Goal: Information Seeking & Learning: Find specific page/section

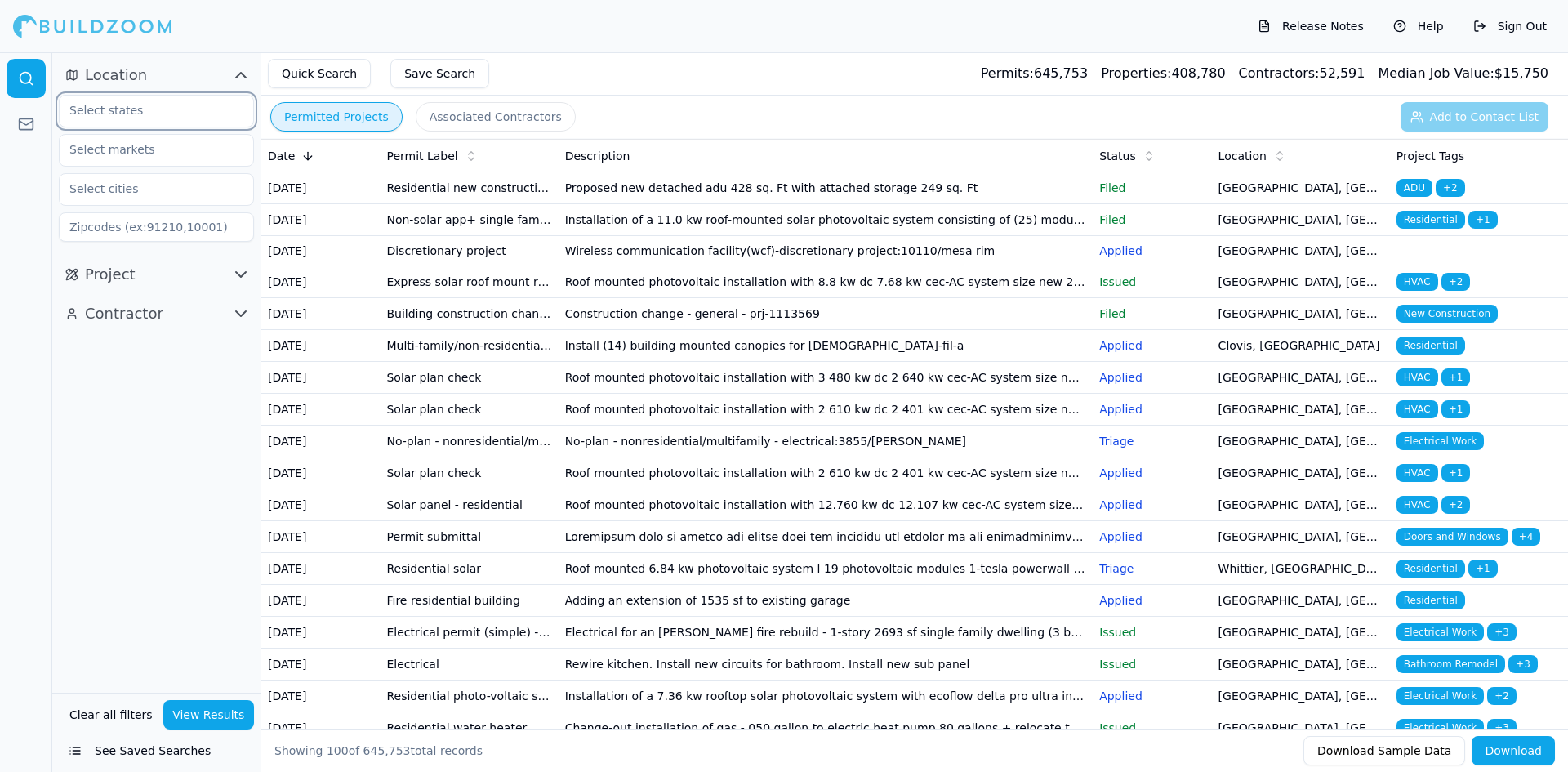
click at [128, 97] on input "text" at bounding box center [146, 111] width 173 height 29
click at [100, 147] on div "[US_STATE]" at bounding box center [156, 148] width 187 height 26
click at [111, 154] on input "text" at bounding box center [146, 150] width 173 height 29
click at [138, 505] on div "Location 1 × [US_STATE] Project Contractor" at bounding box center [156, 372] width 208 height 640
click at [734, 70] on div "Quick Search Save Search Permits: 645,753 Properties: 408,780 Contractors: 52,5…" at bounding box center [914, 74] width 1306 height 43
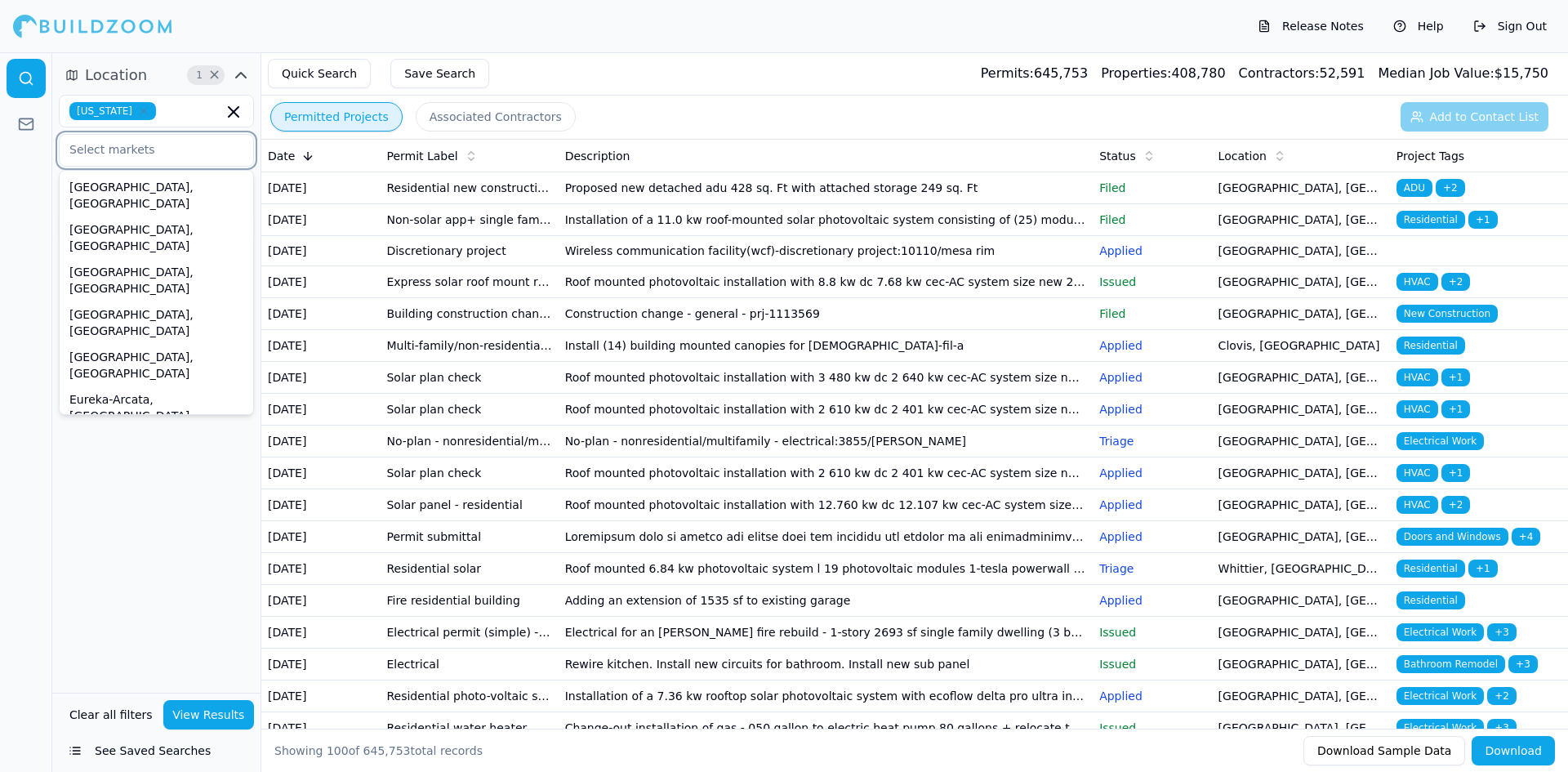
click at [160, 153] on input "text" at bounding box center [146, 150] width 173 height 29
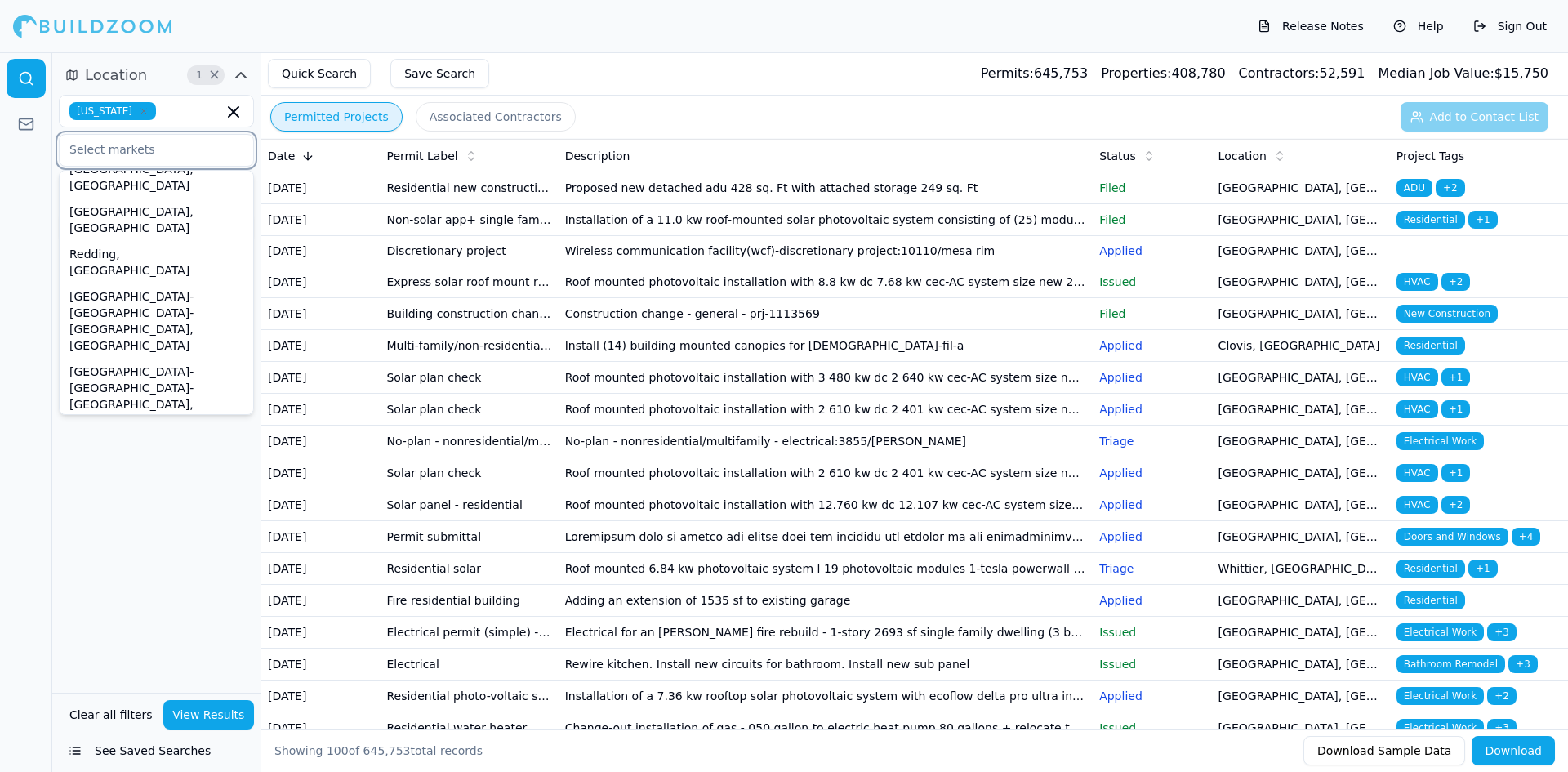
scroll to position [423, 0]
click at [104, 715] on div "[GEOGRAPHIC_DATA]-[GEOGRAPHIC_DATA]-[GEOGRAPHIC_DATA], [GEOGRAPHIC_DATA]" at bounding box center [156, 752] width 187 height 75
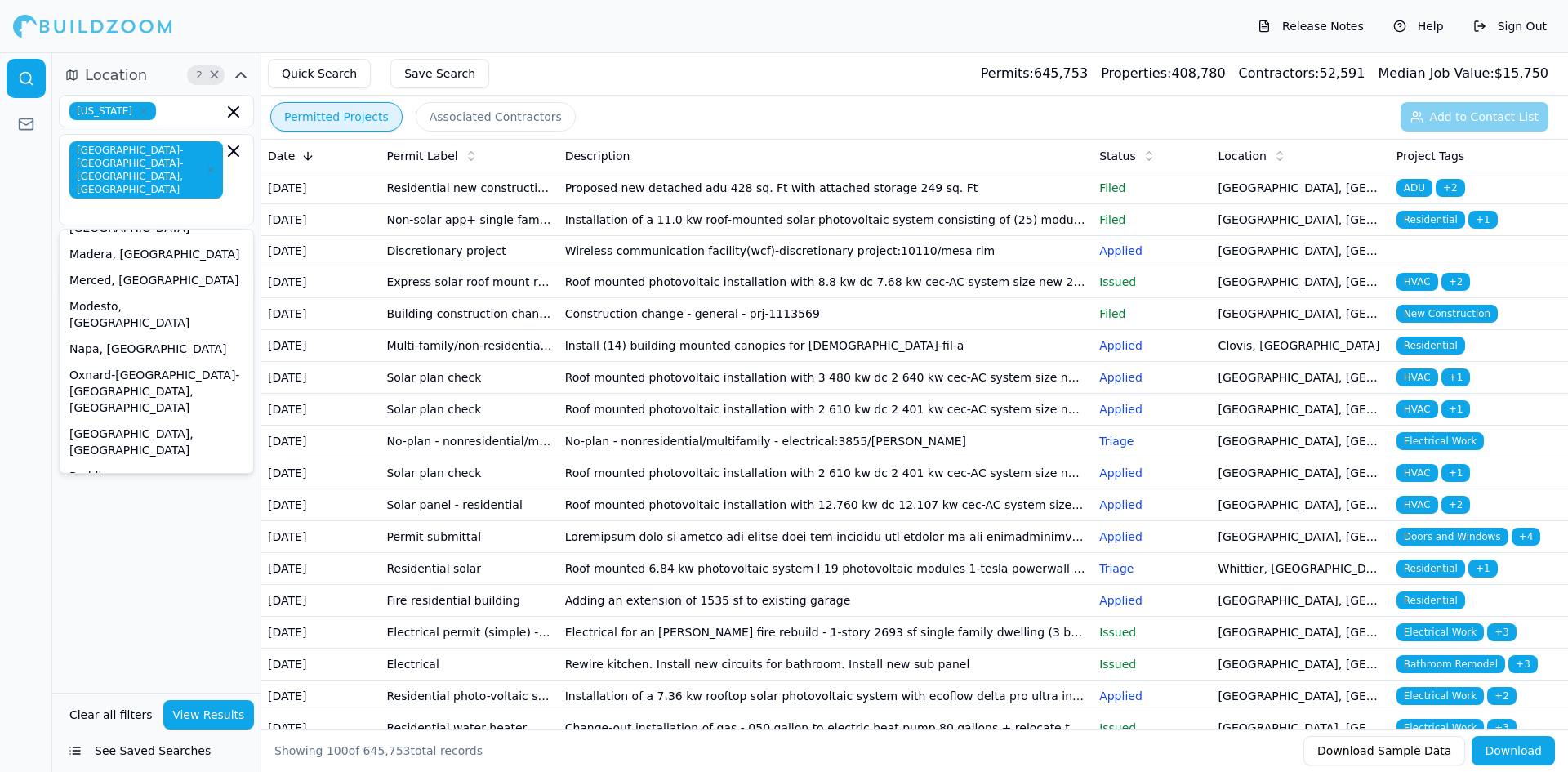
click at [89, 483] on div "Location 2 × [US_STATE] [GEOGRAPHIC_DATA]-[GEOGRAPHIC_DATA]-[GEOGRAPHIC_DATA], …" at bounding box center [156, 372] width 208 height 640
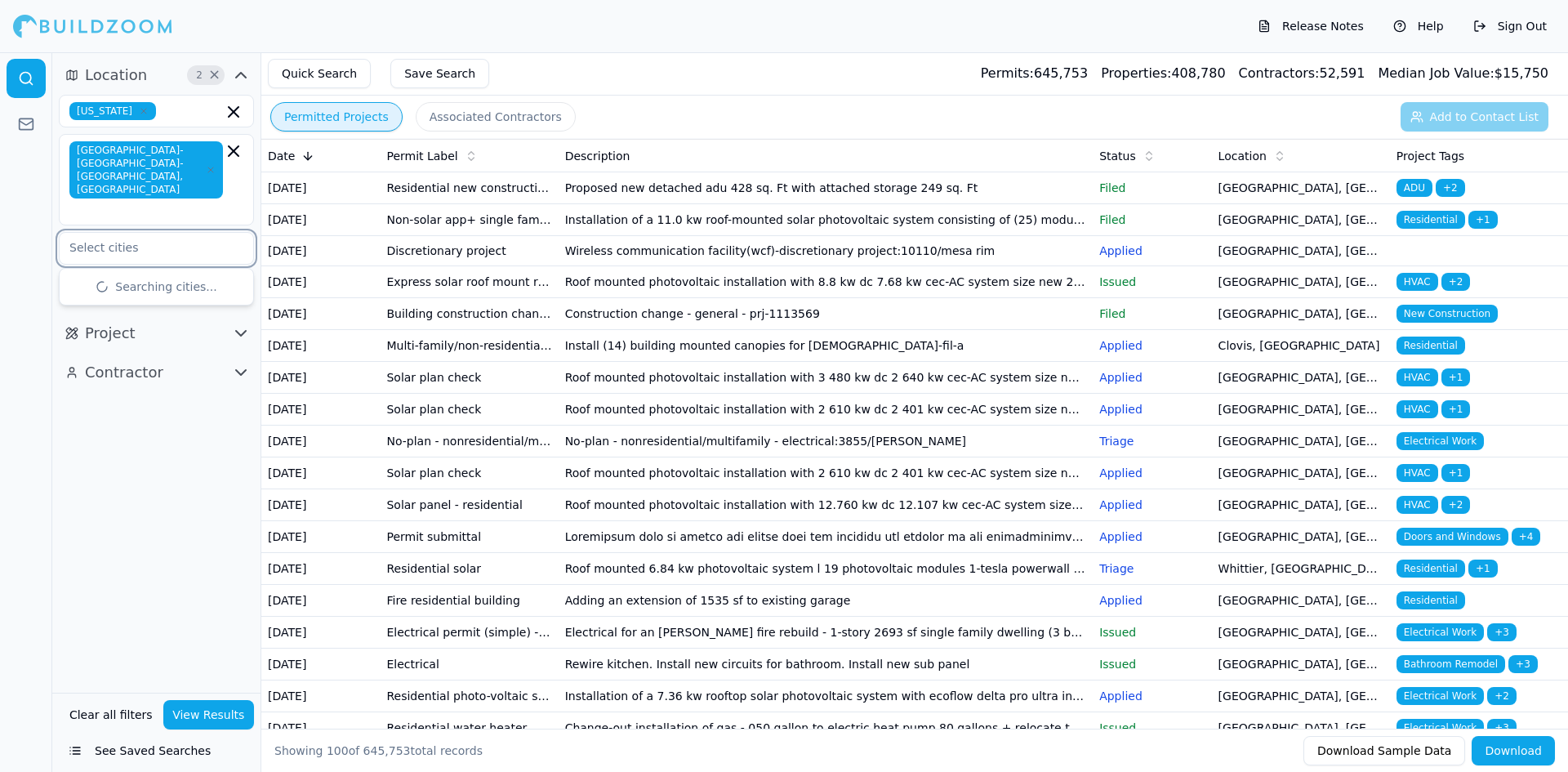
click at [123, 233] on input "text" at bounding box center [146, 247] width 173 height 29
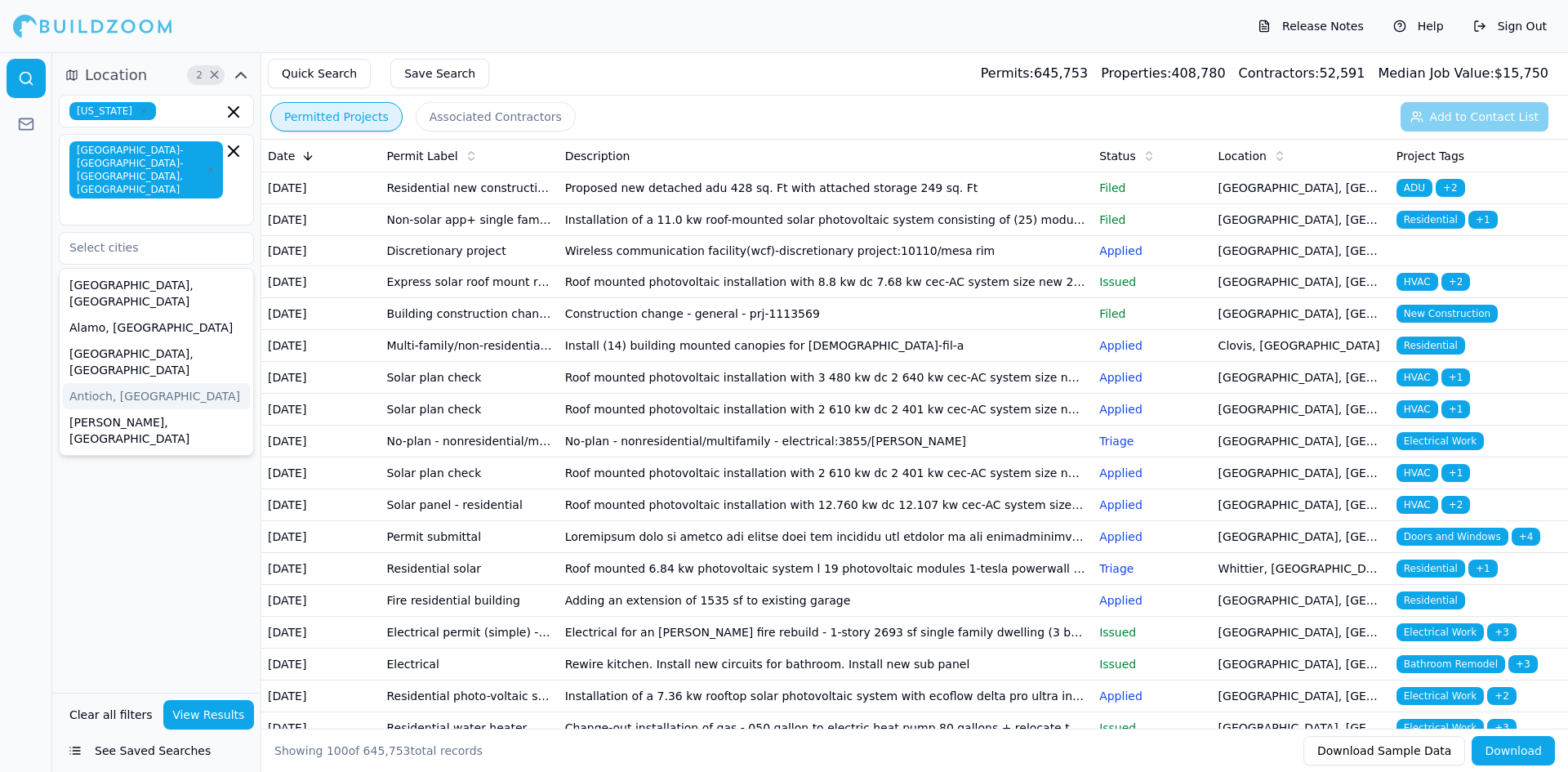
click at [73, 463] on div "Location 2 × [US_STATE] [GEOGRAPHIC_DATA]-[GEOGRAPHIC_DATA], [GEOGRAPHIC_DATA] …" at bounding box center [156, 372] width 208 height 640
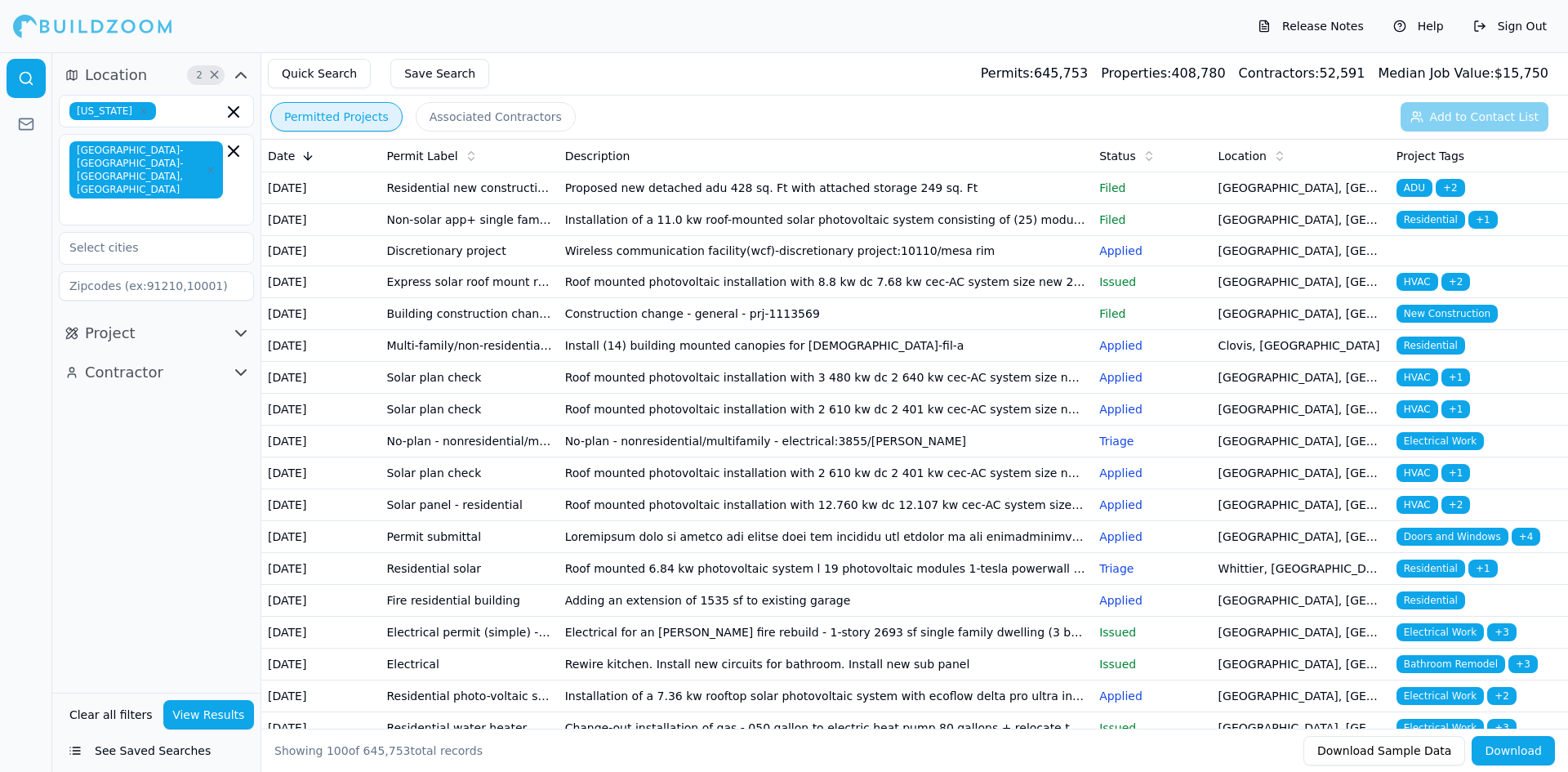
click at [241, 323] on icon "button" at bounding box center [241, 333] width 20 height 20
click at [156, 432] on input "text" at bounding box center [146, 447] width 173 height 29
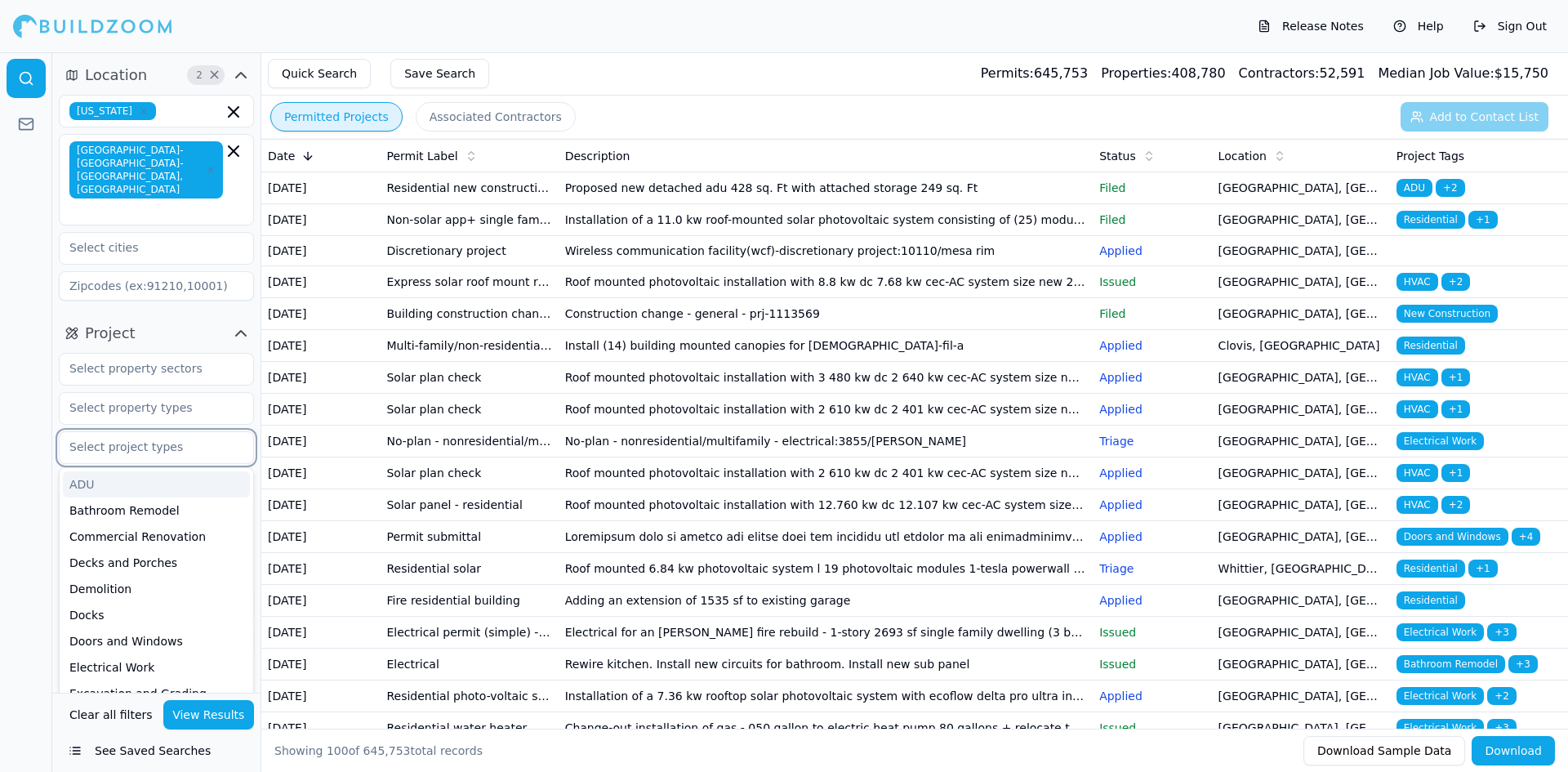
click at [92, 472] on div "ADU" at bounding box center [156, 485] width 187 height 26
click at [131, 498] on div "Commercial Renovation" at bounding box center [156, 511] width 187 height 26
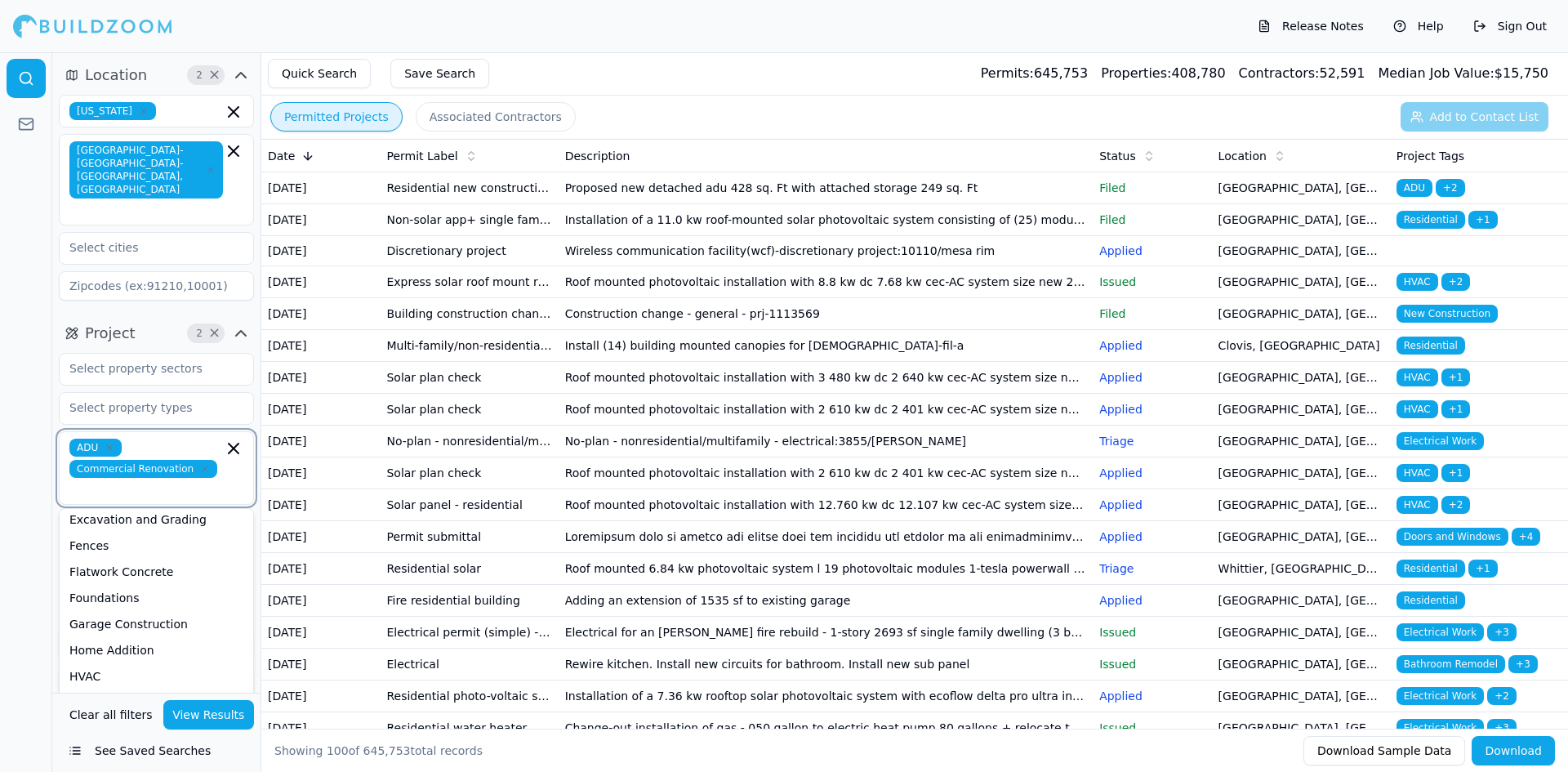
scroll to position [164, 0]
click at [94, 636] on div "Home Addition" at bounding box center [156, 649] width 187 height 26
click at [89, 605] on div "Multi-Room Remodel" at bounding box center [156, 618] width 187 height 26
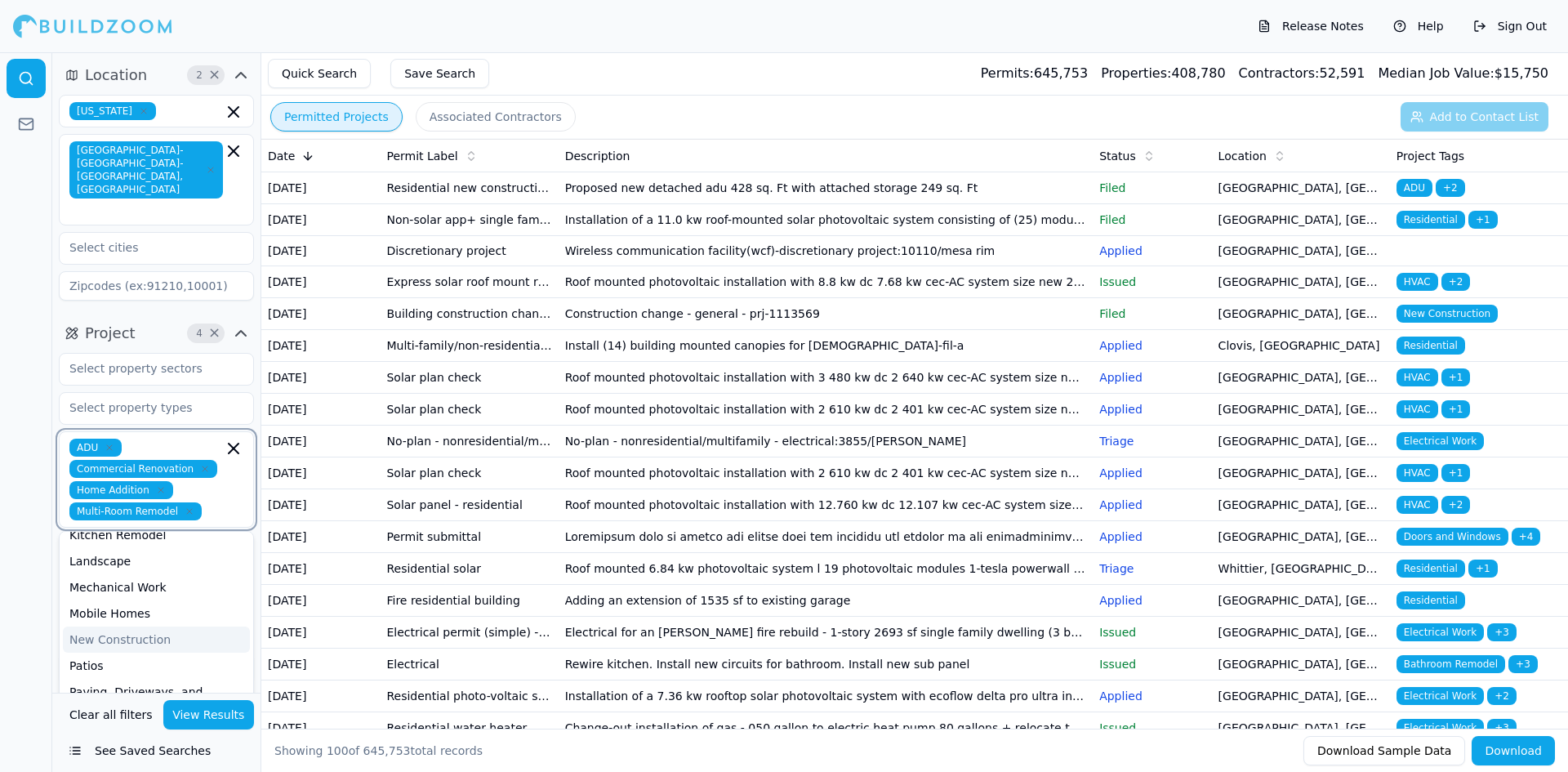
click at [89, 626] on div "New Construction" at bounding box center [156, 639] width 187 height 26
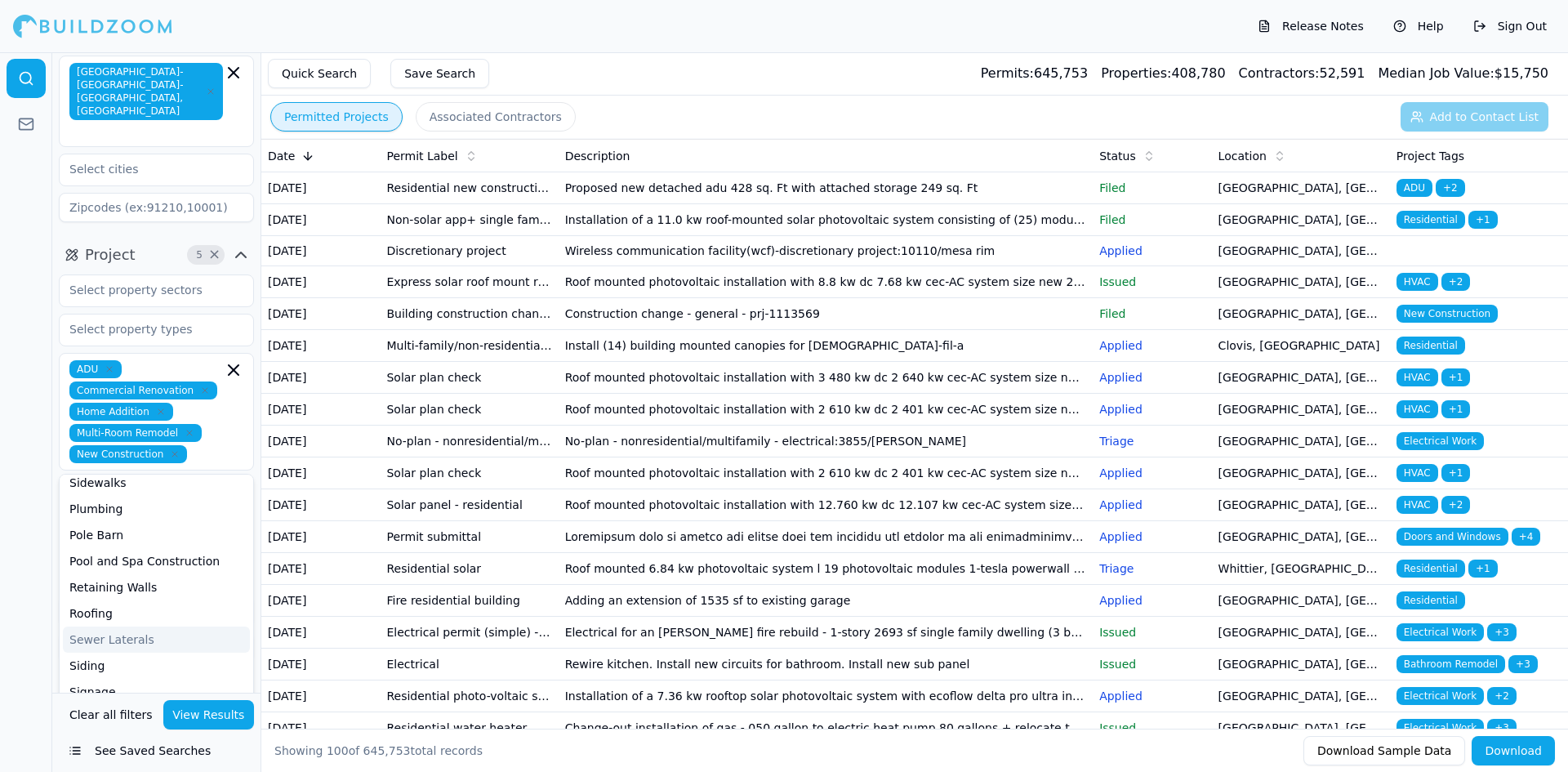
scroll to position [74, 0]
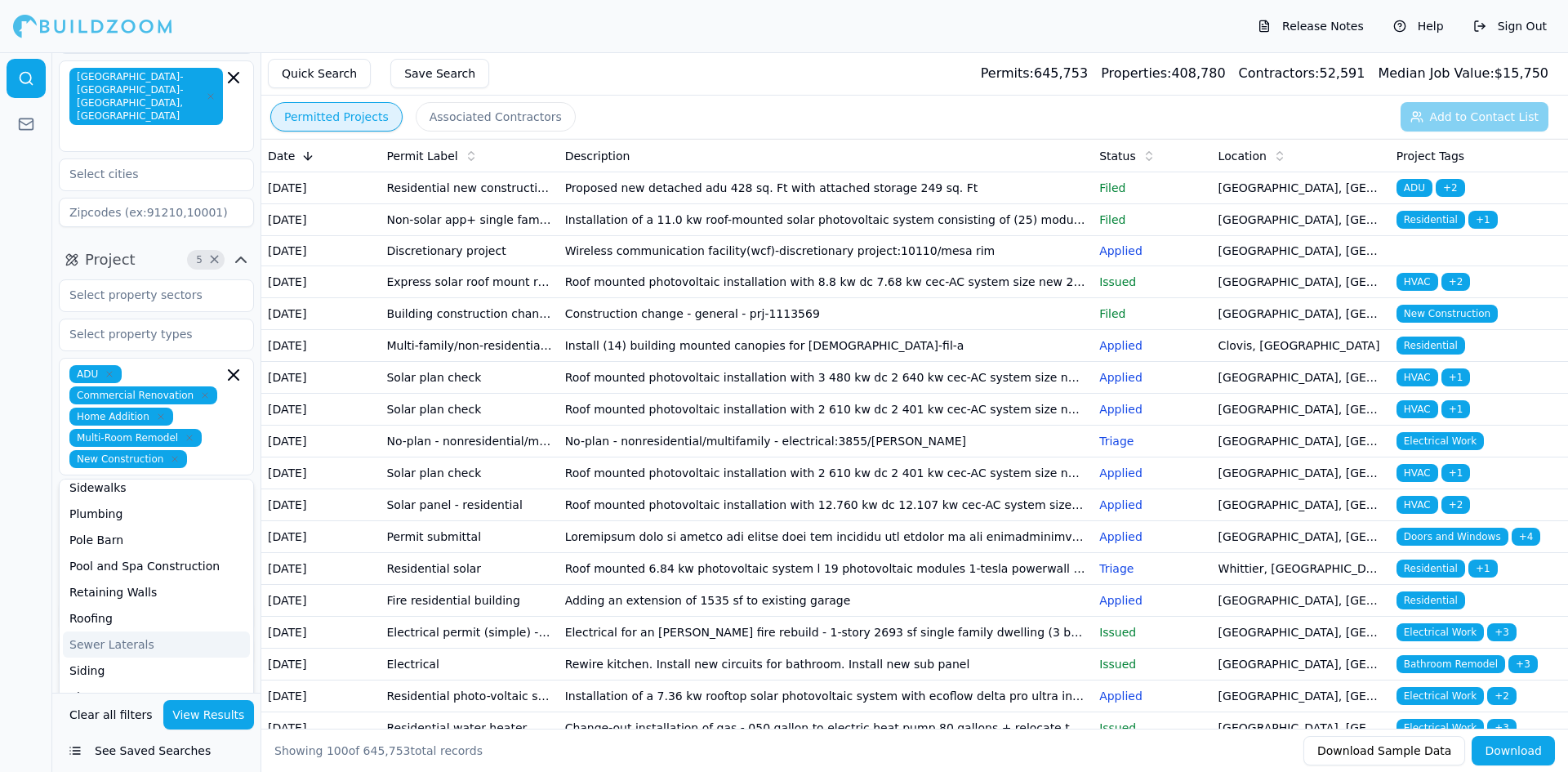
click at [29, 574] on div at bounding box center [26, 412] width 52 height 720
click at [221, 530] on div at bounding box center [156, 539] width 174 height 16
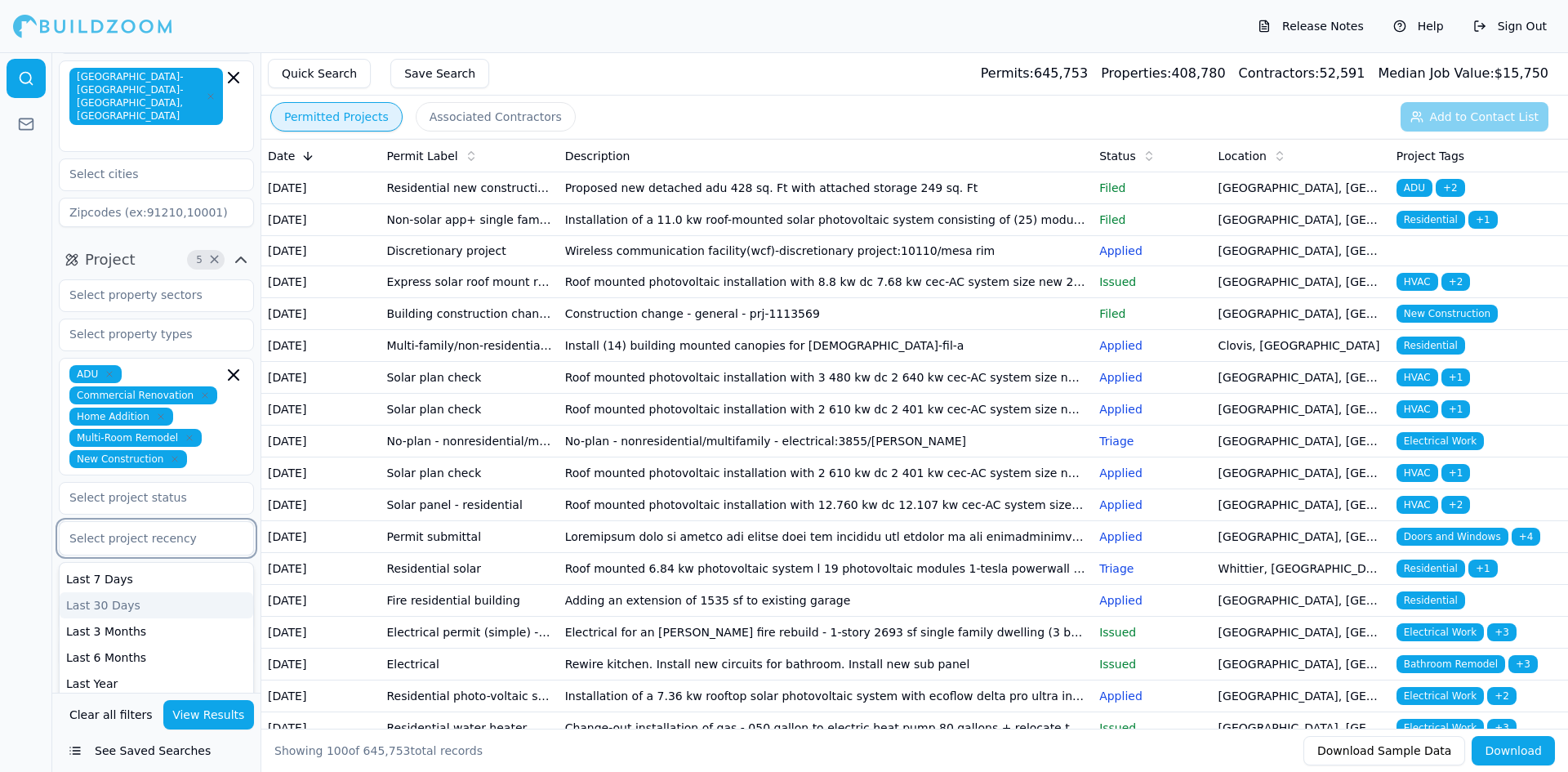
click at [111, 592] on div "Last 30 Days" at bounding box center [156, 605] width 193 height 26
click at [35, 594] on div at bounding box center [26, 412] width 52 height 720
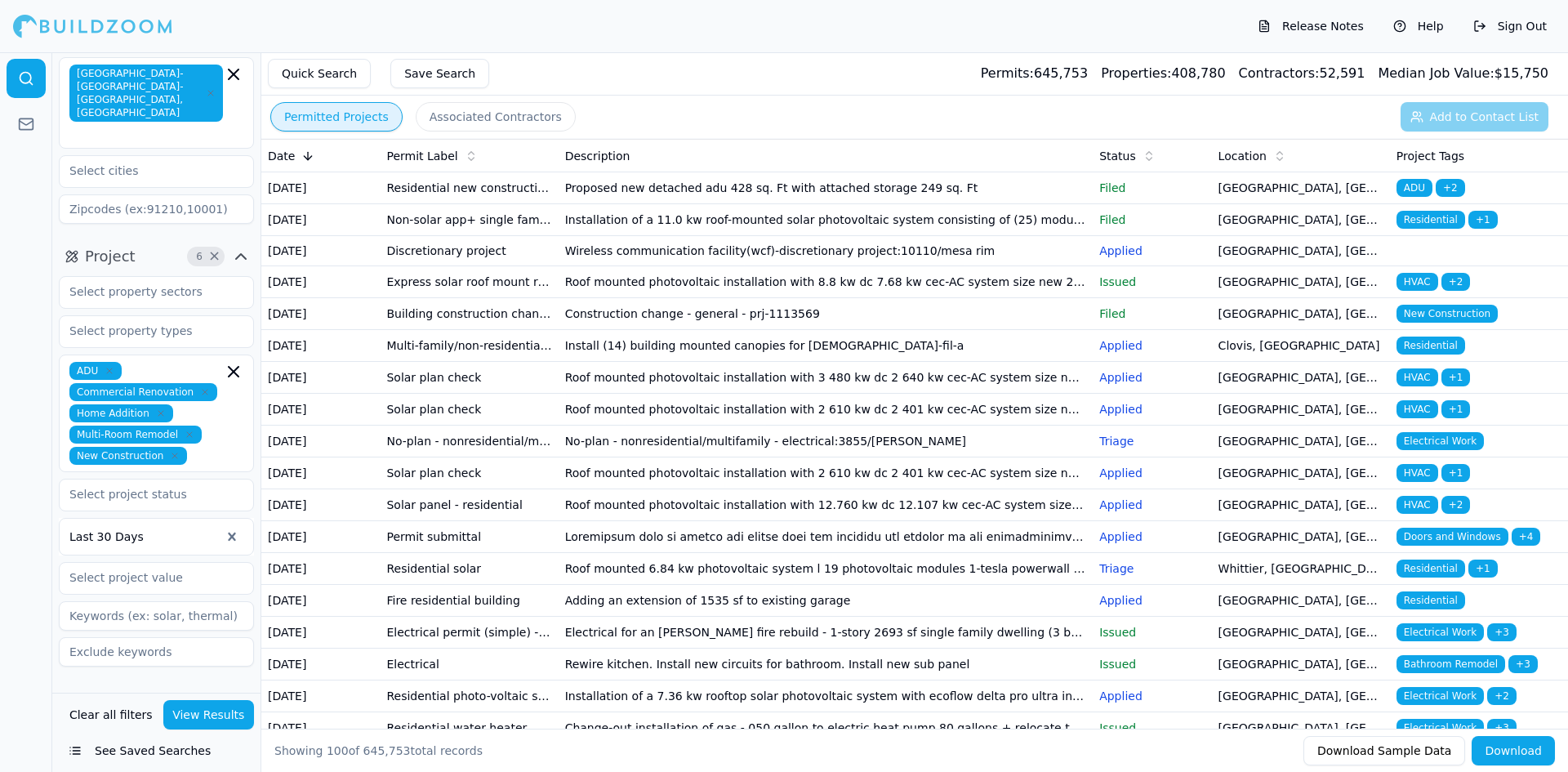
click at [222, 686] on button "Contractor" at bounding box center [156, 699] width 195 height 26
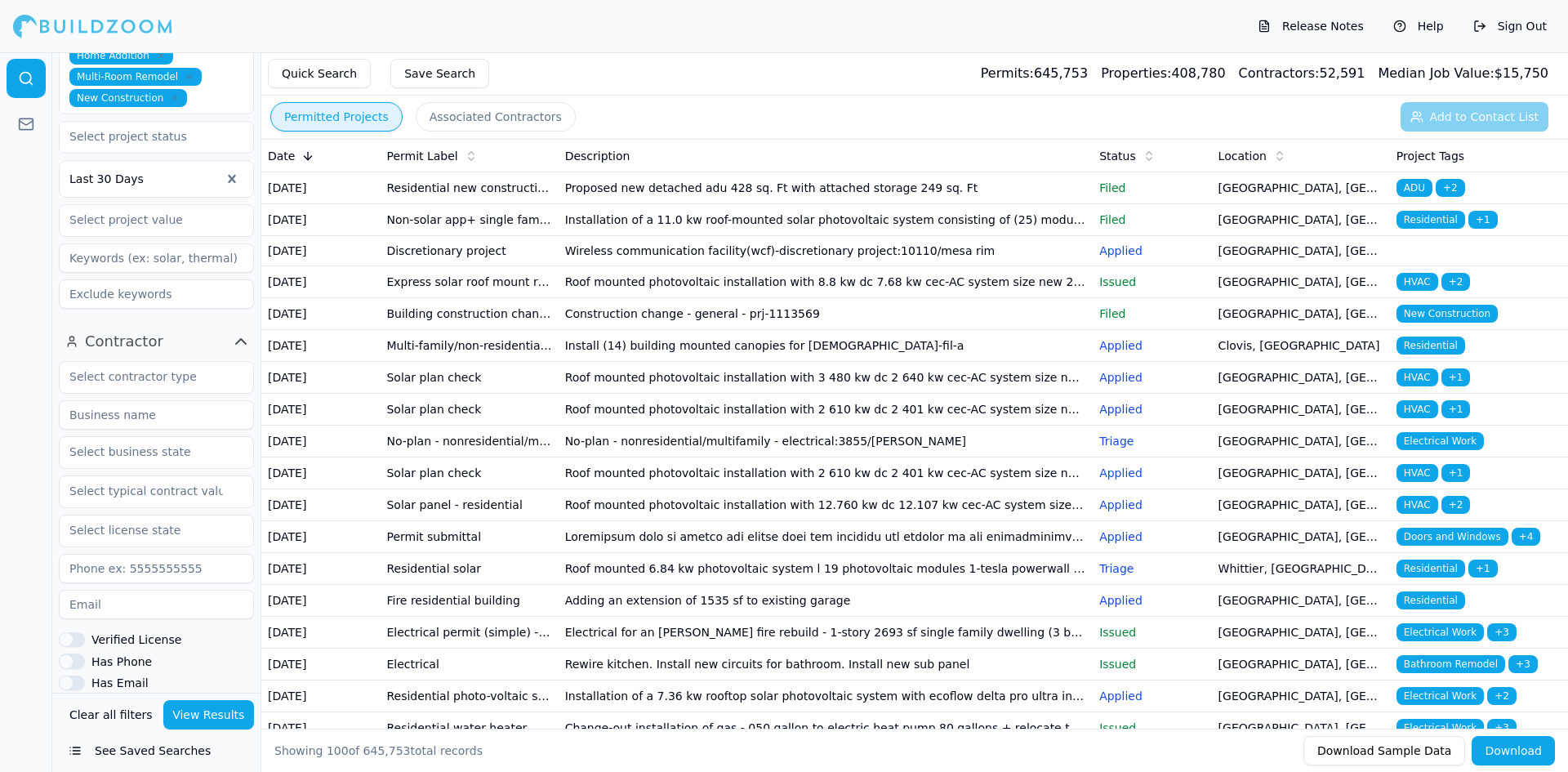
scroll to position [567, 0]
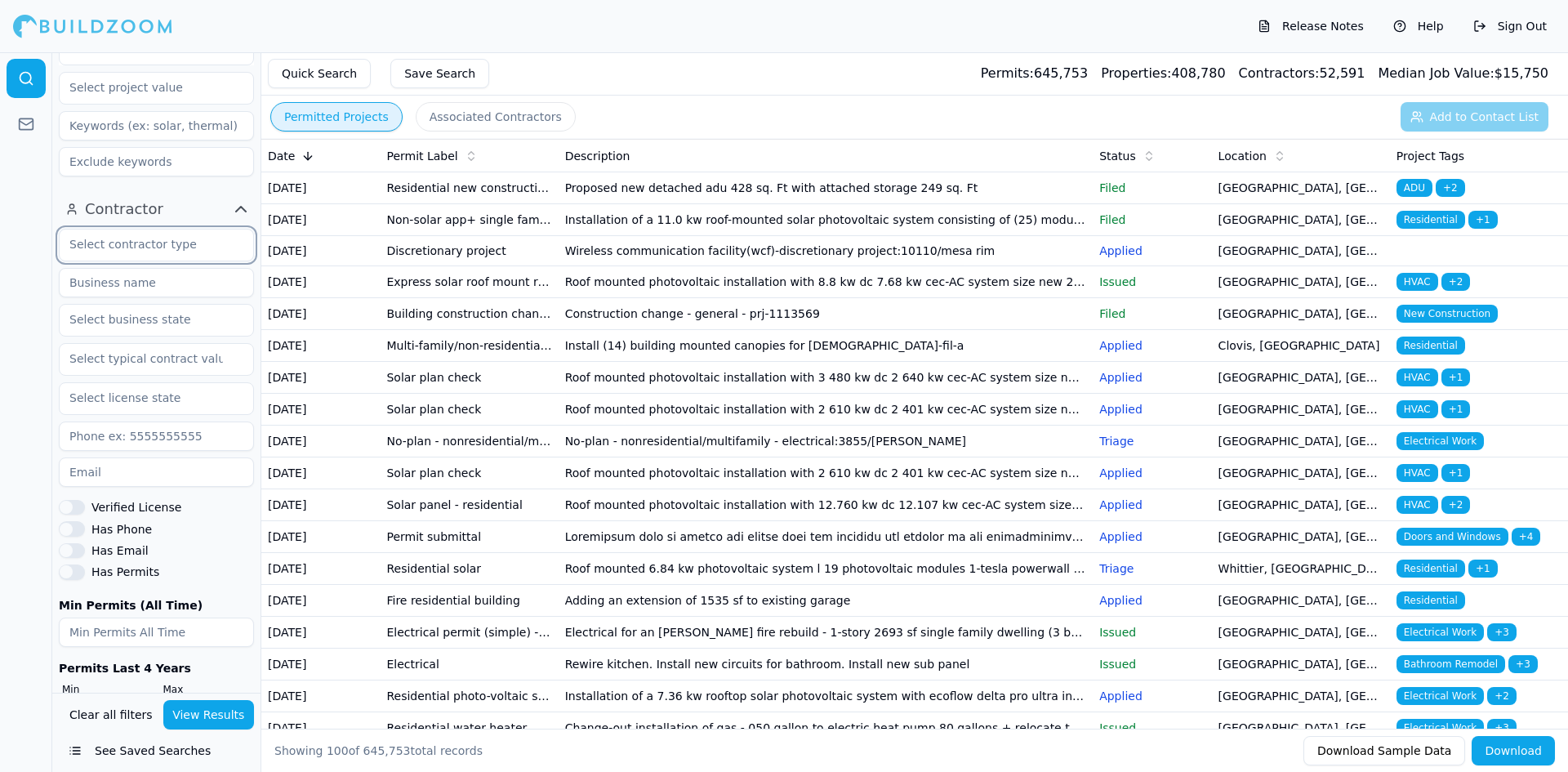
click at [104, 229] on input "text" at bounding box center [146, 244] width 173 height 29
click at [115, 269] on div "General Contractor" at bounding box center [156, 282] width 187 height 26
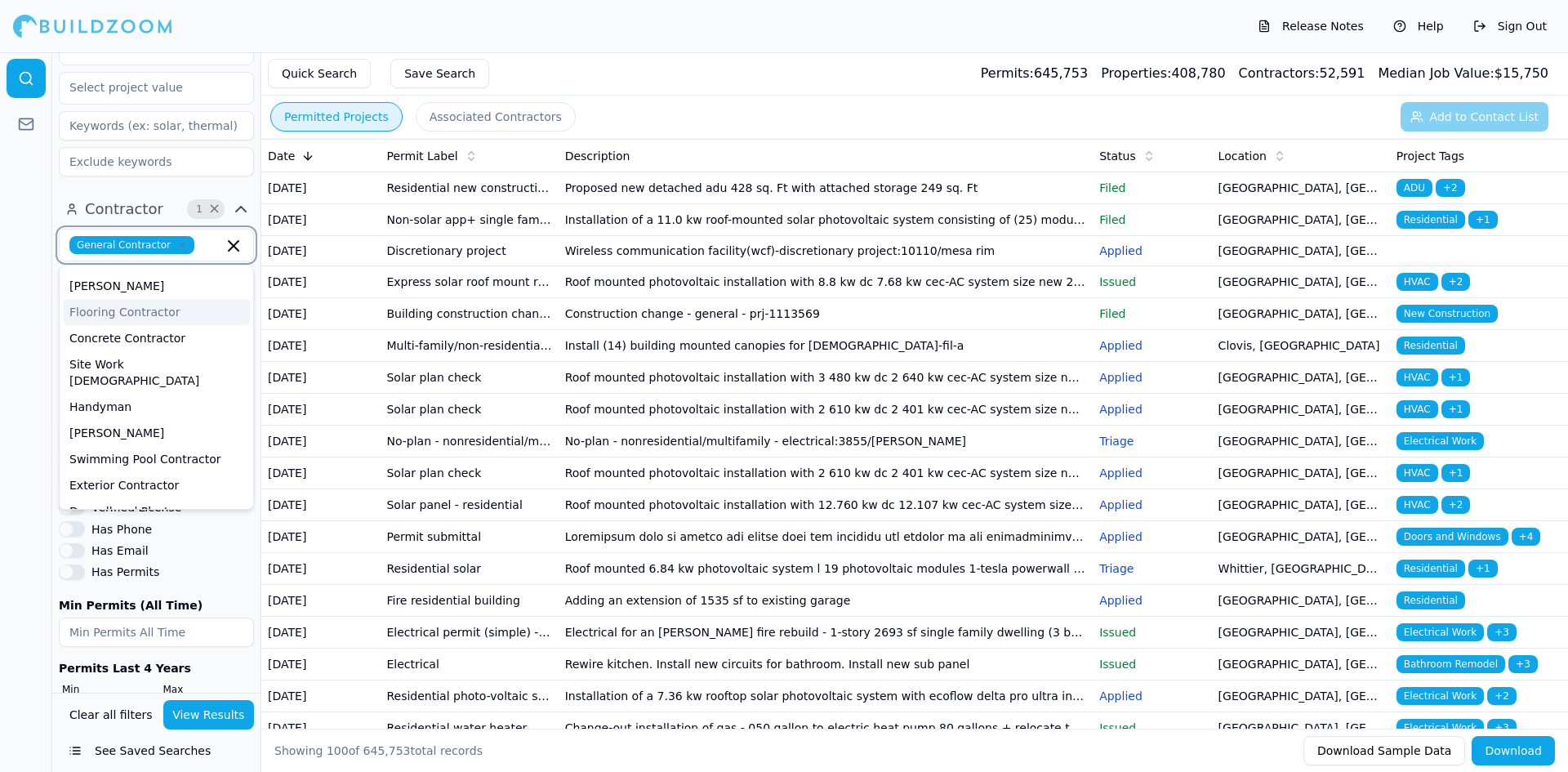
scroll to position [164, 0]
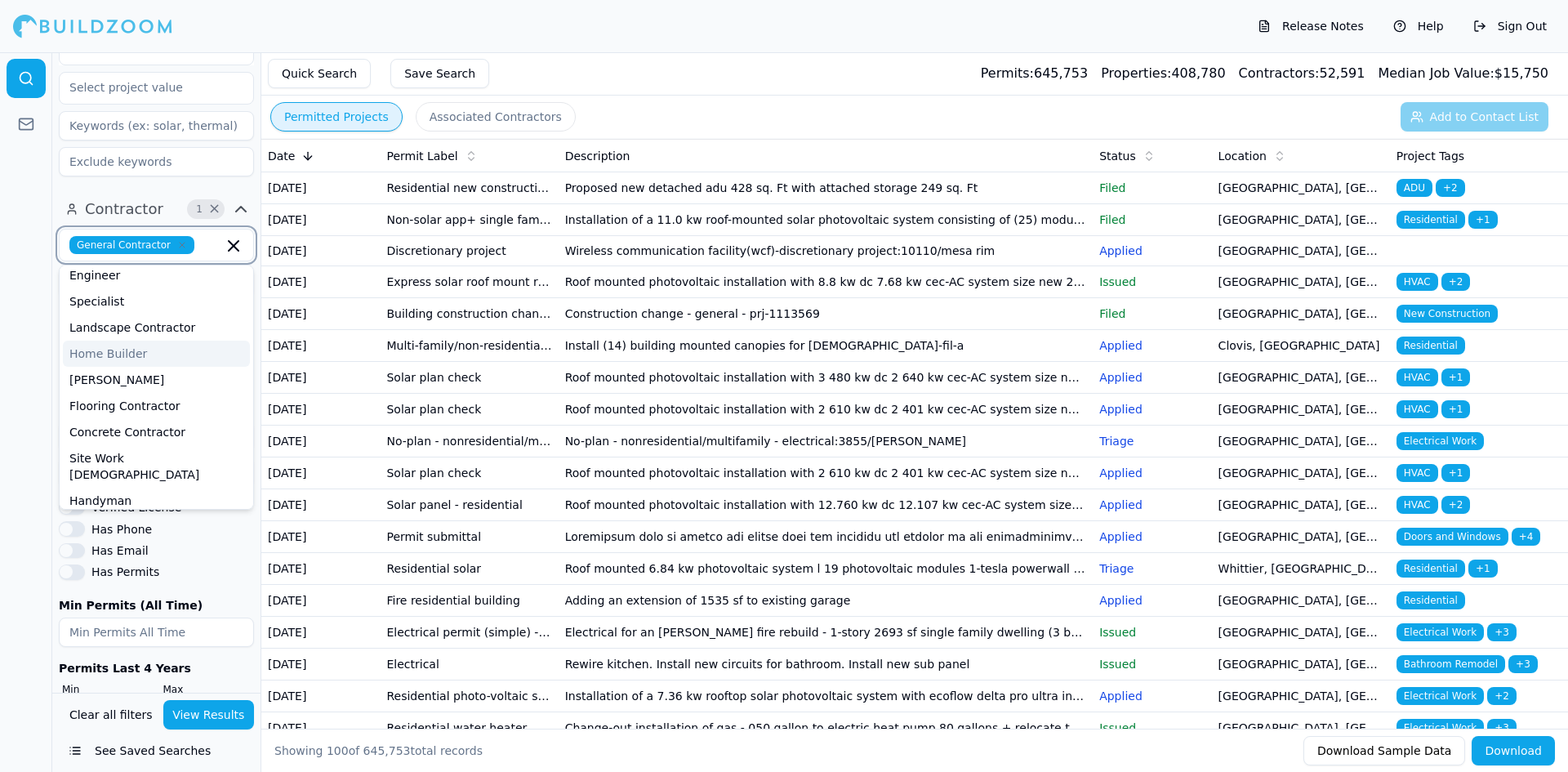
click at [98, 341] on div "Home Builder" at bounding box center [156, 354] width 187 height 26
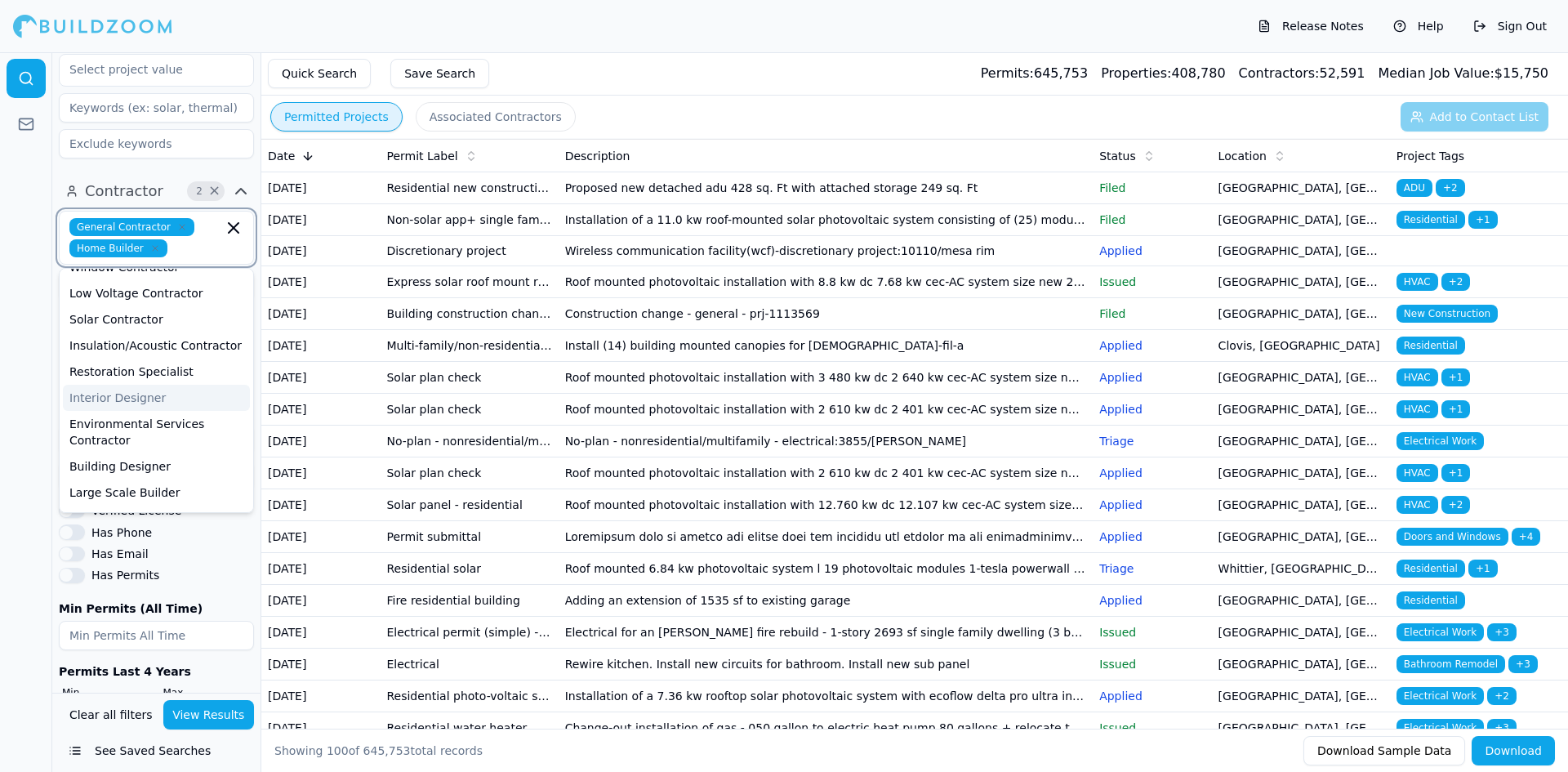
scroll to position [617, 0]
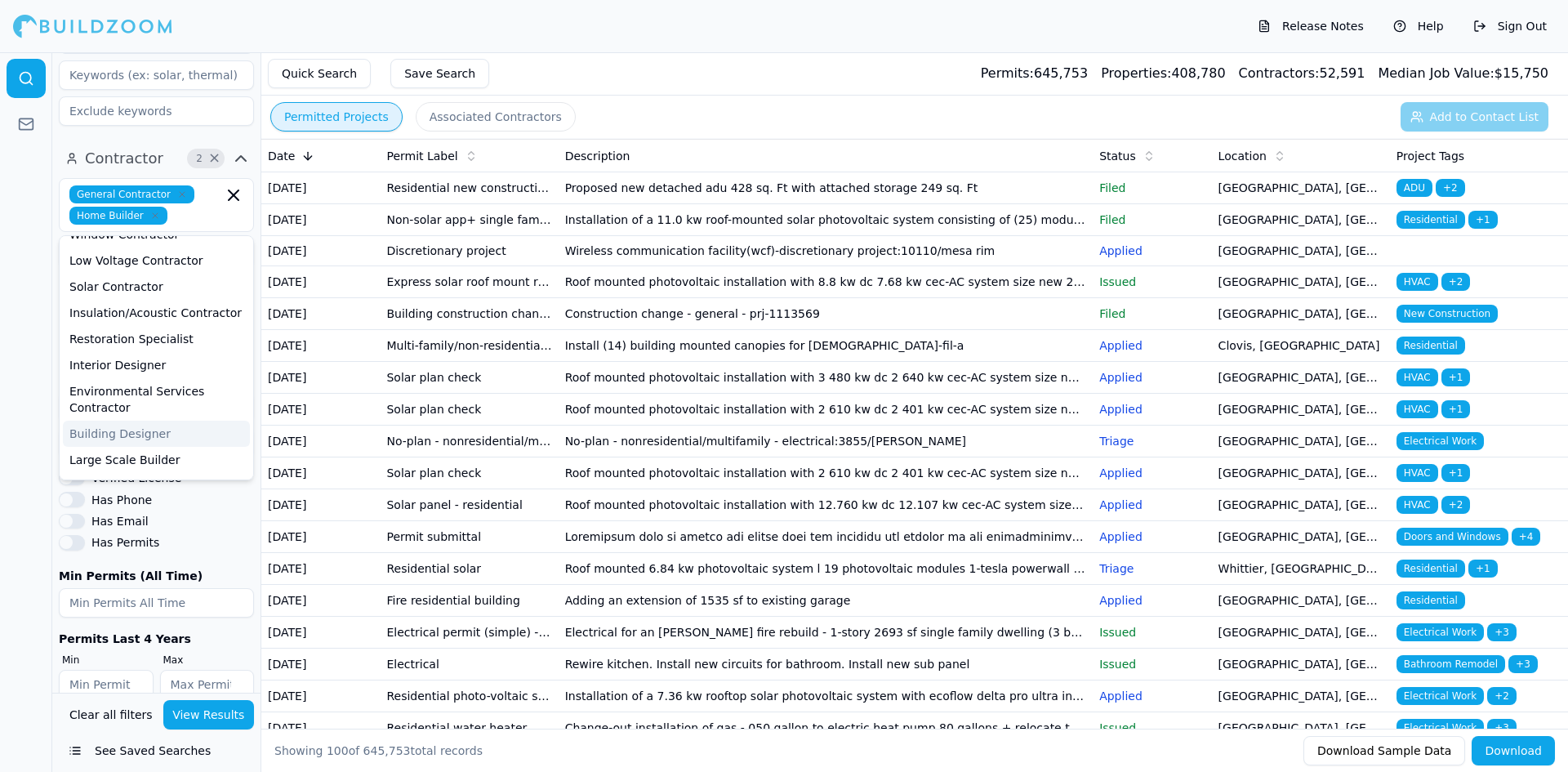
click at [41, 369] on div at bounding box center [26, 412] width 52 height 720
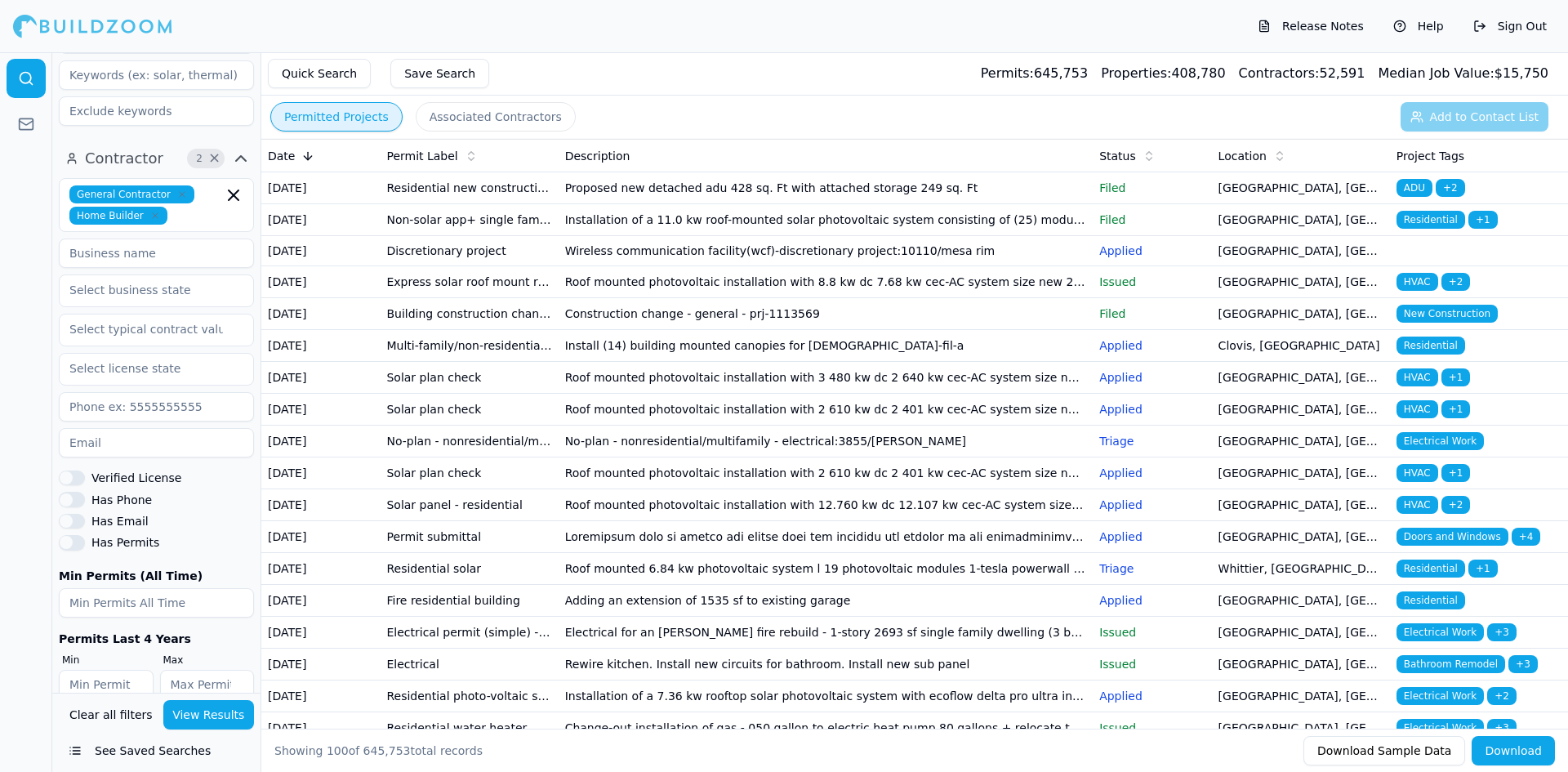
click at [205, 711] on button "View Results" at bounding box center [210, 715] width 92 height 29
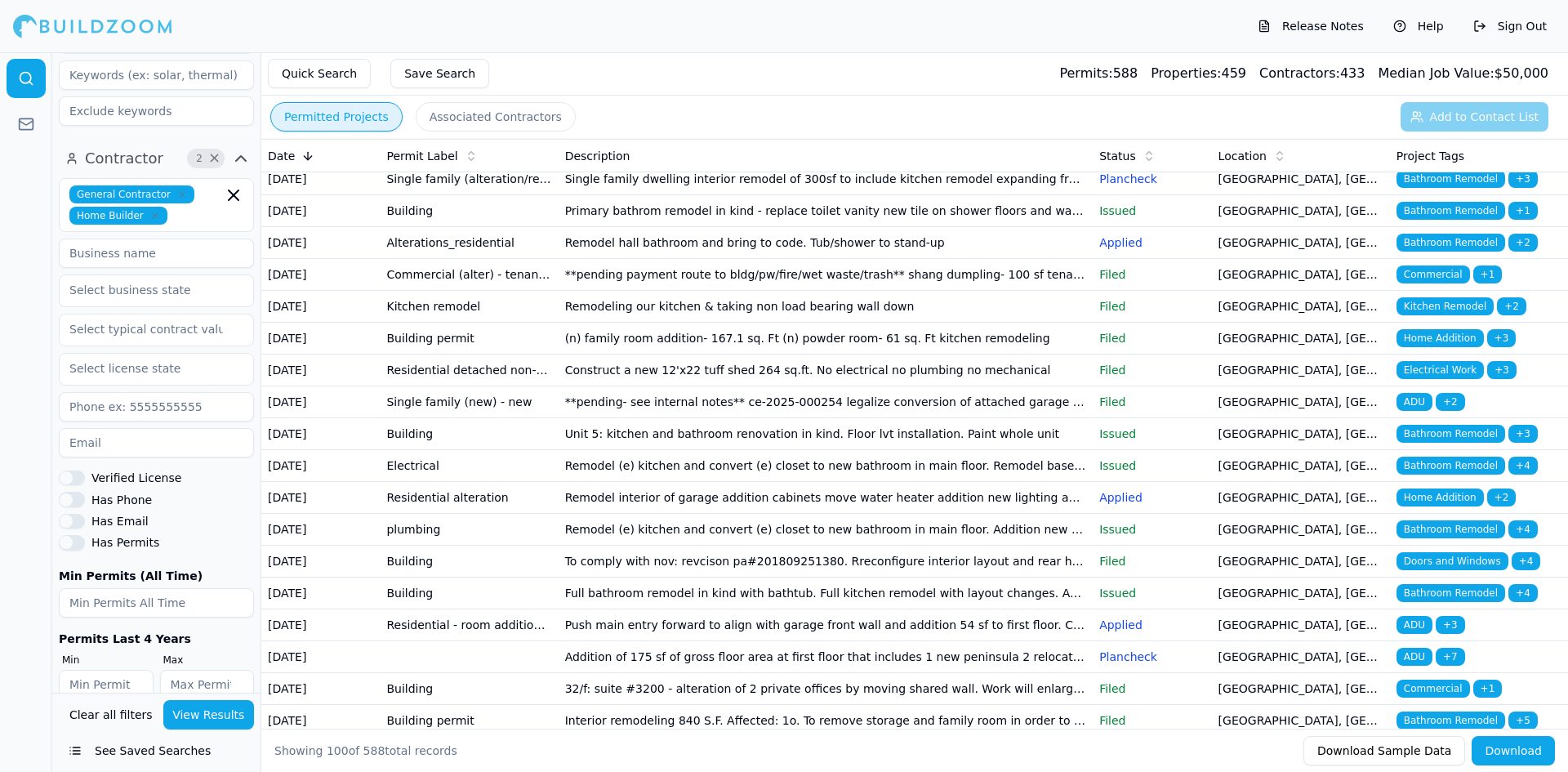
scroll to position [0, 0]
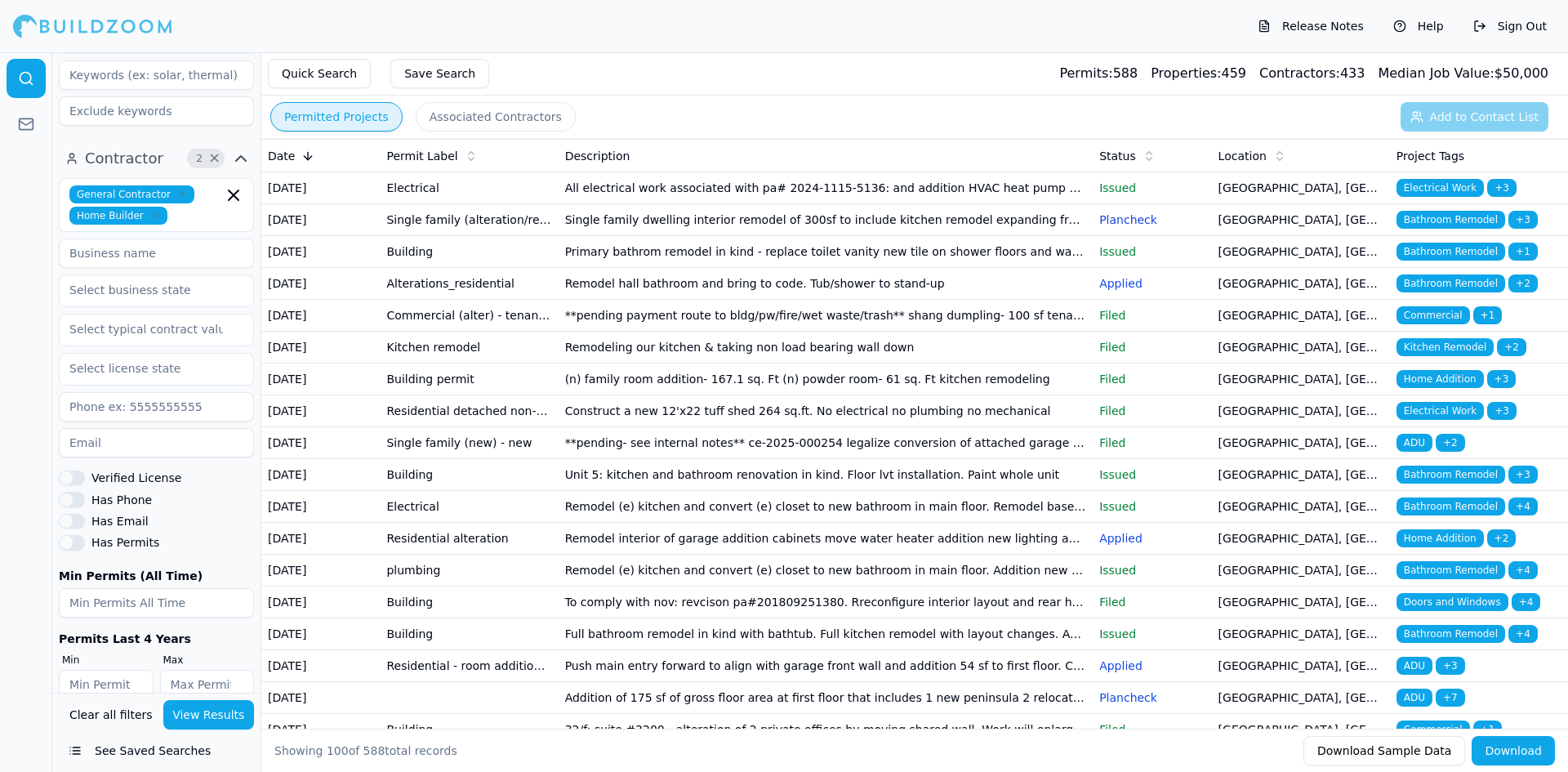
click at [618, 395] on td "(n) family room addition- 167.1 sq. Ft (n) powder room- 61 sq. Ft kitchen remod…" at bounding box center [826, 379] width 535 height 32
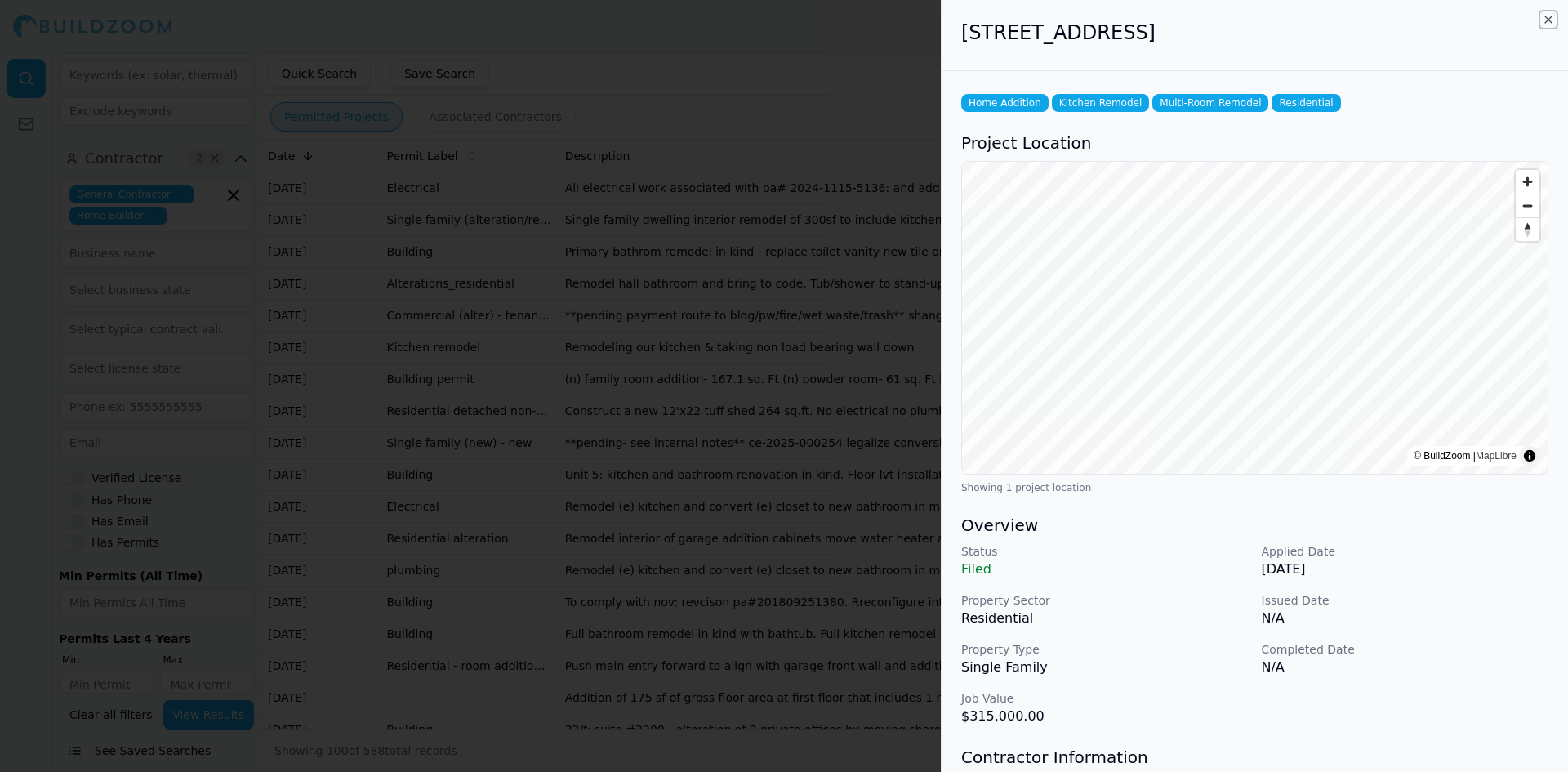
click at [1547, 18] on icon "button" at bounding box center [1548, 20] width 7 height 7
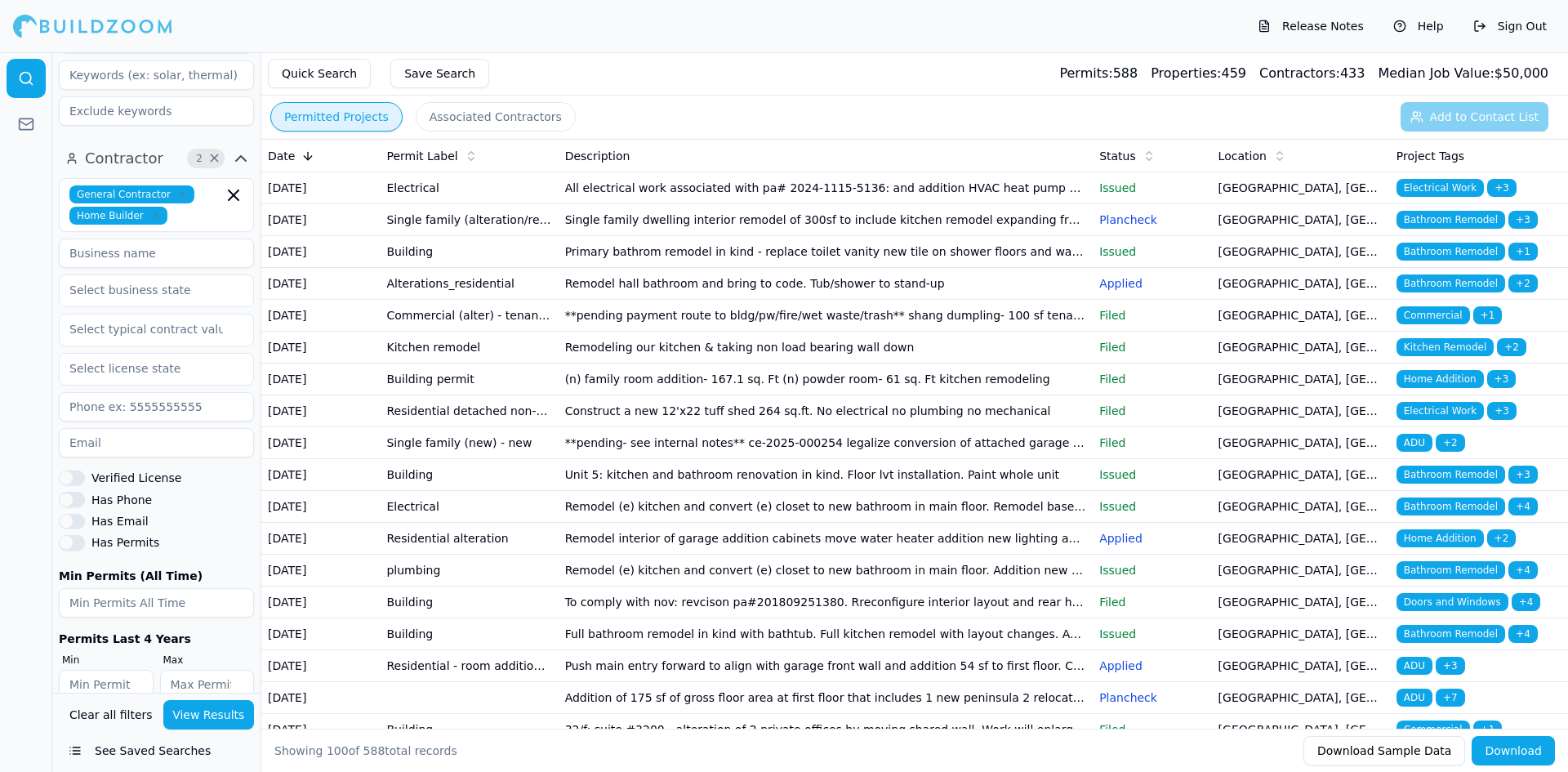
click at [643, 395] on td "(n) family room addition- 167.1 sq. Ft (n) powder room- 61 sq. Ft kitchen remod…" at bounding box center [826, 379] width 535 height 32
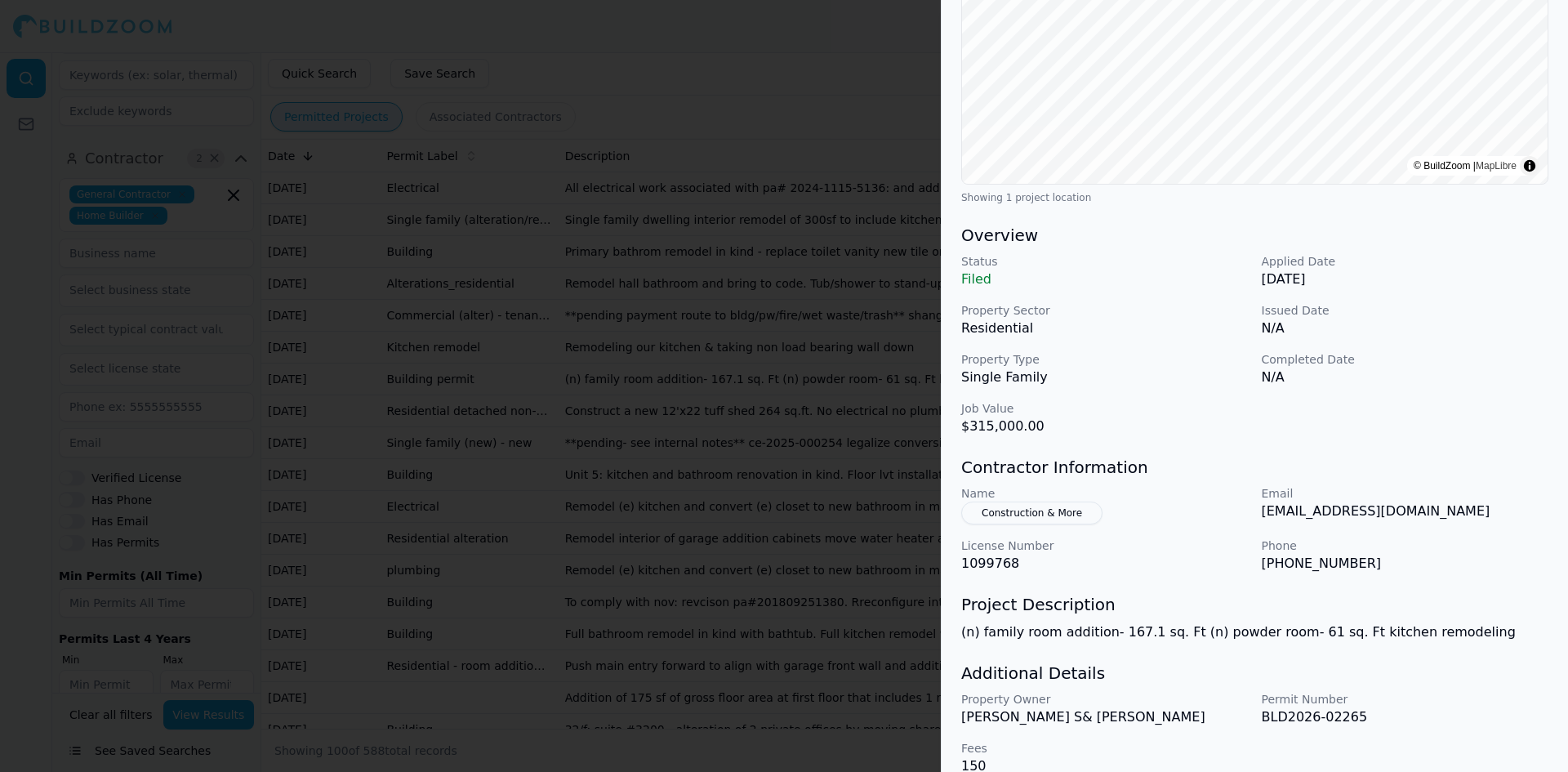
scroll to position [314, 0]
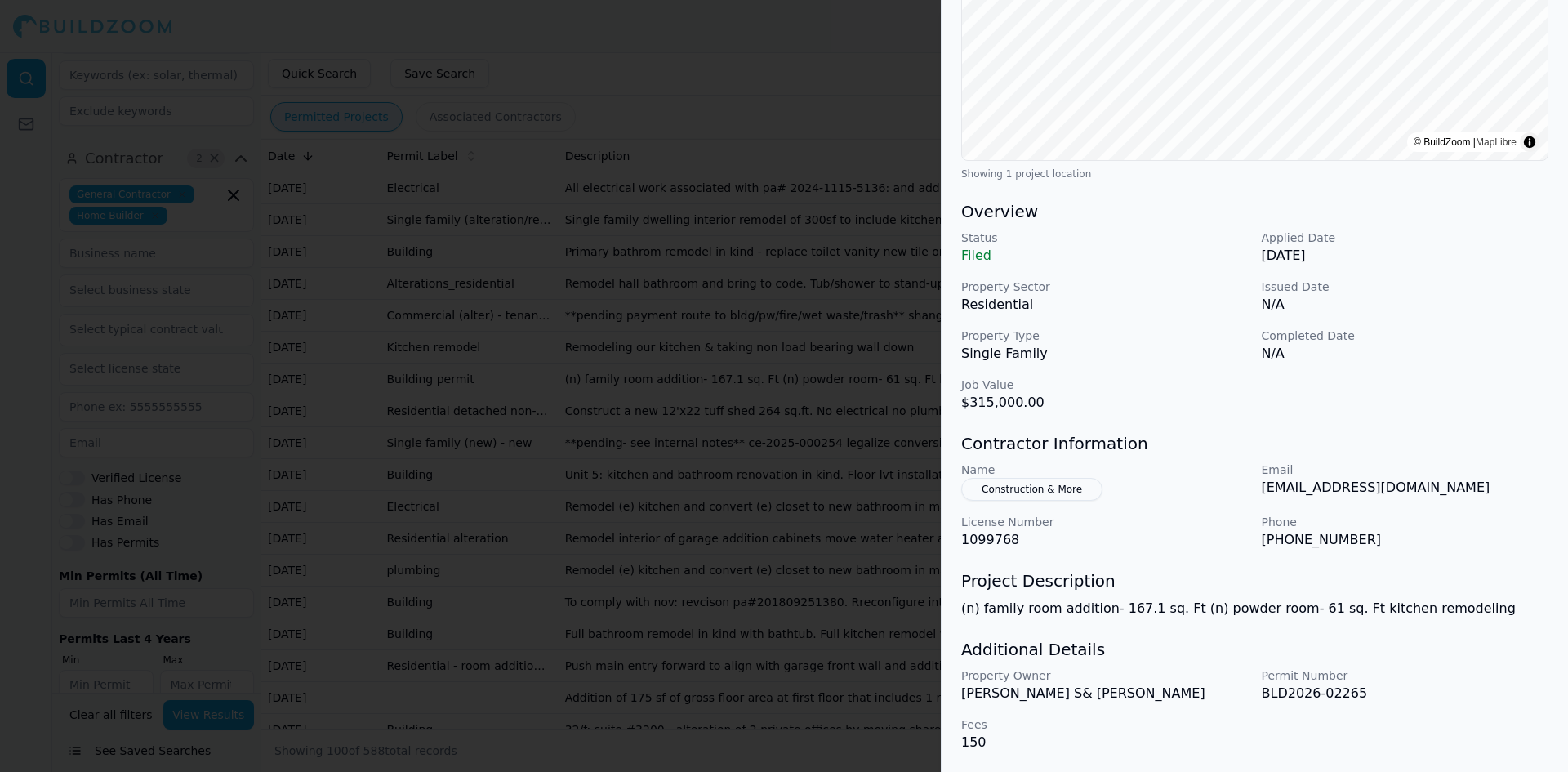
click at [1012, 495] on button "Construction & More" at bounding box center [1031, 490] width 142 height 23
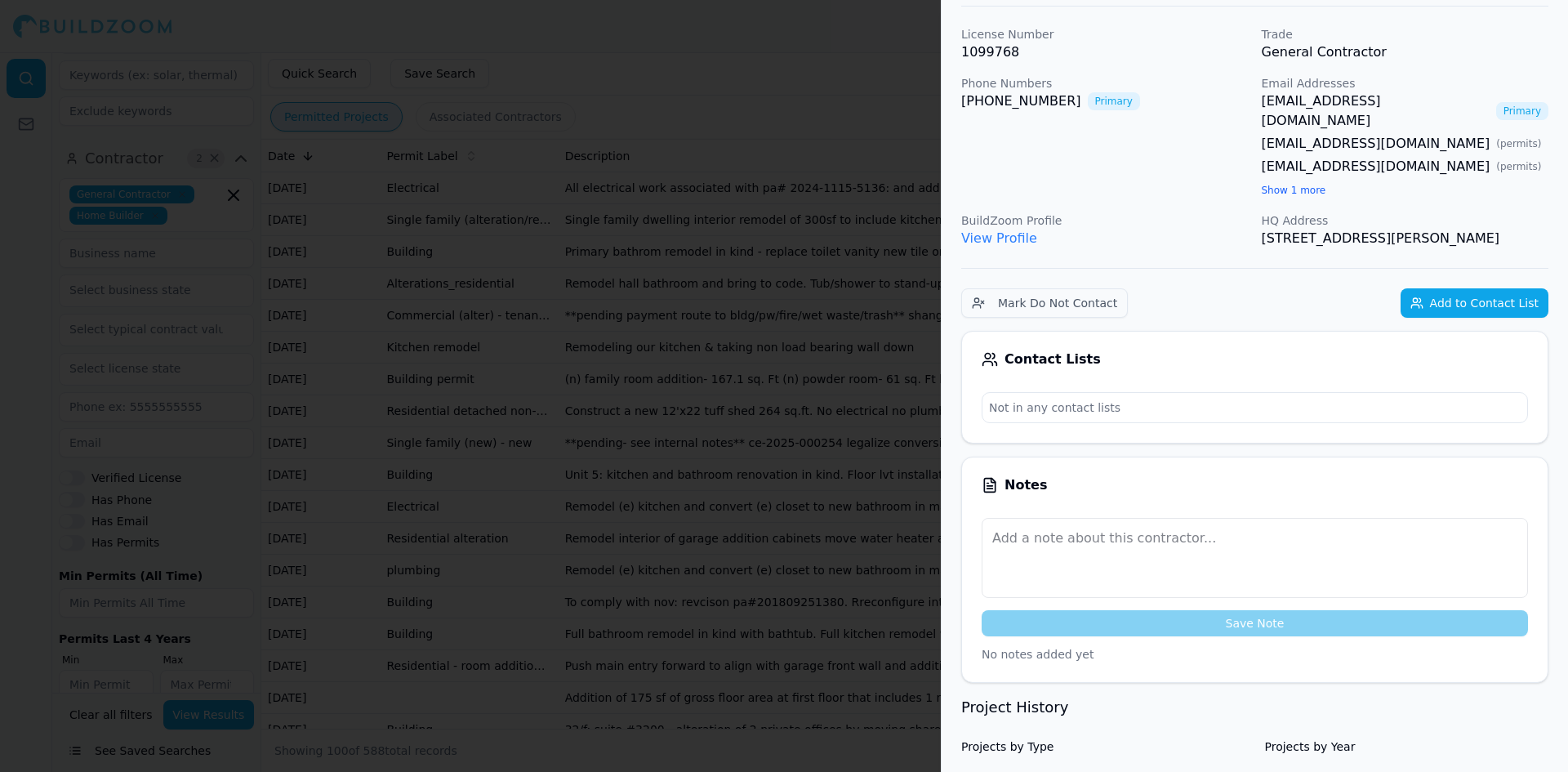
scroll to position [0, 0]
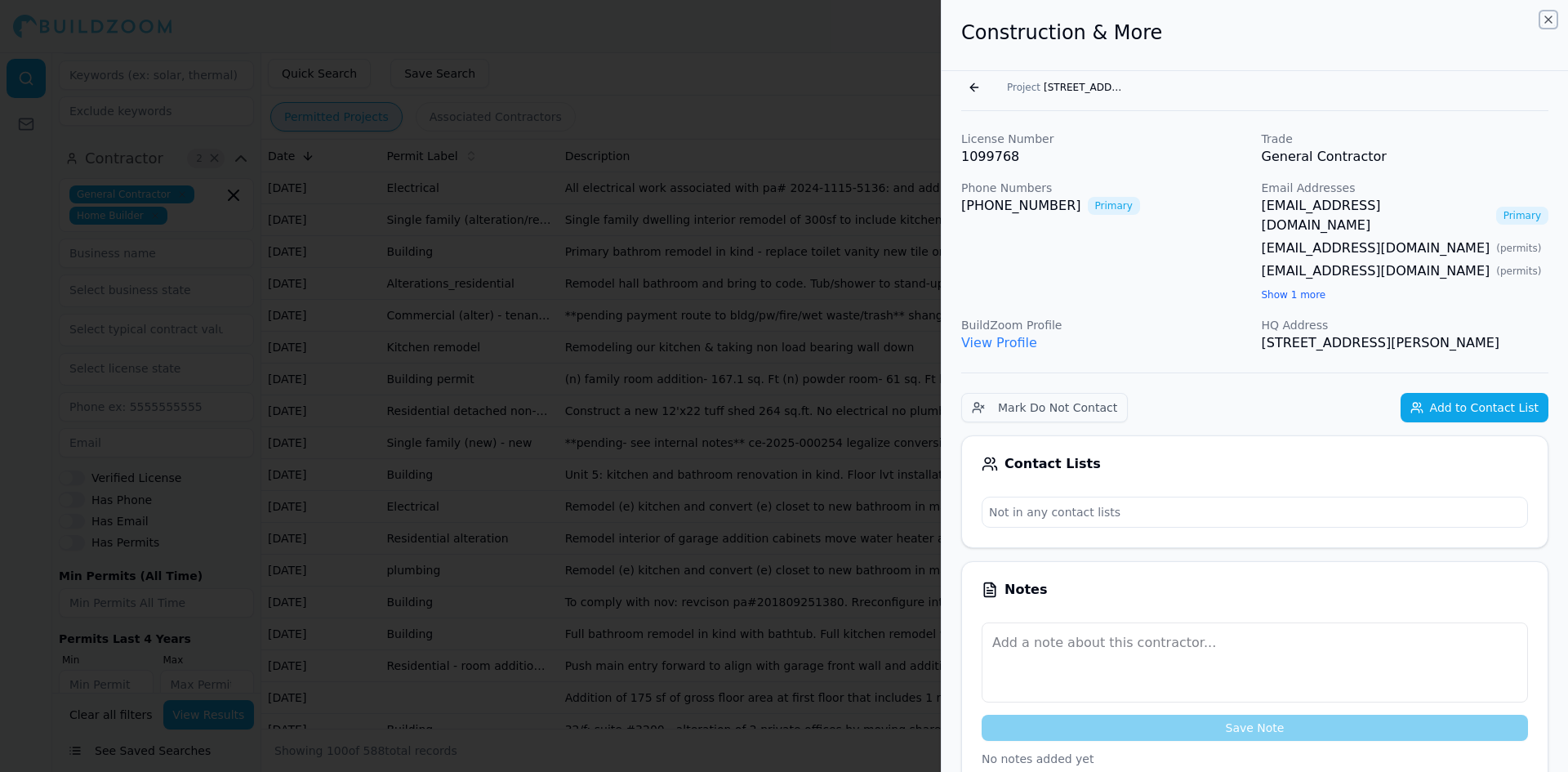
click at [1553, 16] on icon "button" at bounding box center [1548, 20] width 13 height 13
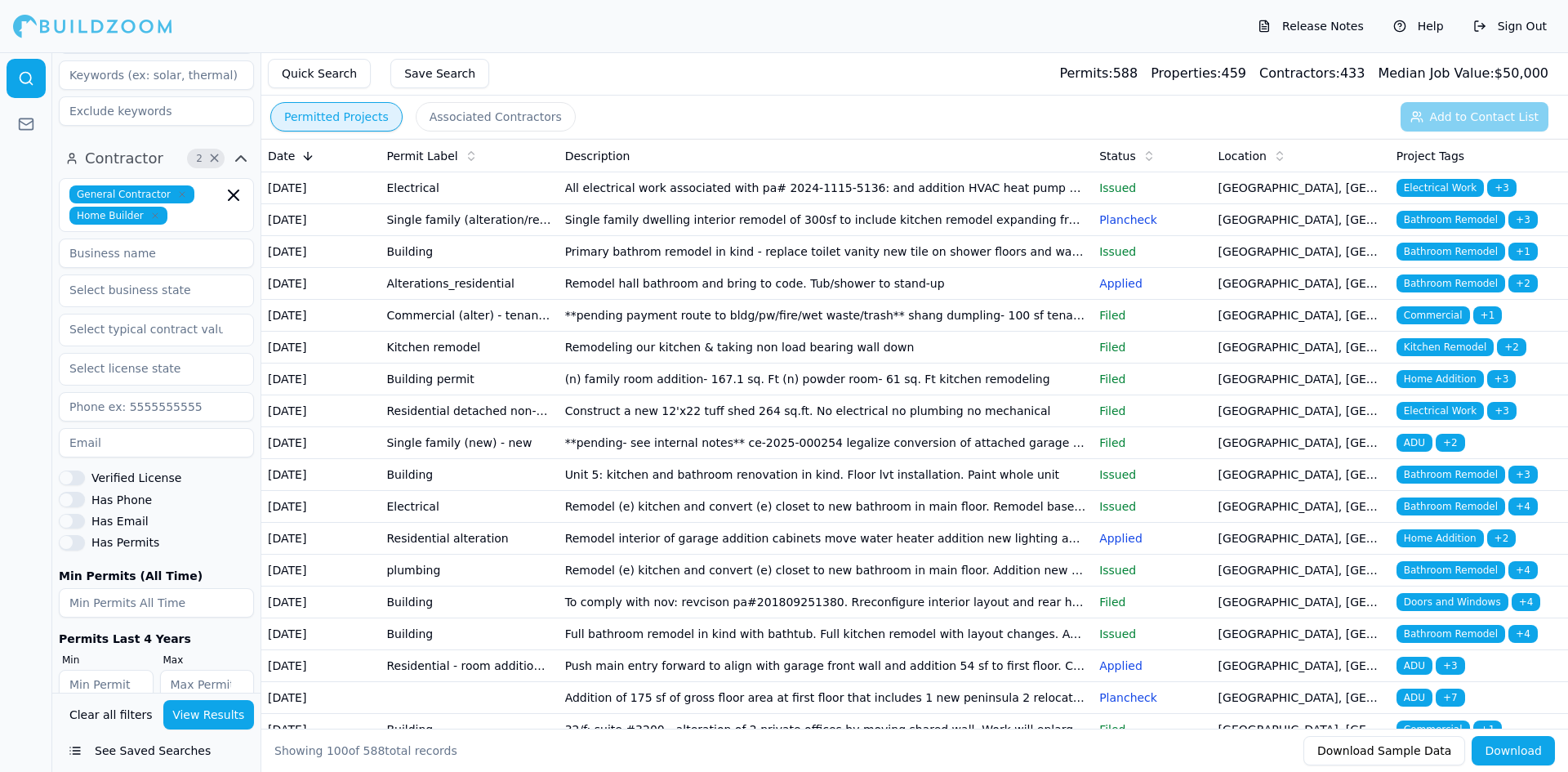
click at [475, 122] on button "Associated Contractors" at bounding box center [496, 117] width 160 height 29
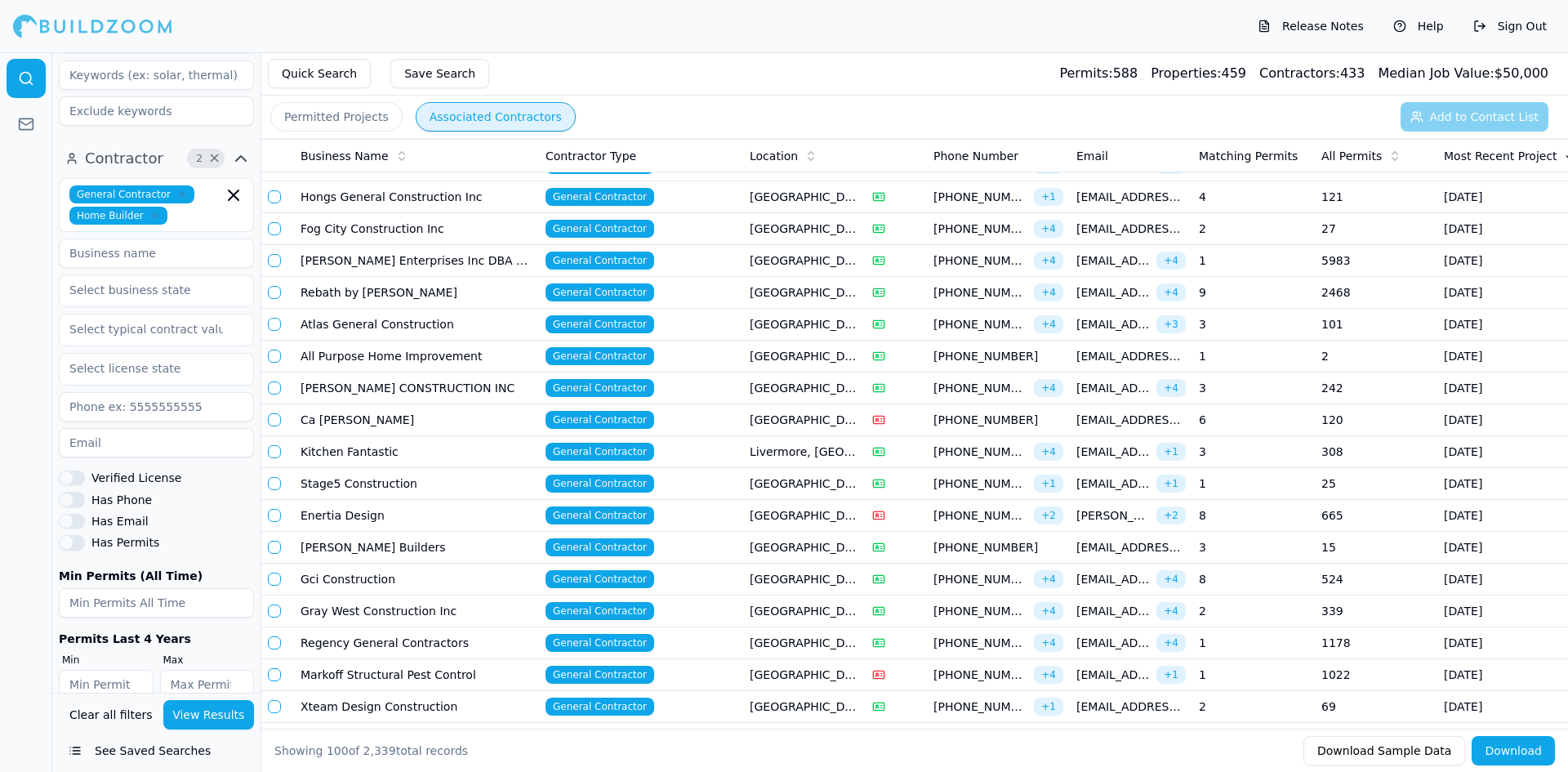
scroll to position [1715, 0]
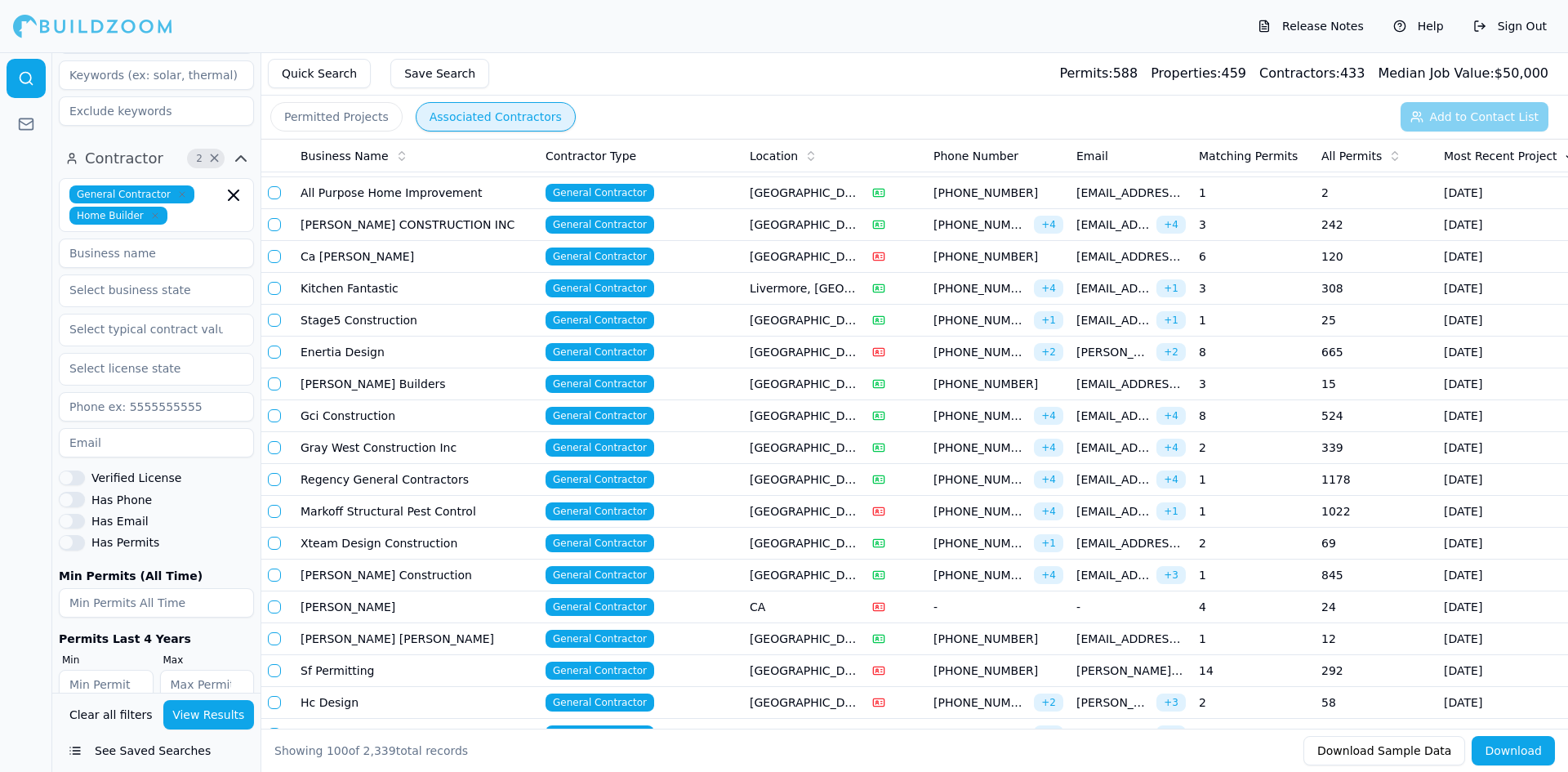
click at [279, 259] on button "button" at bounding box center [274, 256] width 13 height 13
click at [274, 281] on td at bounding box center [277, 288] width 33 height 32
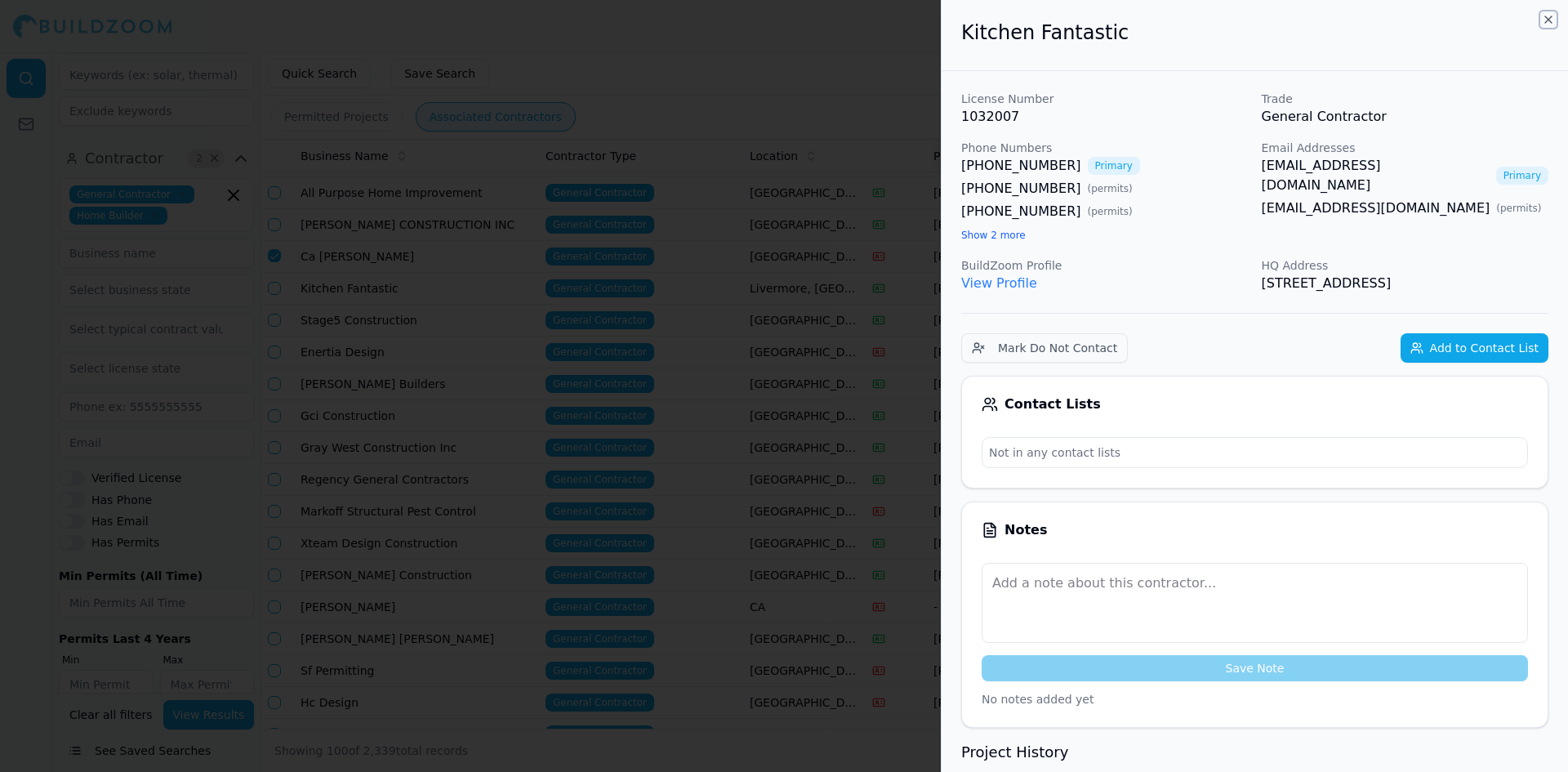
click at [1543, 24] on icon "button" at bounding box center [1548, 20] width 13 height 13
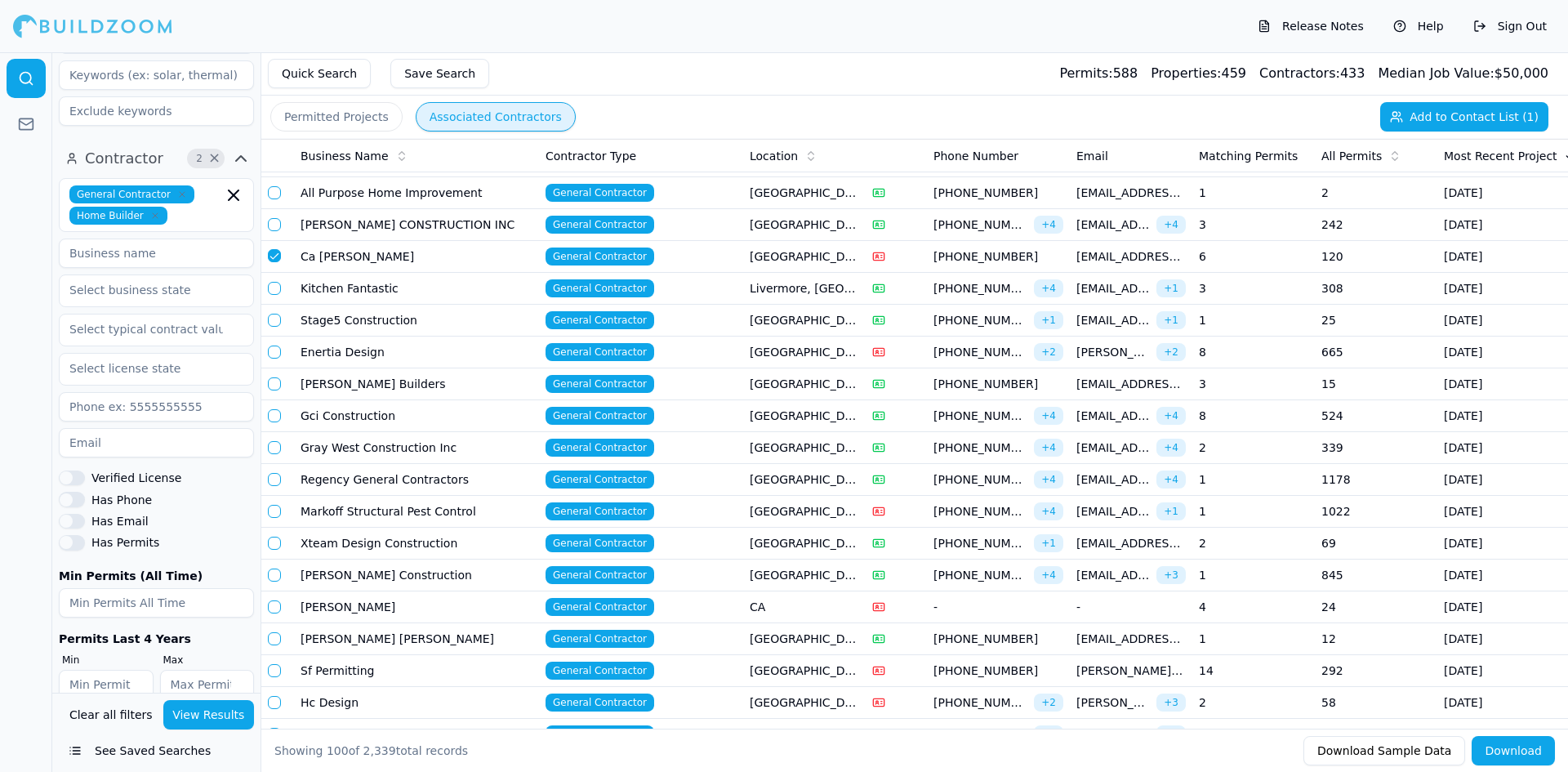
click at [276, 287] on button "button" at bounding box center [274, 288] width 13 height 13
click at [277, 313] on td at bounding box center [277, 320] width 33 height 32
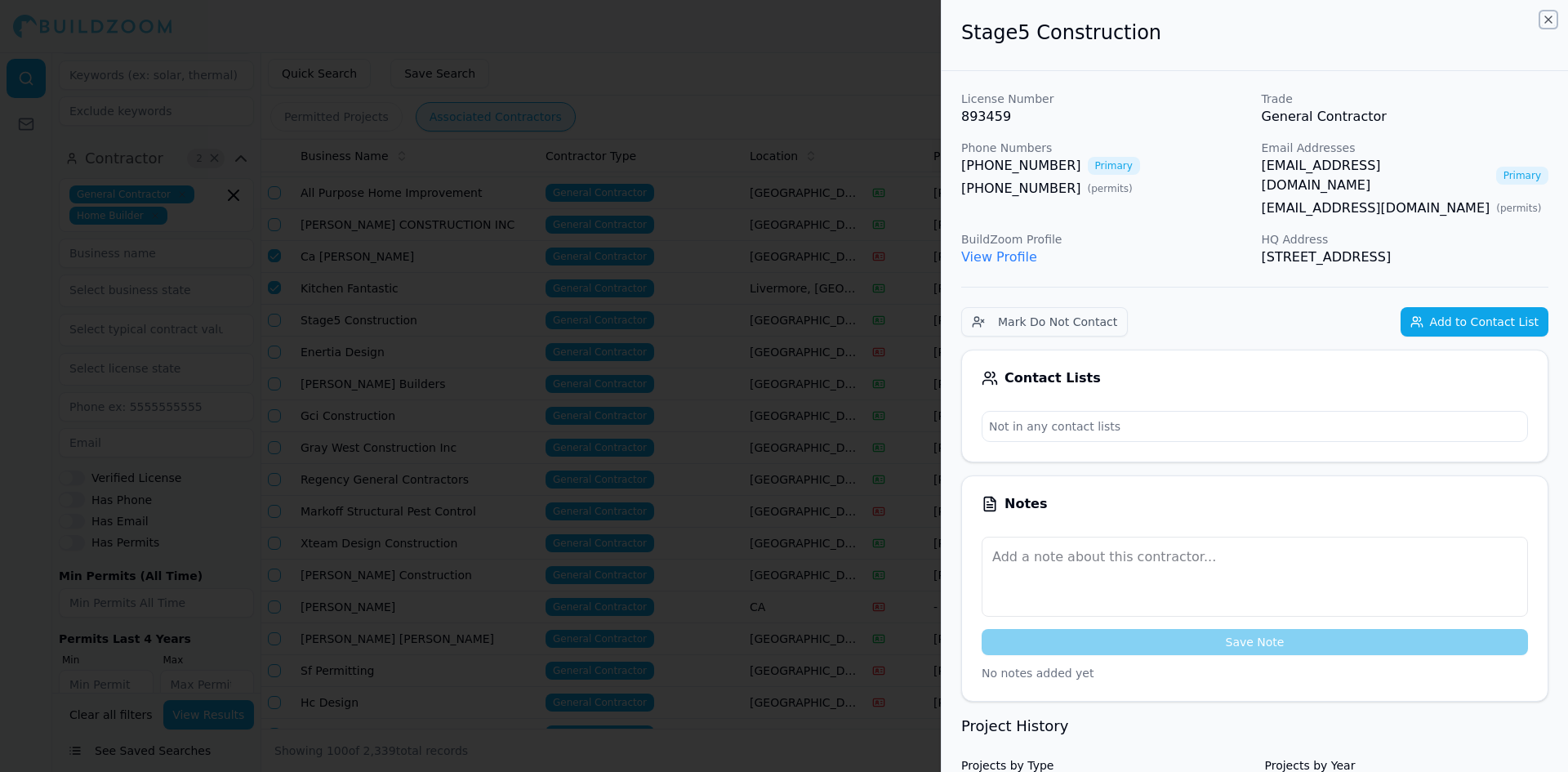
click at [1549, 20] on icon "button" at bounding box center [1548, 20] width 13 height 13
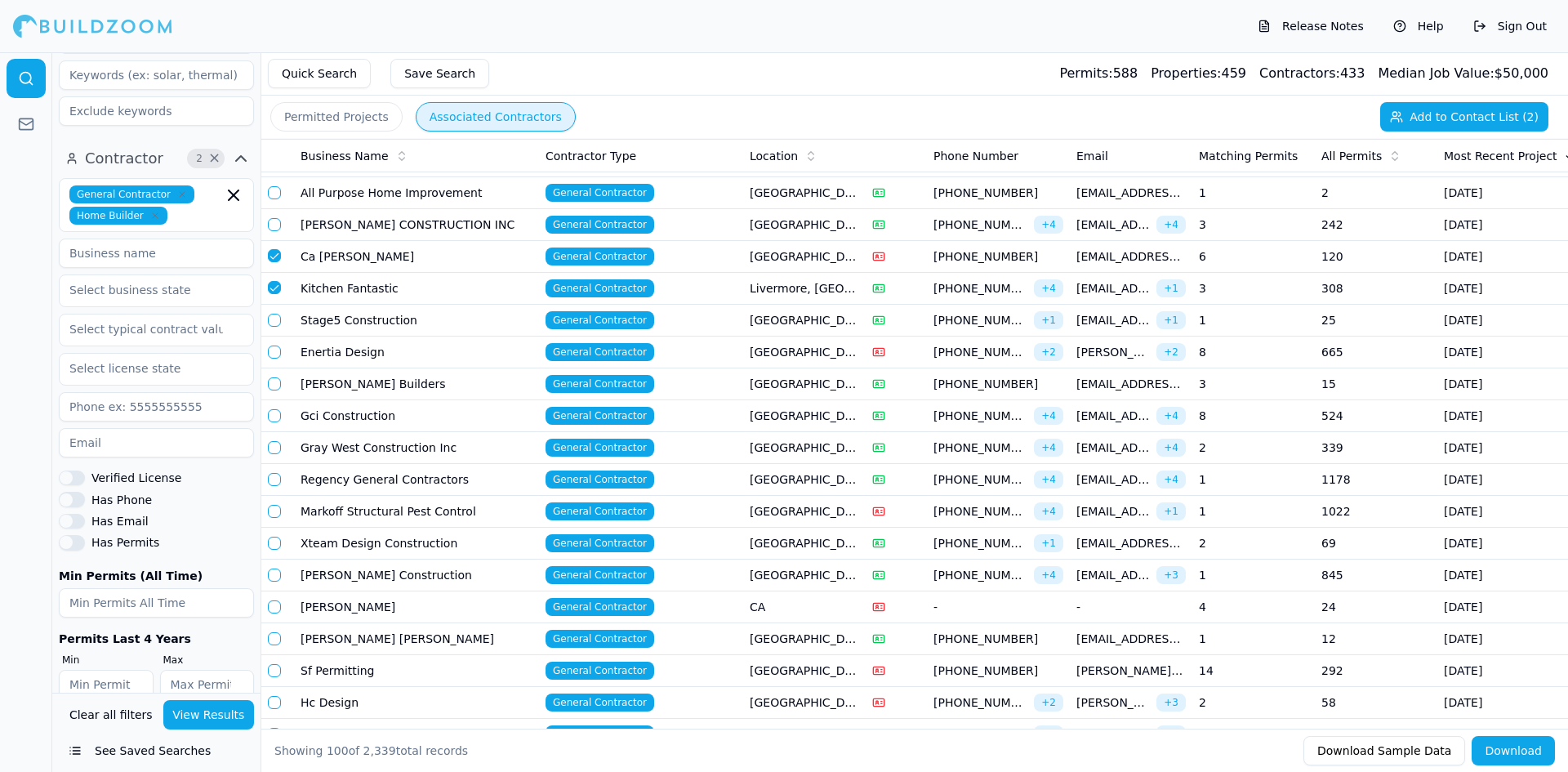
click at [276, 317] on button "button" at bounding box center [274, 320] width 13 height 13
click at [275, 314] on button "button" at bounding box center [274, 319] width 13 height 13
click at [273, 321] on button "button" at bounding box center [274, 320] width 13 height 13
click at [1476, 111] on button "Add to Contact List (3)" at bounding box center [1464, 117] width 169 height 29
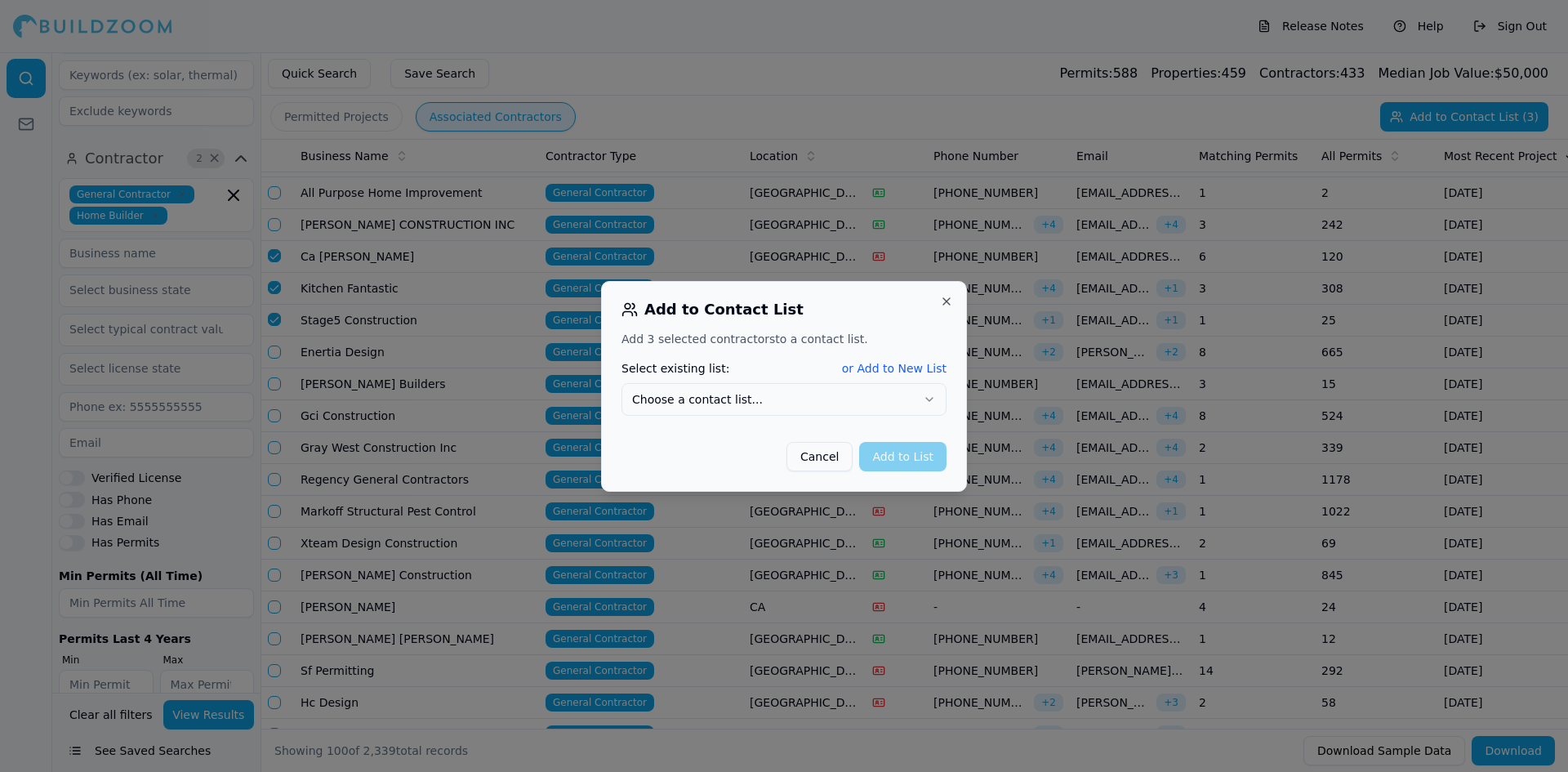
click at [885, 365] on button "or Add to New List" at bounding box center [894, 368] width 105 height 16
click at [890, 453] on button "Add to List" at bounding box center [903, 455] width 88 height 29
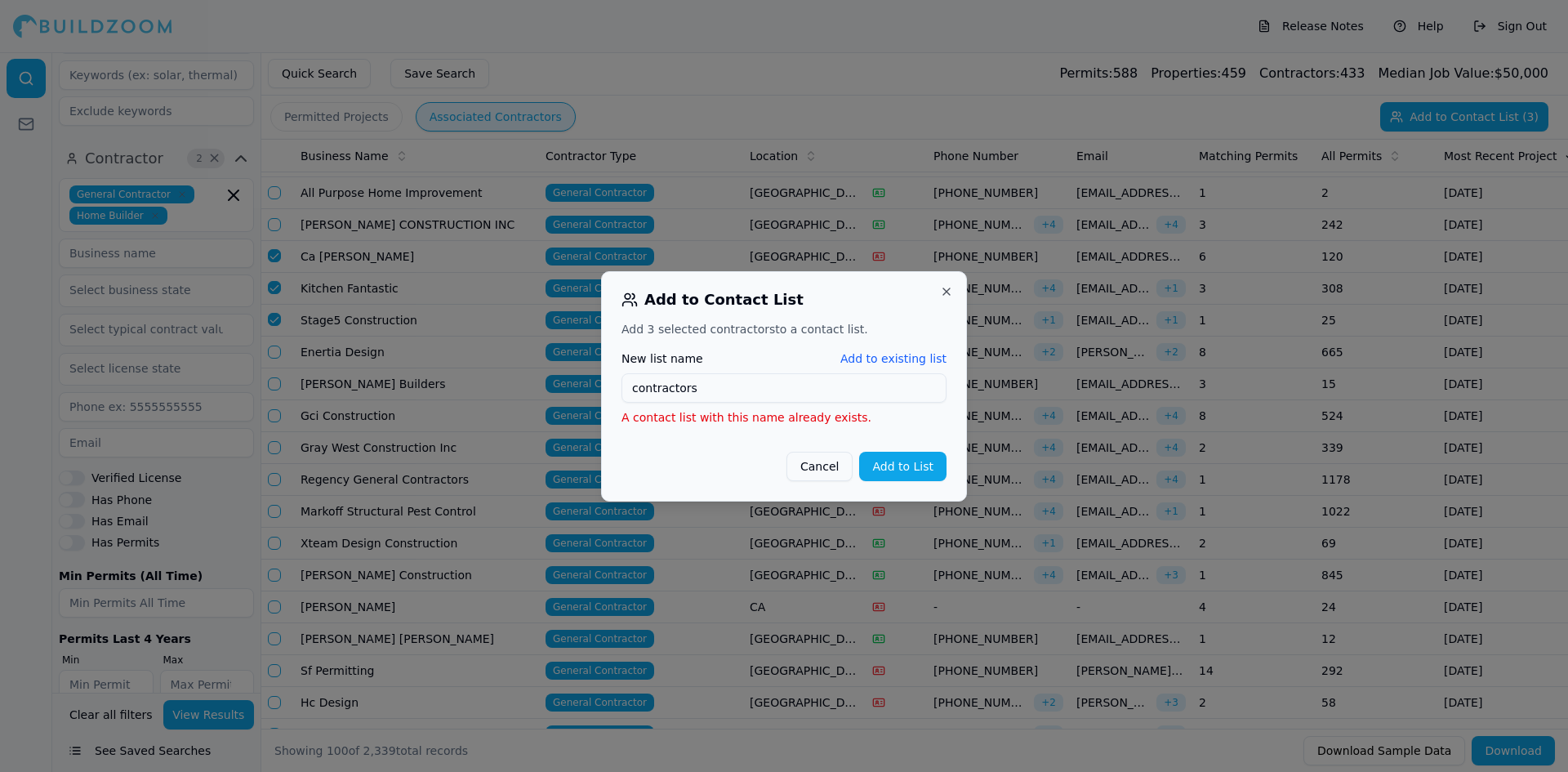
click at [686, 390] on input "contractors" at bounding box center [783, 388] width 325 height 29
type input "contractor"
click at [888, 473] on button "Add to List" at bounding box center [903, 467] width 88 height 29
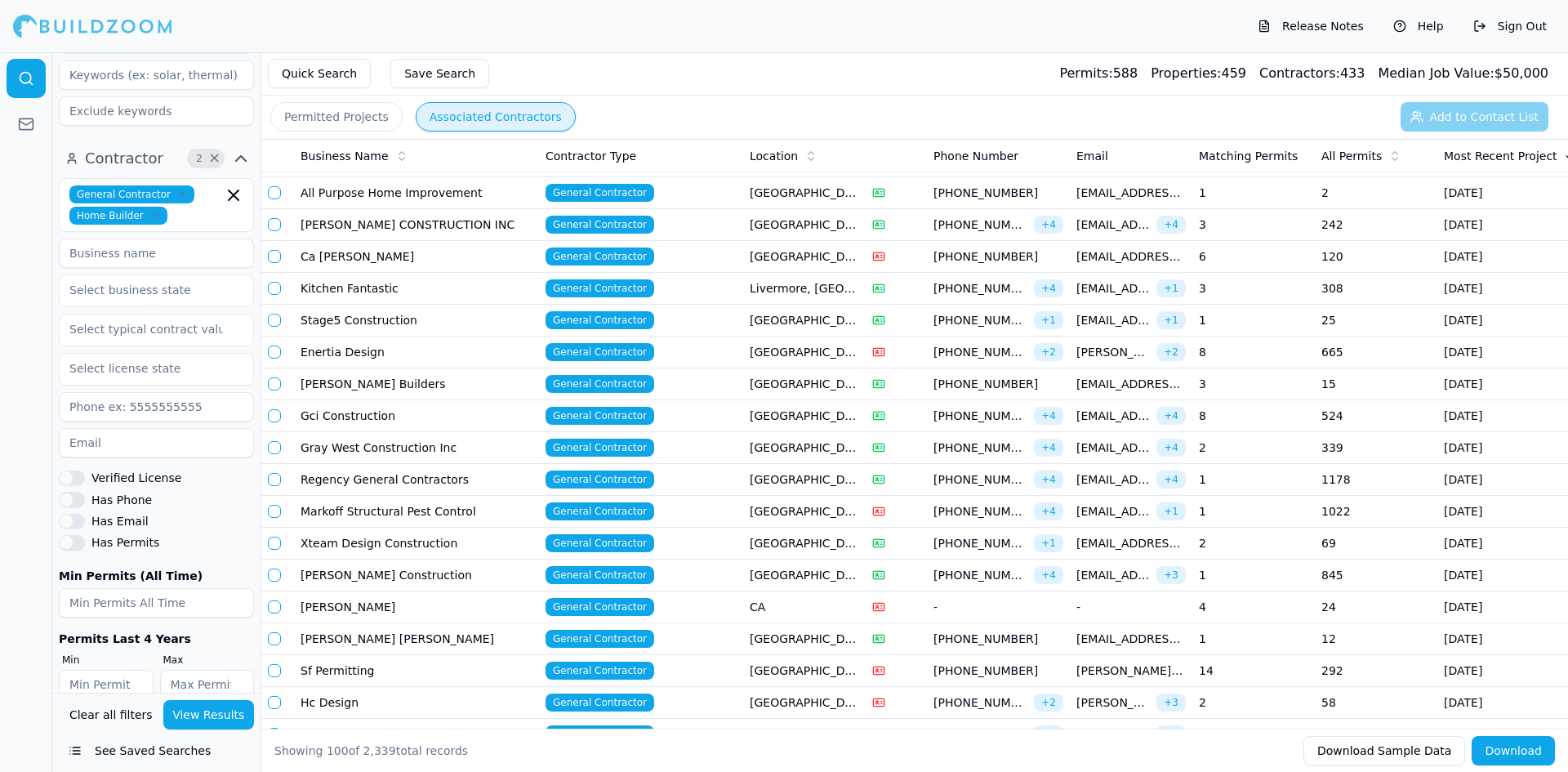
click at [424, 76] on button "Save Search" at bounding box center [439, 74] width 99 height 29
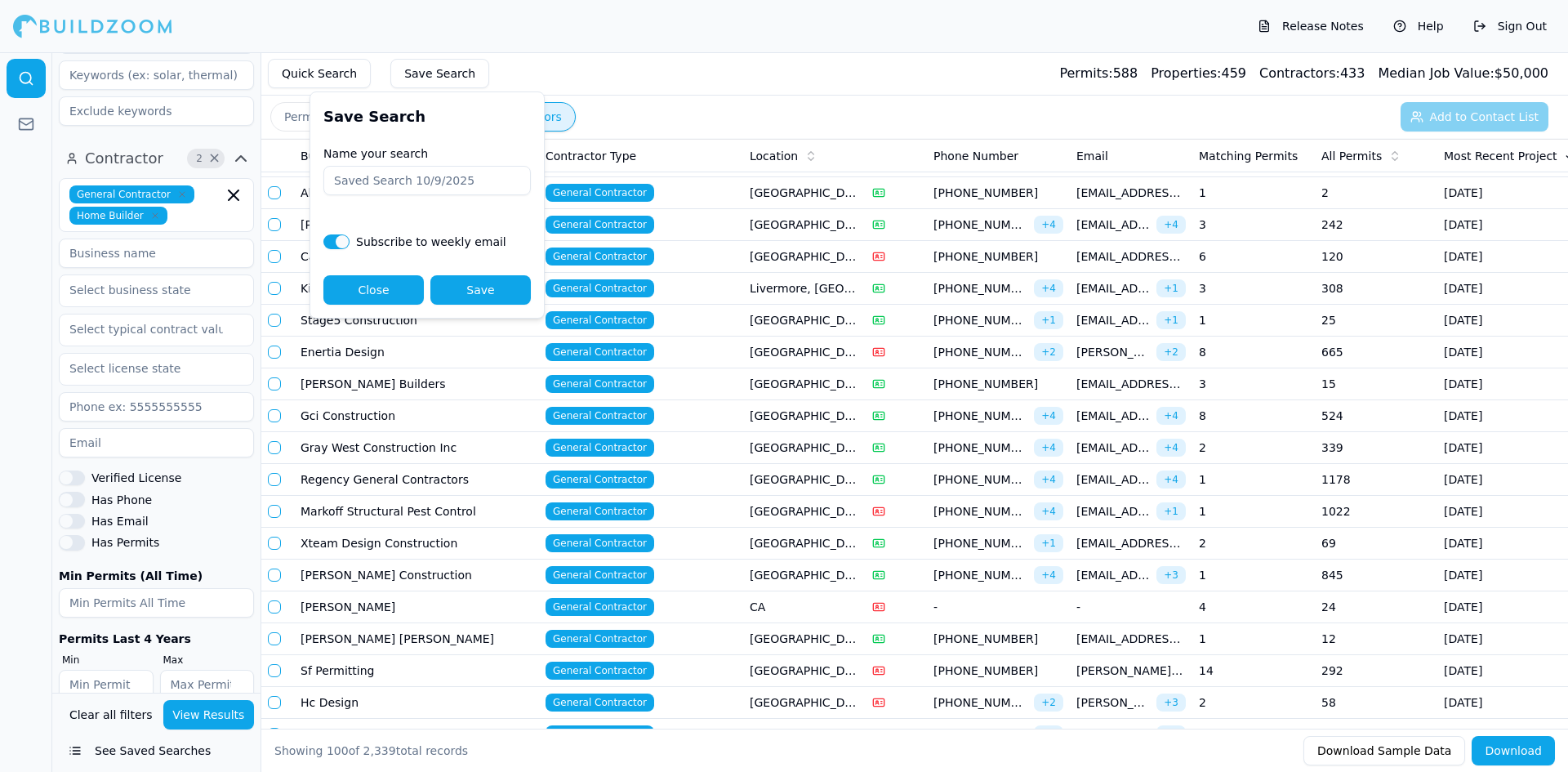
click at [401, 183] on input "Name your search" at bounding box center [426, 181] width 207 height 29
type input "projects"
click at [456, 280] on button "Save" at bounding box center [480, 290] width 101 height 29
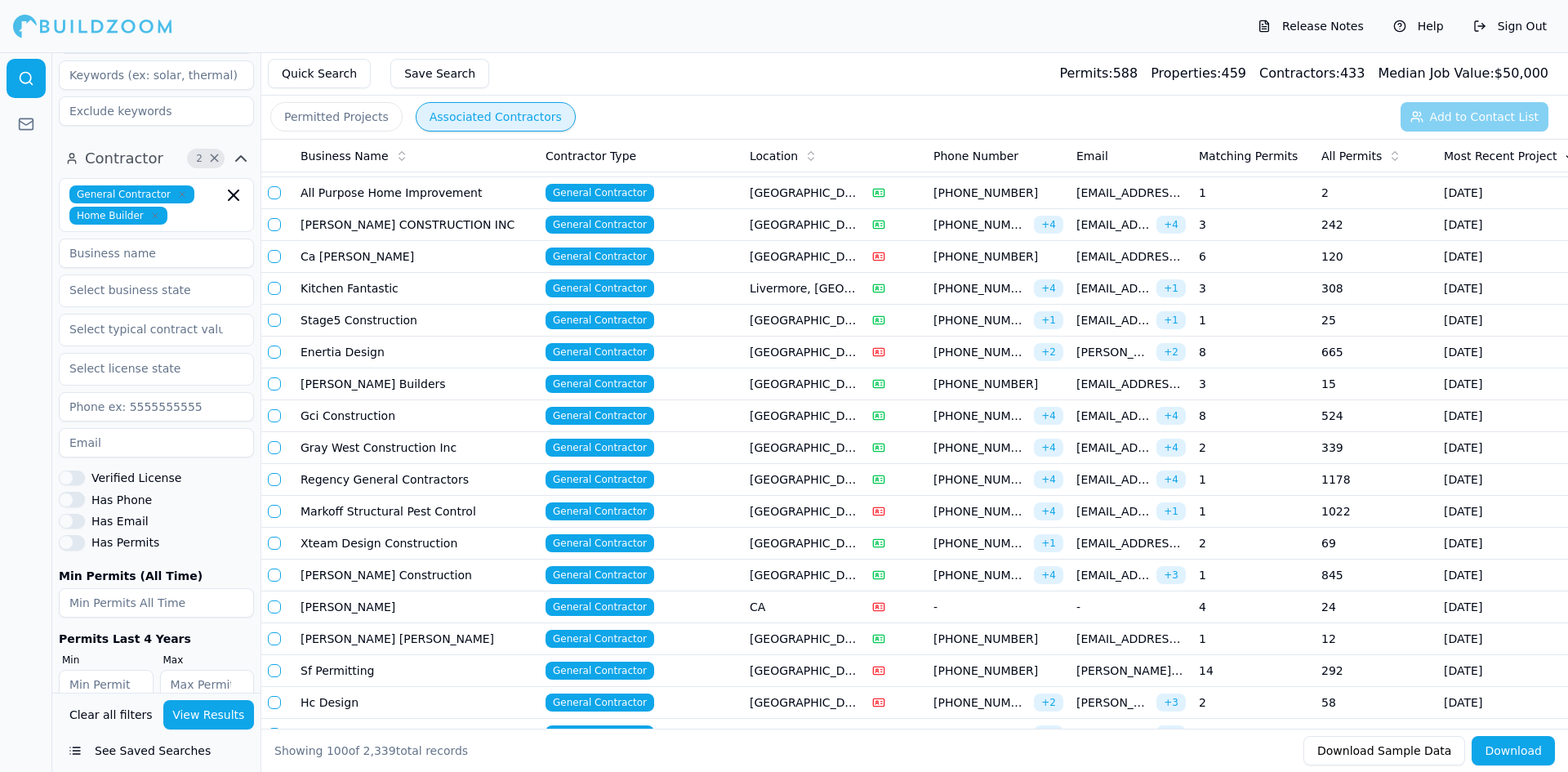
click at [153, 751] on button "See Saved Searches" at bounding box center [156, 751] width 195 height 29
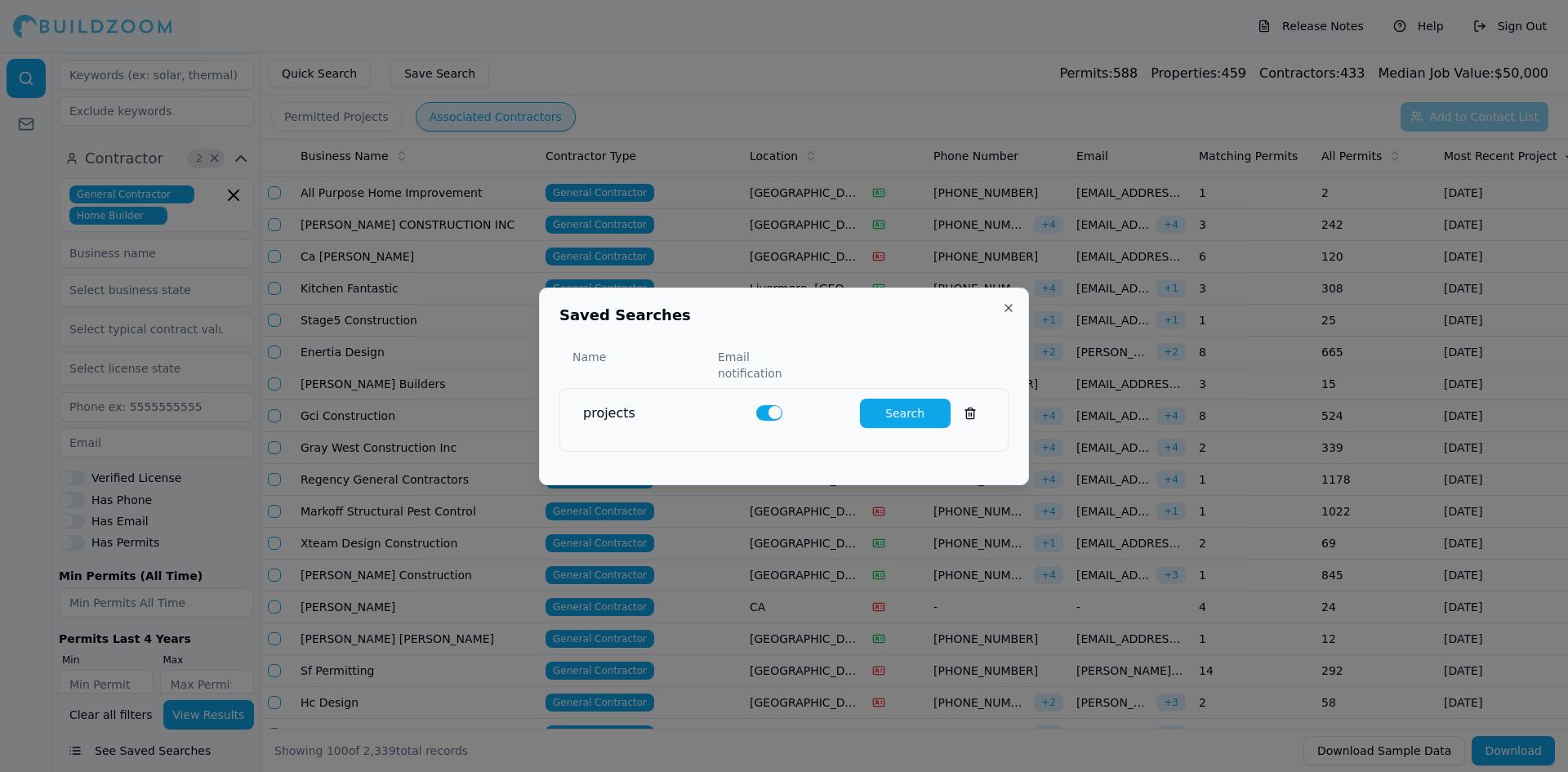
click at [897, 402] on button "Search" at bounding box center [905, 413] width 91 height 29
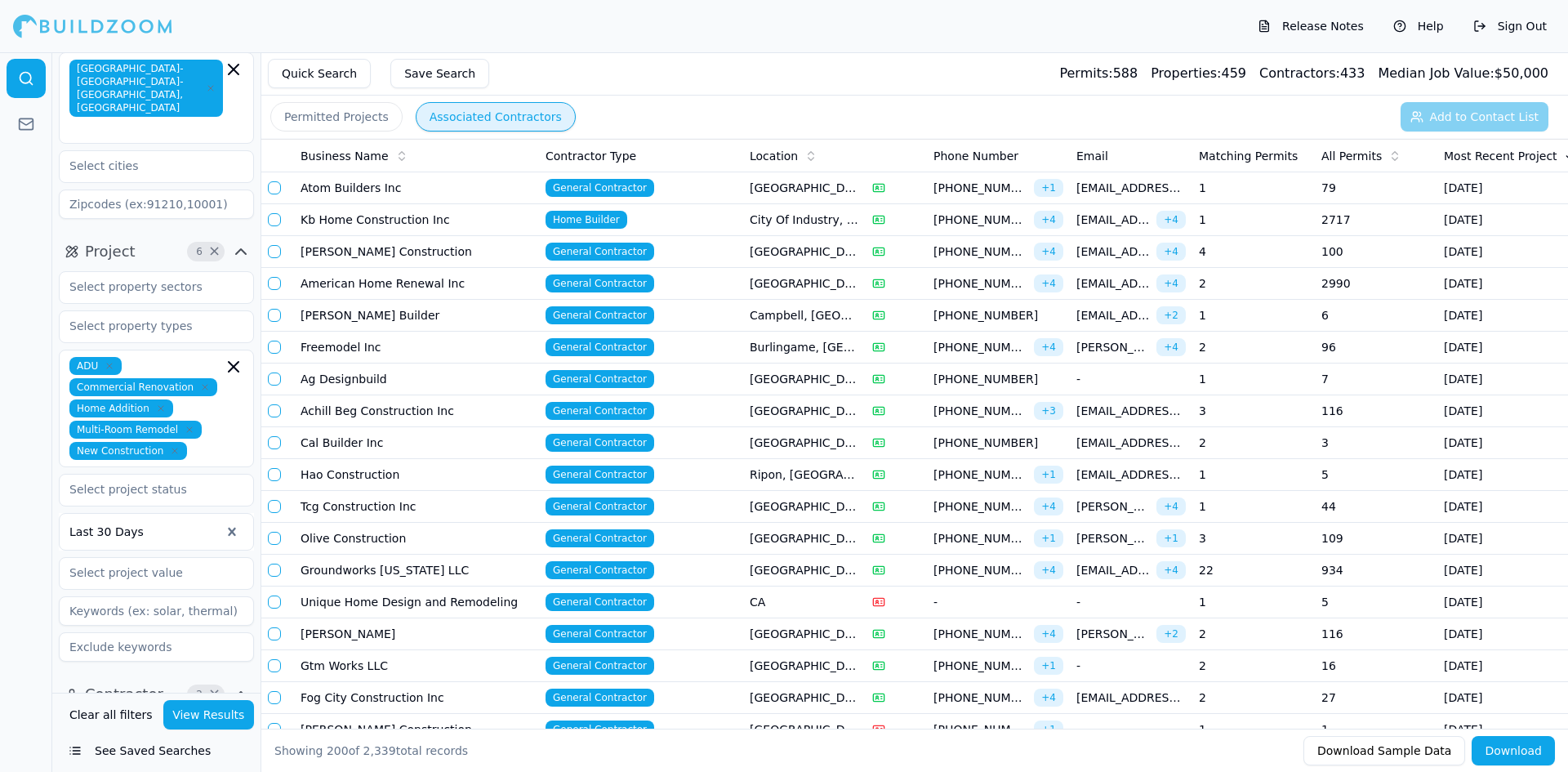
scroll to position [0, 0]
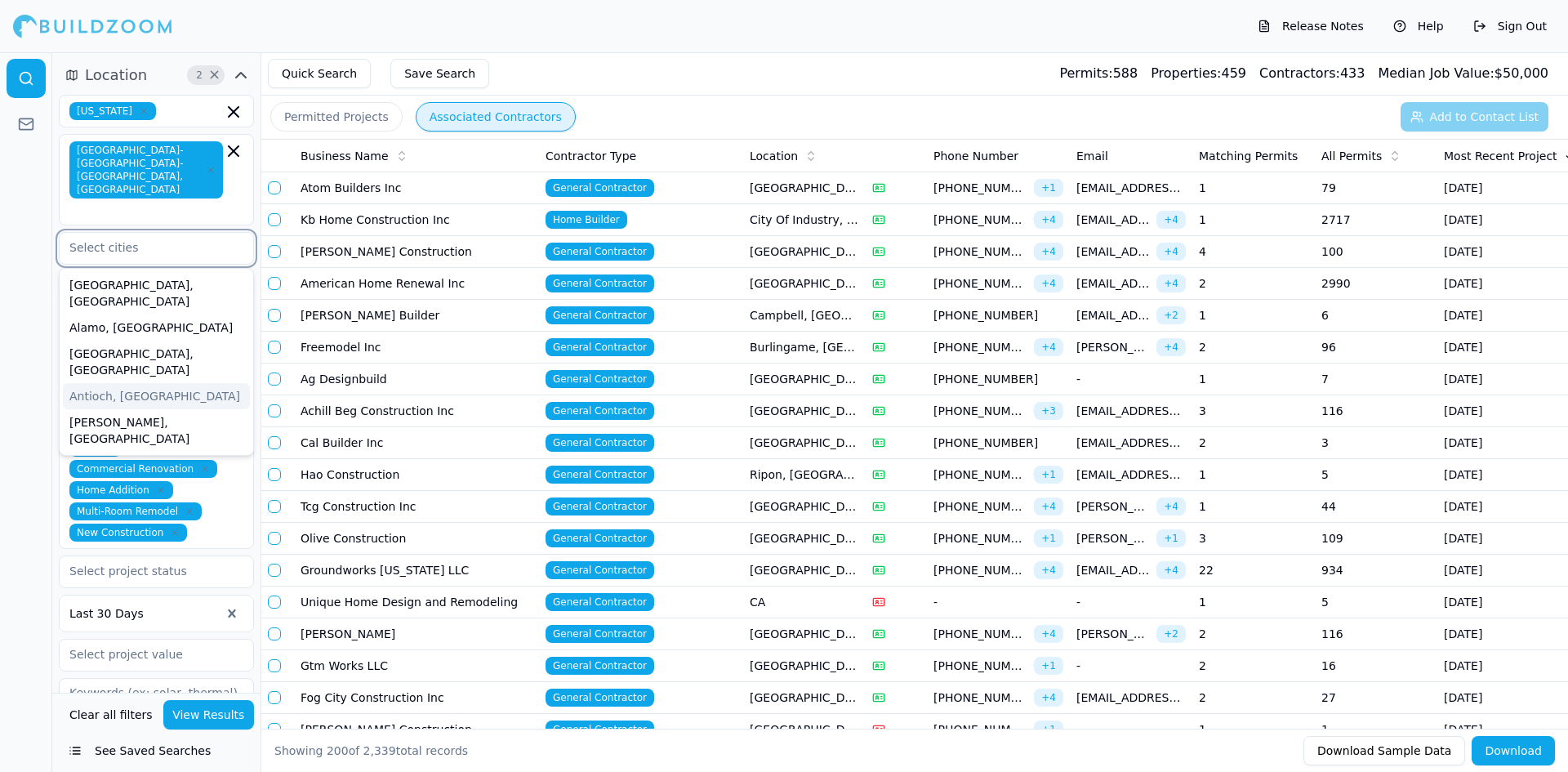
click at [139, 233] on input "text" at bounding box center [146, 247] width 173 height 29
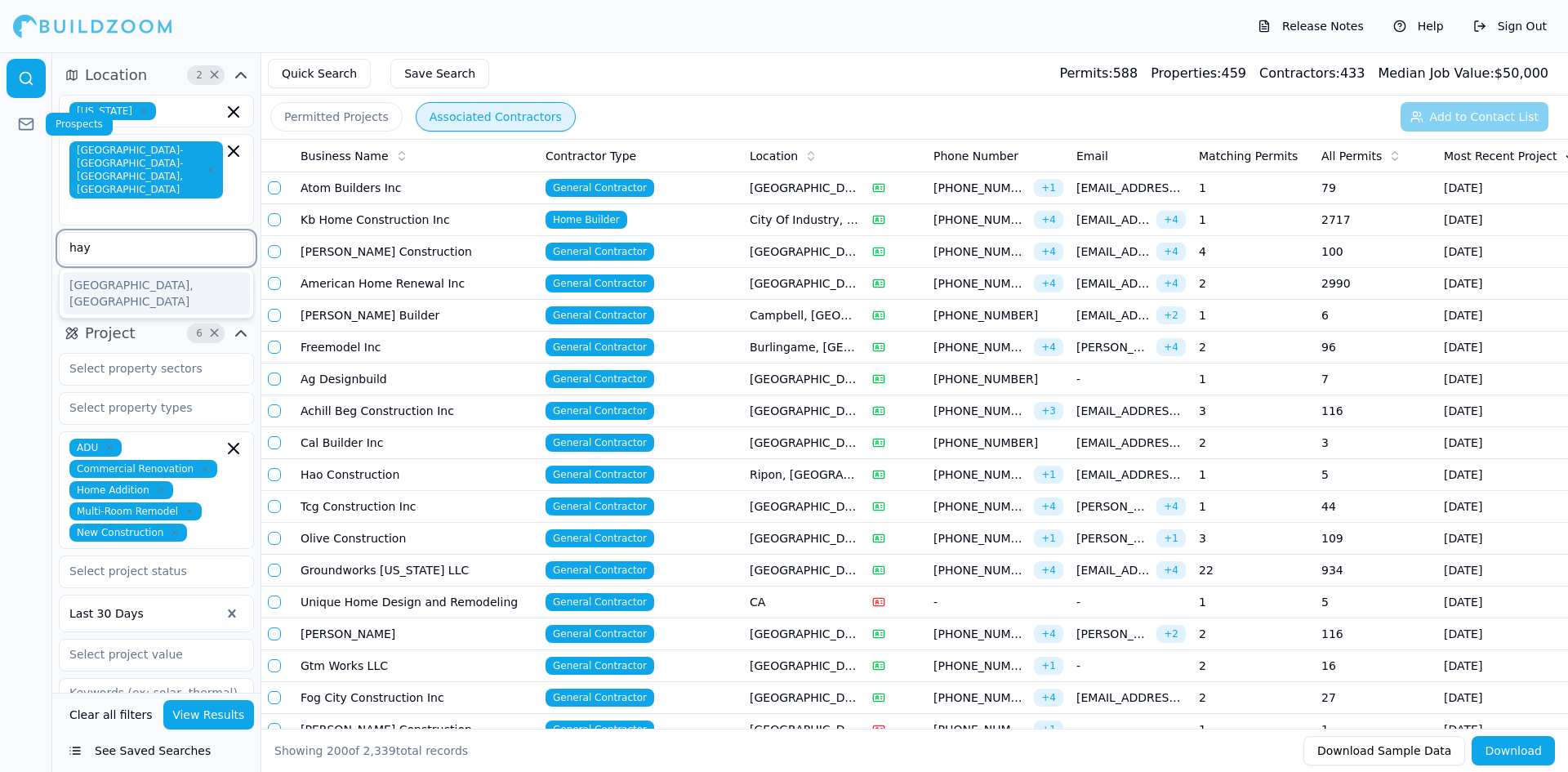
type input "hay"
click at [29, 127] on icon at bounding box center [26, 124] width 16 height 16
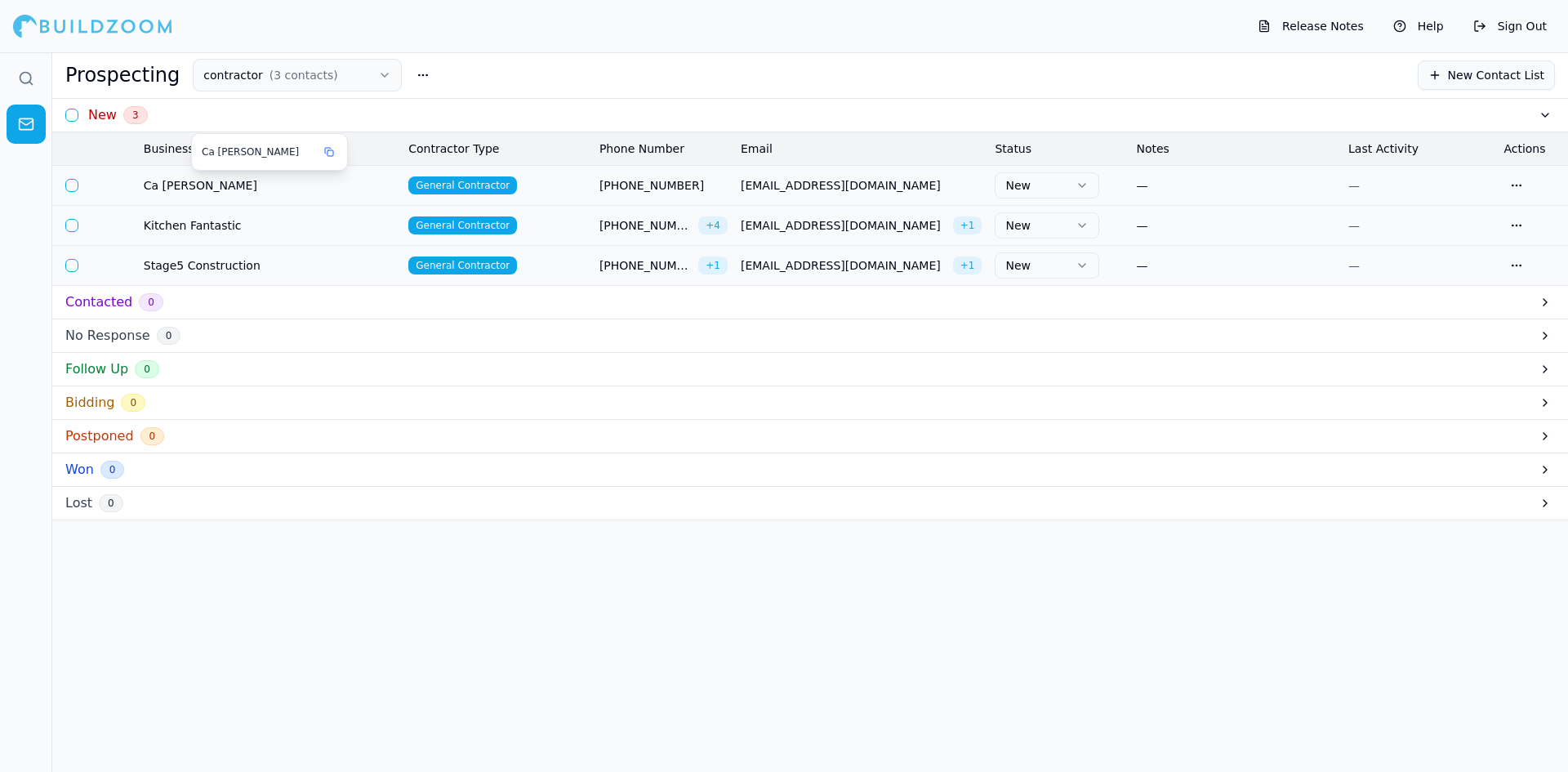
click at [171, 187] on span "Ca [PERSON_NAME]" at bounding box center [269, 186] width 251 height 16
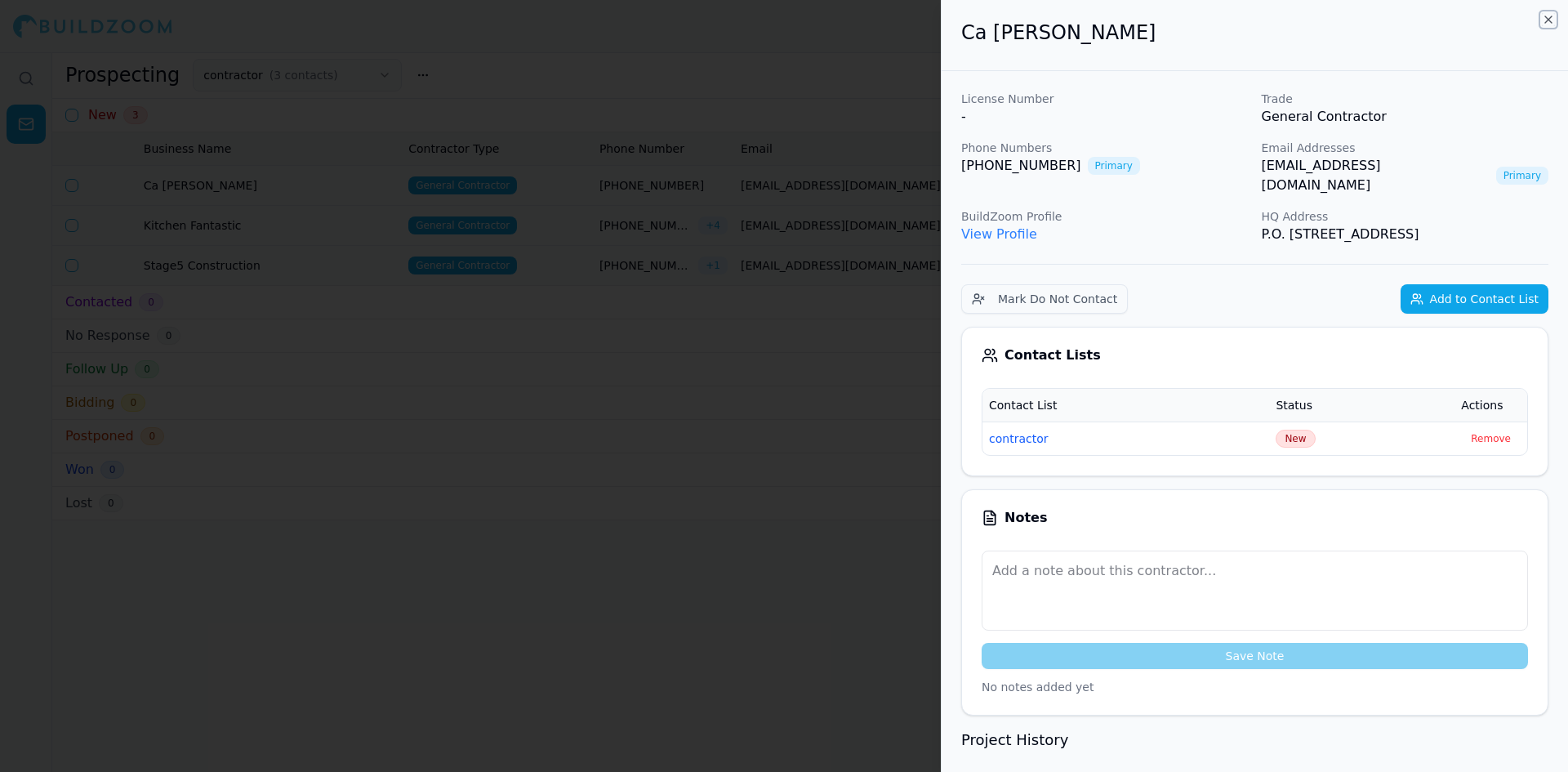
click at [1552, 22] on icon "button" at bounding box center [1548, 20] width 13 height 13
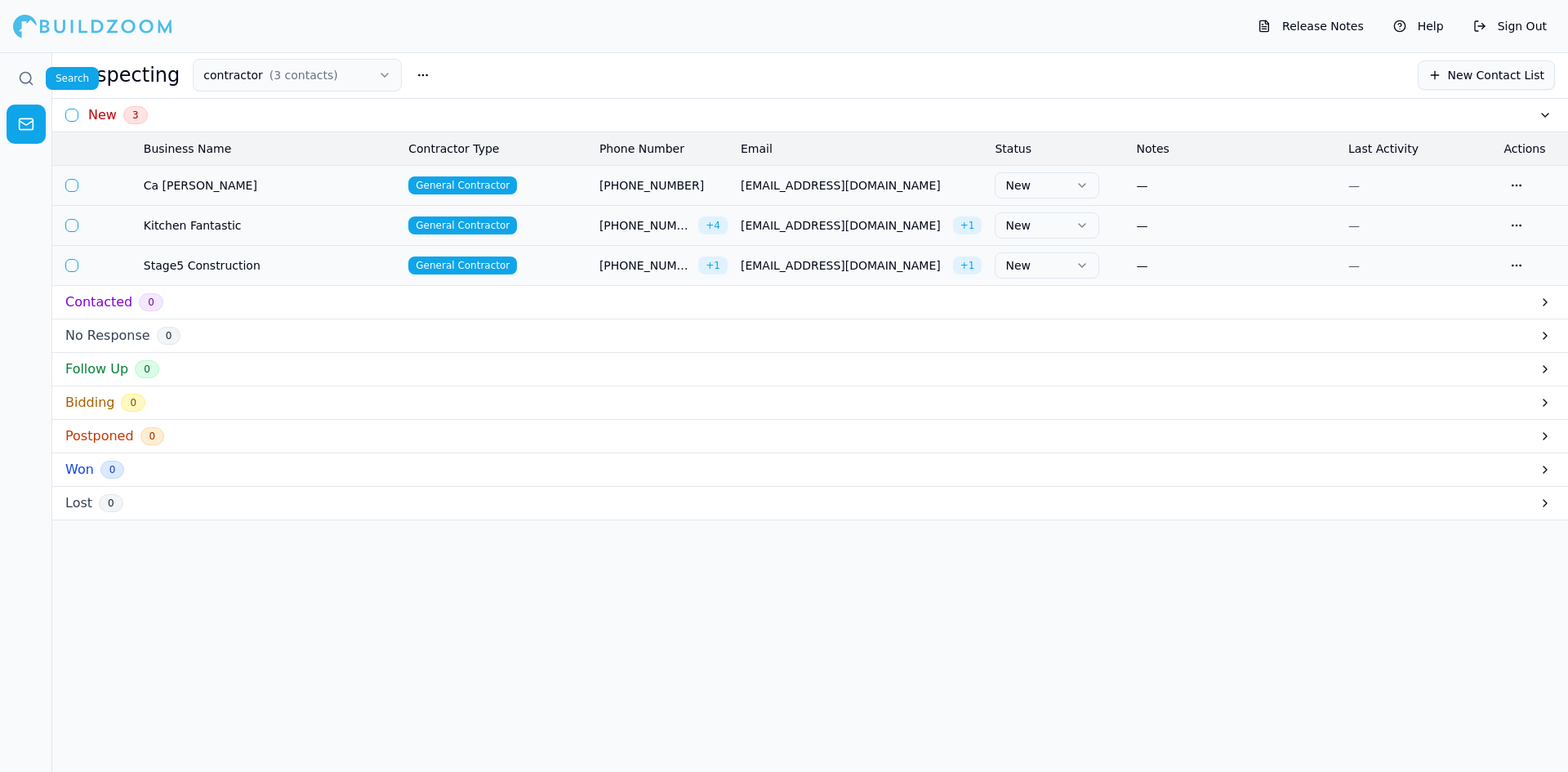
click at [26, 84] on circle at bounding box center [25, 78] width 11 height 11
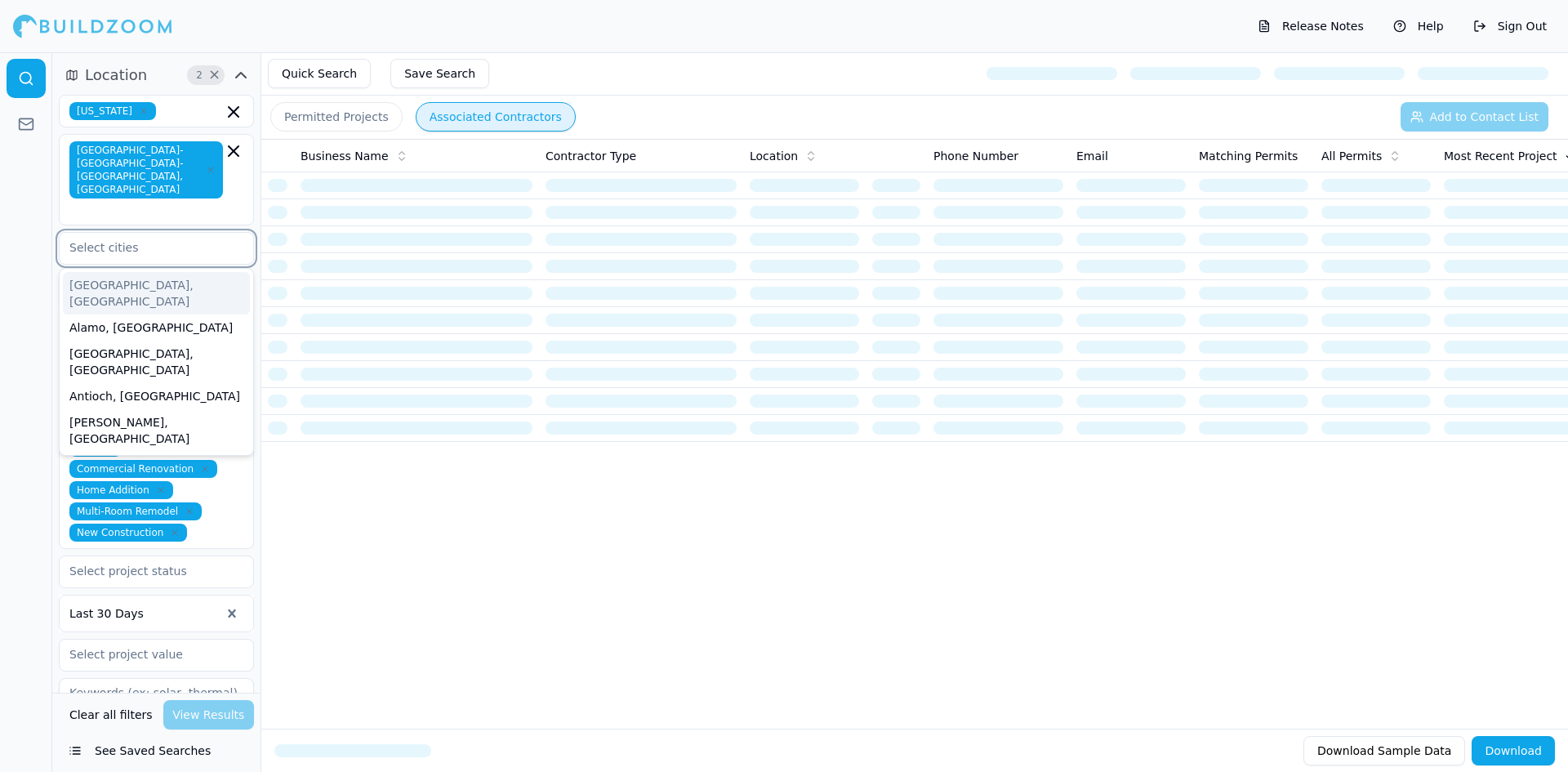
click at [123, 233] on input "text" at bounding box center [146, 247] width 173 height 29
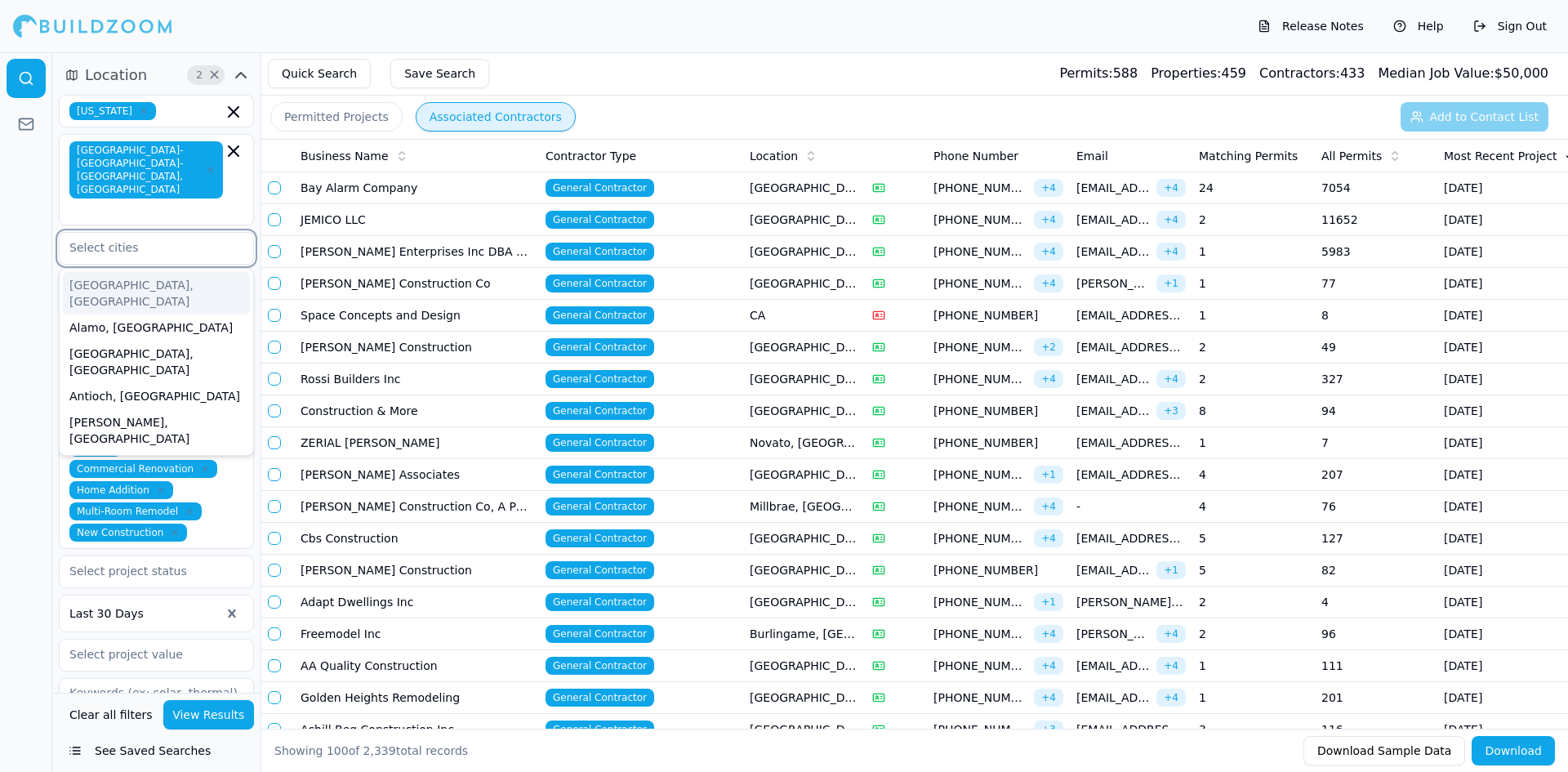
click at [88, 272] on div "[GEOGRAPHIC_DATA], [GEOGRAPHIC_DATA]" at bounding box center [156, 293] width 187 height 43
click at [92, 272] on div "[GEOGRAPHIC_DATA], [GEOGRAPHIC_DATA]" at bounding box center [156, 293] width 187 height 43
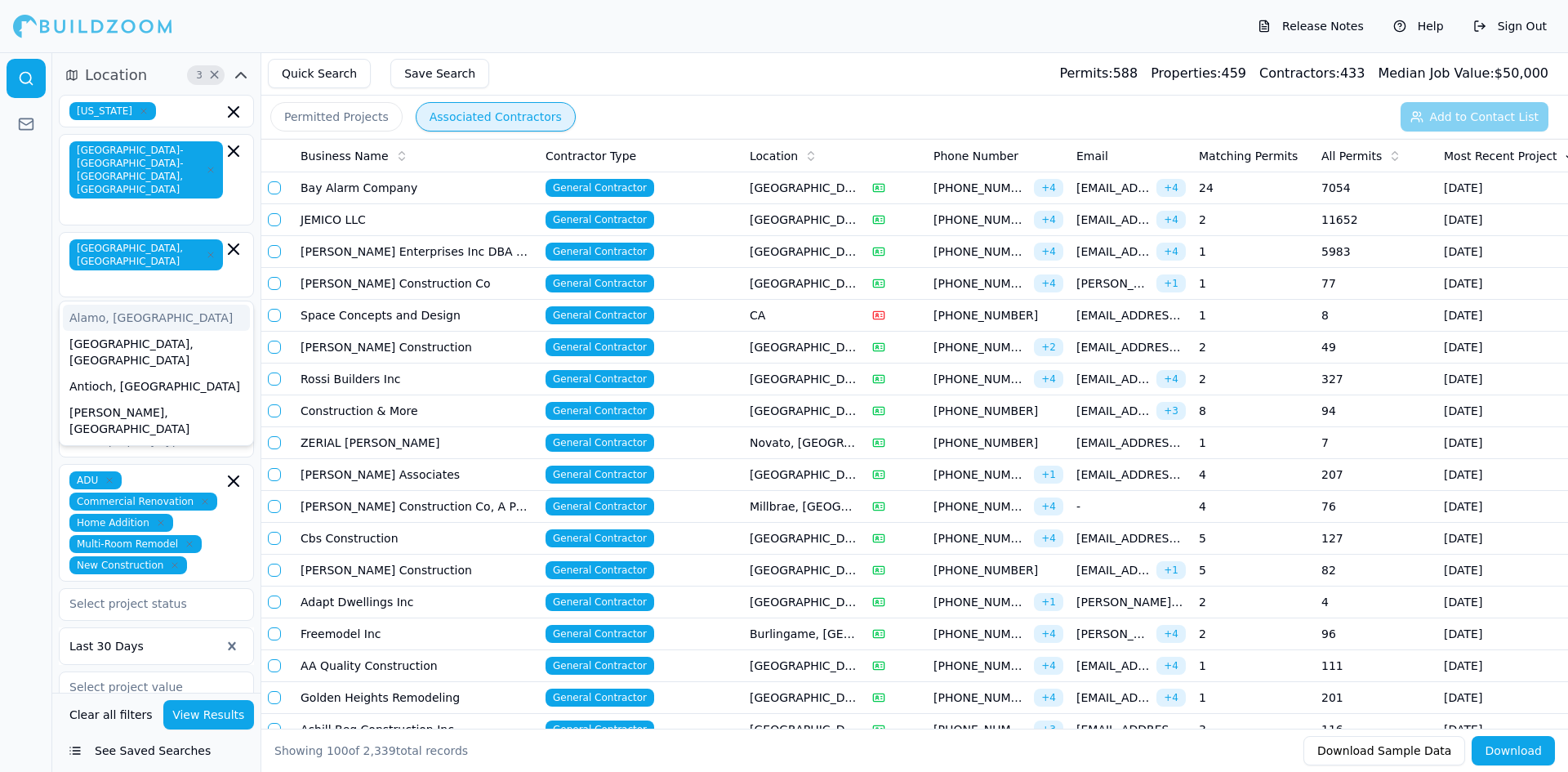
click at [10, 264] on div at bounding box center [26, 412] width 52 height 720
click at [179, 273] on input "text" at bounding box center [148, 282] width 151 height 16
click at [97, 331] on div "[GEOGRAPHIC_DATA], [GEOGRAPHIC_DATA]" at bounding box center [156, 352] width 187 height 43
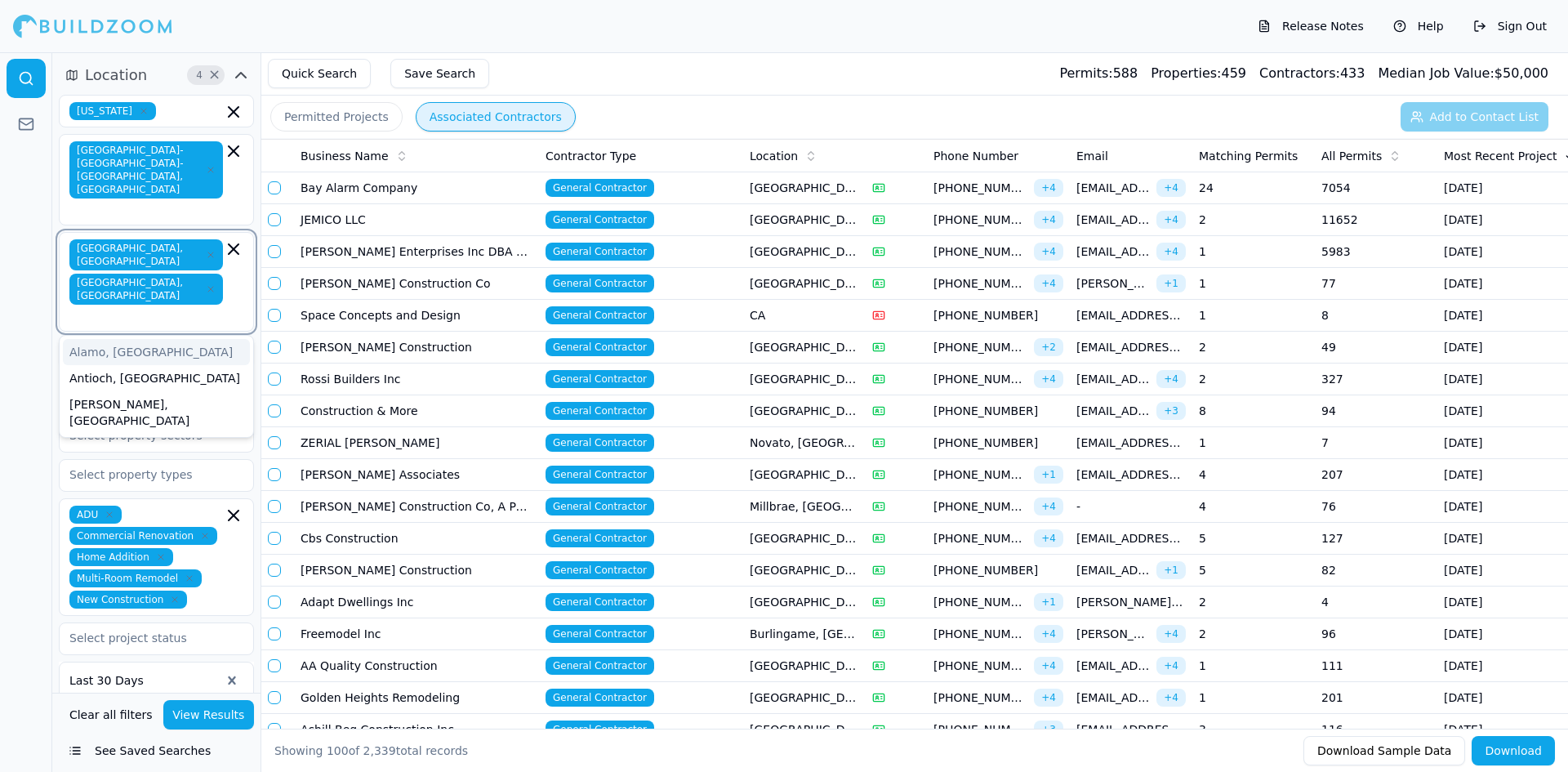
click at [82, 339] on div "Alamo, [GEOGRAPHIC_DATA]" at bounding box center [156, 352] width 187 height 26
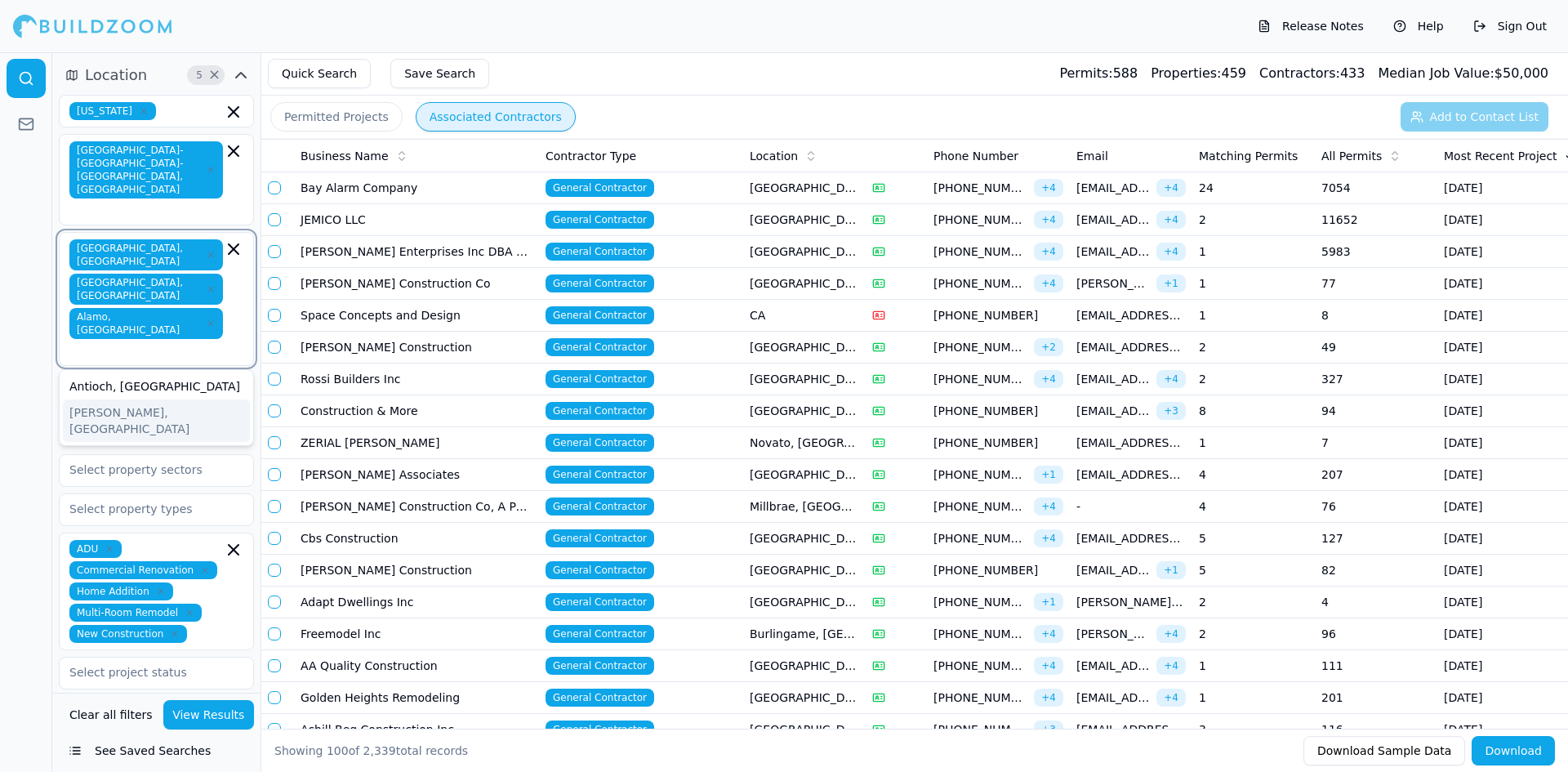
click at [83, 400] on div "[PERSON_NAME], [GEOGRAPHIC_DATA]" at bounding box center [156, 421] width 187 height 43
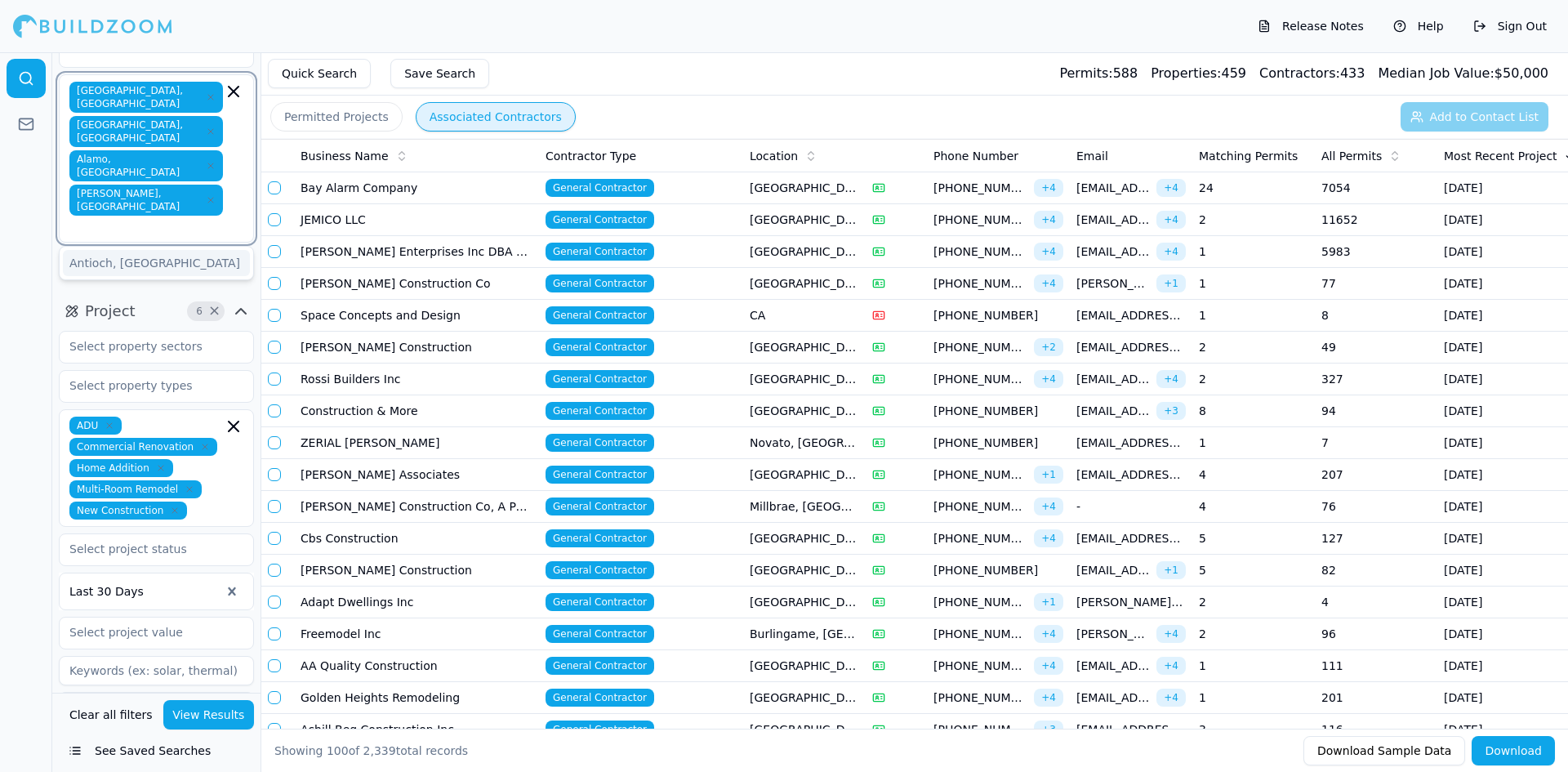
scroll to position [164, 0]
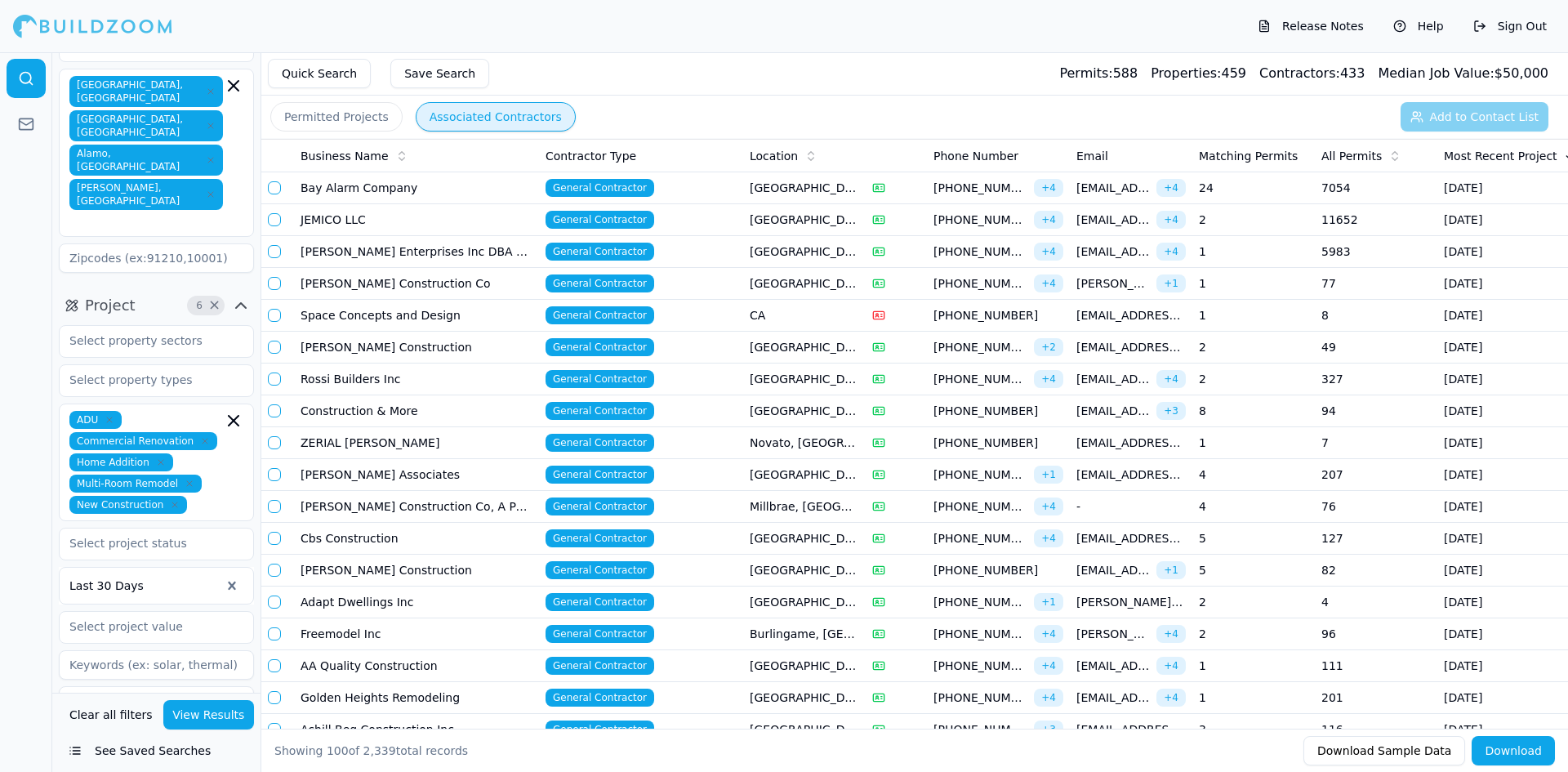
click at [0, 286] on div at bounding box center [26, 412] width 52 height 720
click at [26, 258] on div at bounding box center [26, 412] width 52 height 720
click at [218, 112] on div "[GEOGRAPHIC_DATA], [GEOGRAPHIC_DATA] [GEOGRAPHIC_DATA], [GEOGRAPHIC_DATA] [GEOG…" at bounding box center [156, 153] width 174 height 154
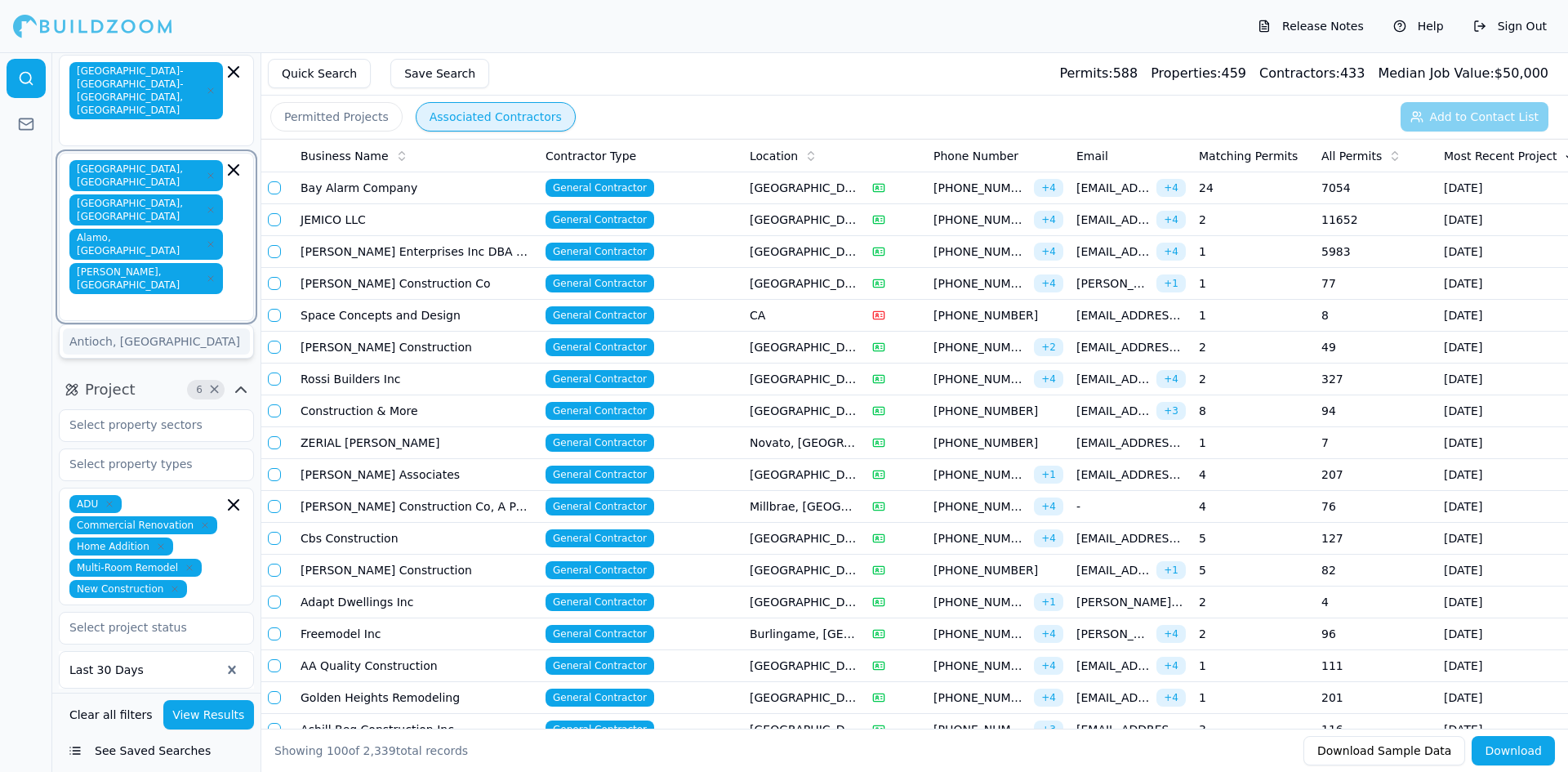
scroll to position [0, 0]
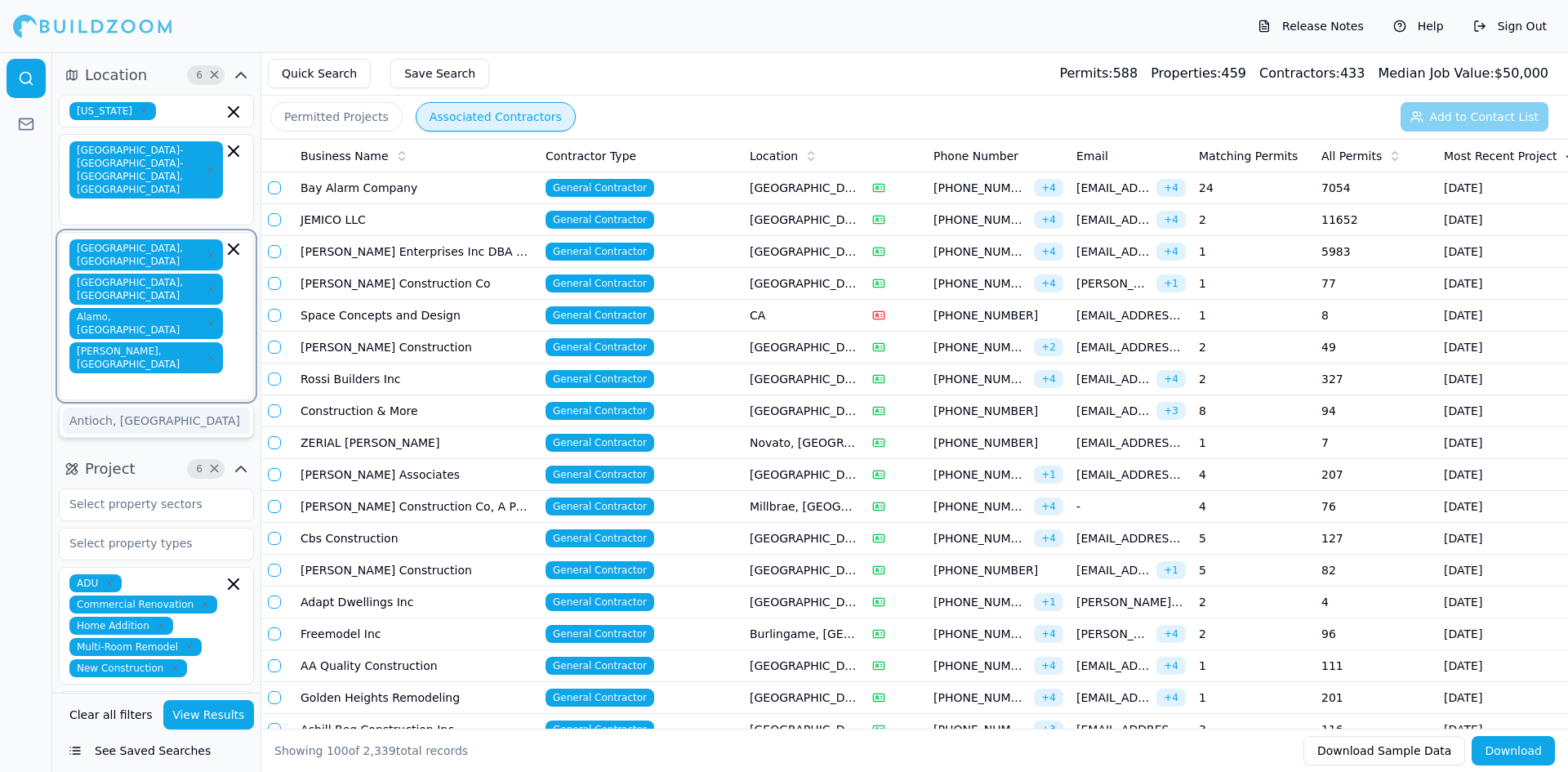
click at [152, 408] on div "Antioch, [GEOGRAPHIC_DATA]" at bounding box center [156, 421] width 187 height 26
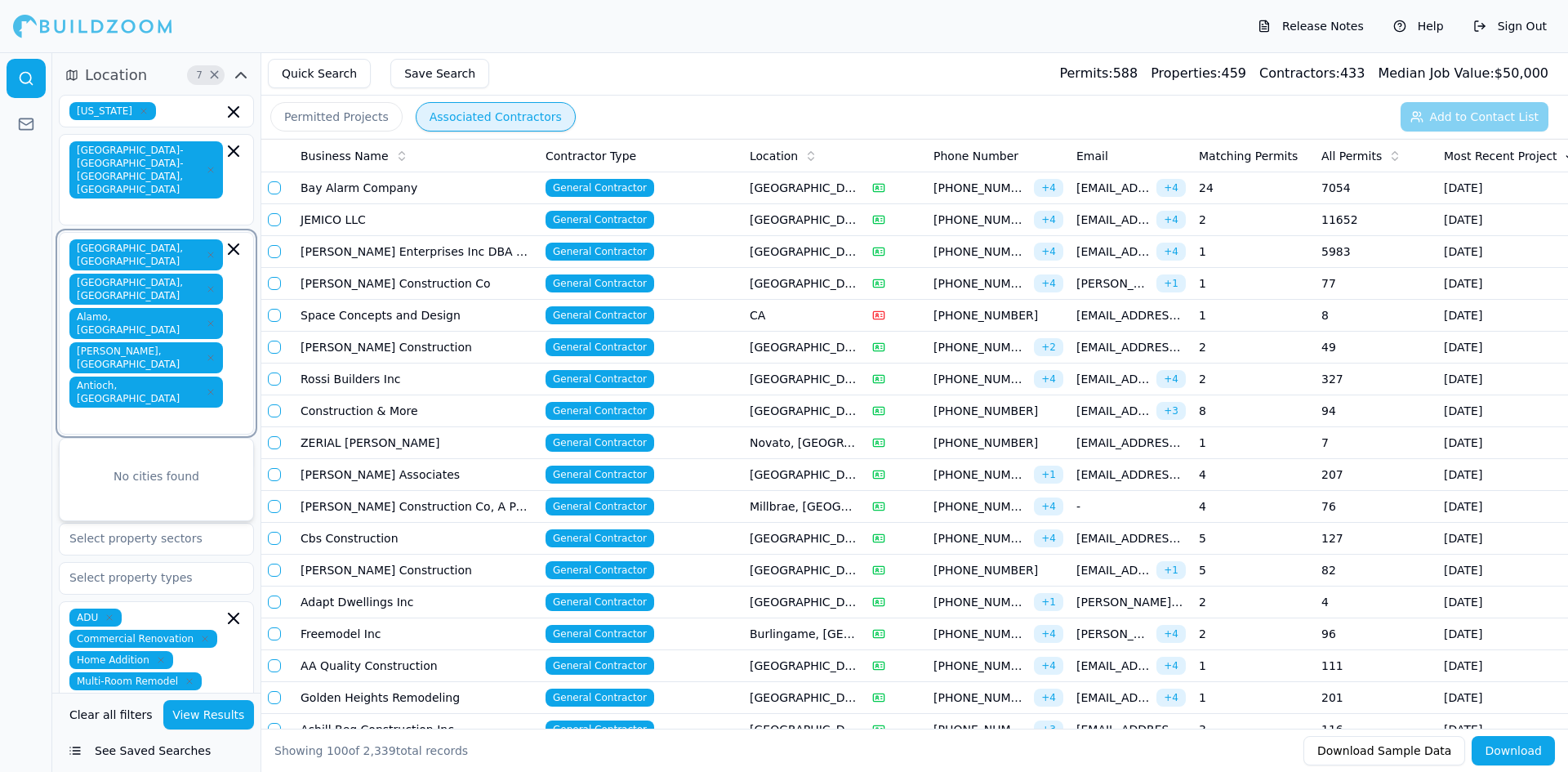
click at [79, 439] on div "No cities found" at bounding box center [156, 476] width 193 height 75
click at [205, 387] on icon "button" at bounding box center [210, 392] width 10 height 10
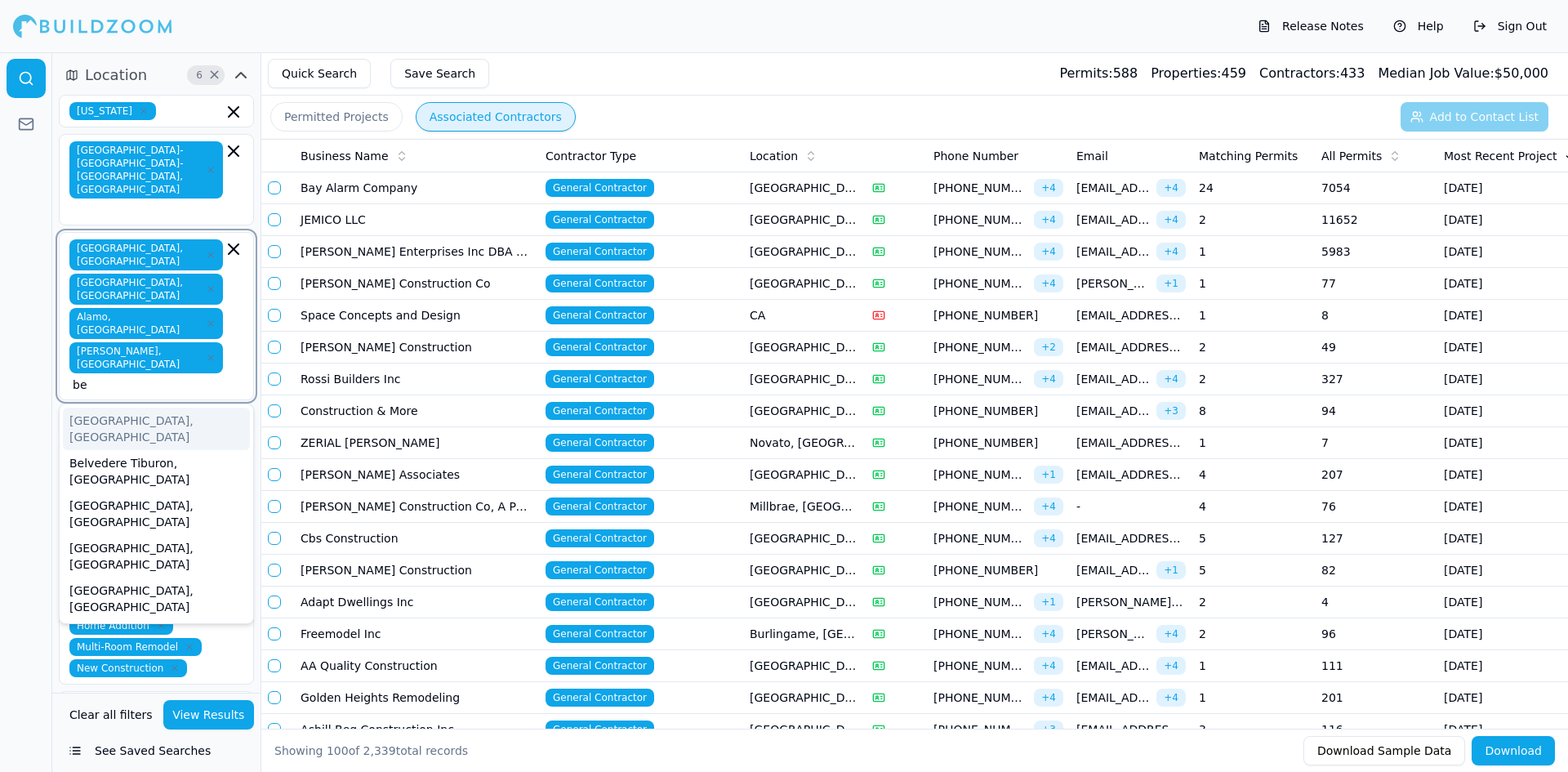
type input "ber"
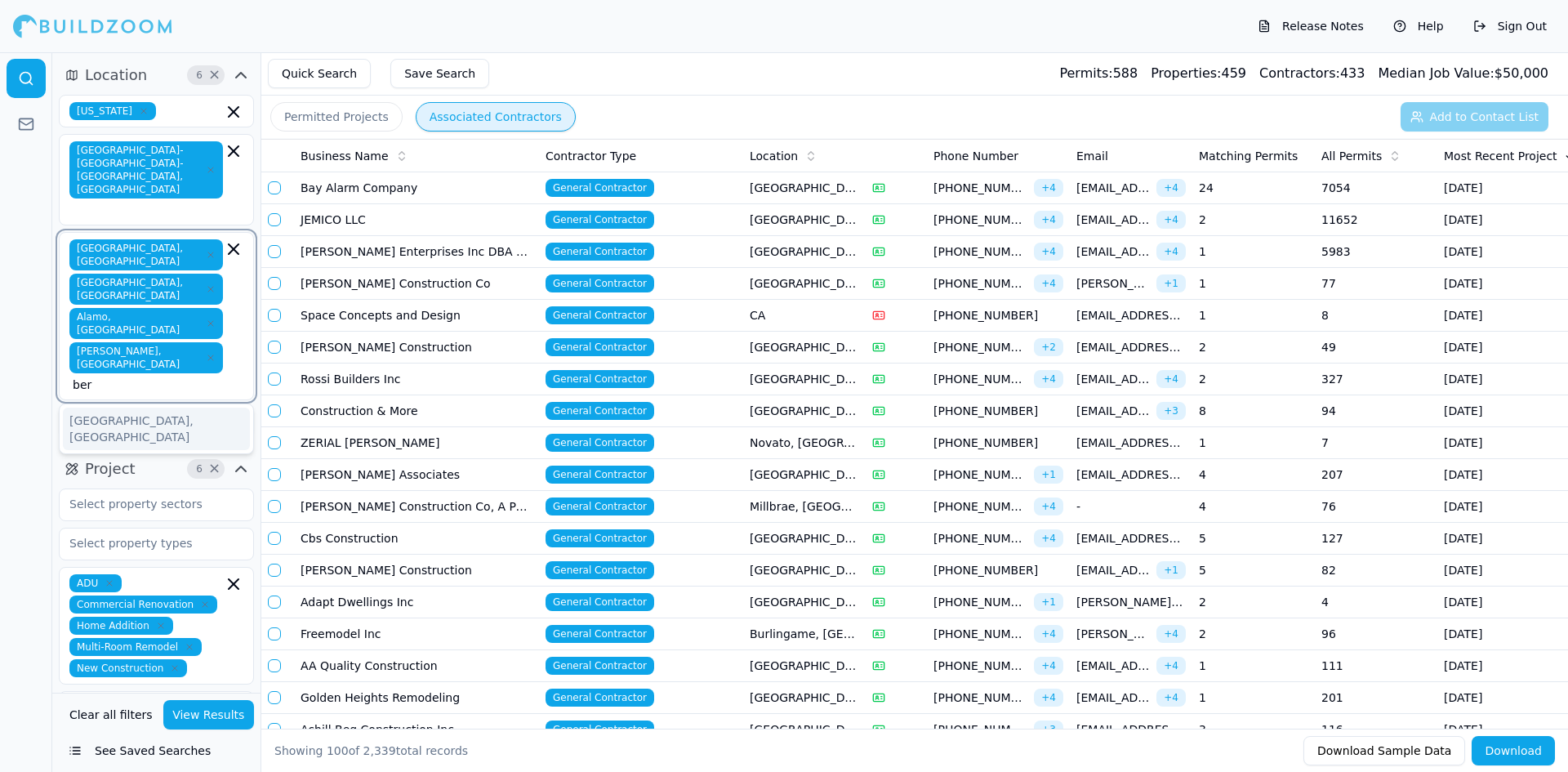
click at [109, 408] on div "[GEOGRAPHIC_DATA], [GEOGRAPHIC_DATA]" at bounding box center [156, 429] width 187 height 43
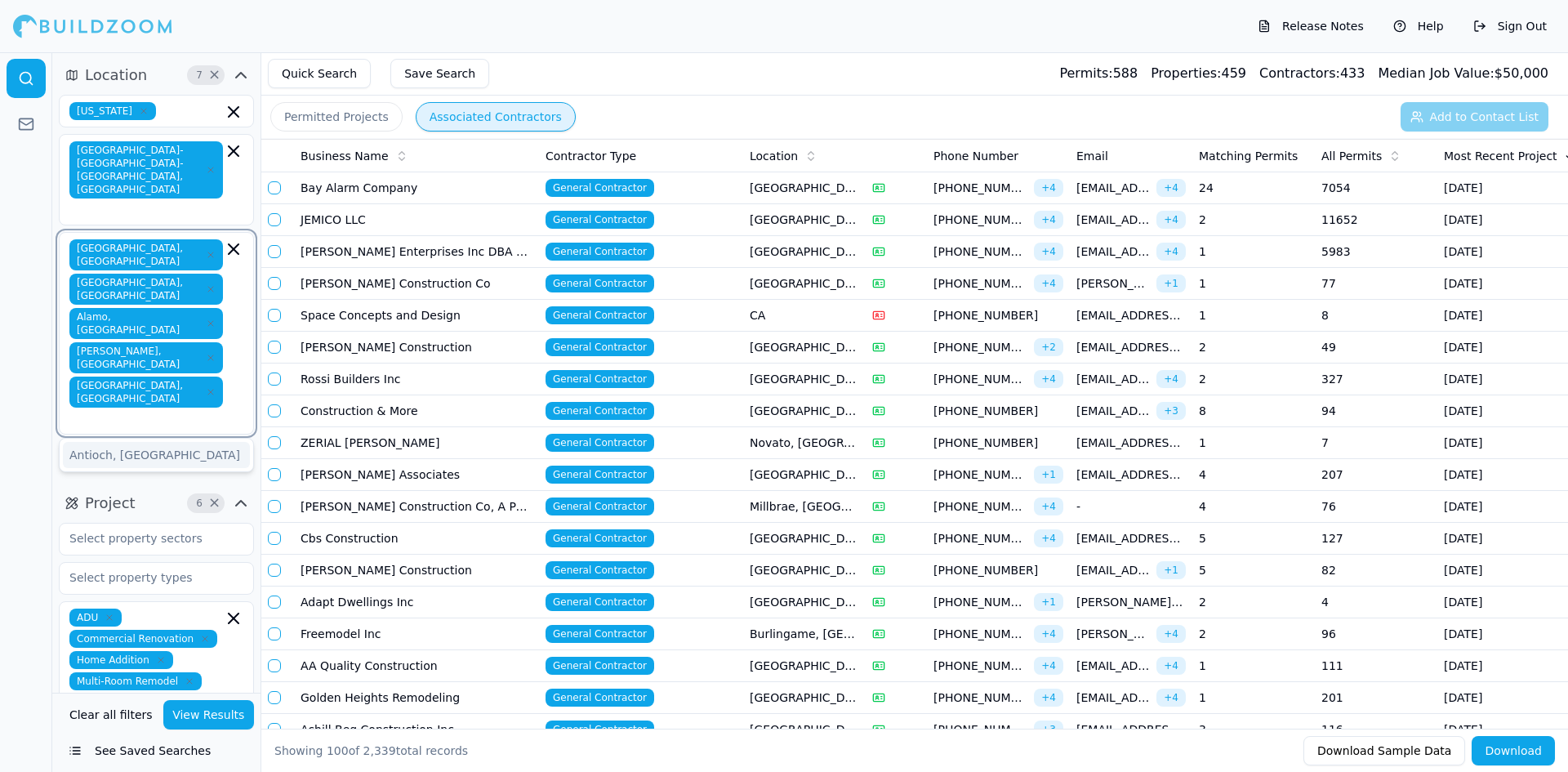
type input "b"
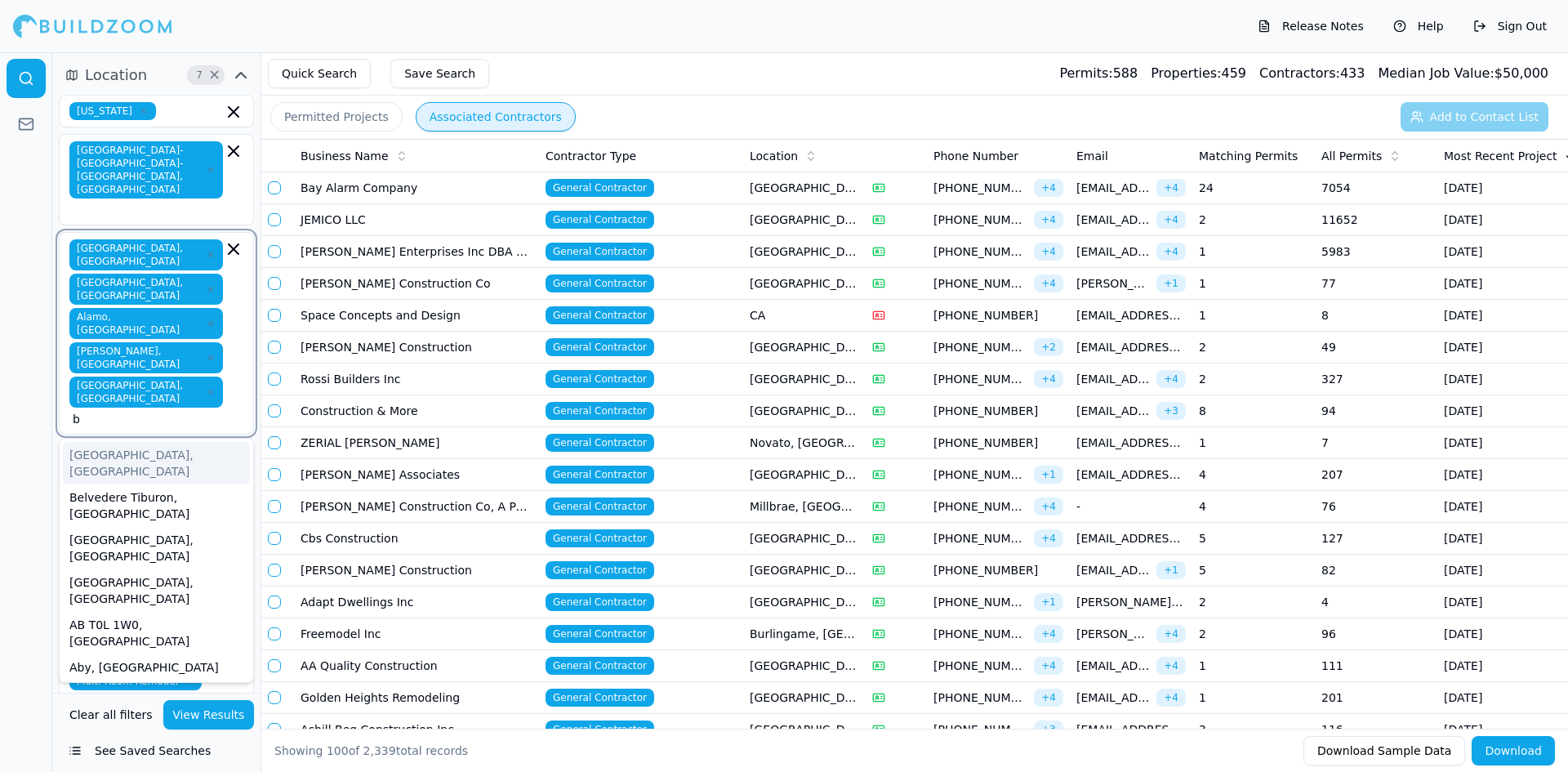
click at [107, 442] on div "[GEOGRAPHIC_DATA], [GEOGRAPHIC_DATA]" at bounding box center [156, 463] width 187 height 43
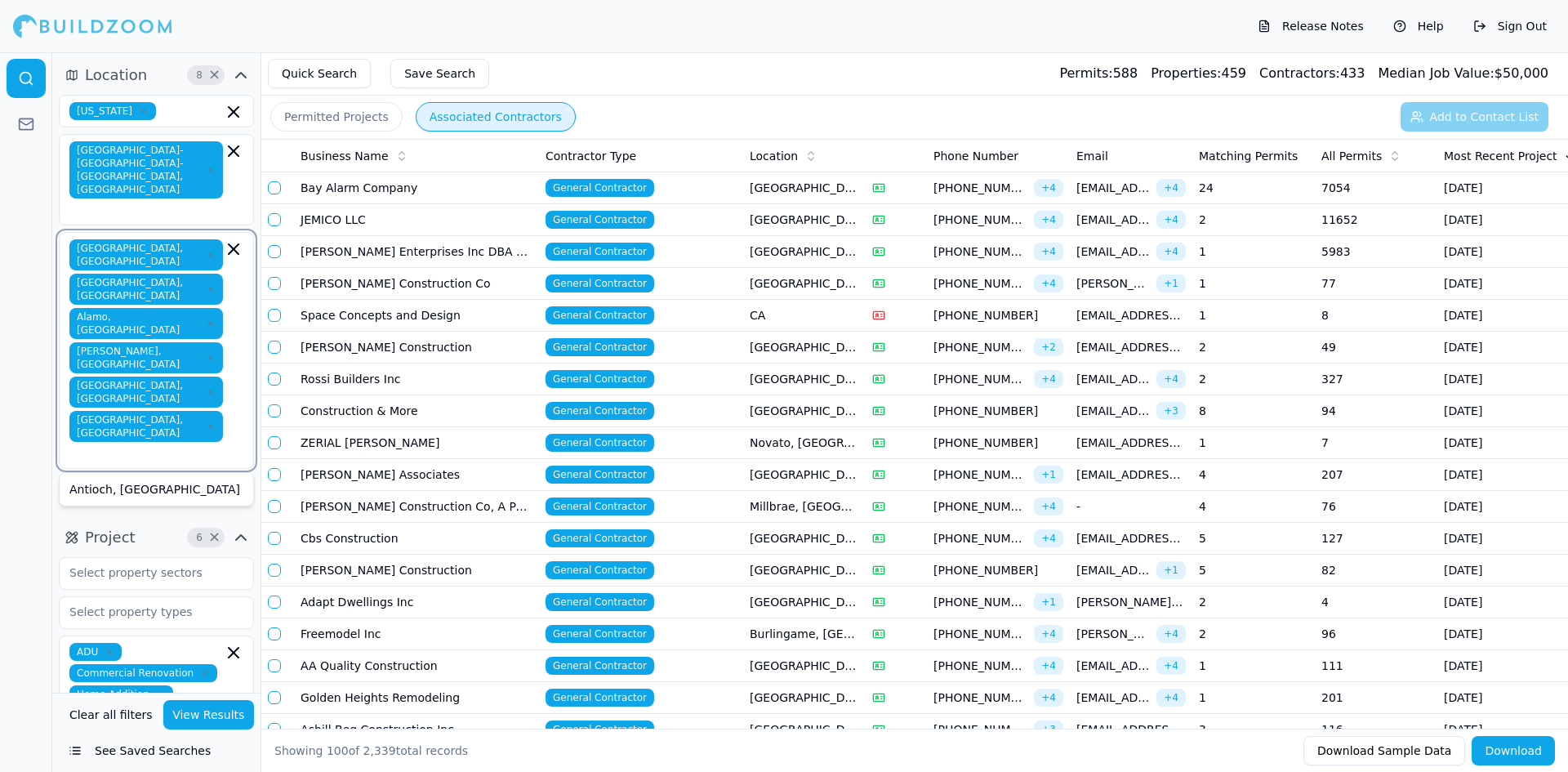
type input "b"
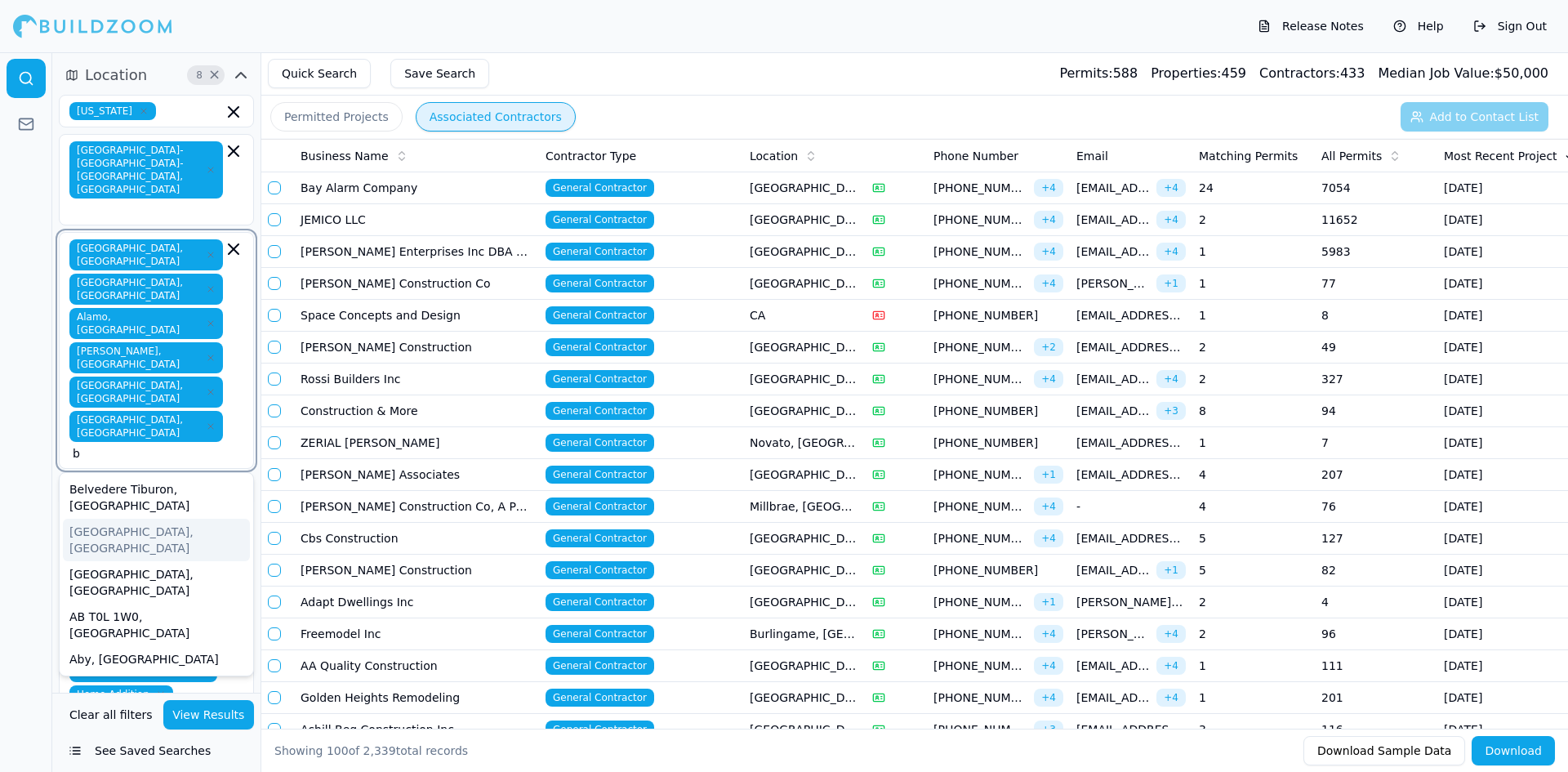
scroll to position [82, 0]
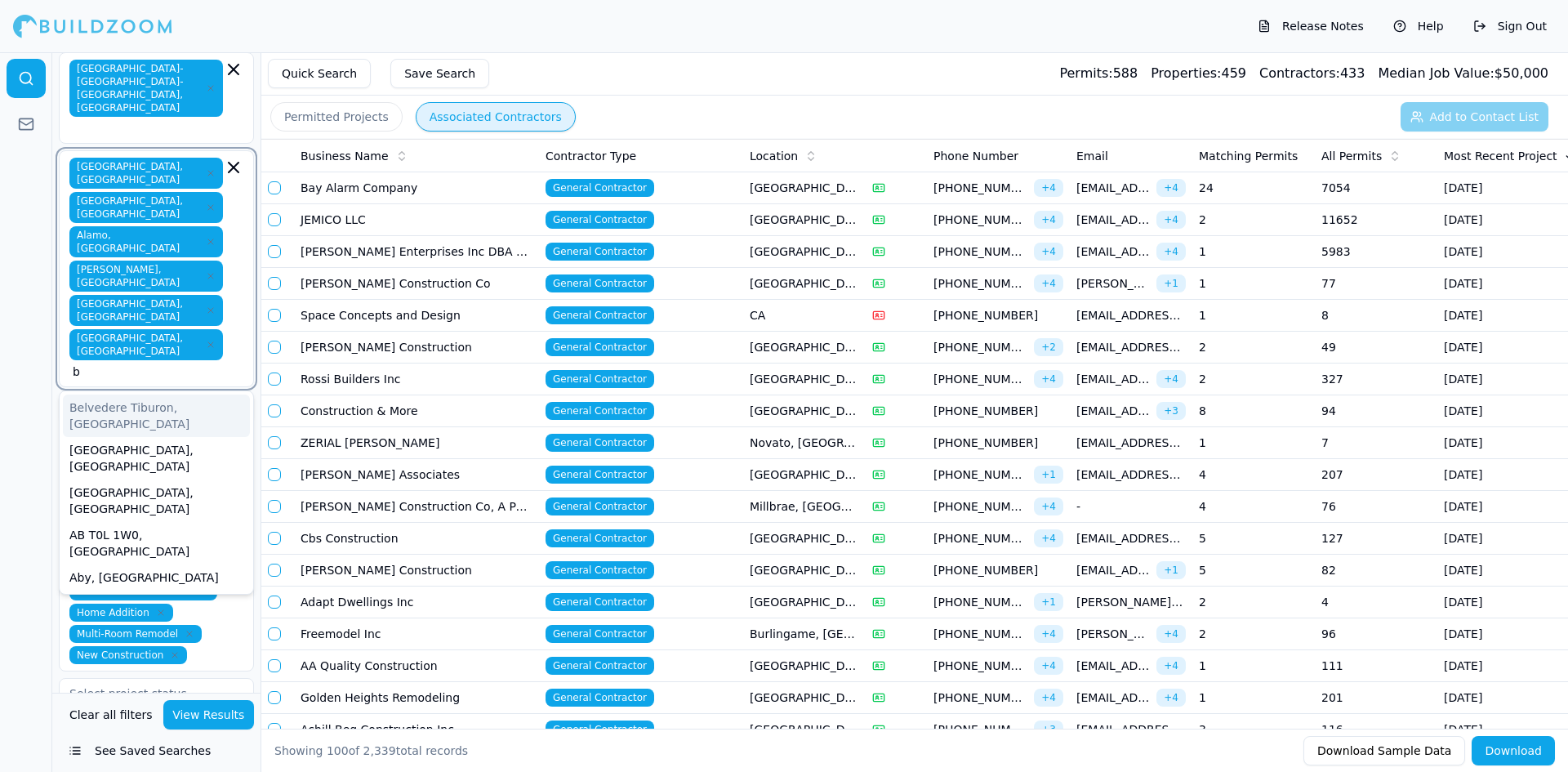
click at [183, 363] on input "b" at bounding box center [148, 372] width 151 height 16
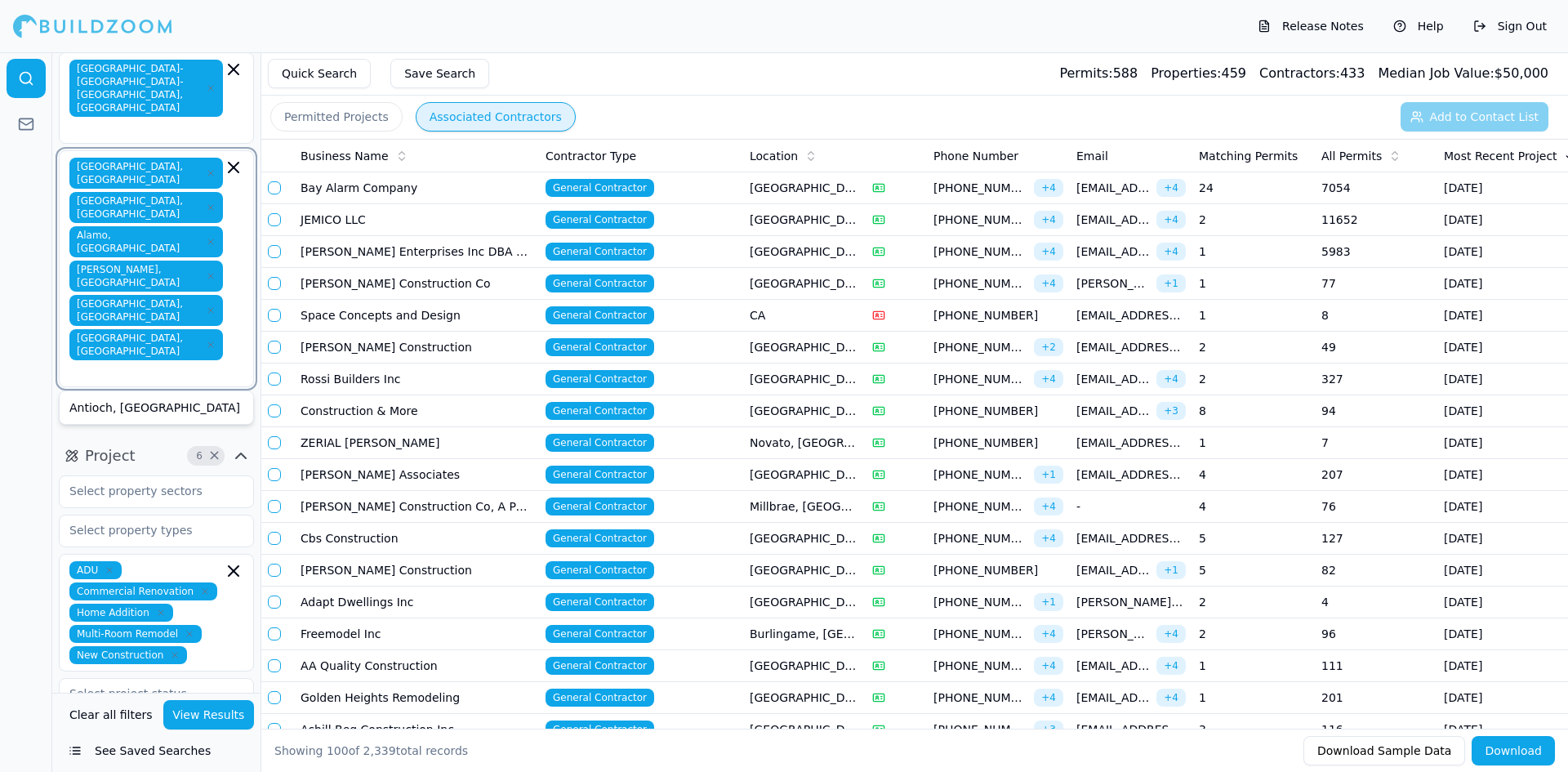
type input "c"
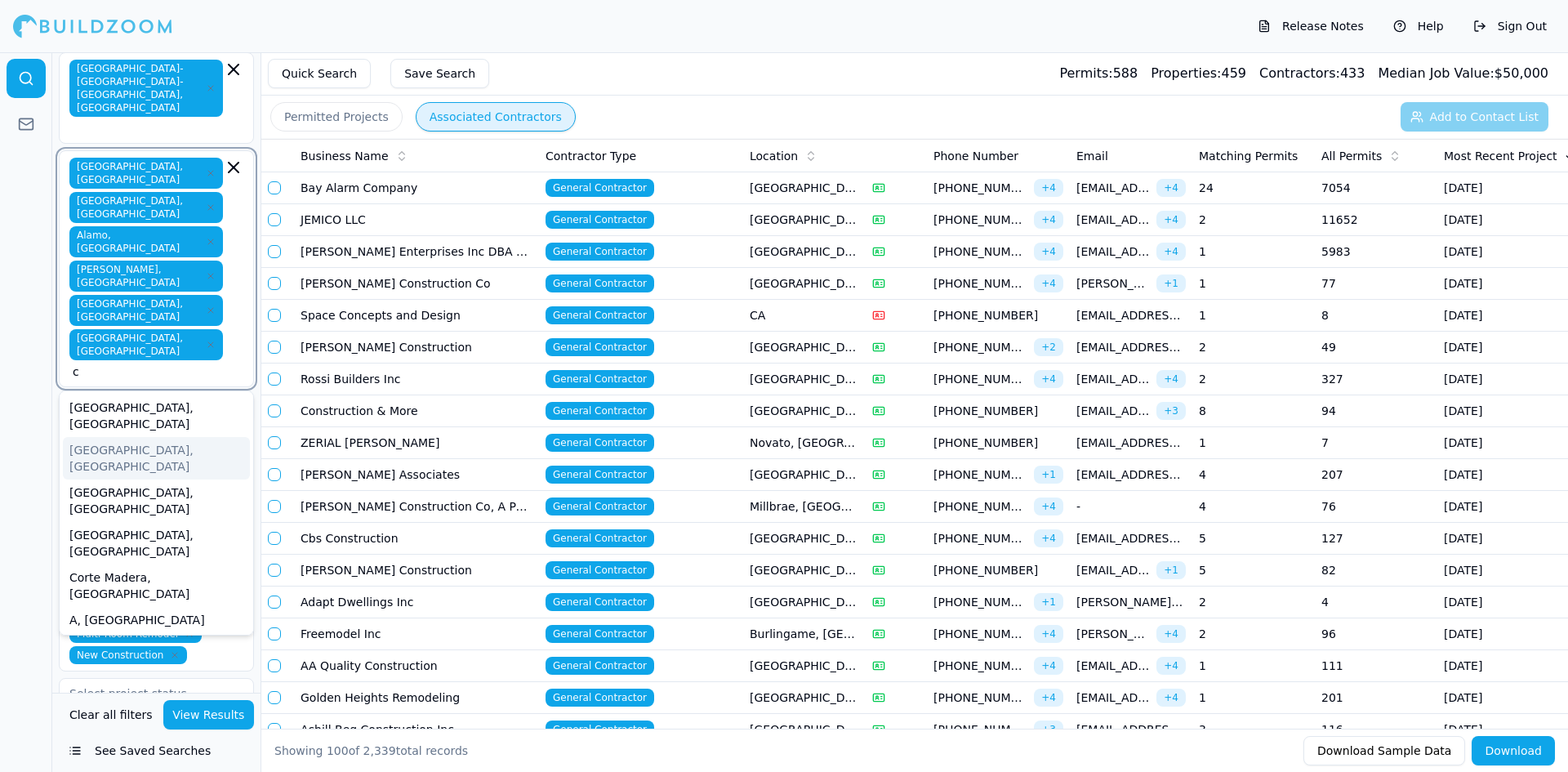
click at [89, 437] on div "[GEOGRAPHIC_DATA], [GEOGRAPHIC_DATA]" at bounding box center [156, 458] width 187 height 43
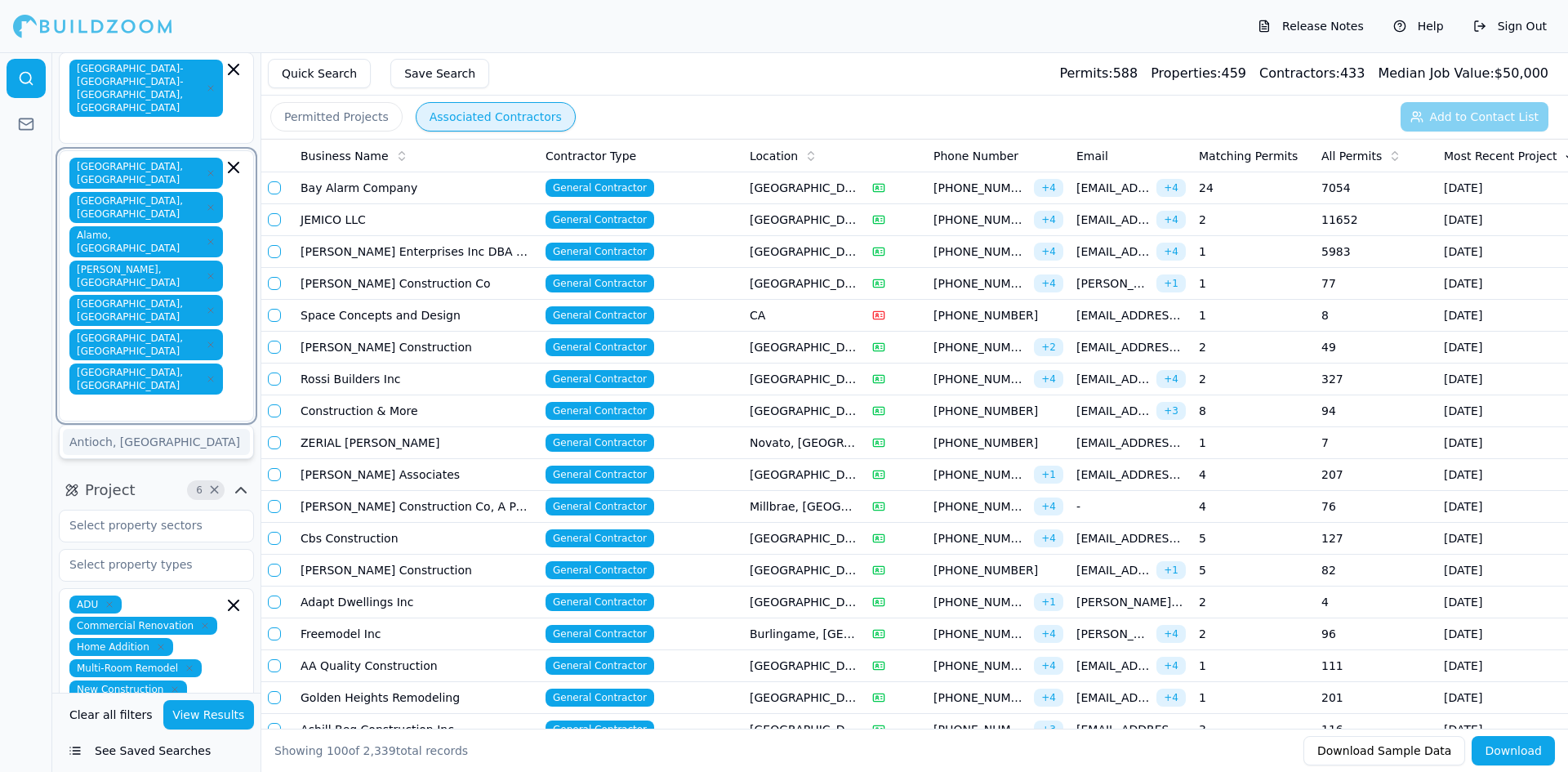
click at [194, 398] on input "text" at bounding box center [148, 406] width 151 height 16
type input "c"
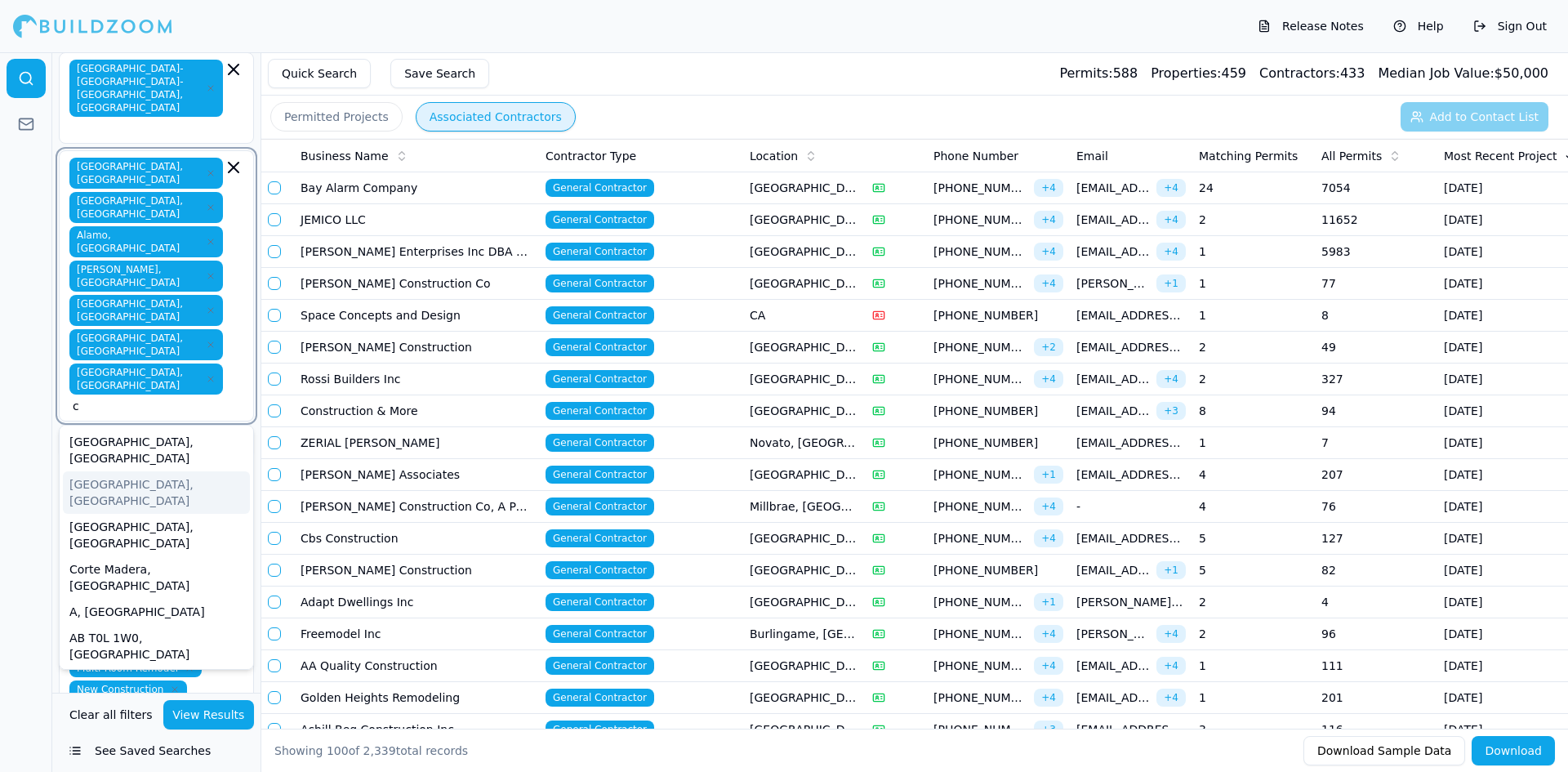
click at [82, 472] on div "[GEOGRAPHIC_DATA], [GEOGRAPHIC_DATA]" at bounding box center [156, 493] width 187 height 43
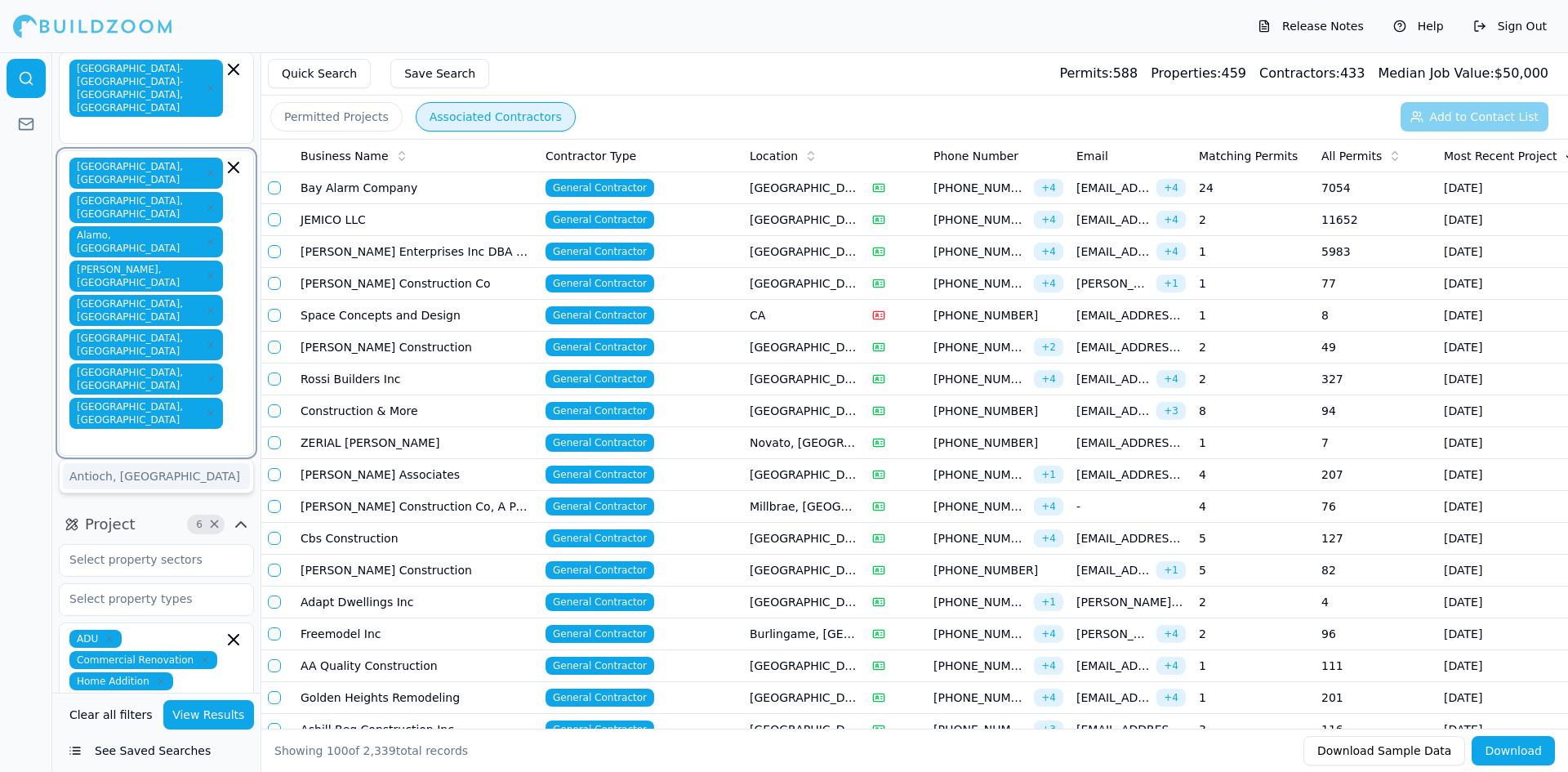
click at [137, 463] on div "Antioch, [GEOGRAPHIC_DATA]" at bounding box center [156, 476] width 187 height 26
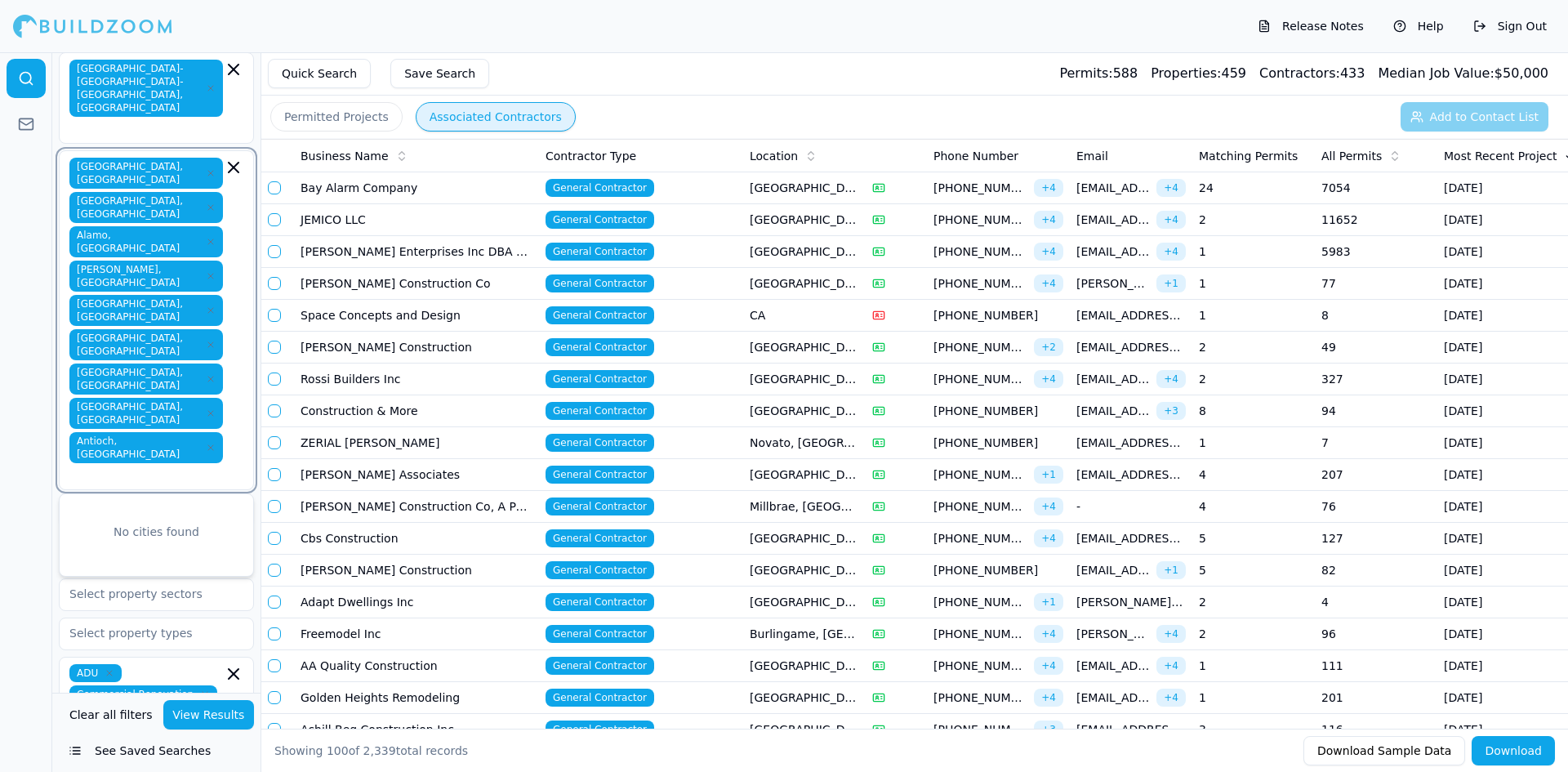
click at [102, 514] on div "No cities found" at bounding box center [156, 532] width 193 height 36
click at [99, 514] on div "No cities found" at bounding box center [156, 532] width 193 height 36
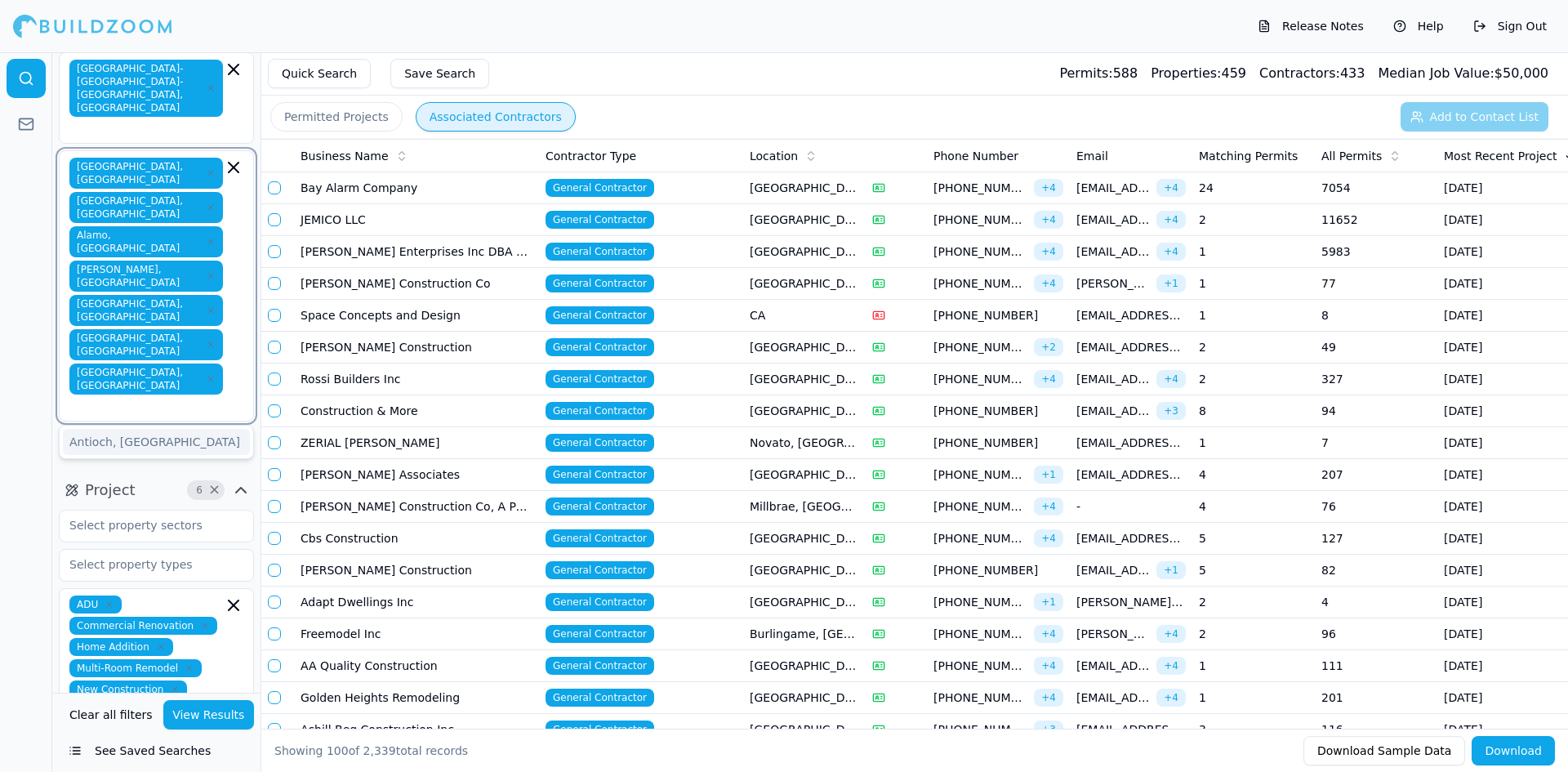
type input "c"
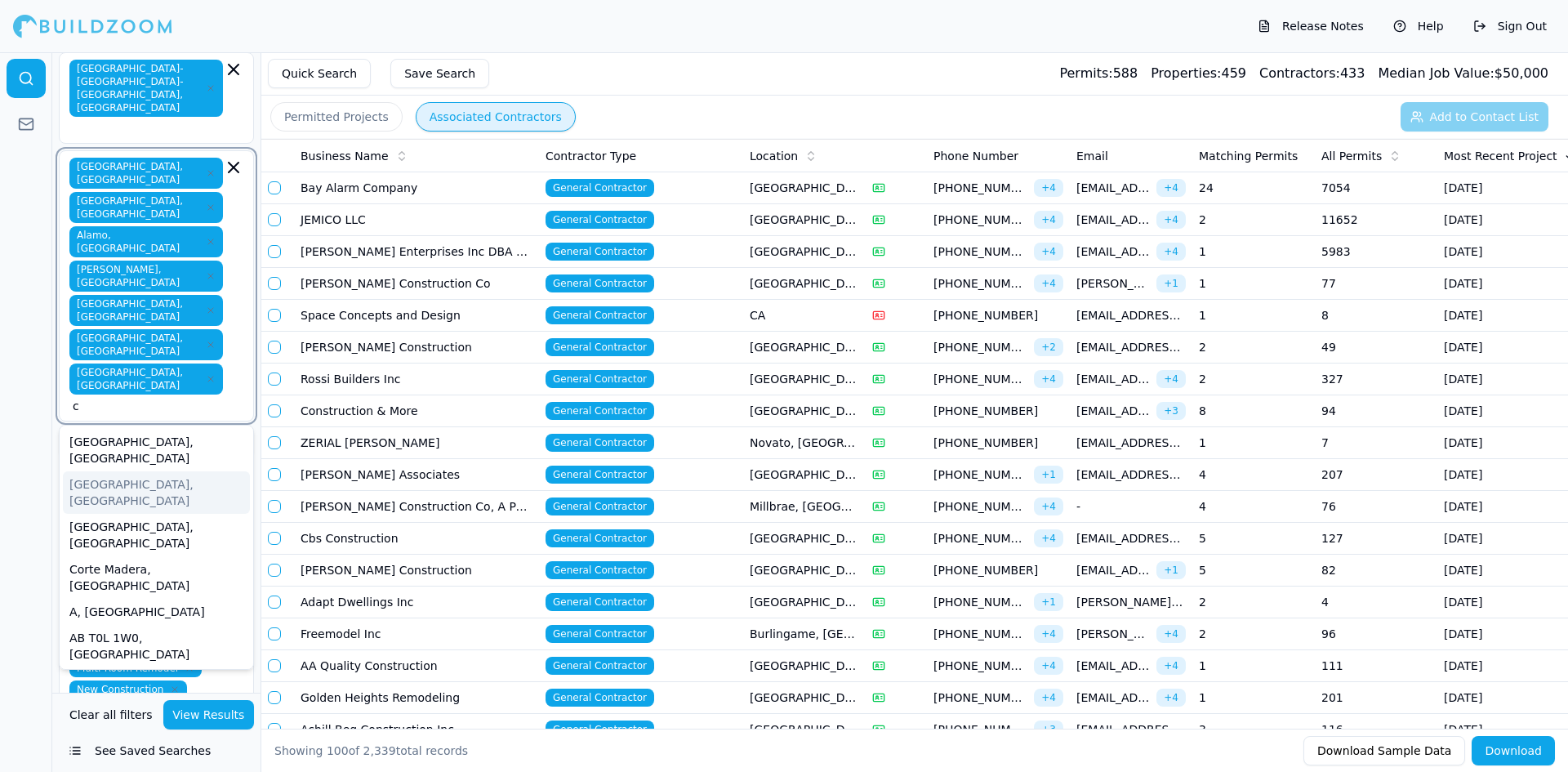
click at [98, 472] on div "[GEOGRAPHIC_DATA], [GEOGRAPHIC_DATA]" at bounding box center [156, 493] width 187 height 43
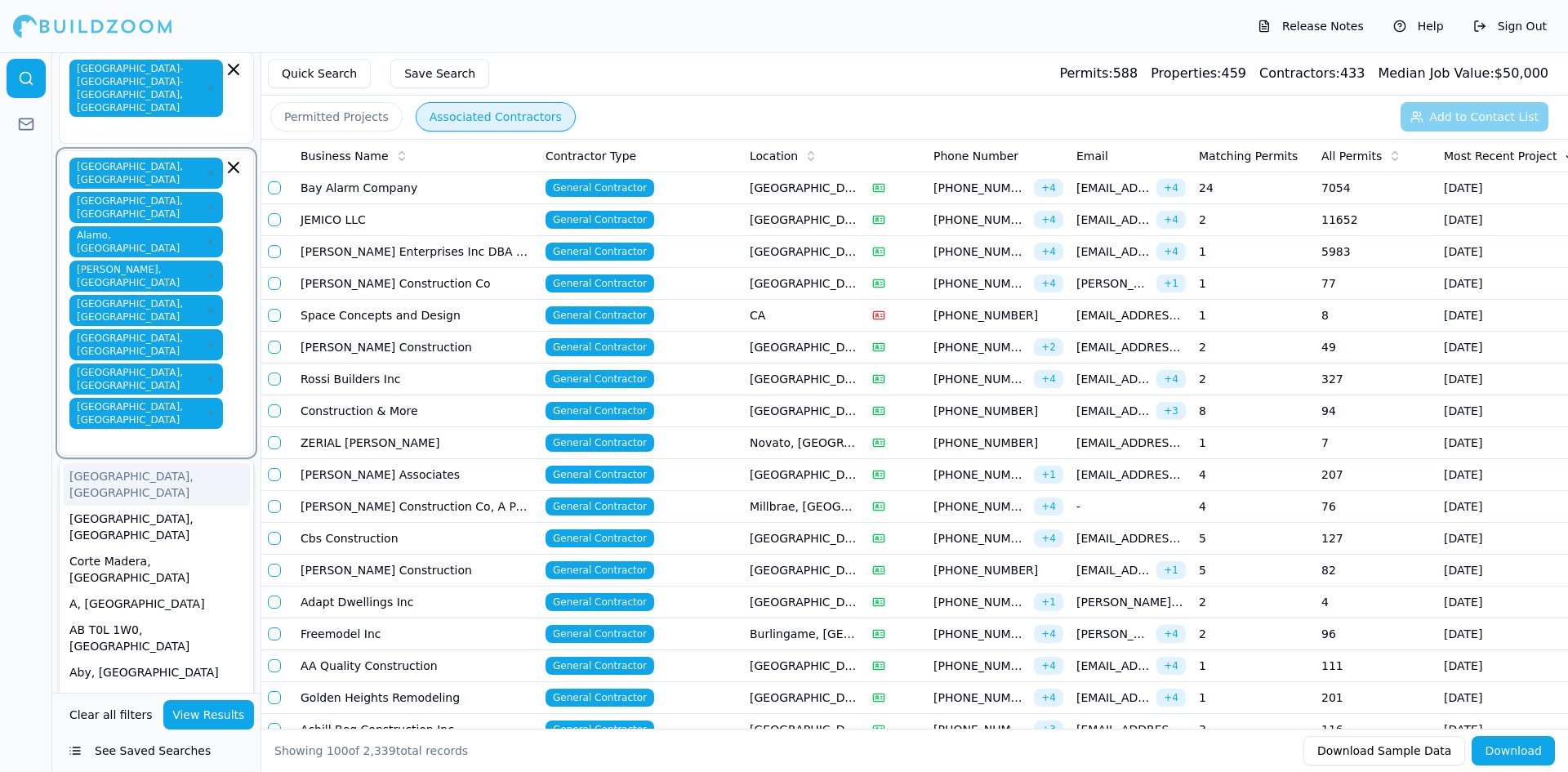
type input "c"
click at [87, 506] on div "[GEOGRAPHIC_DATA], [GEOGRAPHIC_DATA]" at bounding box center [156, 527] width 187 height 43
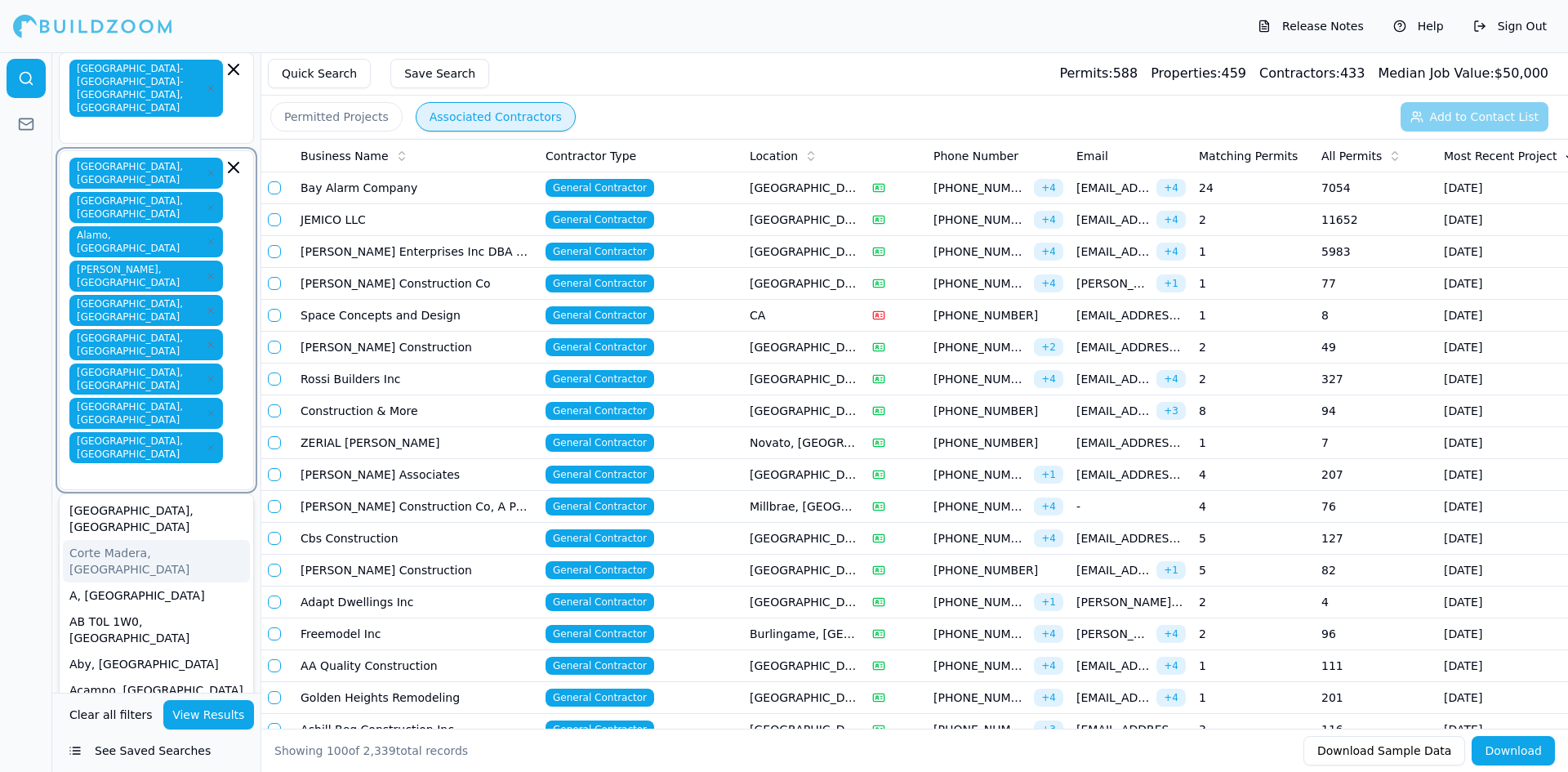
type input "c"
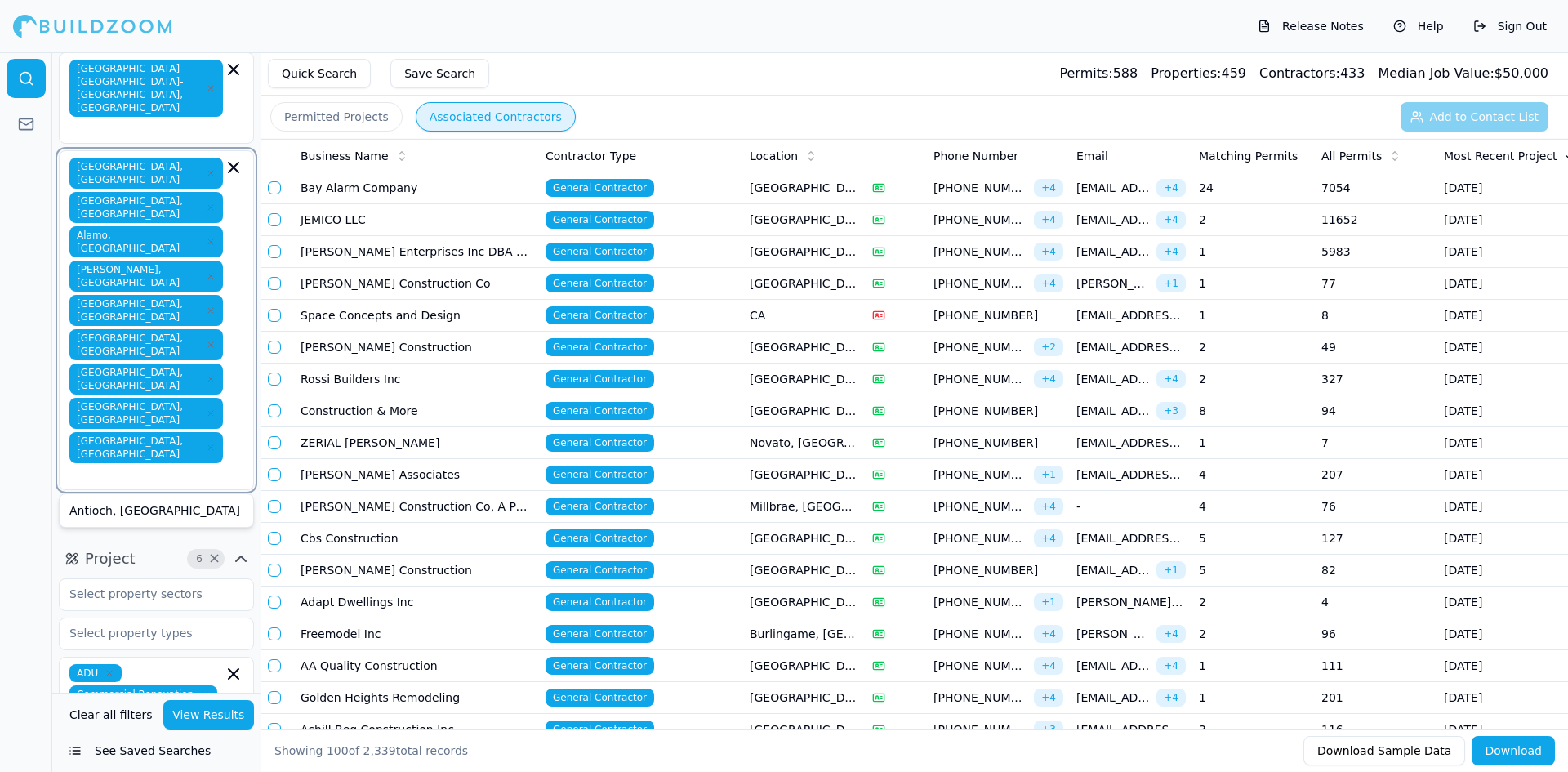
type input "d"
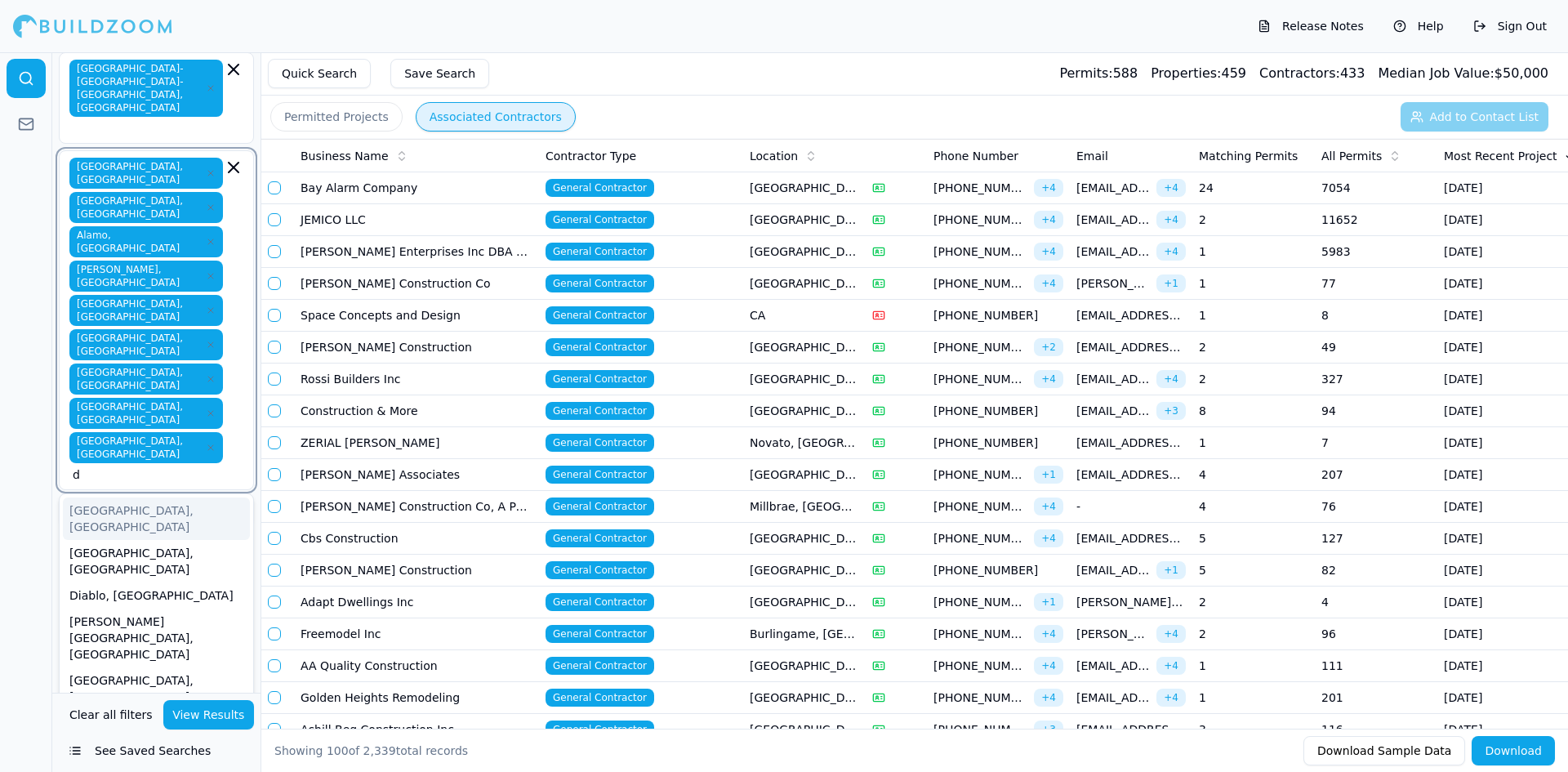
click at [97, 498] on div "[GEOGRAPHIC_DATA], [GEOGRAPHIC_DATA]" at bounding box center [156, 519] width 187 height 43
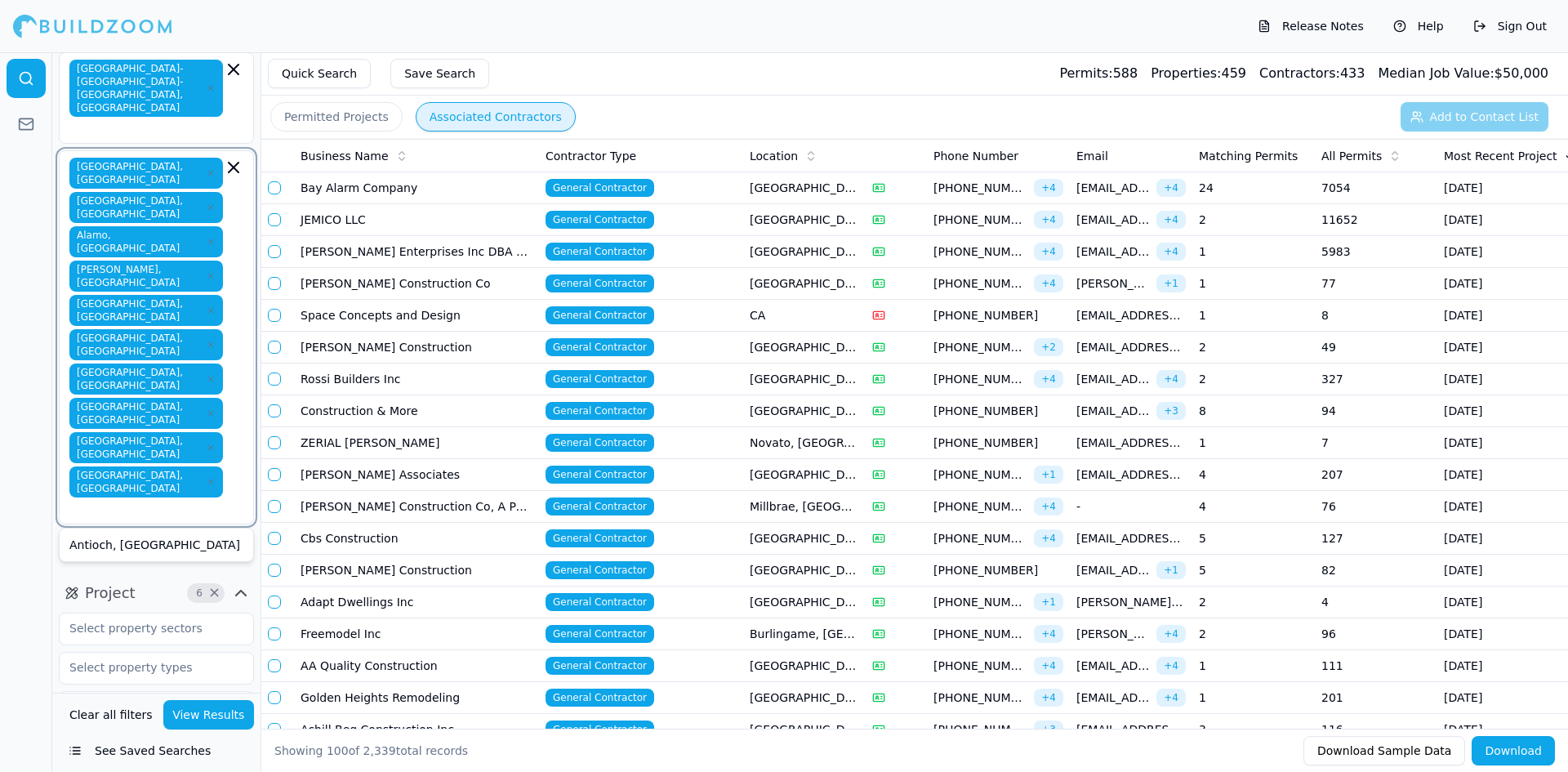
type input "d"
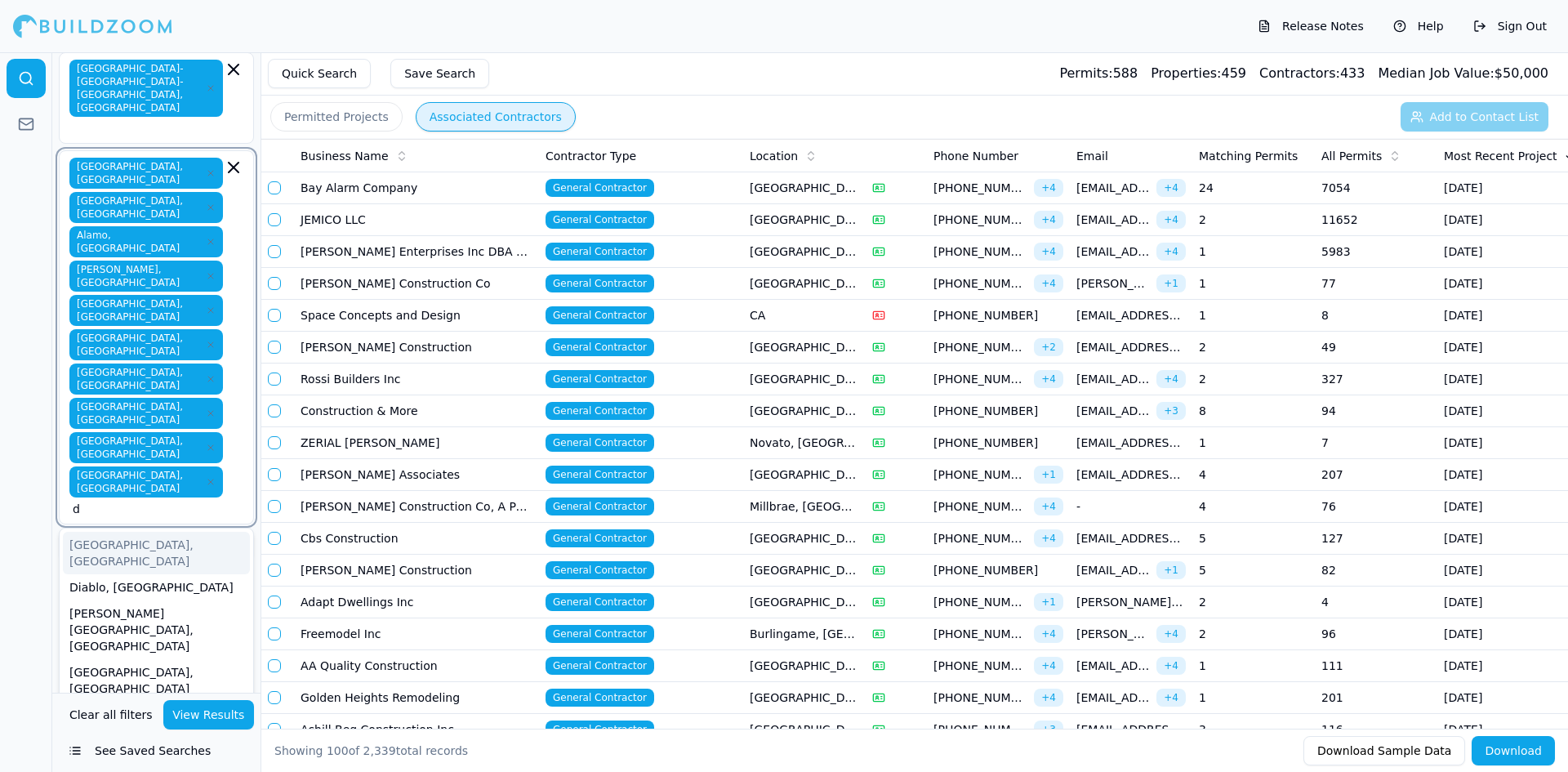
click at [104, 532] on div "[GEOGRAPHIC_DATA], [GEOGRAPHIC_DATA]" at bounding box center [156, 553] width 187 height 43
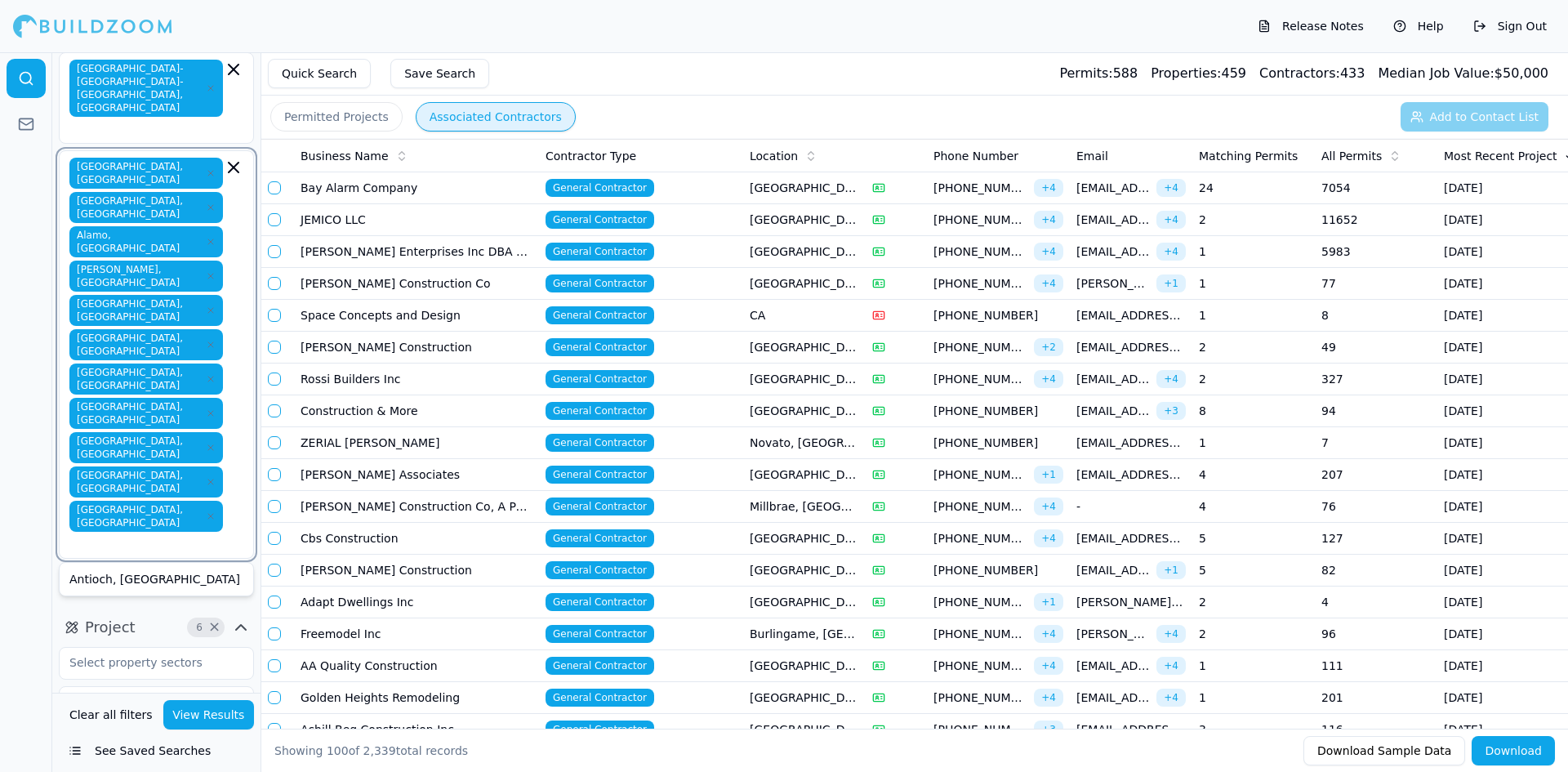
type input "d"
click at [105, 566] on div "Diablo, [GEOGRAPHIC_DATA]" at bounding box center [156, 579] width 187 height 26
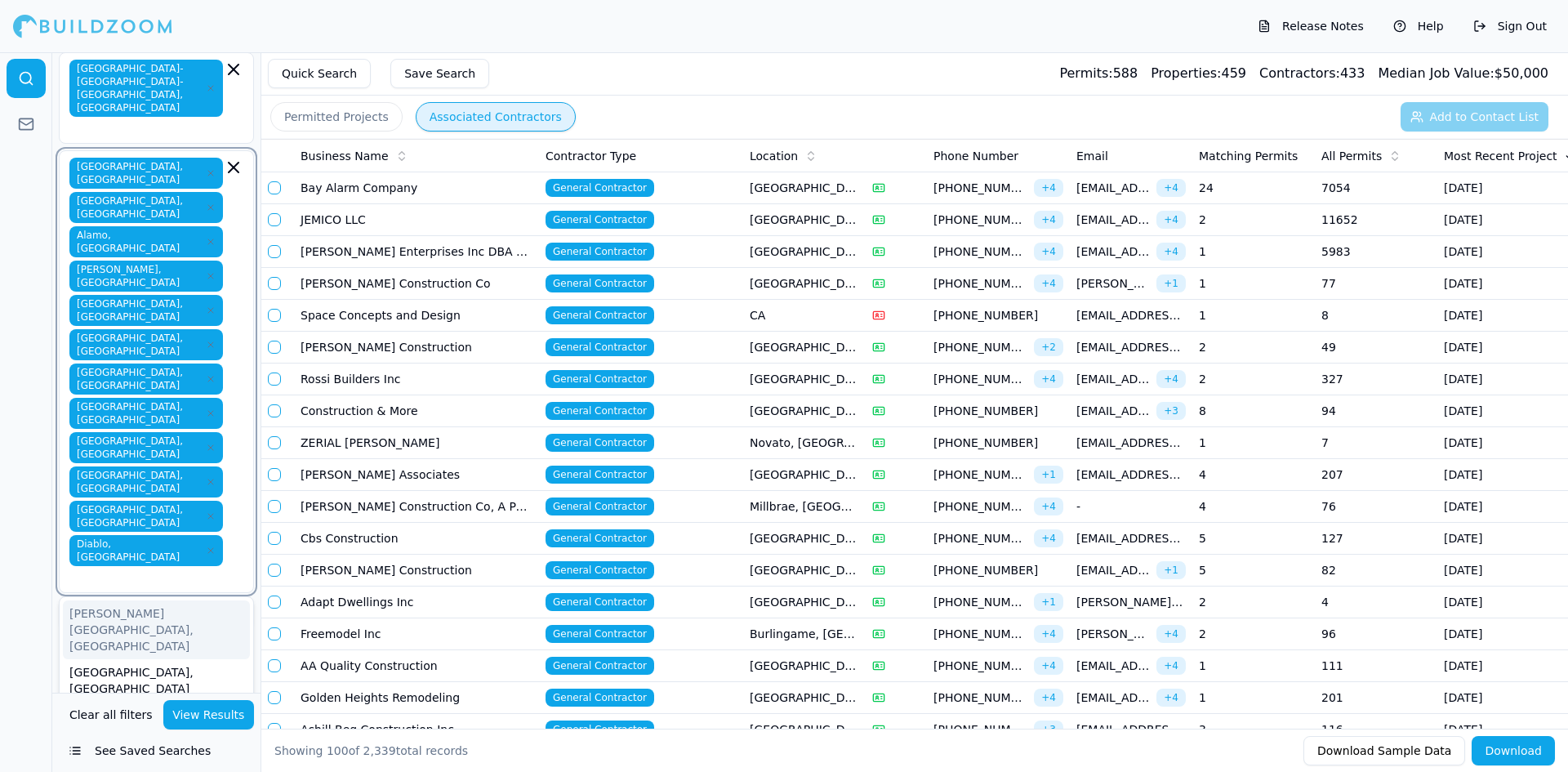
type input "d"
click at [128, 659] on div "[GEOGRAPHIC_DATA], [GEOGRAPHIC_DATA]" at bounding box center [156, 680] width 187 height 43
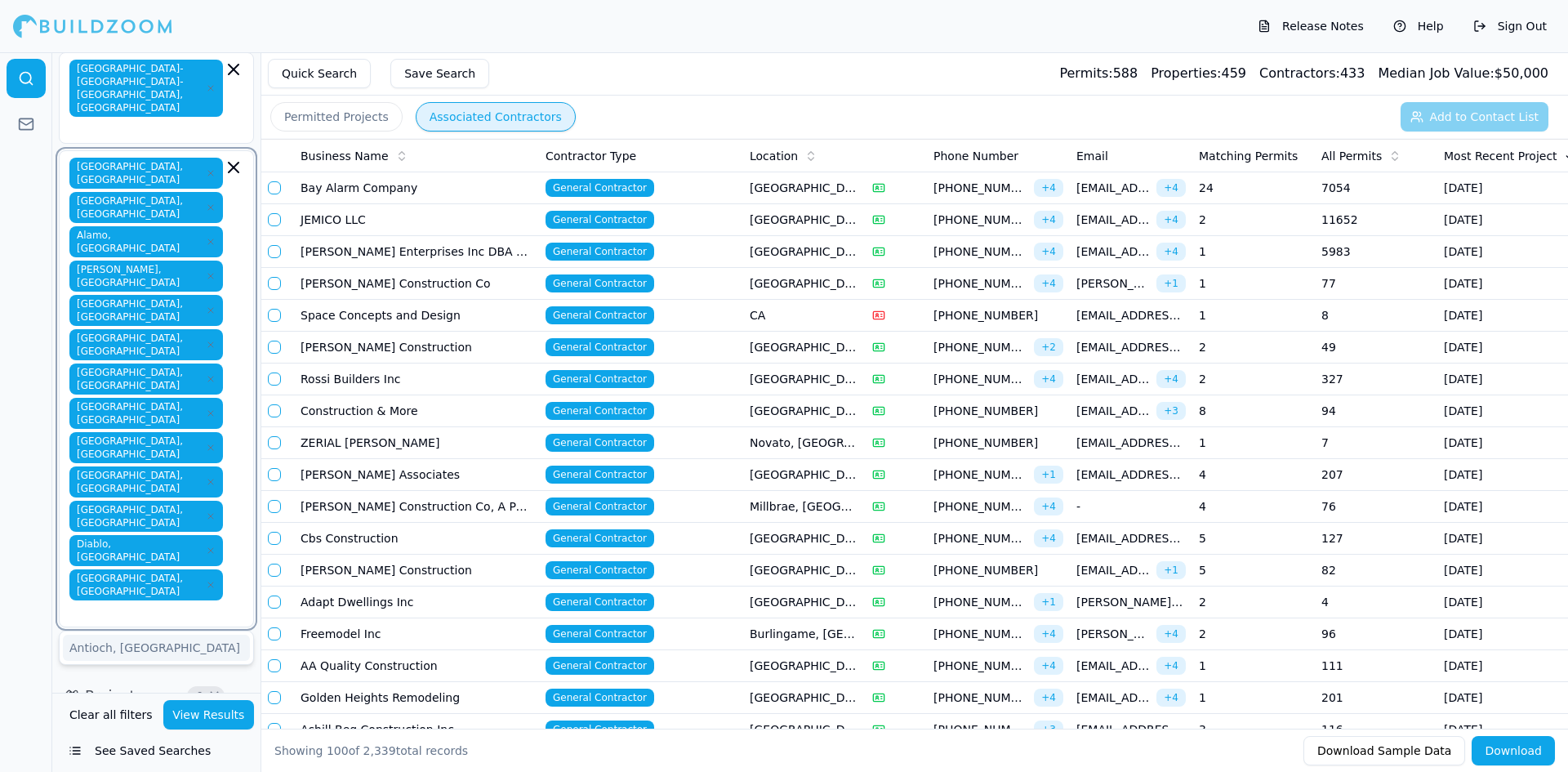
type input "d"
click at [130, 634] on div "[PERSON_NAME][GEOGRAPHIC_DATA], [GEOGRAPHIC_DATA]" at bounding box center [156, 664] width 187 height 59
type input "e"
click at [106, 682] on div "El Cerrito, [GEOGRAPHIC_DATA]" at bounding box center [156, 703] width 187 height 43
type input "e"
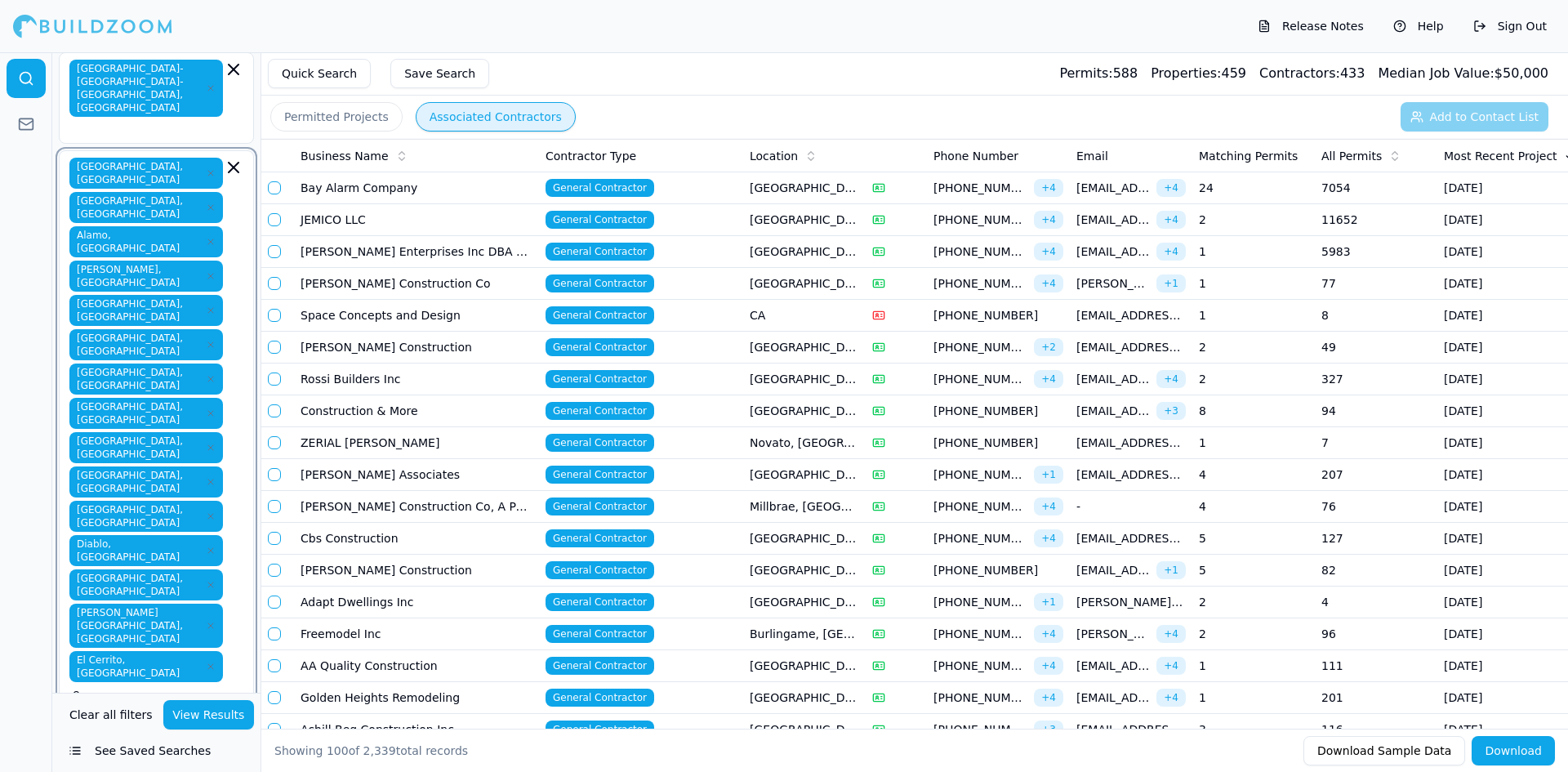
click at [100, 716] on div "El Sobrante, [GEOGRAPHIC_DATA]" at bounding box center [156, 738] width 187 height 43
type input "e"
click at [97, 751] on div "[GEOGRAPHIC_DATA], [GEOGRAPHIC_DATA]" at bounding box center [156, 772] width 187 height 43
type input "f"
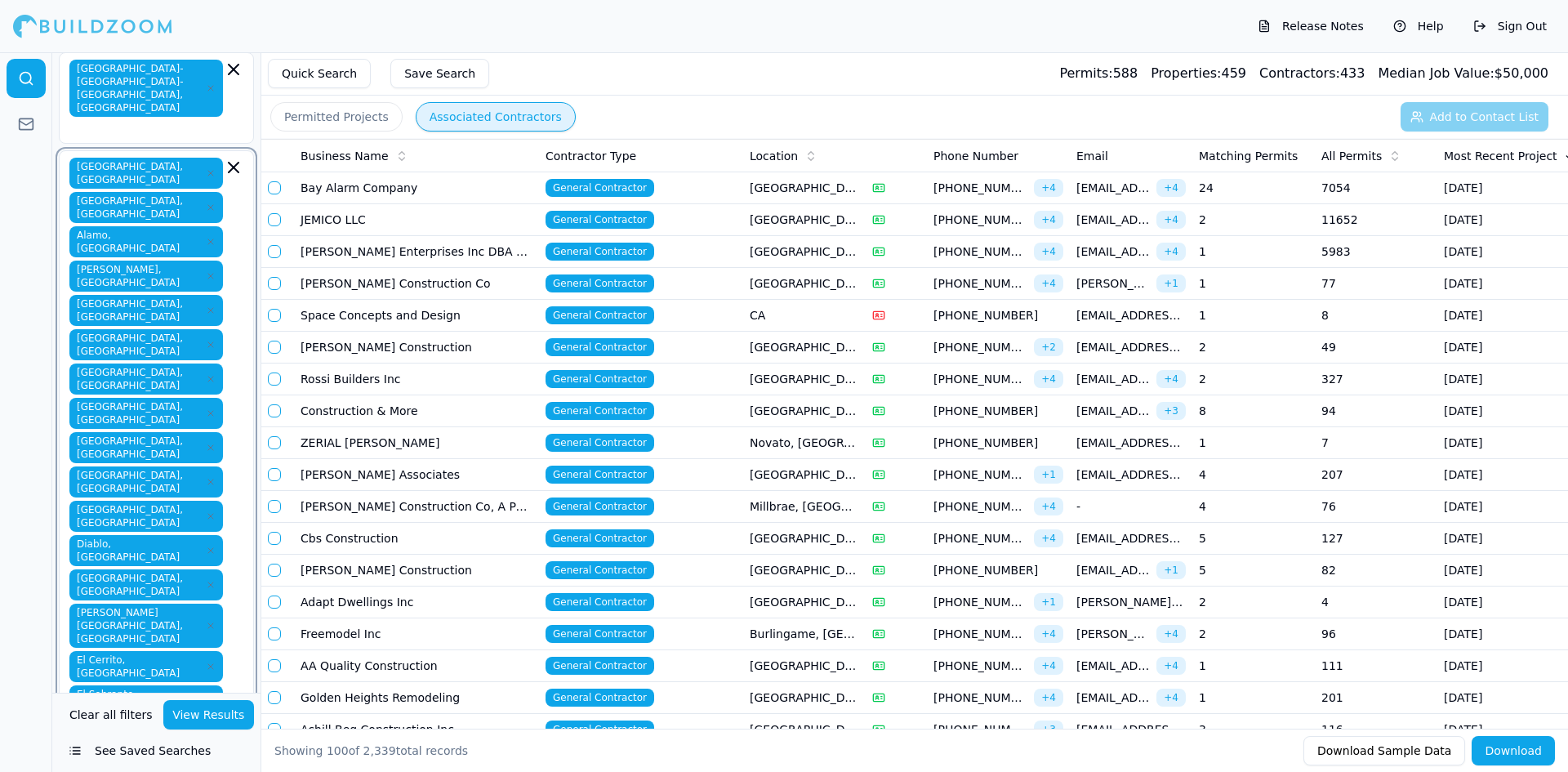
type input "g"
type input "h"
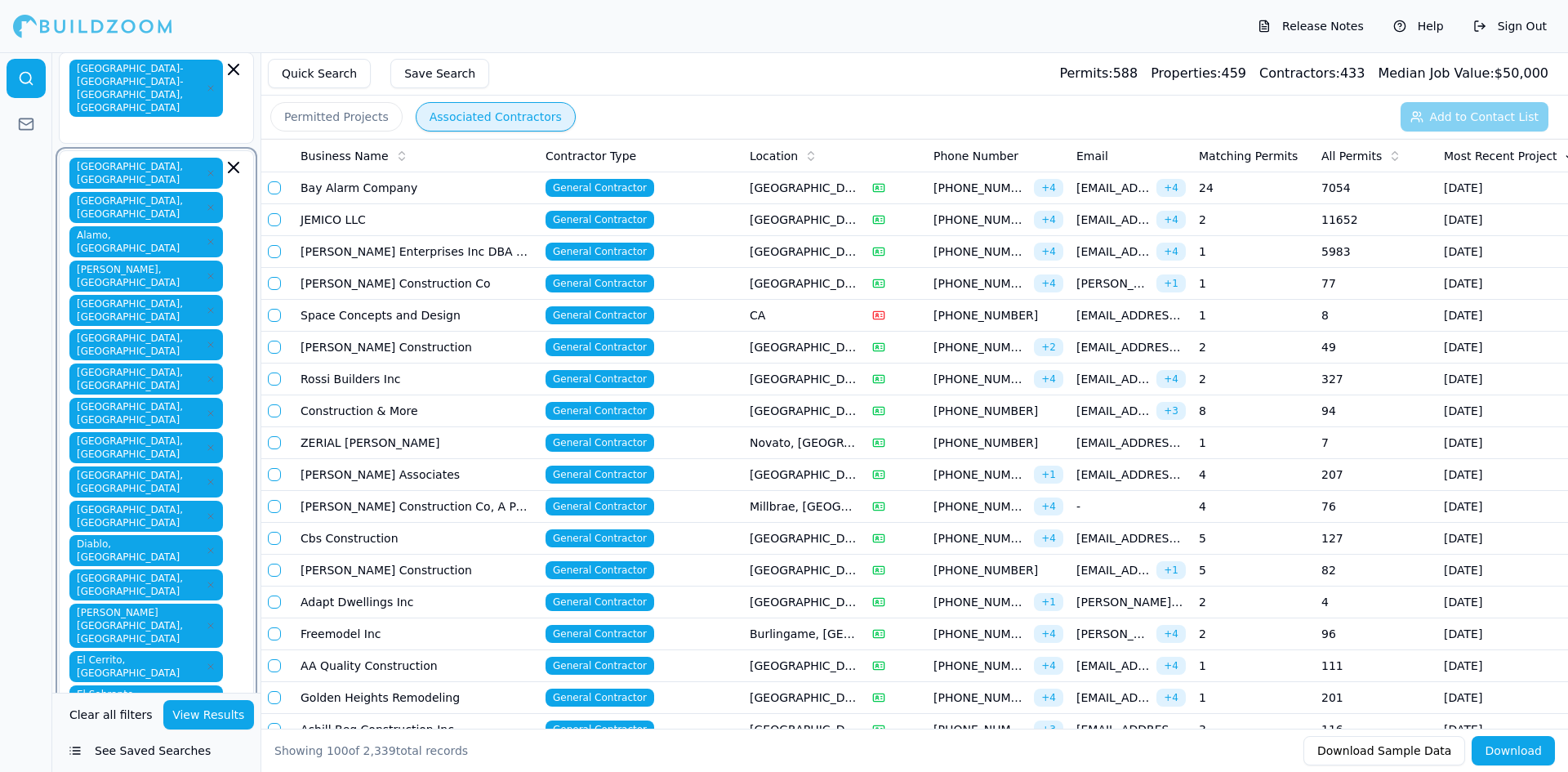
type input "i"
type input "j"
type input "k"
type input "l"
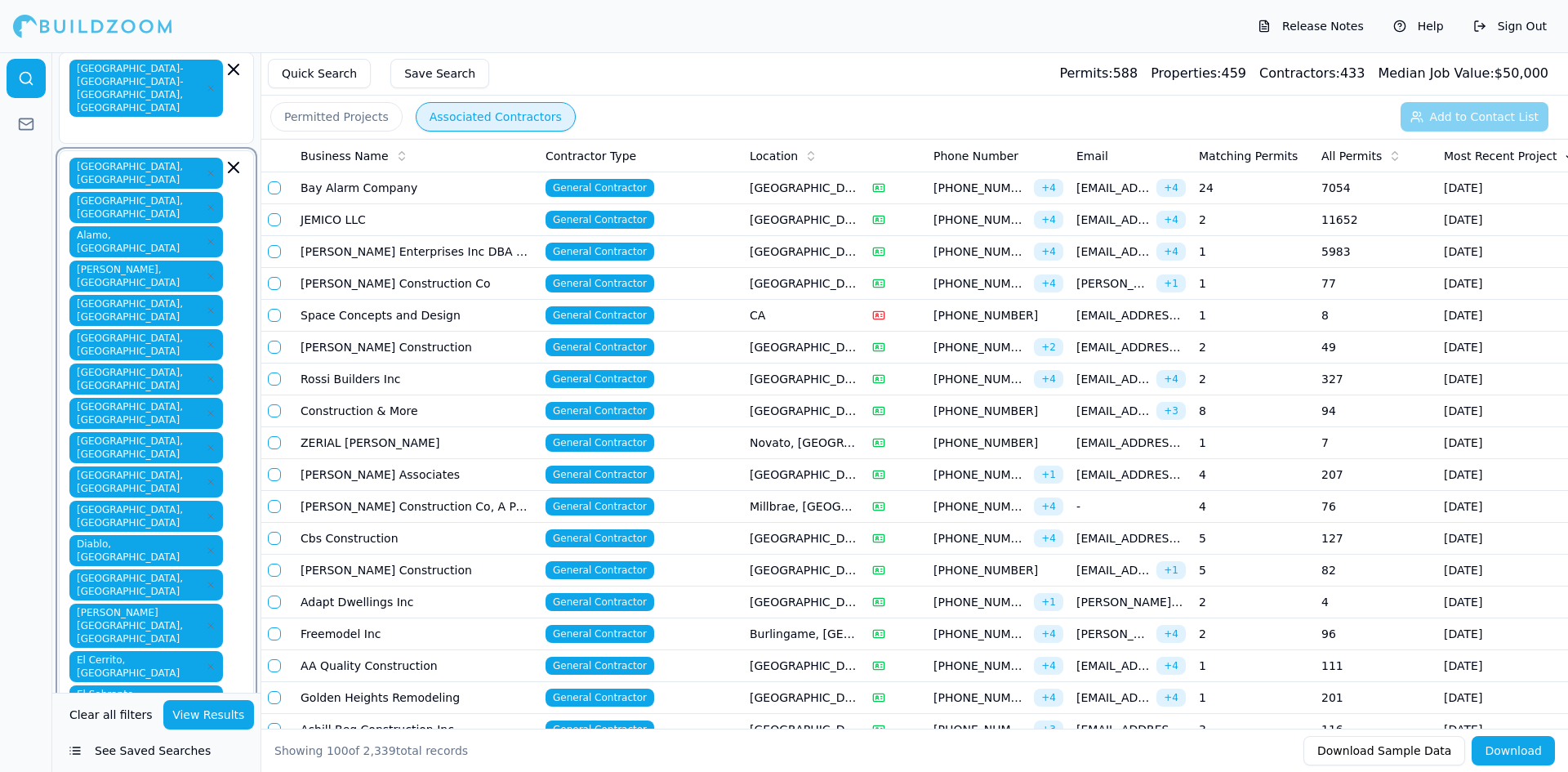
type input "l"
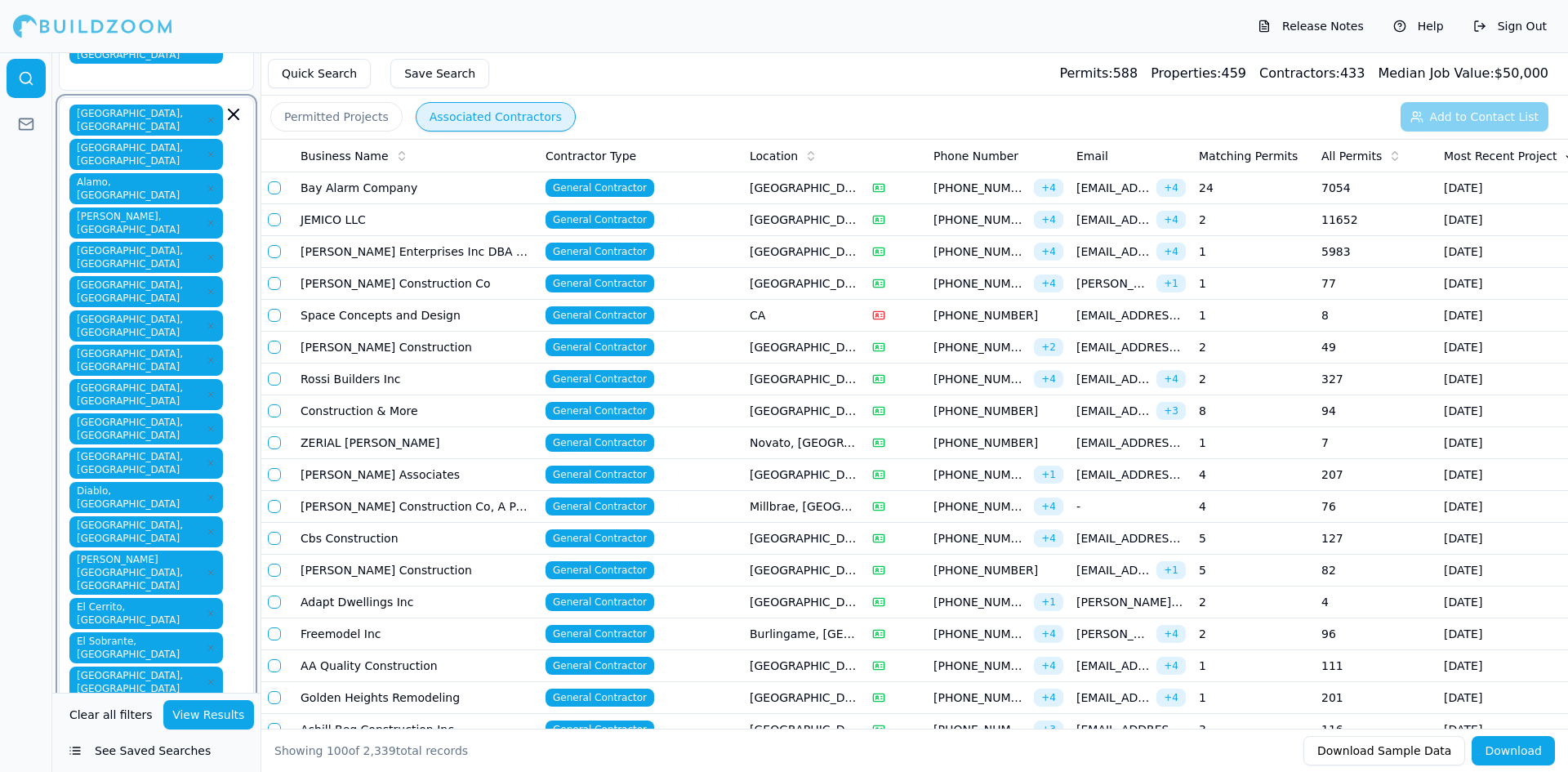
scroll to position [164, 0]
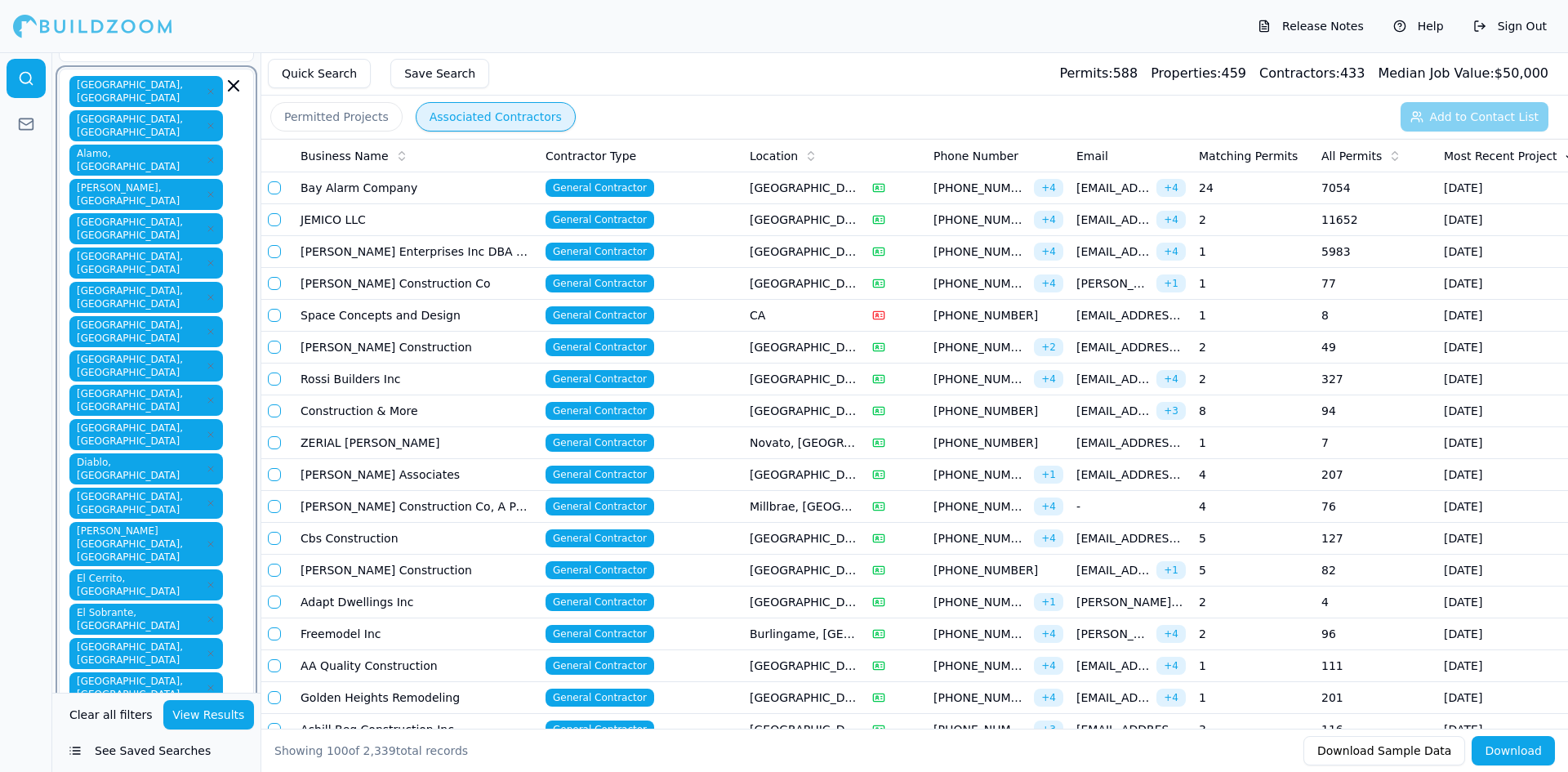
type input "m"
type input "n"
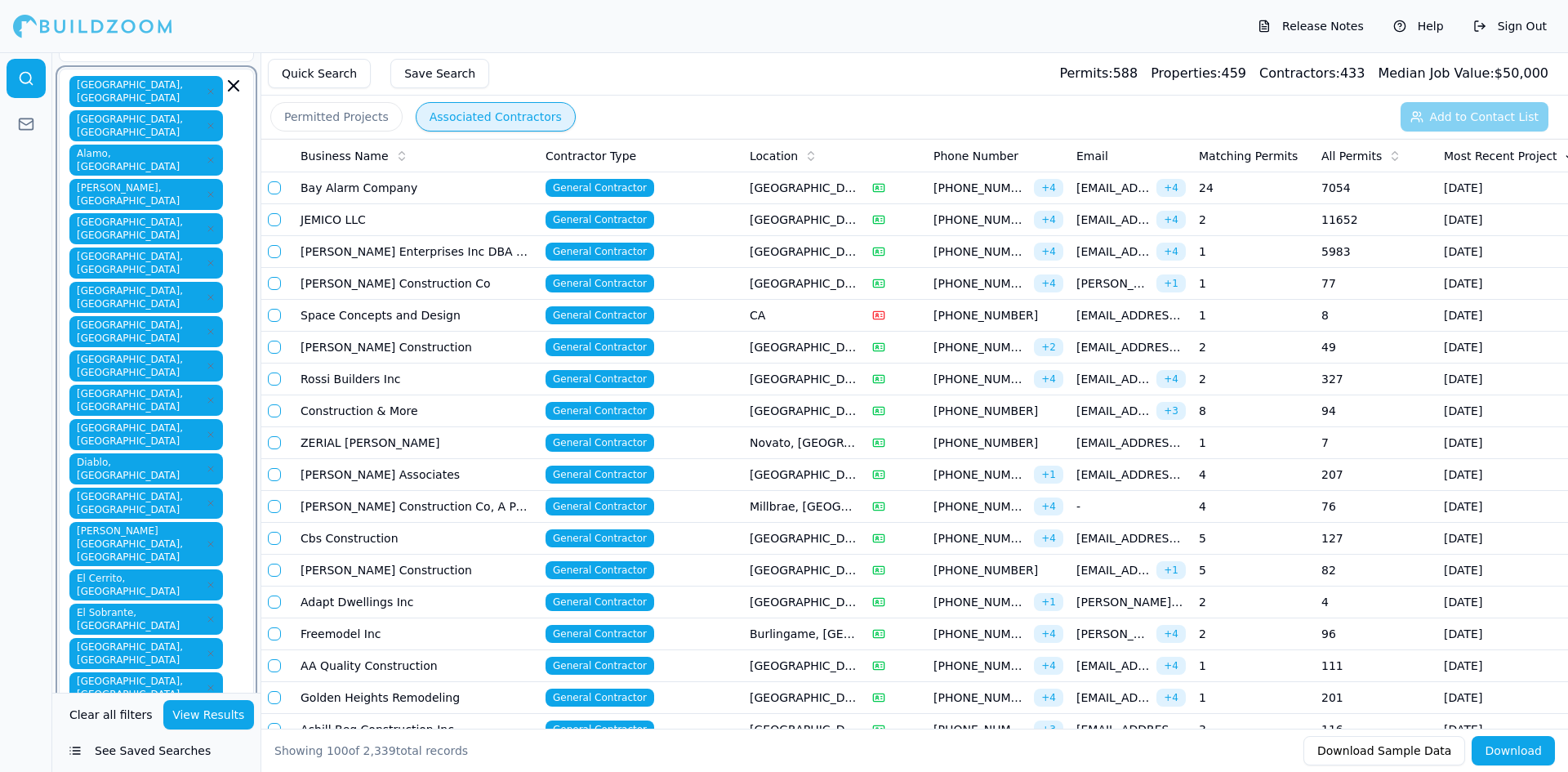
type input "o"
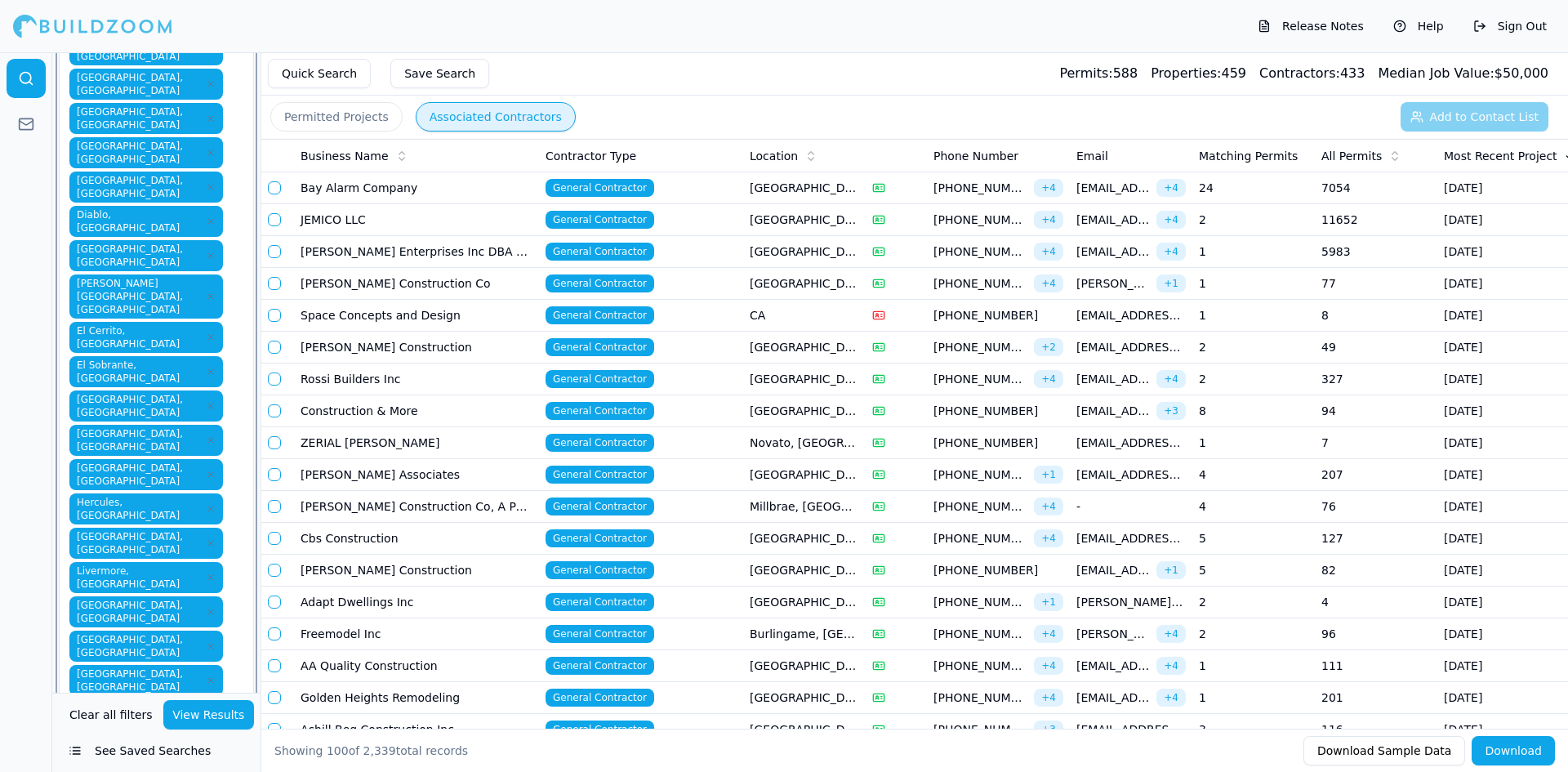
scroll to position [409, 0]
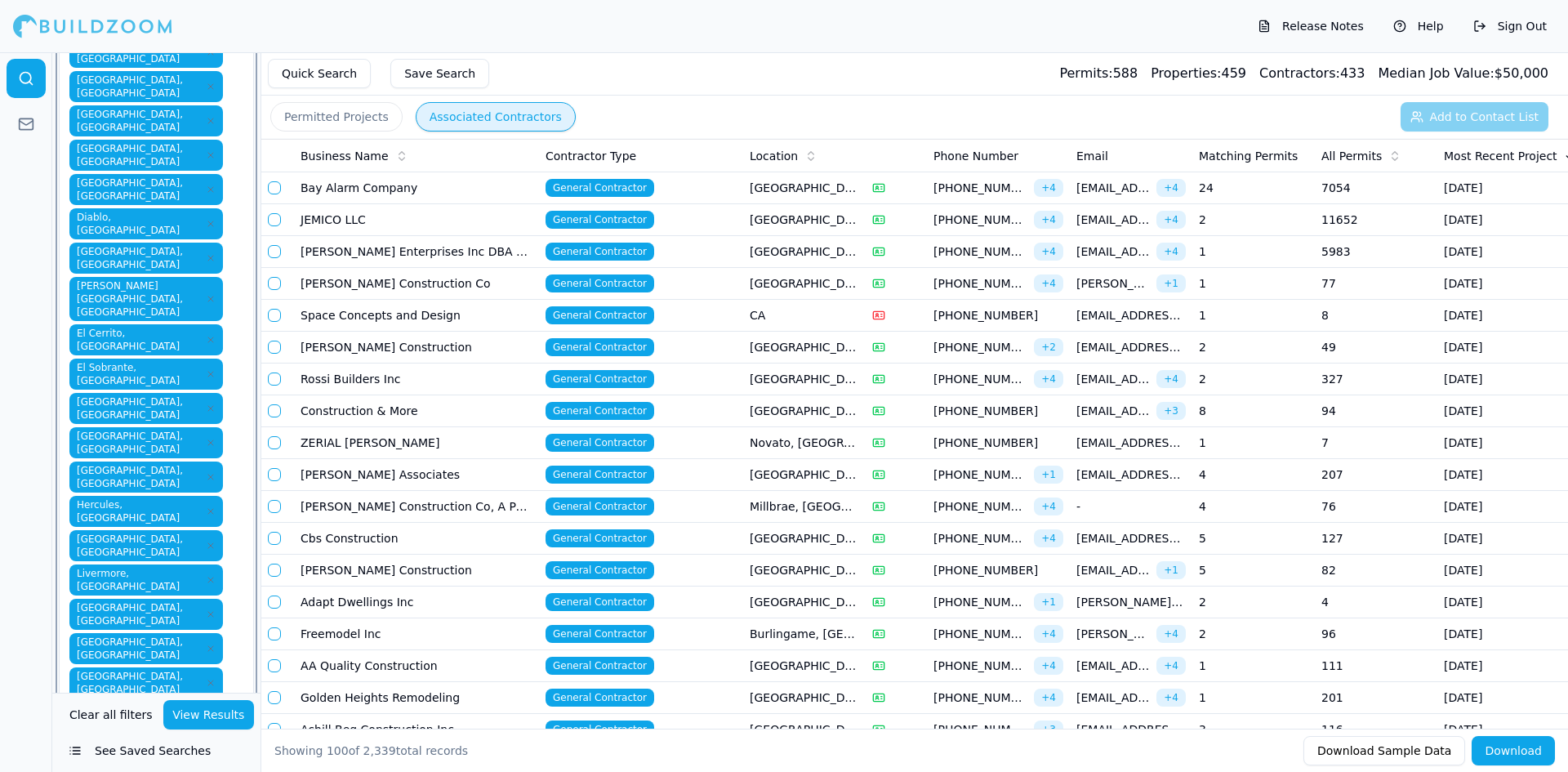
type input "pl"
type input "du"
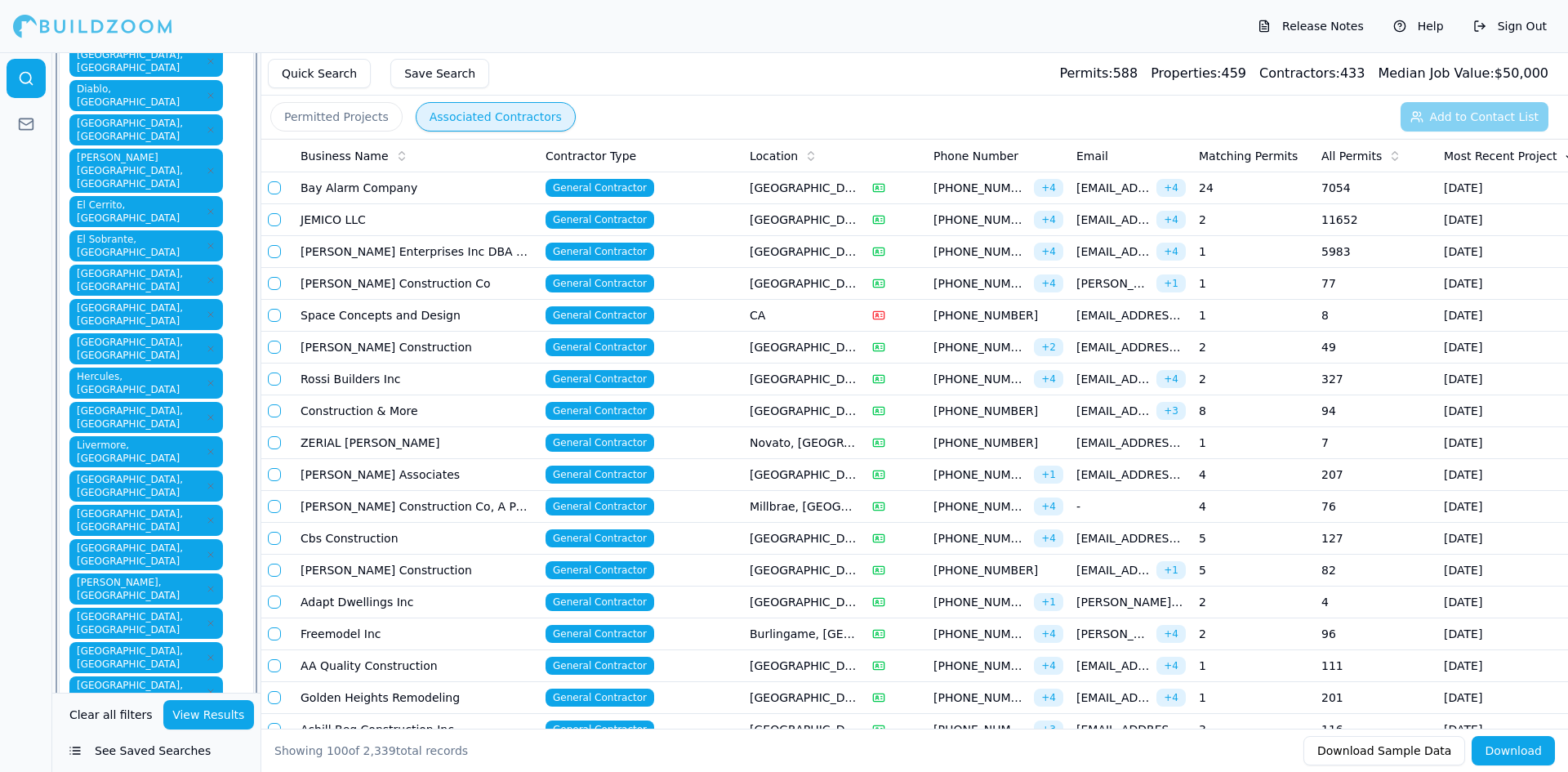
scroll to position [409, 0]
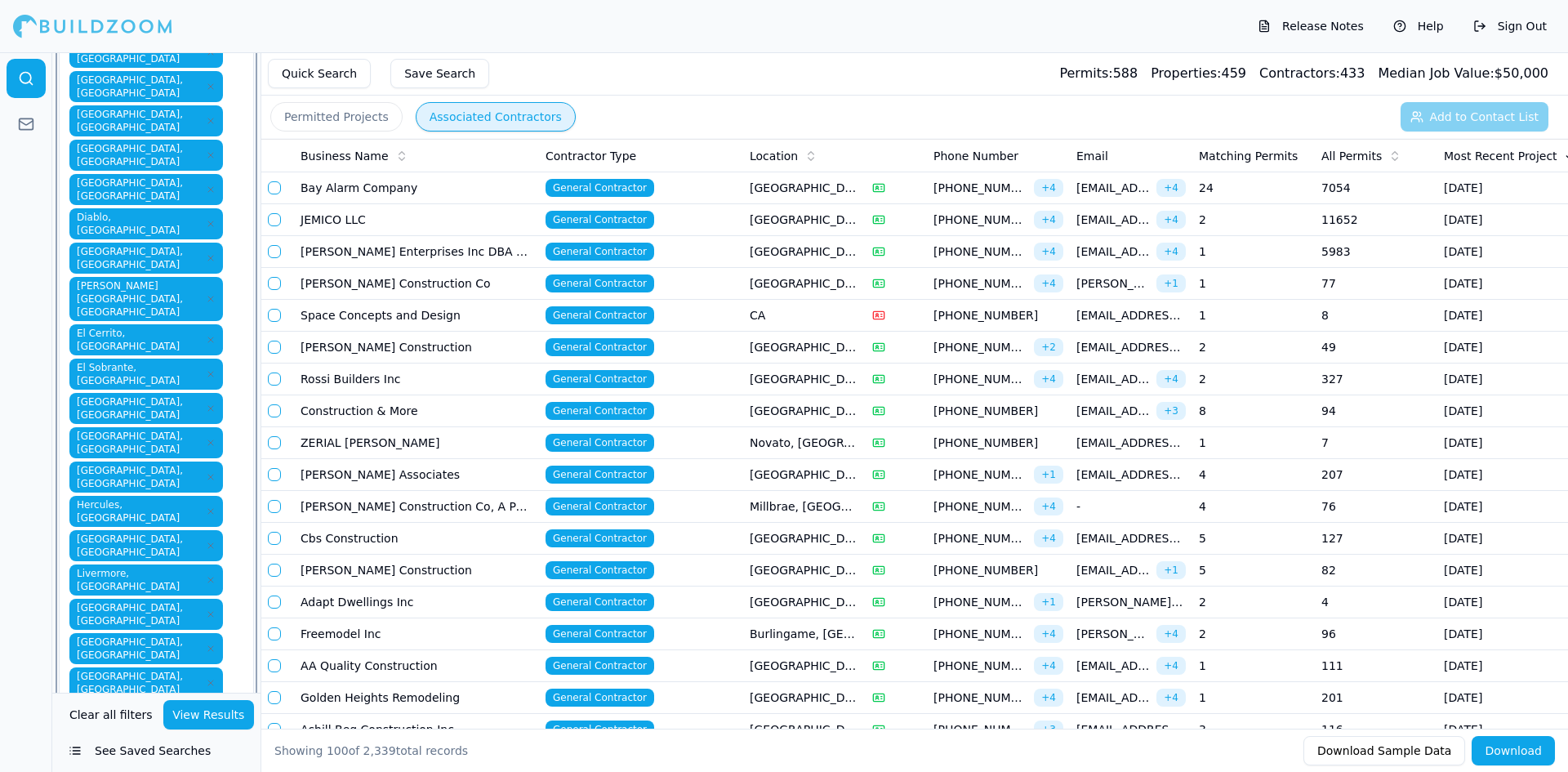
type input "q"
type input "r"
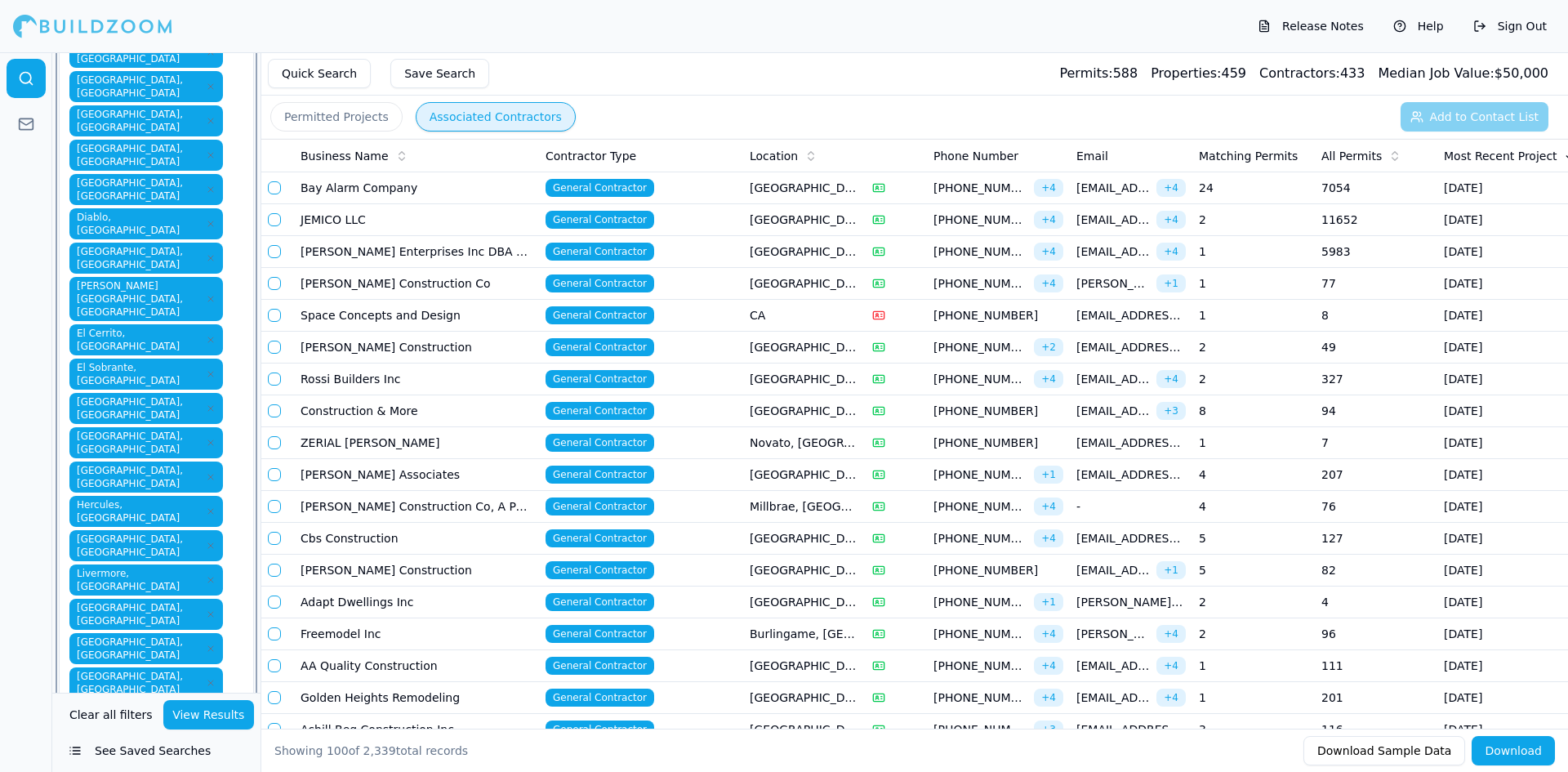
type input "r"
type input "s"
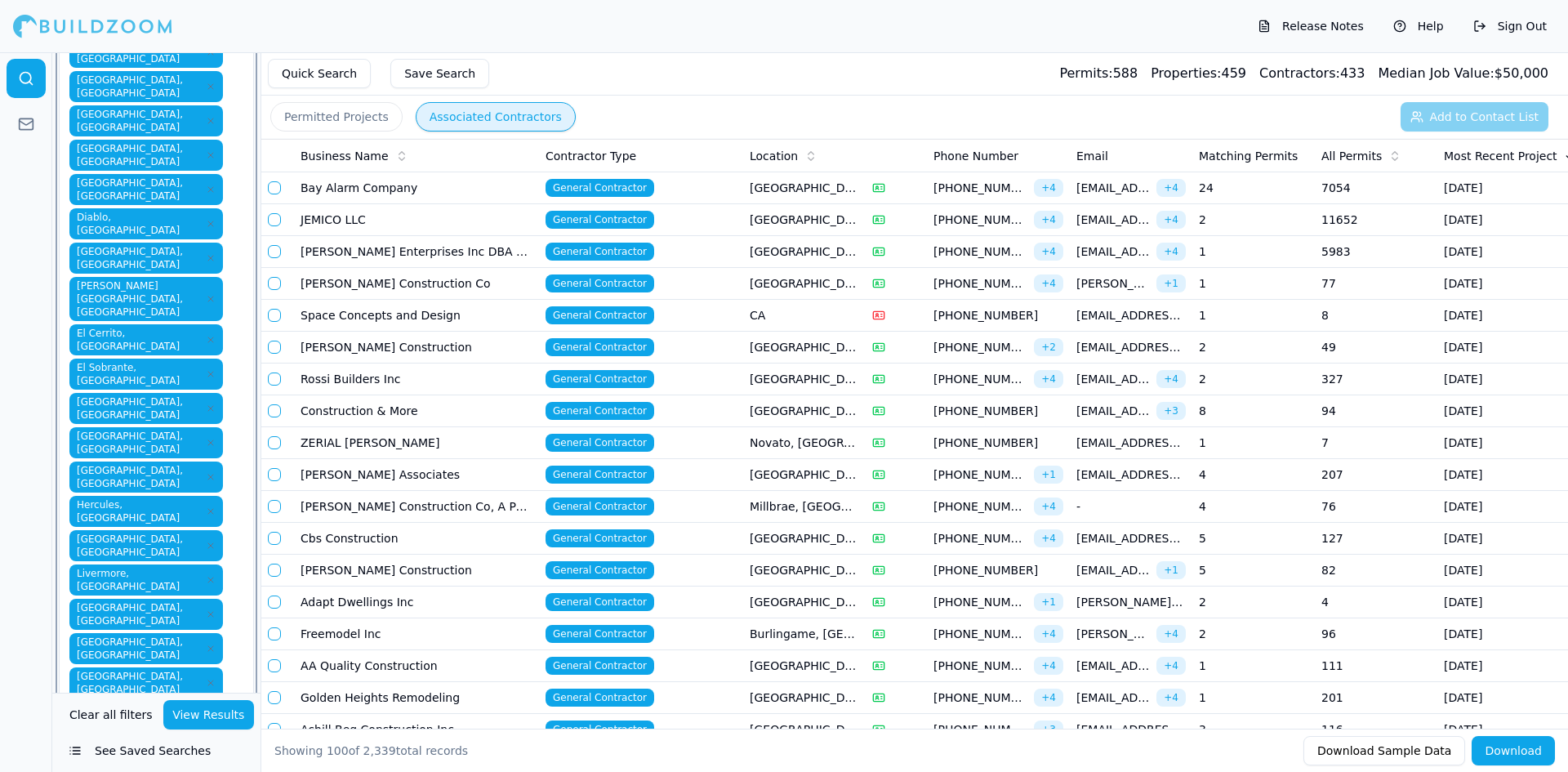
type input "san l"
type input "san m"
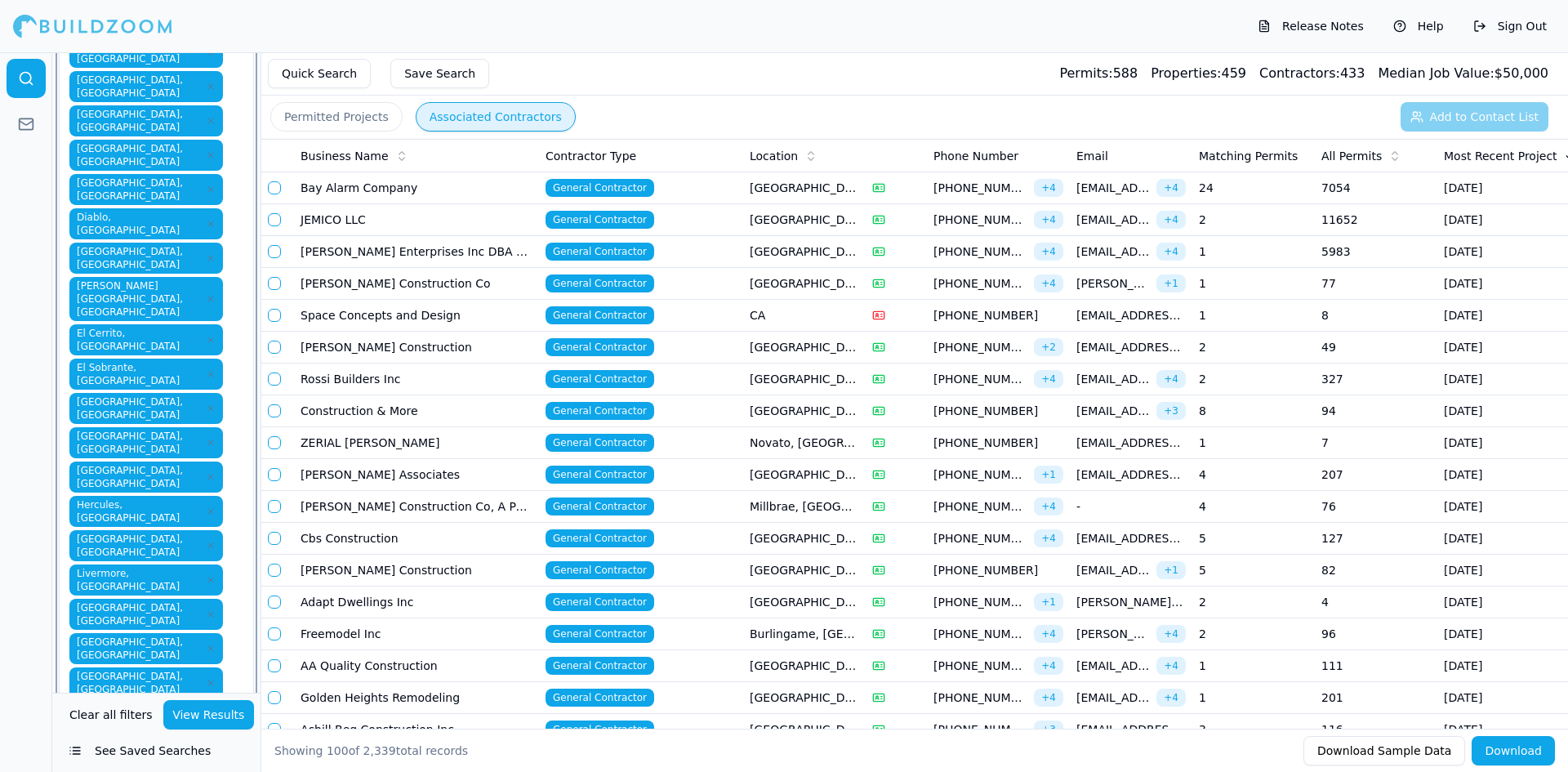
type input "t"
type input "u"
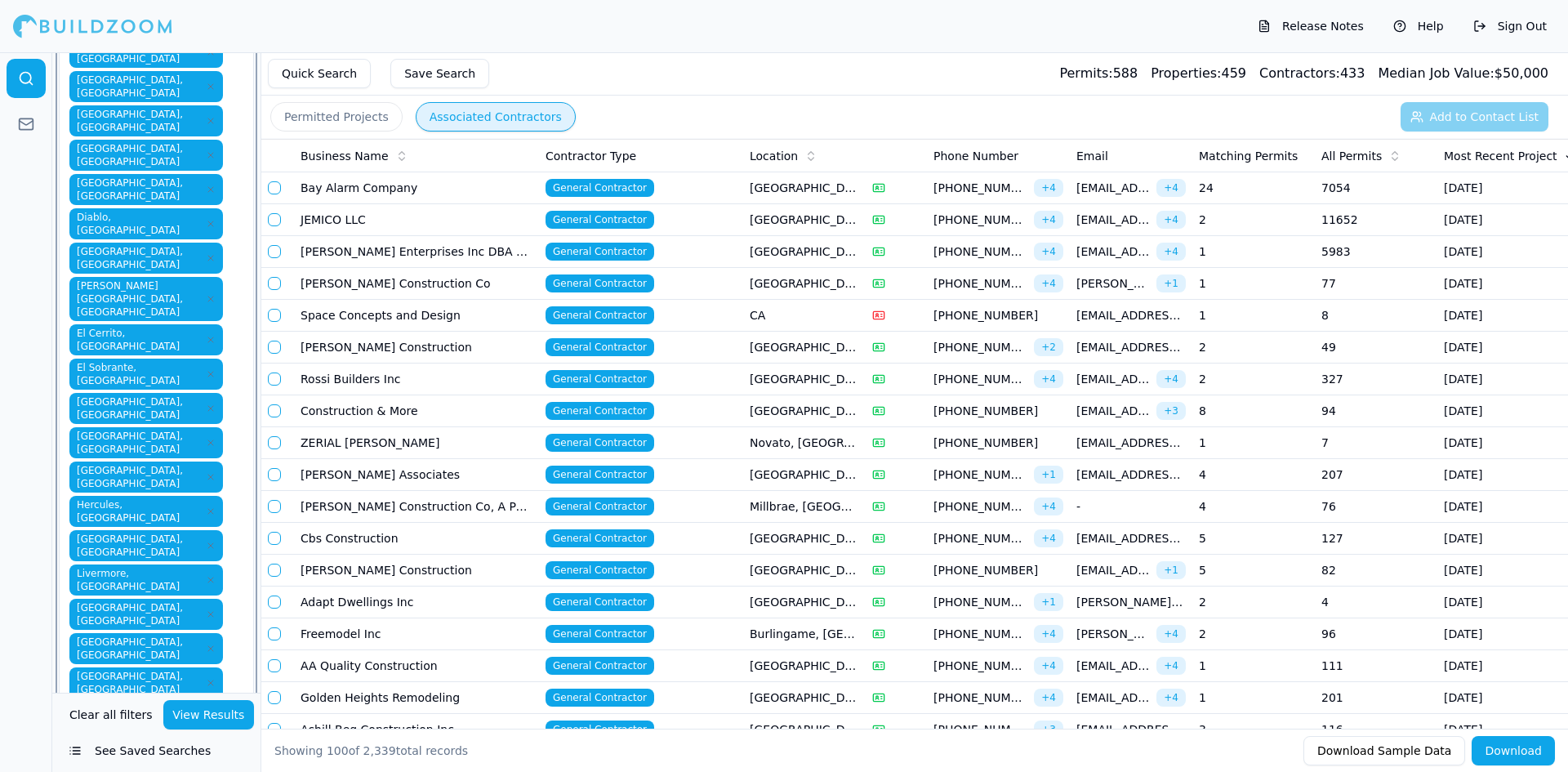
type input "v"
type input "w"
type input "y"
type input "z"
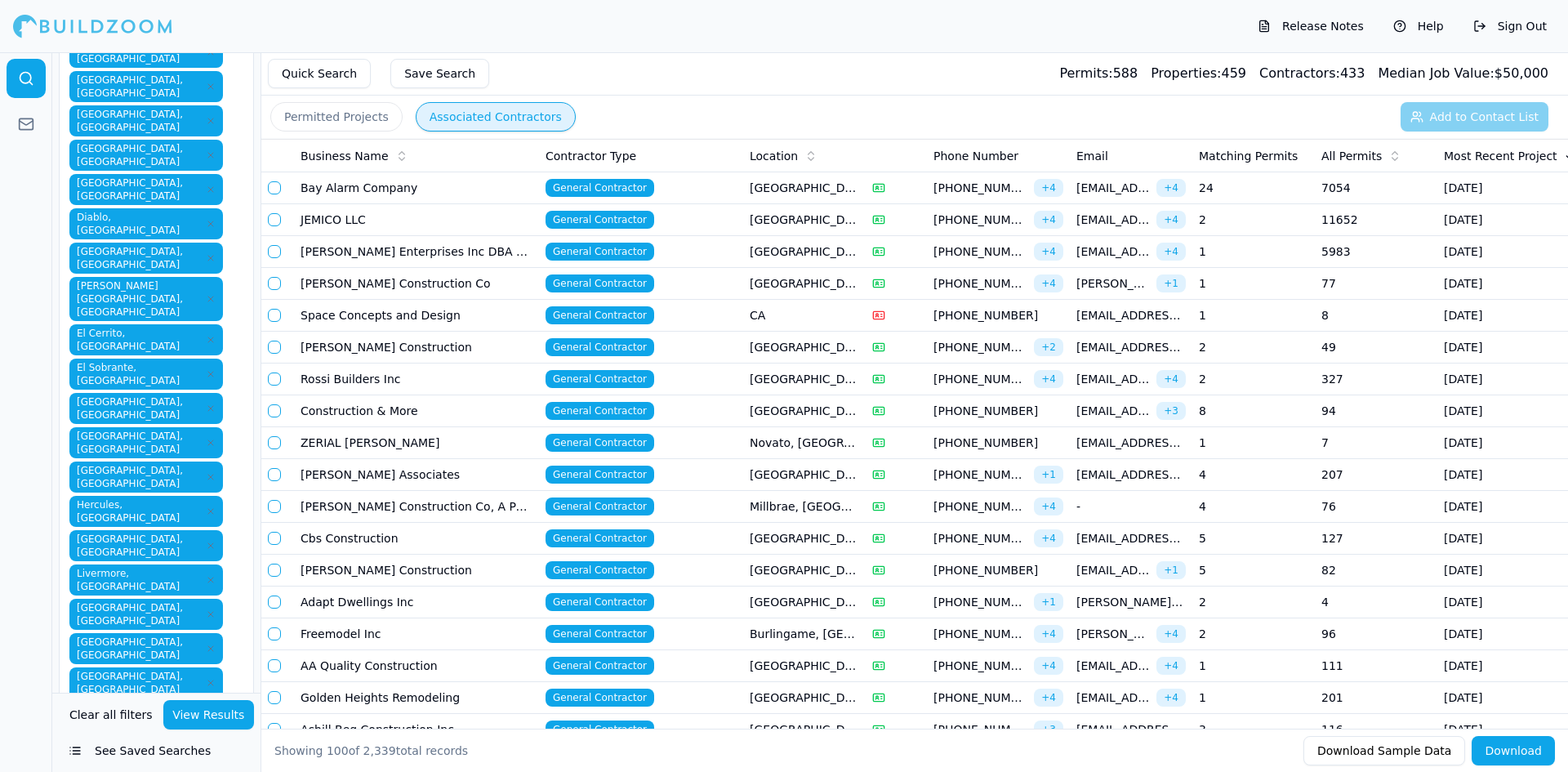
click at [40, 627] on div at bounding box center [26, 412] width 52 height 720
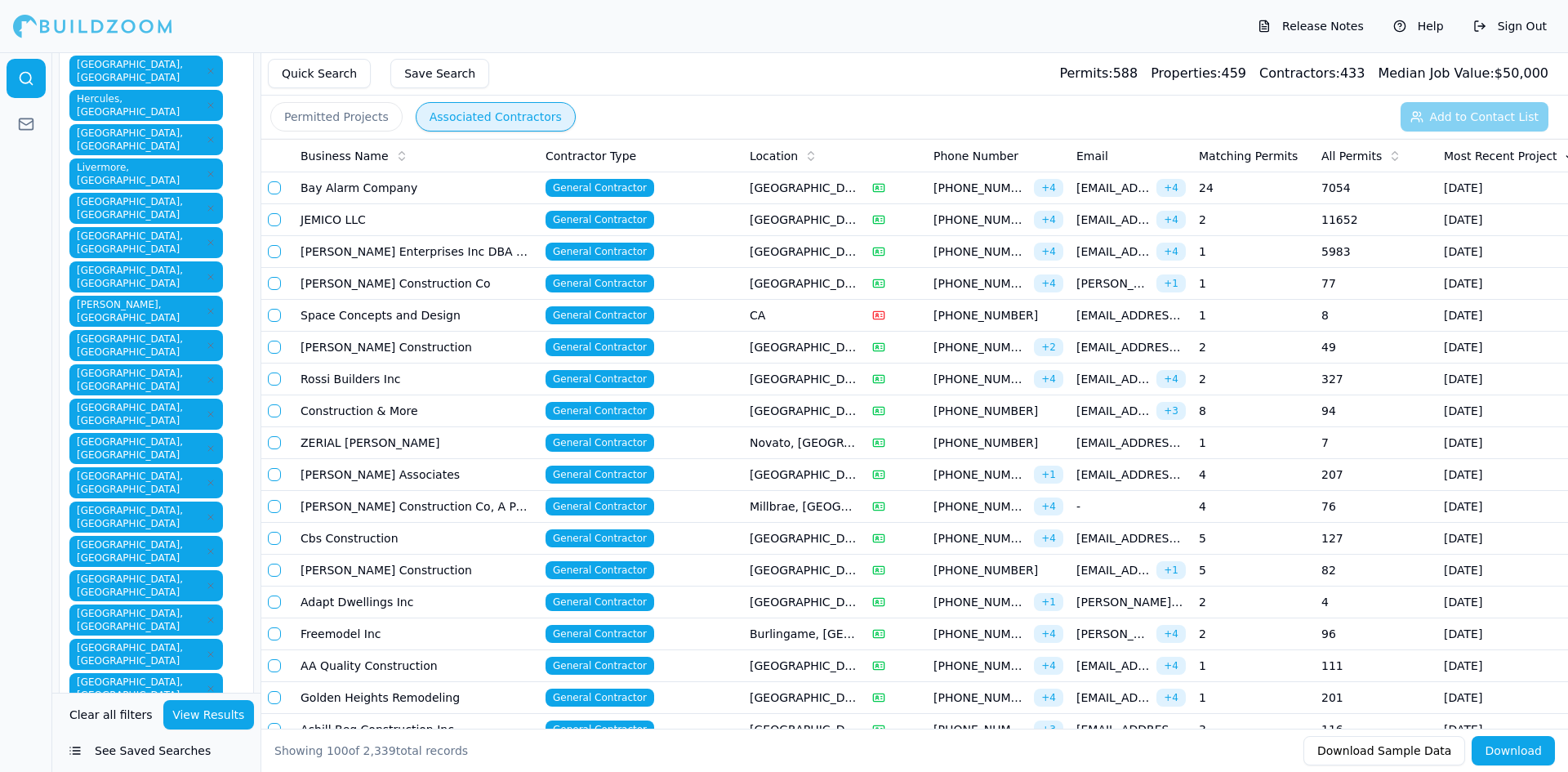
scroll to position [817, 0]
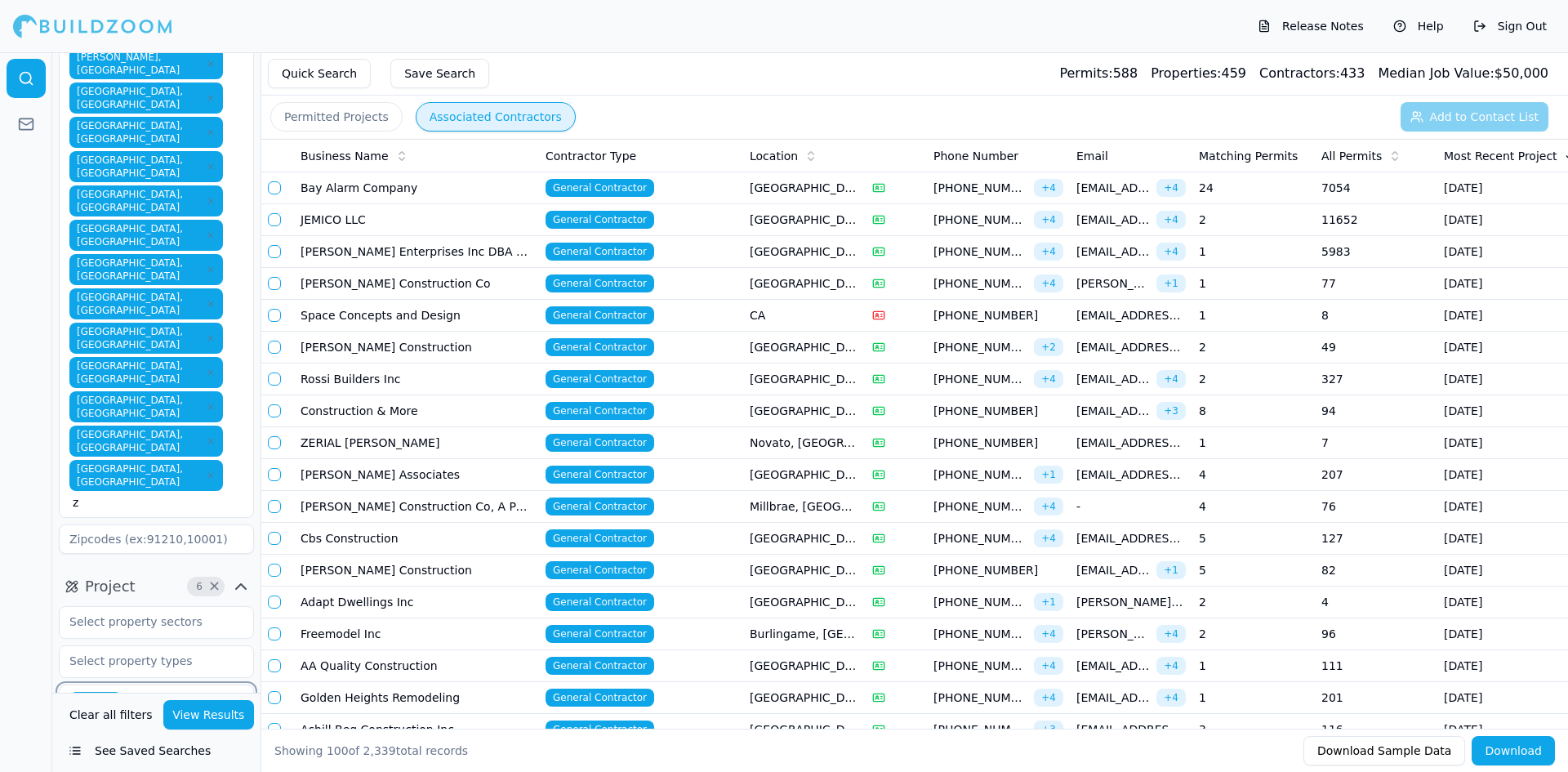
scroll to position [899, 0]
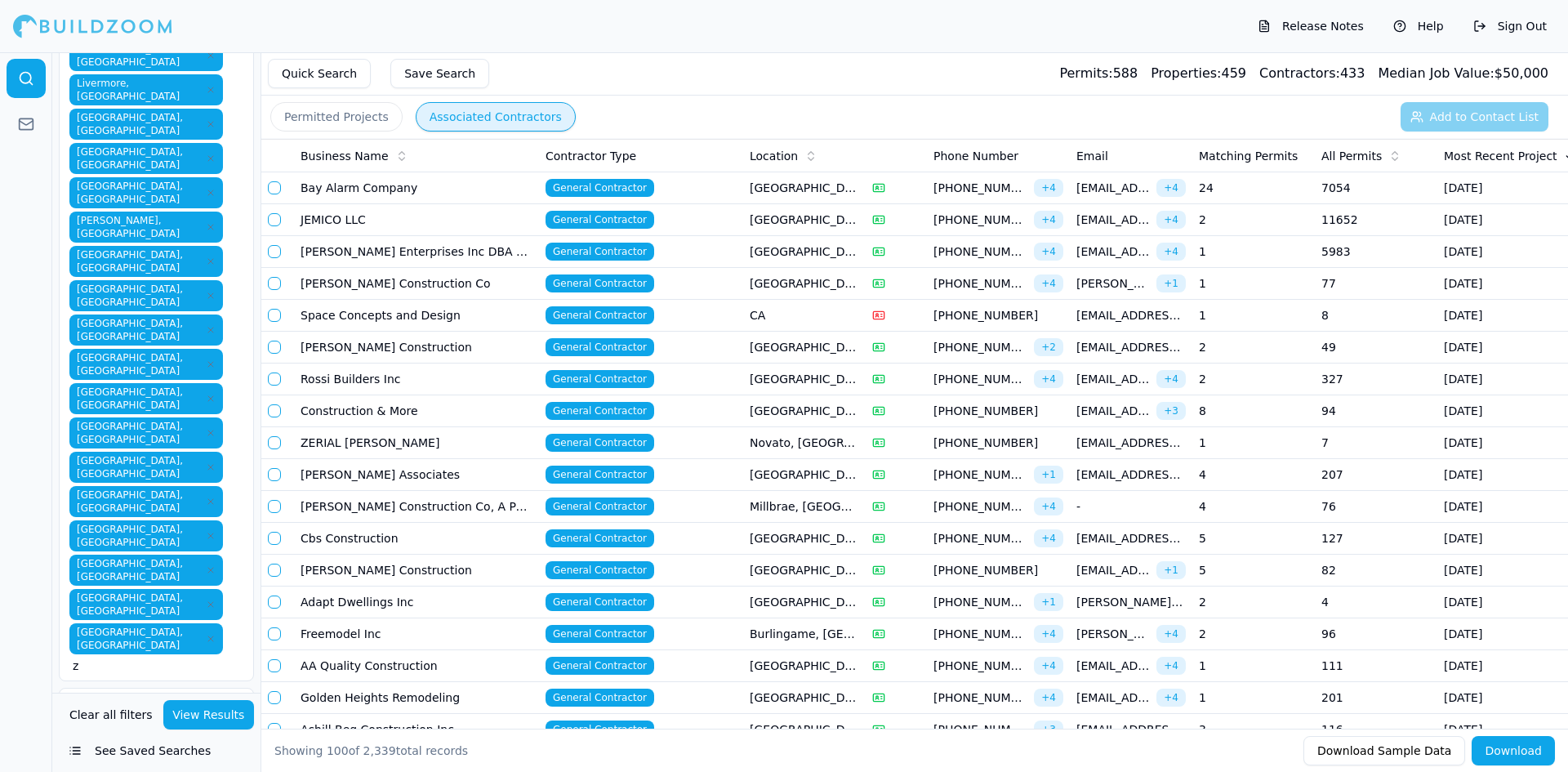
click at [11, 531] on div at bounding box center [26, 412] width 52 height 720
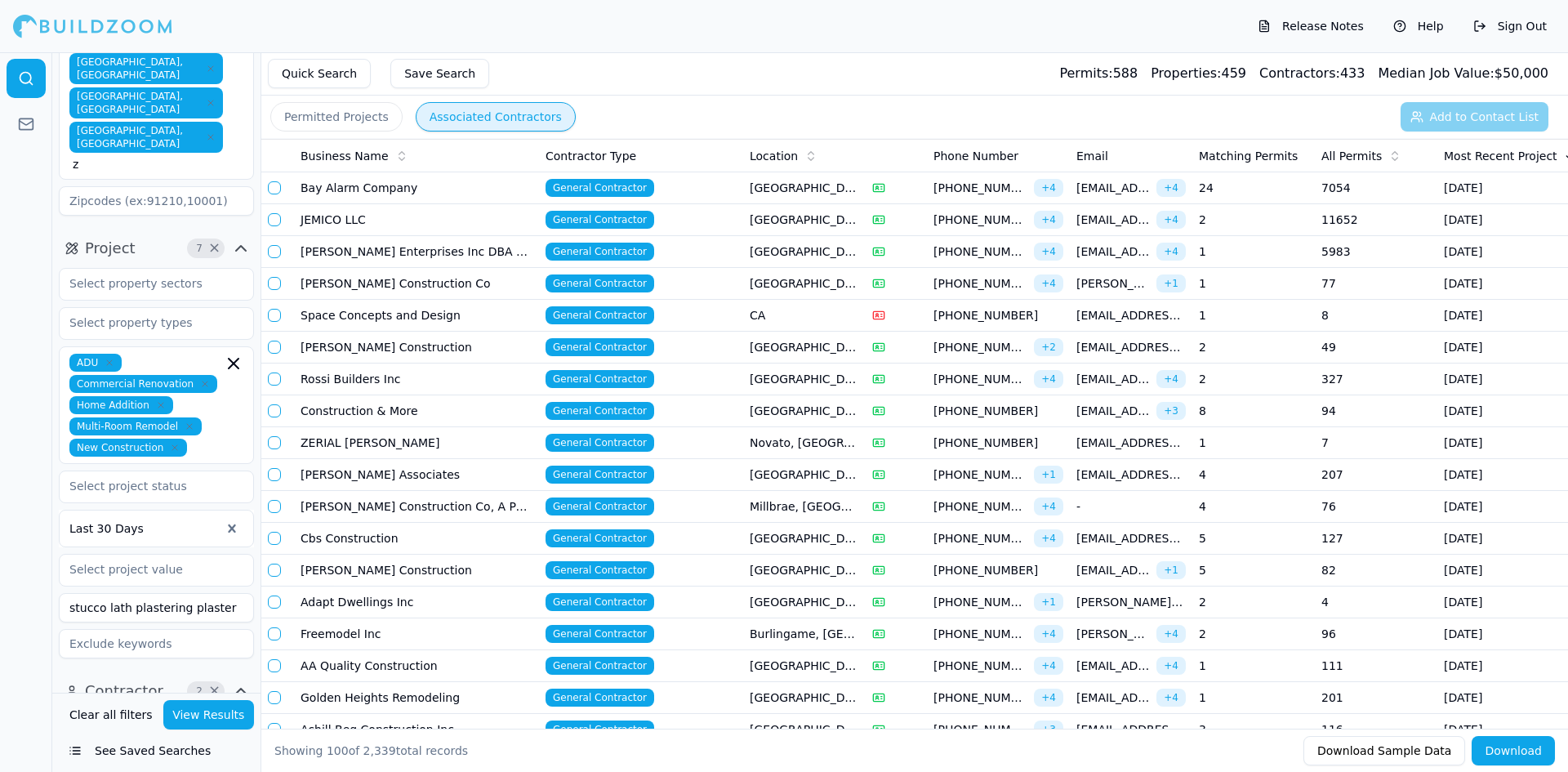
scroll to position [1403, 0]
type input "stucco lath plastering plaster"
click at [226, 718] on button "View Results" at bounding box center [210, 715] width 92 height 29
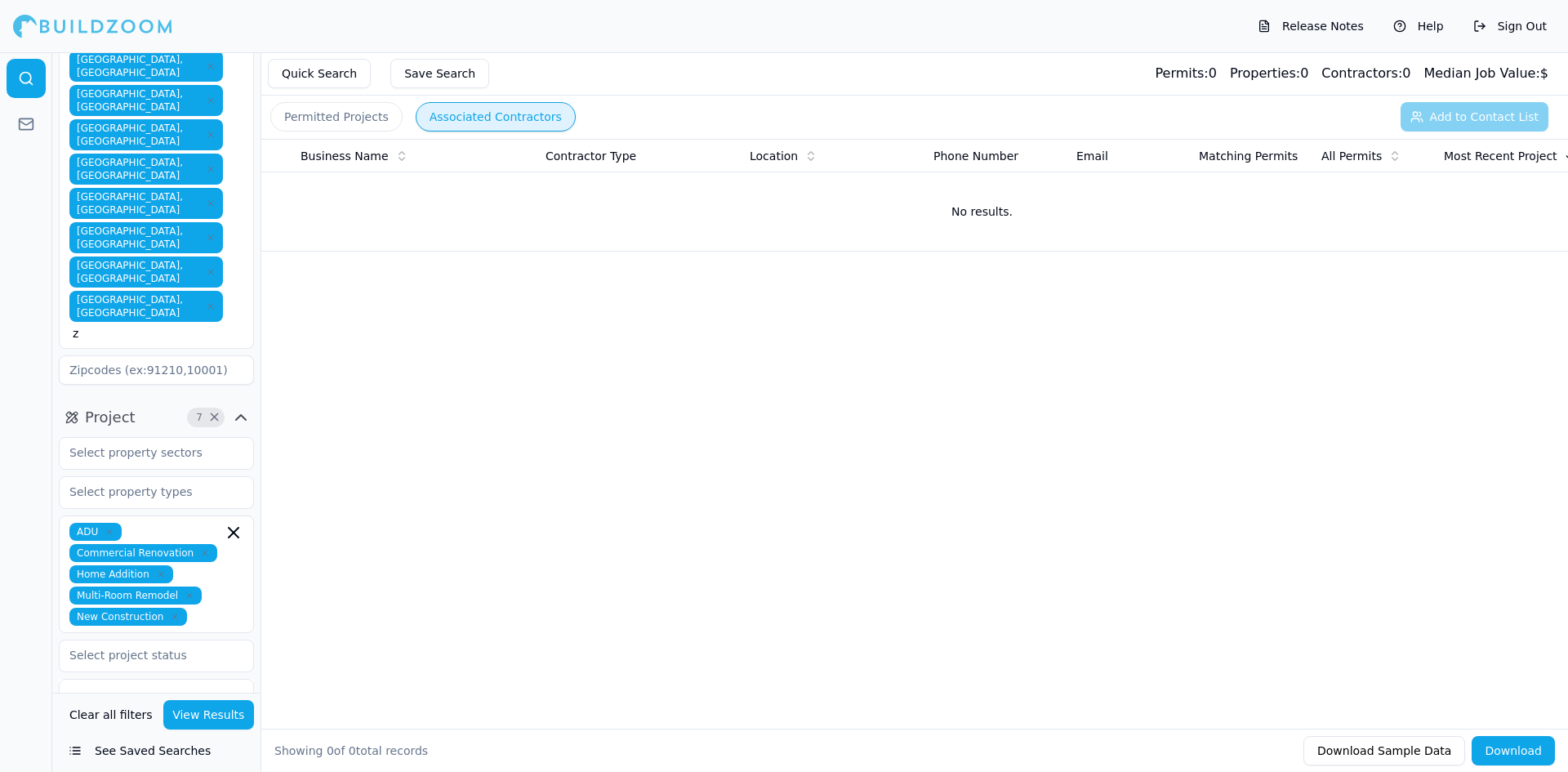
scroll to position [1077, 0]
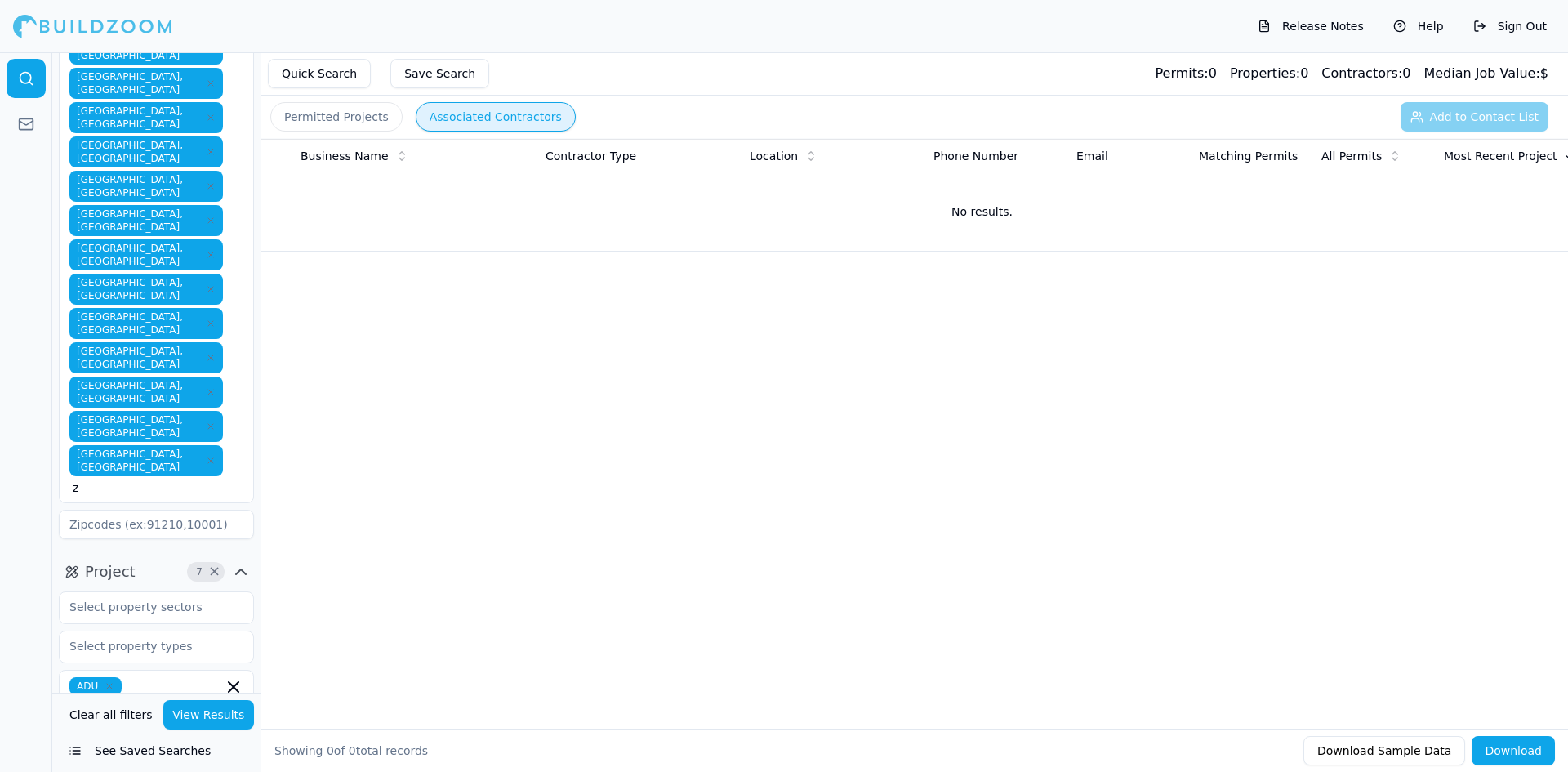
click at [38, 436] on div at bounding box center [26, 412] width 52 height 720
drag, startPoint x: 222, startPoint y: 379, endPoint x: 0, endPoint y: 402, distance: 223.2
click at [0, 402] on div "Location 40 × California San Francisco-Oakland-Berkeley, CA Alameda, CA Albany,…" at bounding box center [784, 412] width 1568 height 720
click at [208, 715] on button "View Results" at bounding box center [210, 715] width 92 height 29
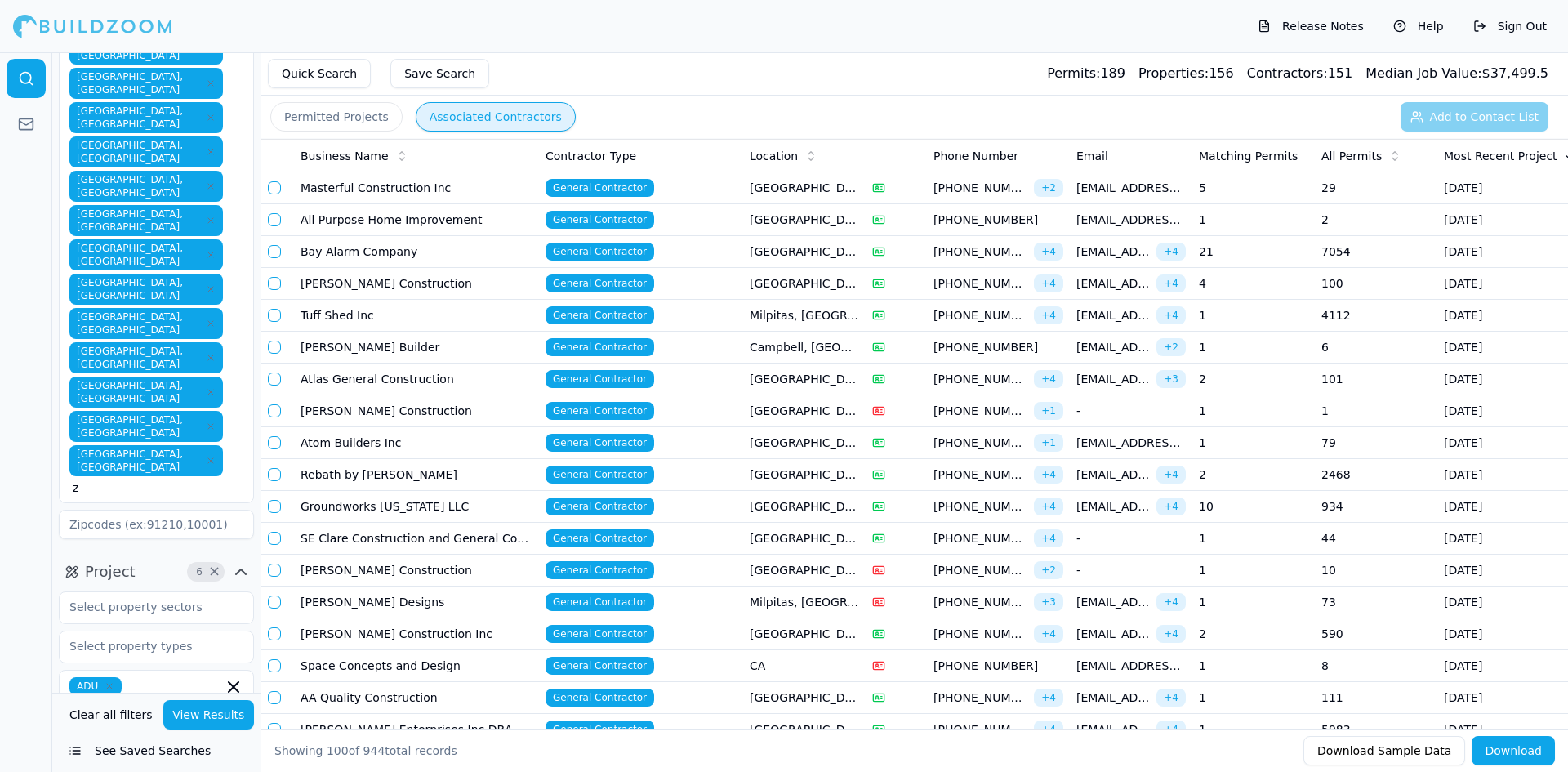
click at [318, 345] on td "[PERSON_NAME] Builder" at bounding box center [416, 347] width 245 height 32
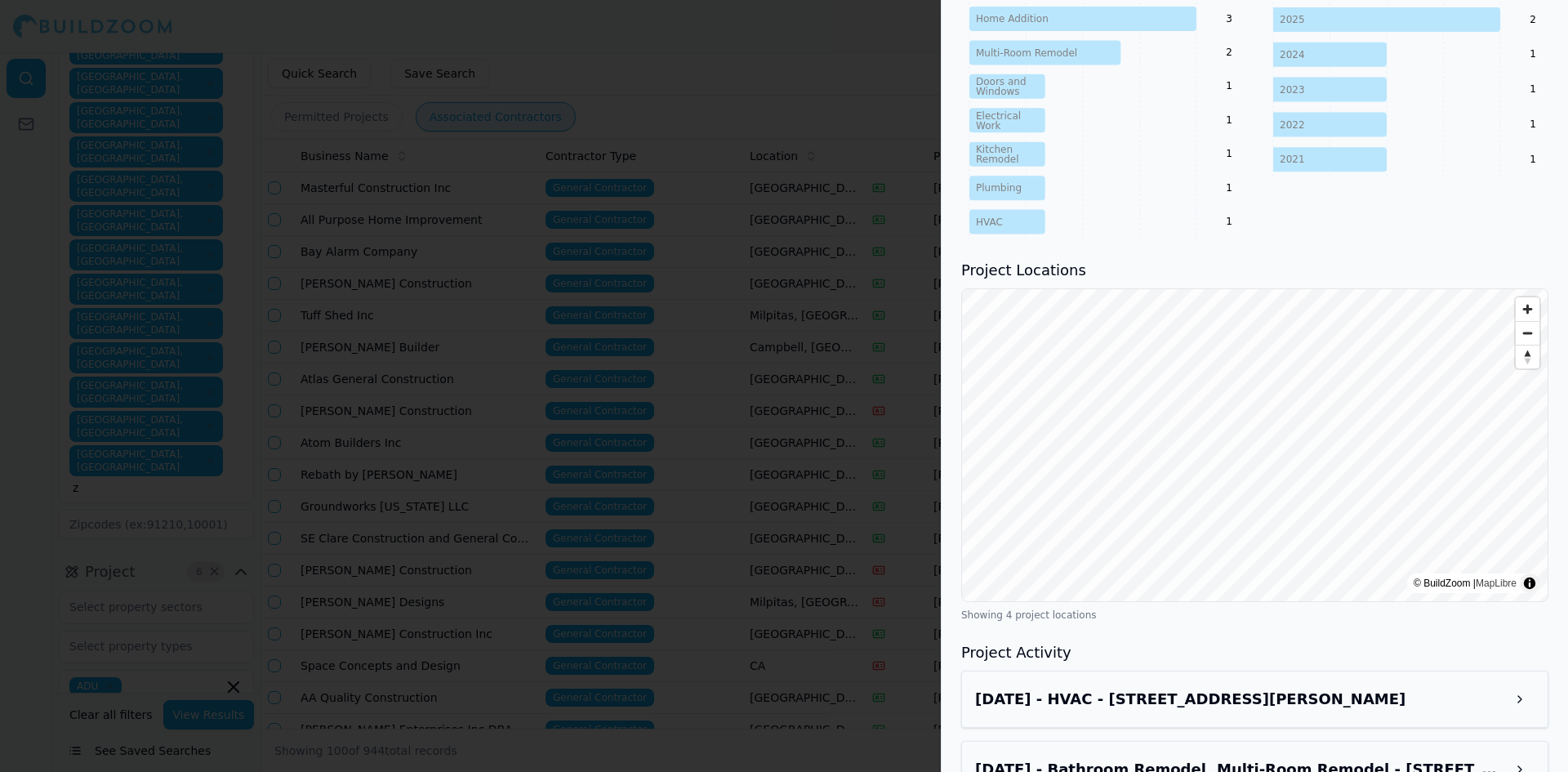
scroll to position [899, 0]
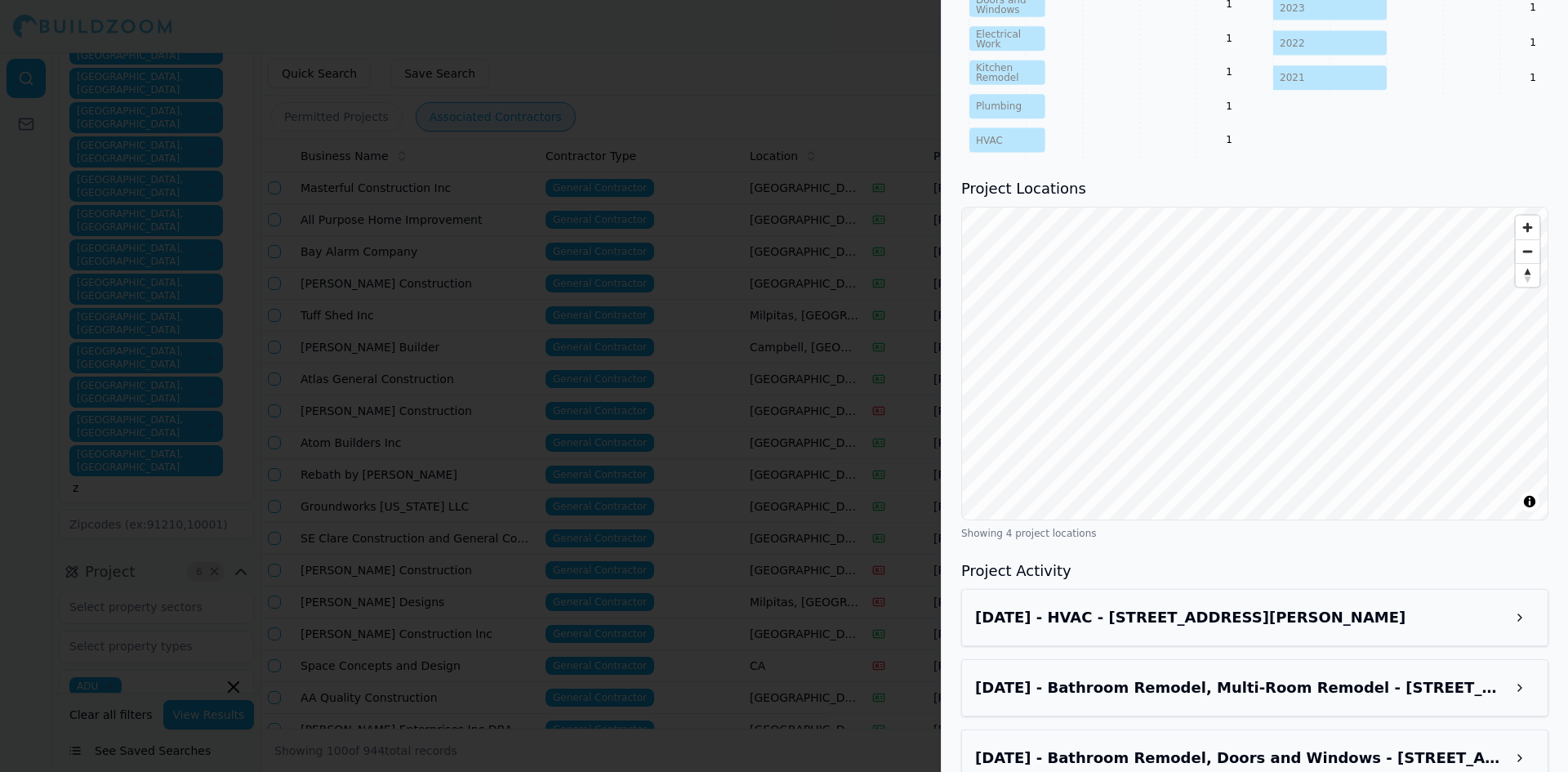
click at [1227, 597] on div "License Number 1060153 Trade General Contractor Phone Numbers (408) 396-8157 Pr…" at bounding box center [1254, 24] width 626 height 1704
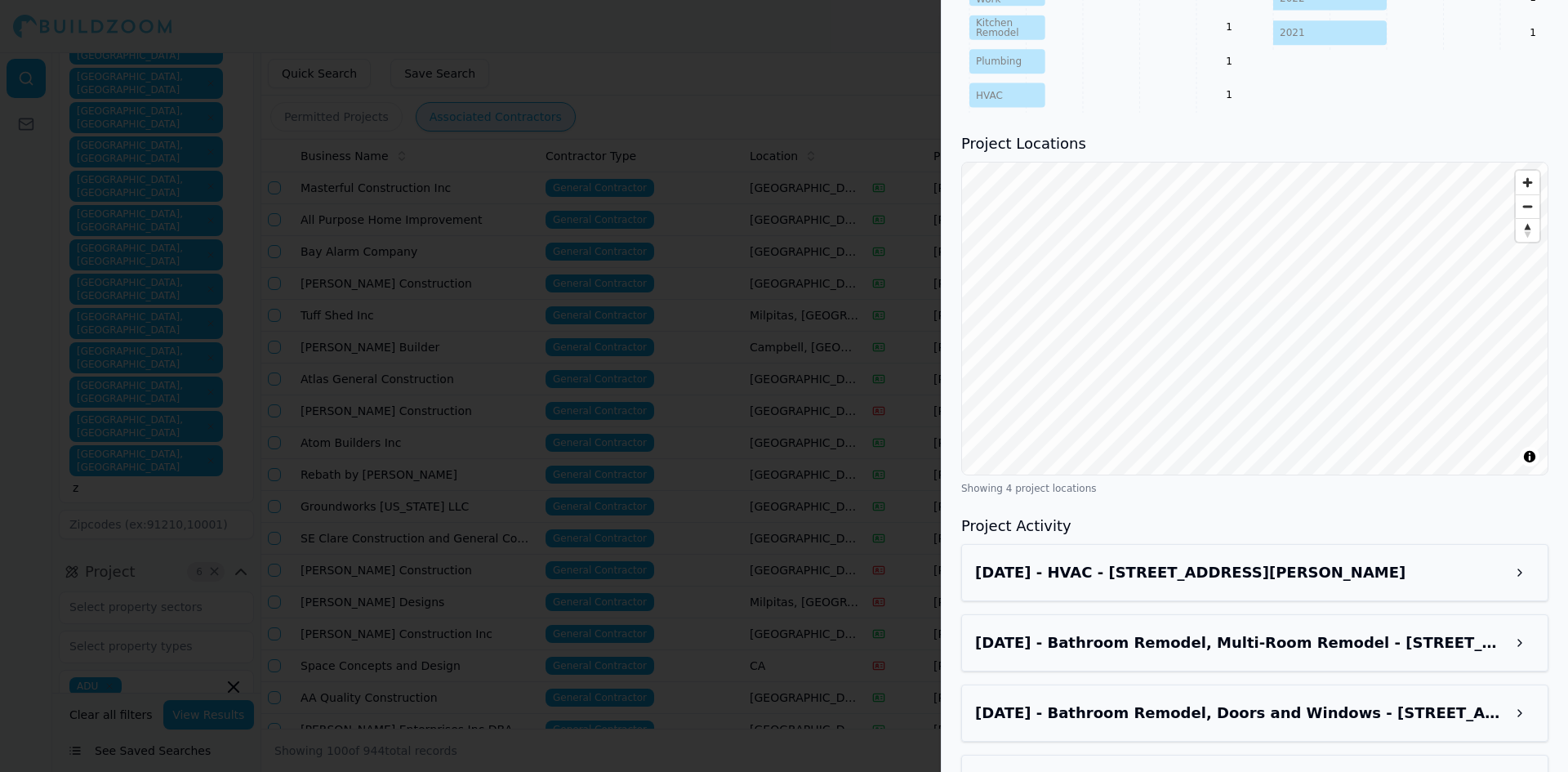
scroll to position [982, 0]
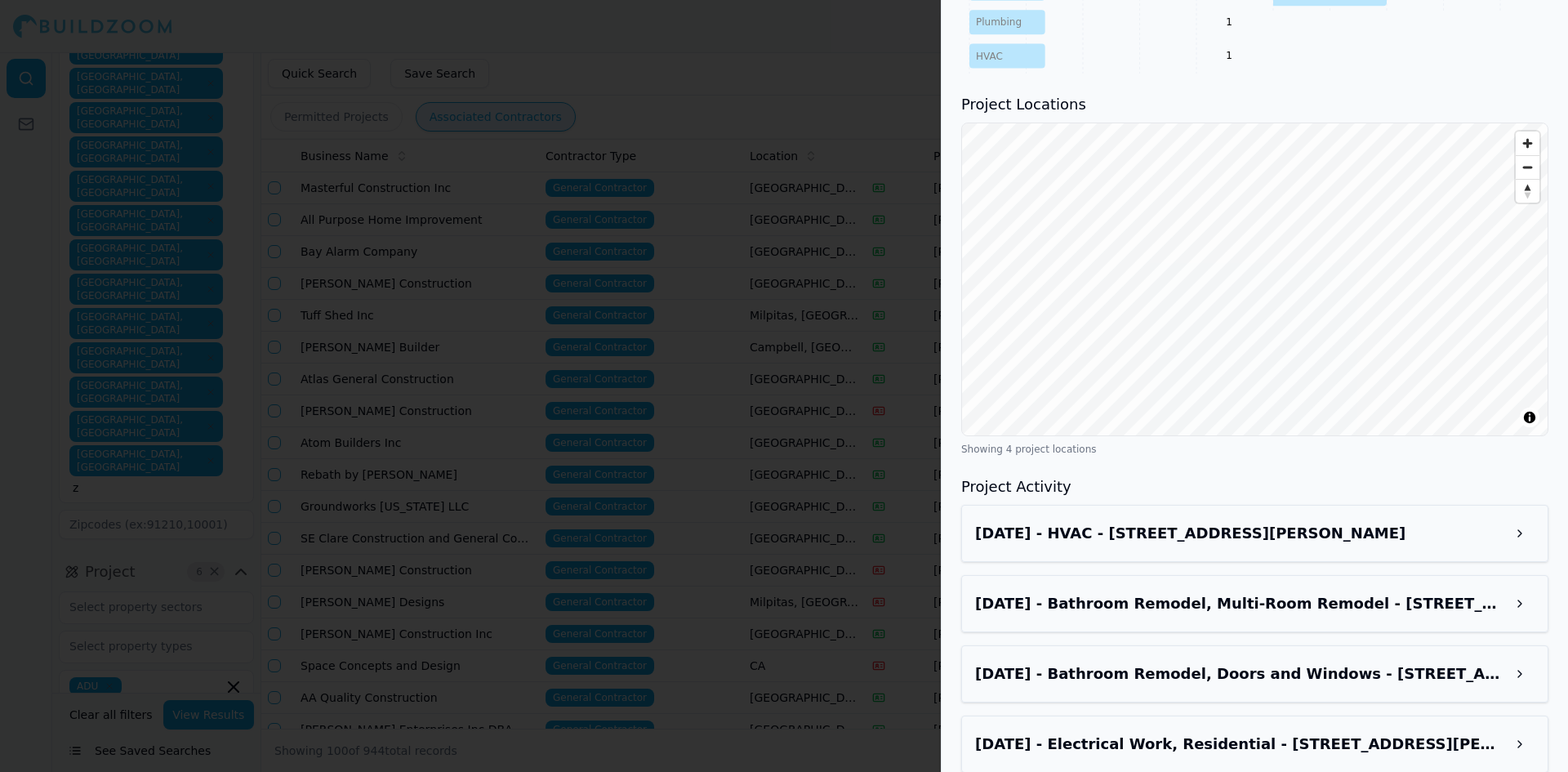
click at [751, 63] on div at bounding box center [784, 386] width 1568 height 772
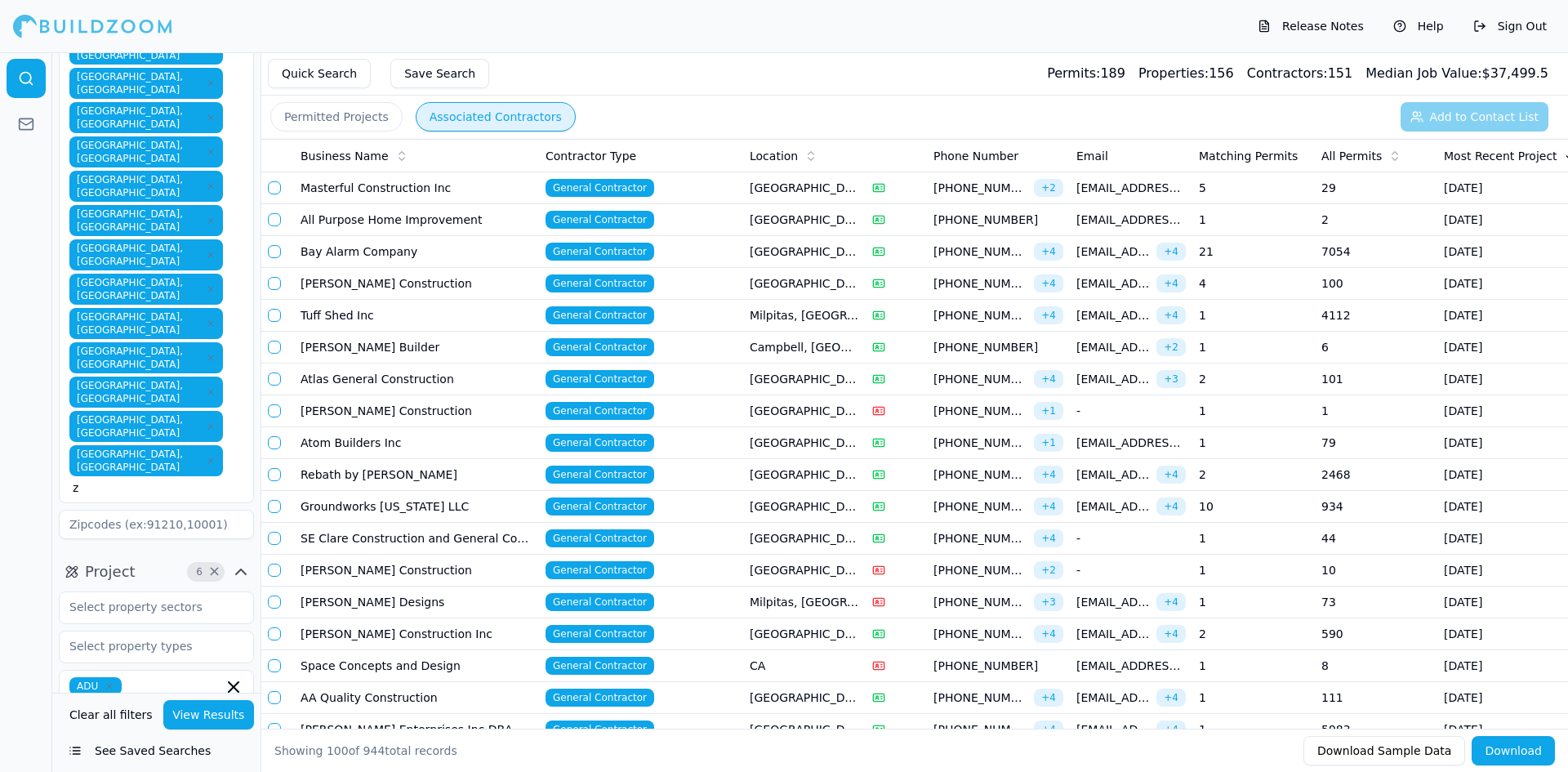
click at [345, 287] on td "[PERSON_NAME] Construction" at bounding box center [416, 283] width 245 height 32
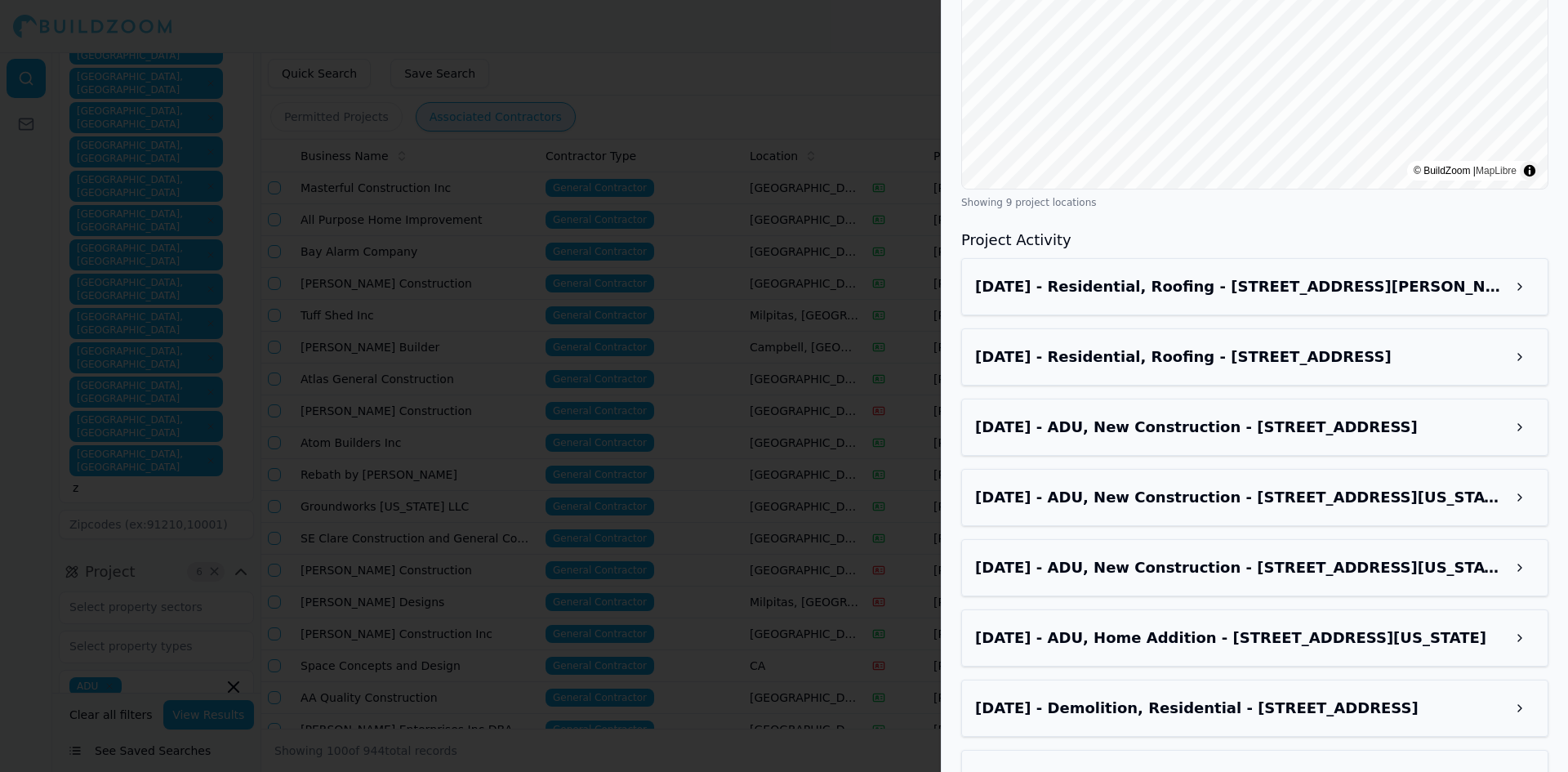
scroll to position [1729, 0]
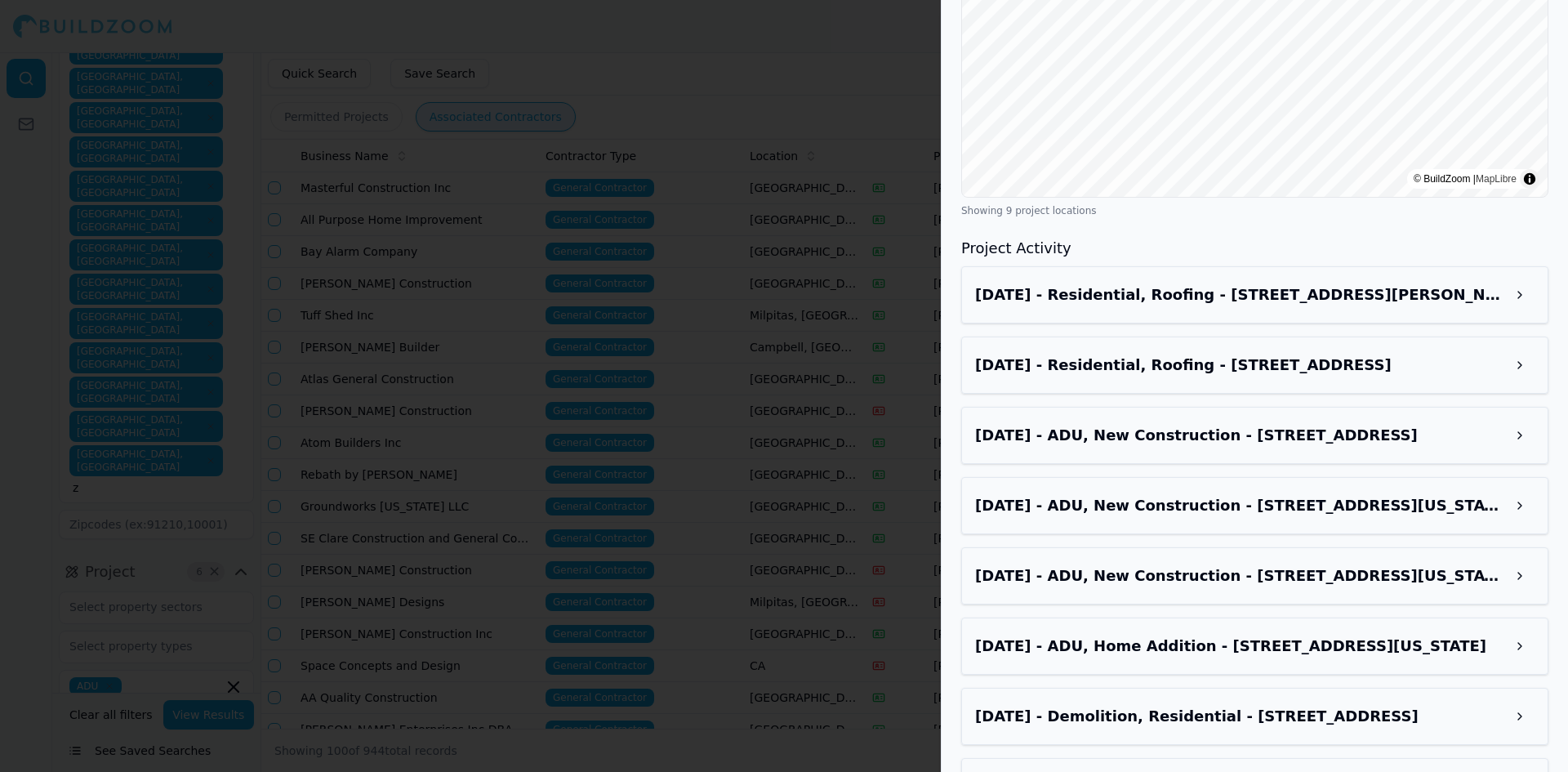
click at [867, 306] on div at bounding box center [784, 386] width 1568 height 772
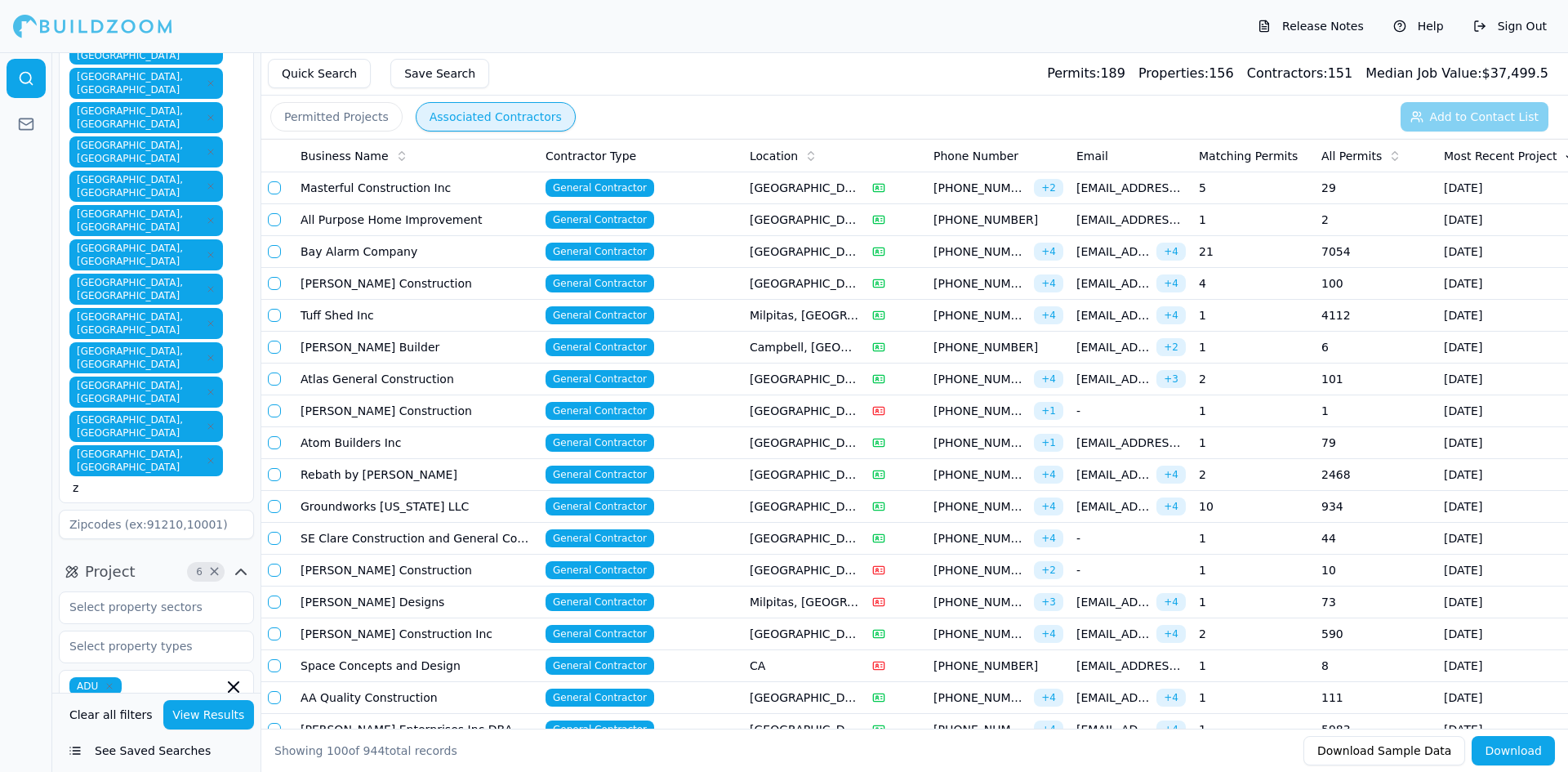
click at [273, 286] on button "button" at bounding box center [274, 283] width 13 height 13
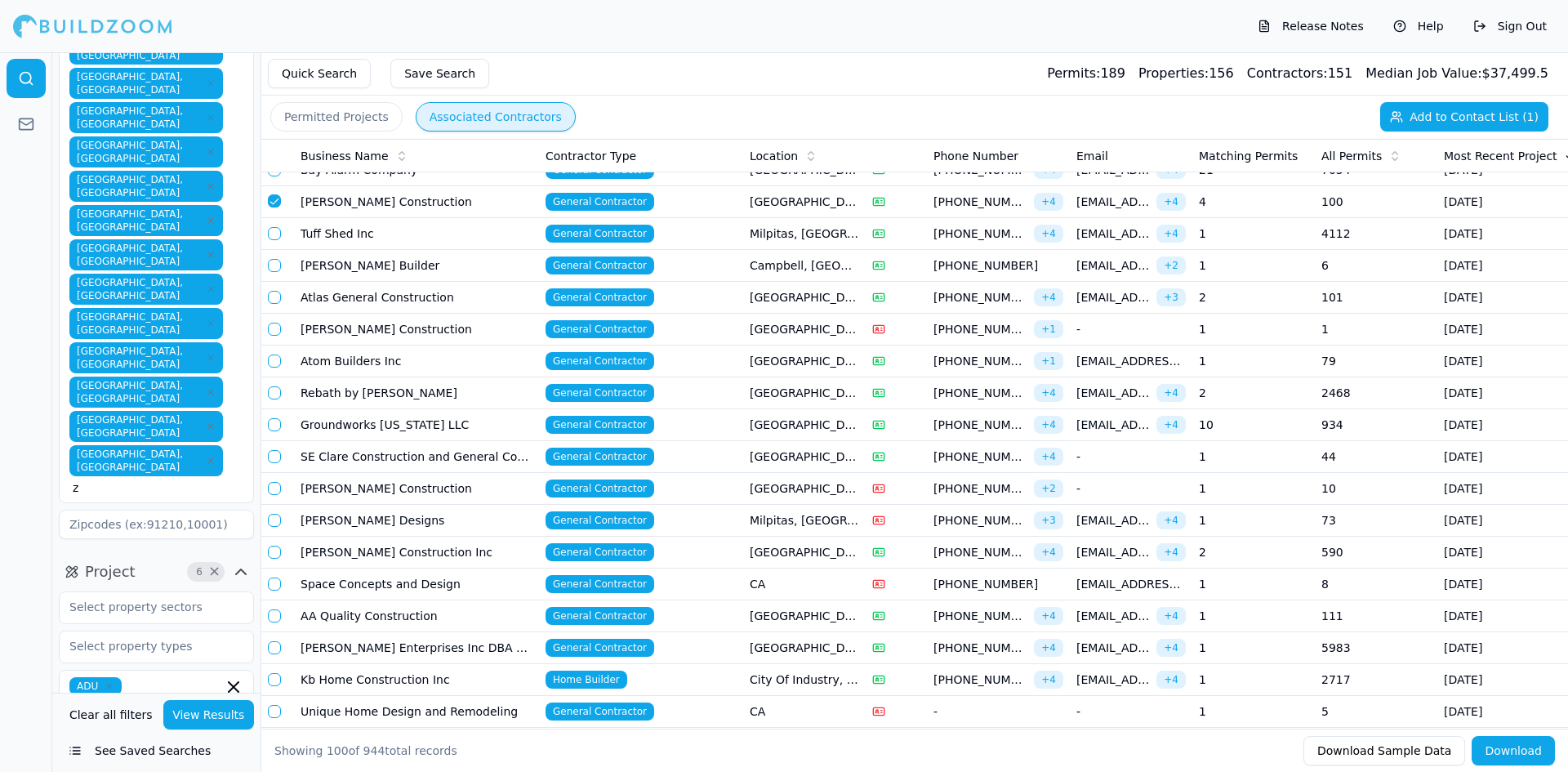
click at [332, 326] on td "[PERSON_NAME] Construction" at bounding box center [416, 329] width 245 height 32
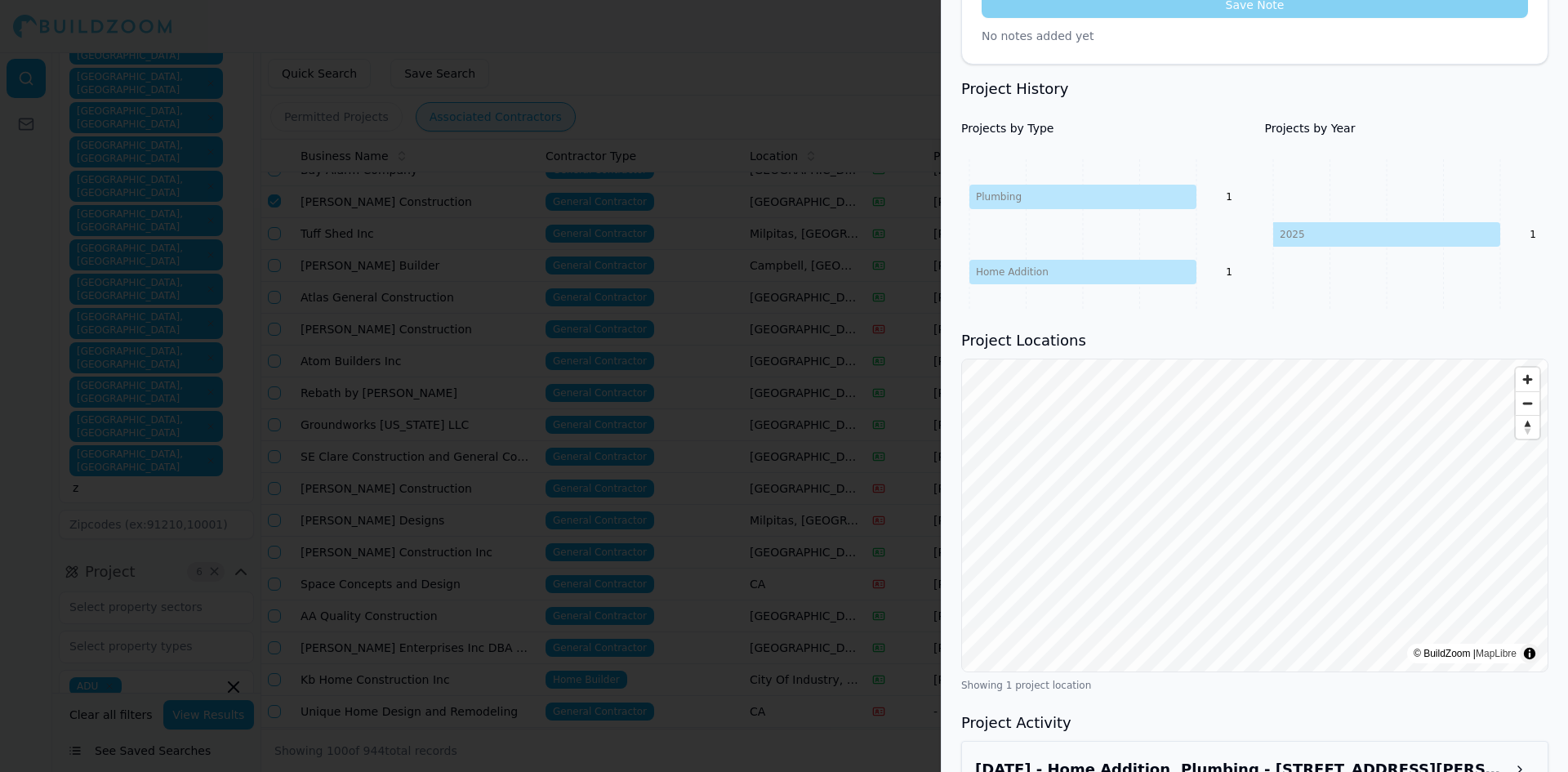
scroll to position [662, 0]
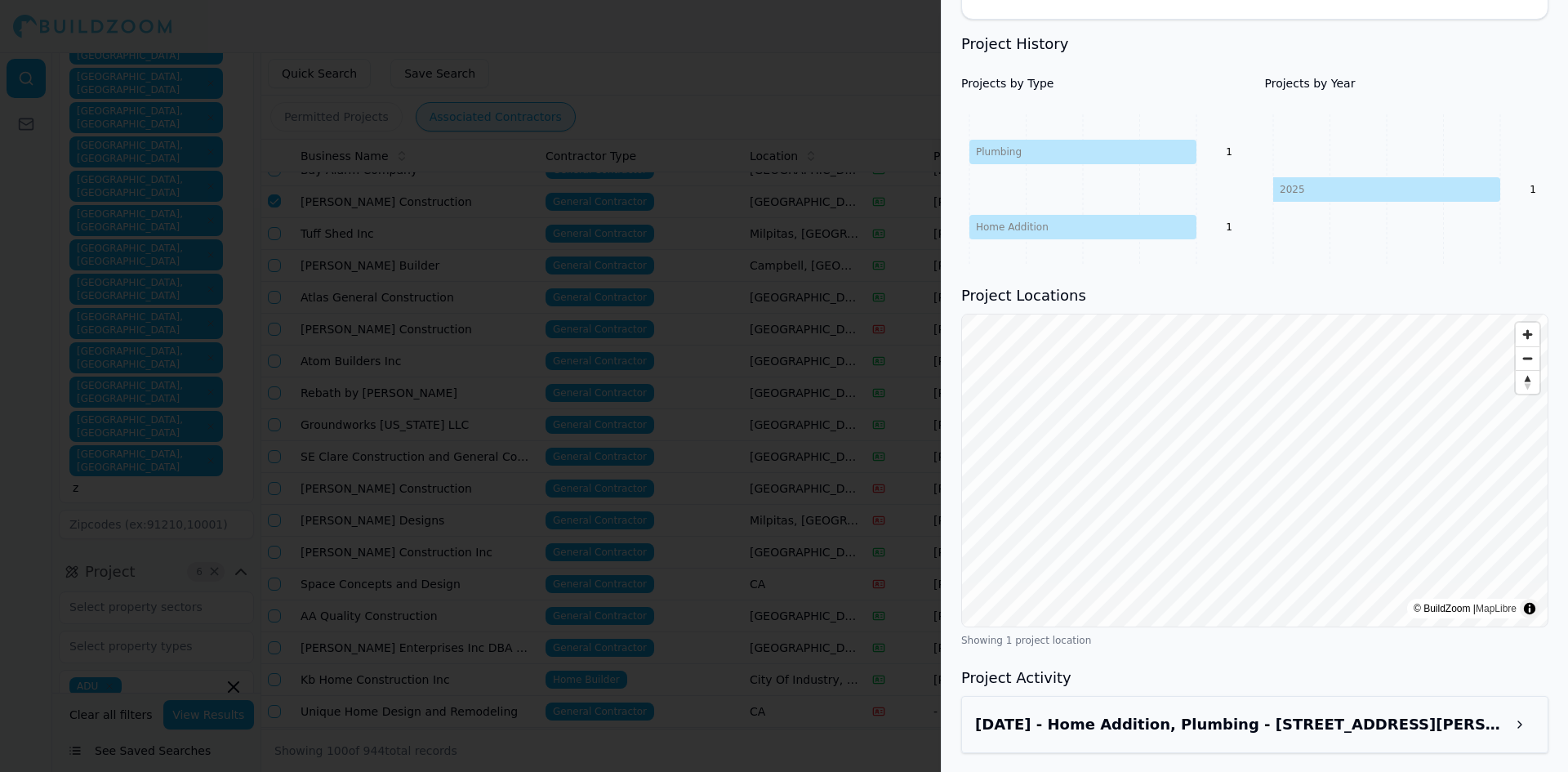
drag, startPoint x: 1473, startPoint y: 93, endPoint x: 1498, endPoint y: 126, distance: 41.4
click at [1508, 129] on div "Projects by Year 2025 1" at bounding box center [1407, 169] width 284 height 189
drag, startPoint x: 1521, startPoint y: 243, endPoint x: 1476, endPoint y: 162, distance: 92.7
click at [1524, 34] on div "Project History Projects by Type Plumbing Home Addition 1 1 Projects by Year 20…" at bounding box center [1254, 148] width 587 height 232
click at [1534, 104] on div "Projects by Year 2025 1" at bounding box center [1407, 169] width 284 height 189
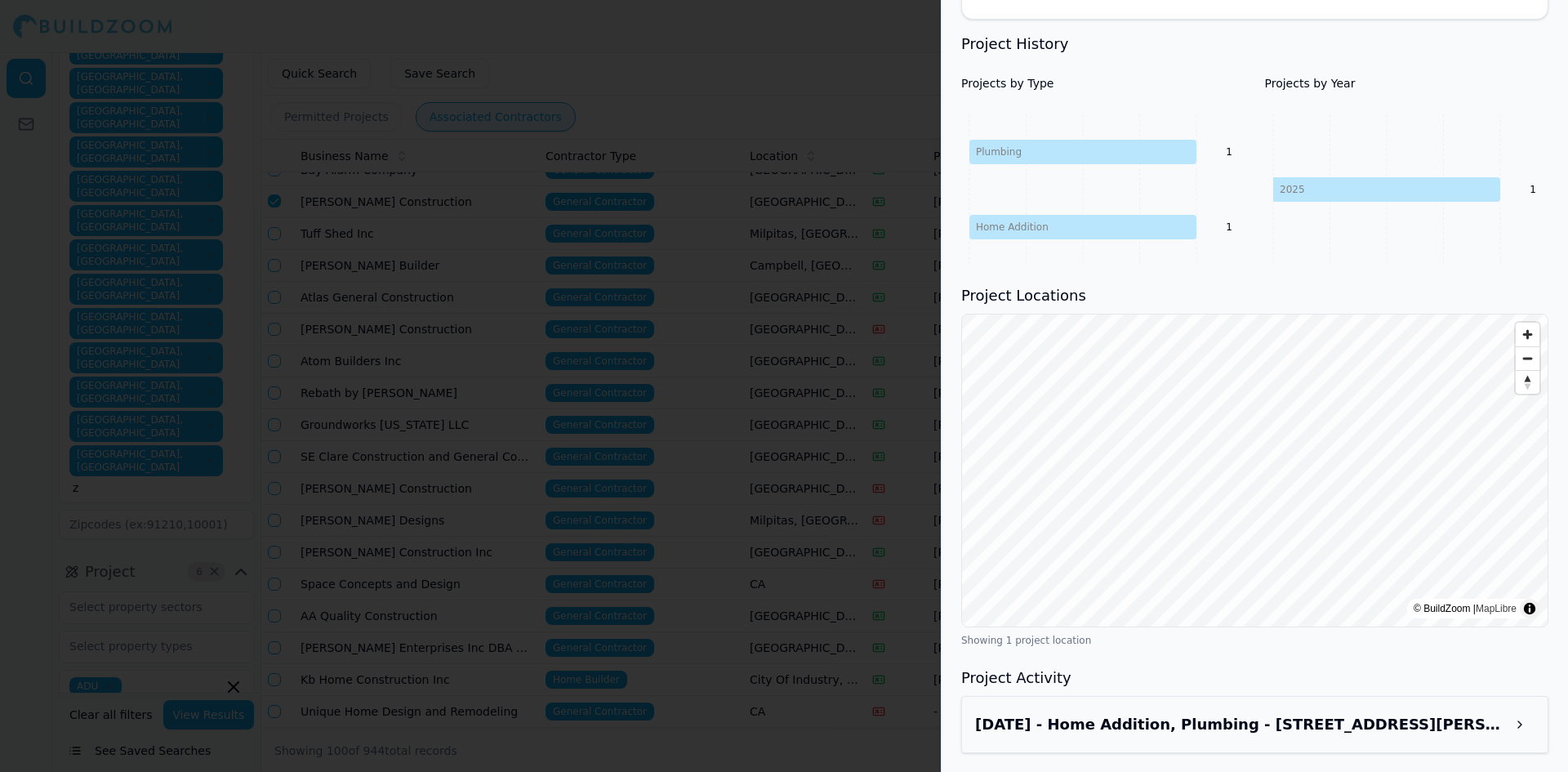
click at [1176, 725] on h3 "Oct 2, 2025 - Home Addition, Plumbing - 5796 Via Peralta, Pleasanton, CA, 94566" at bounding box center [1240, 725] width 530 height 23
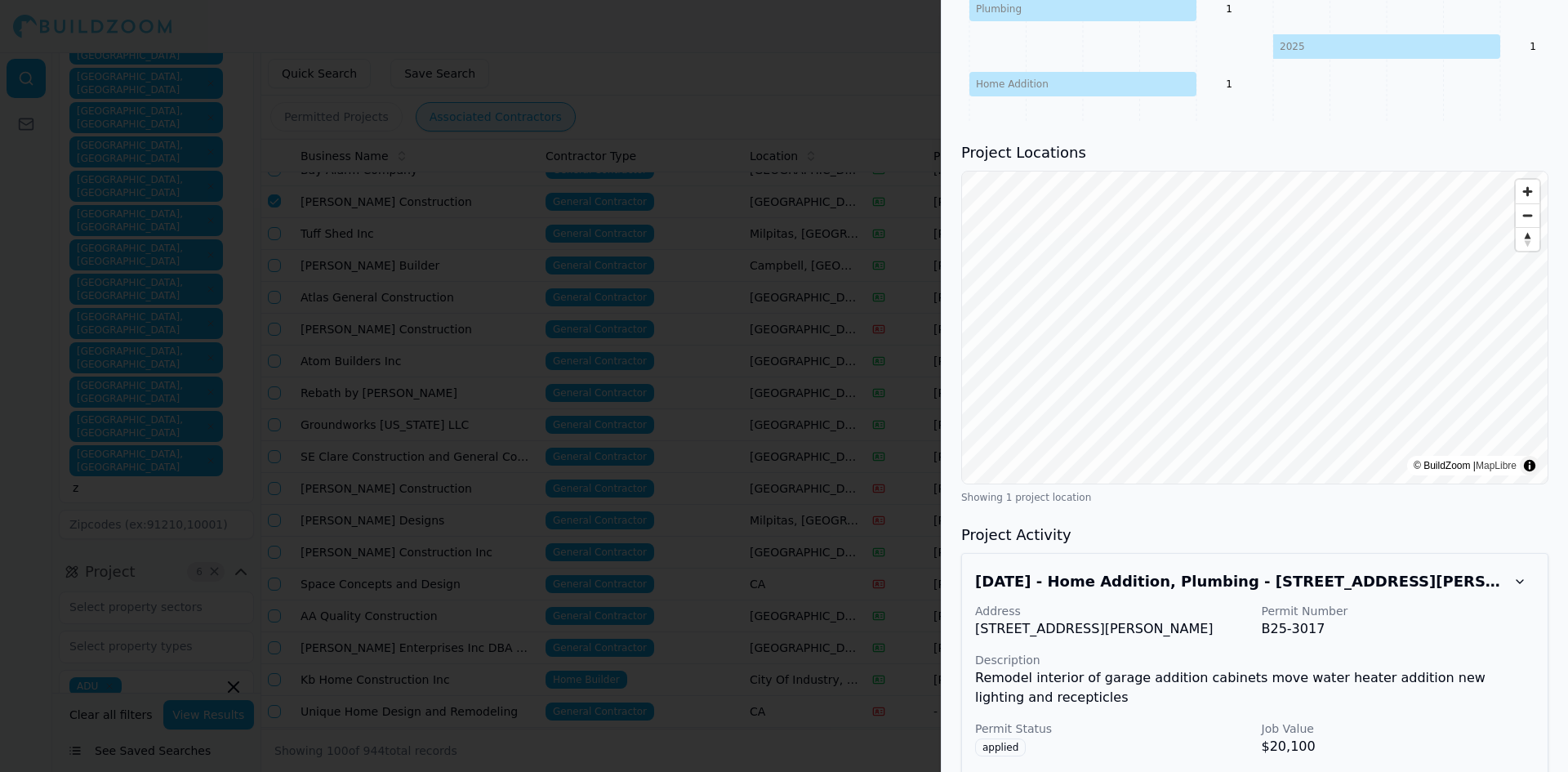
scroll to position [919, 0]
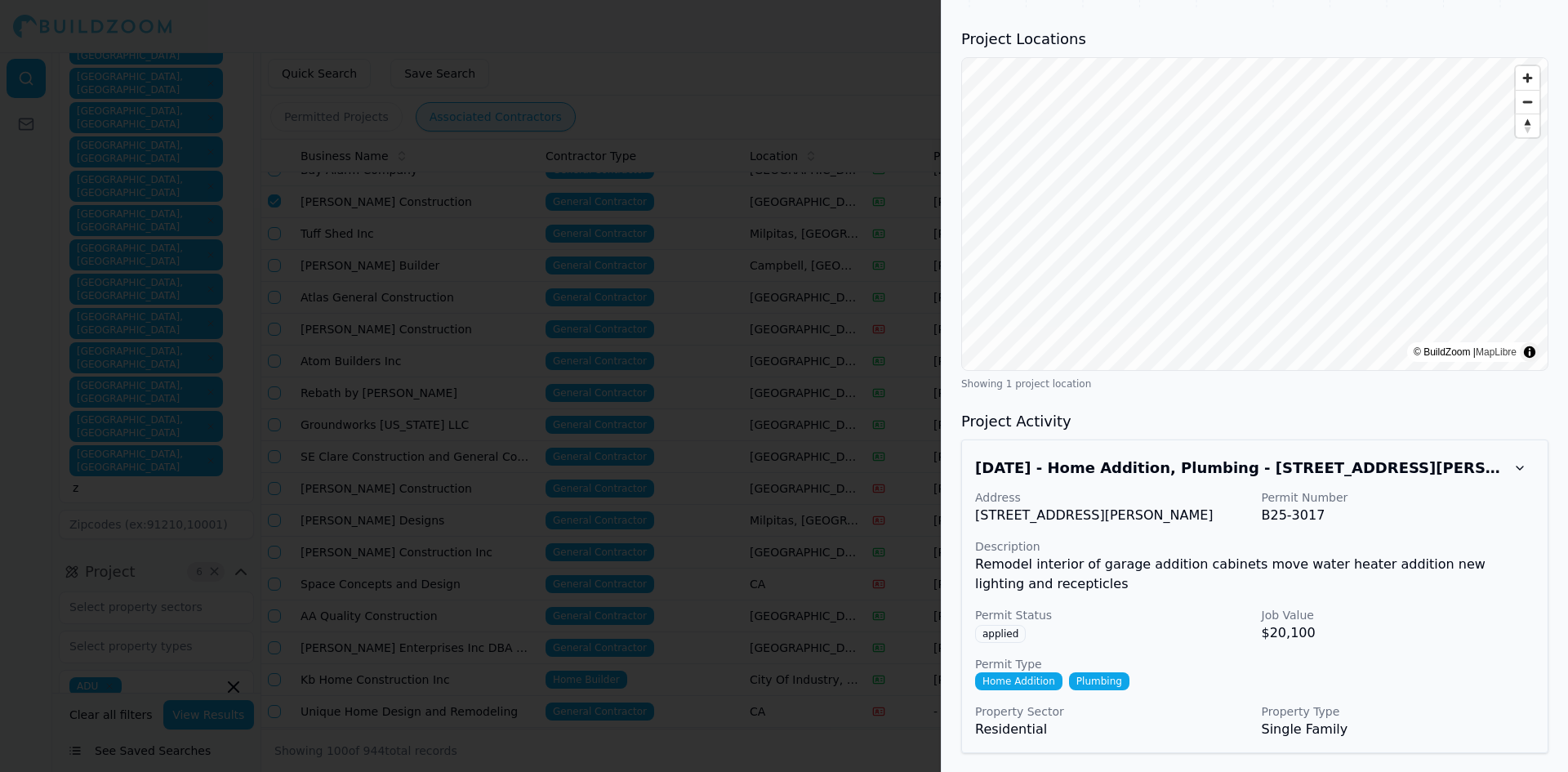
click at [928, 125] on div at bounding box center [784, 386] width 1568 height 772
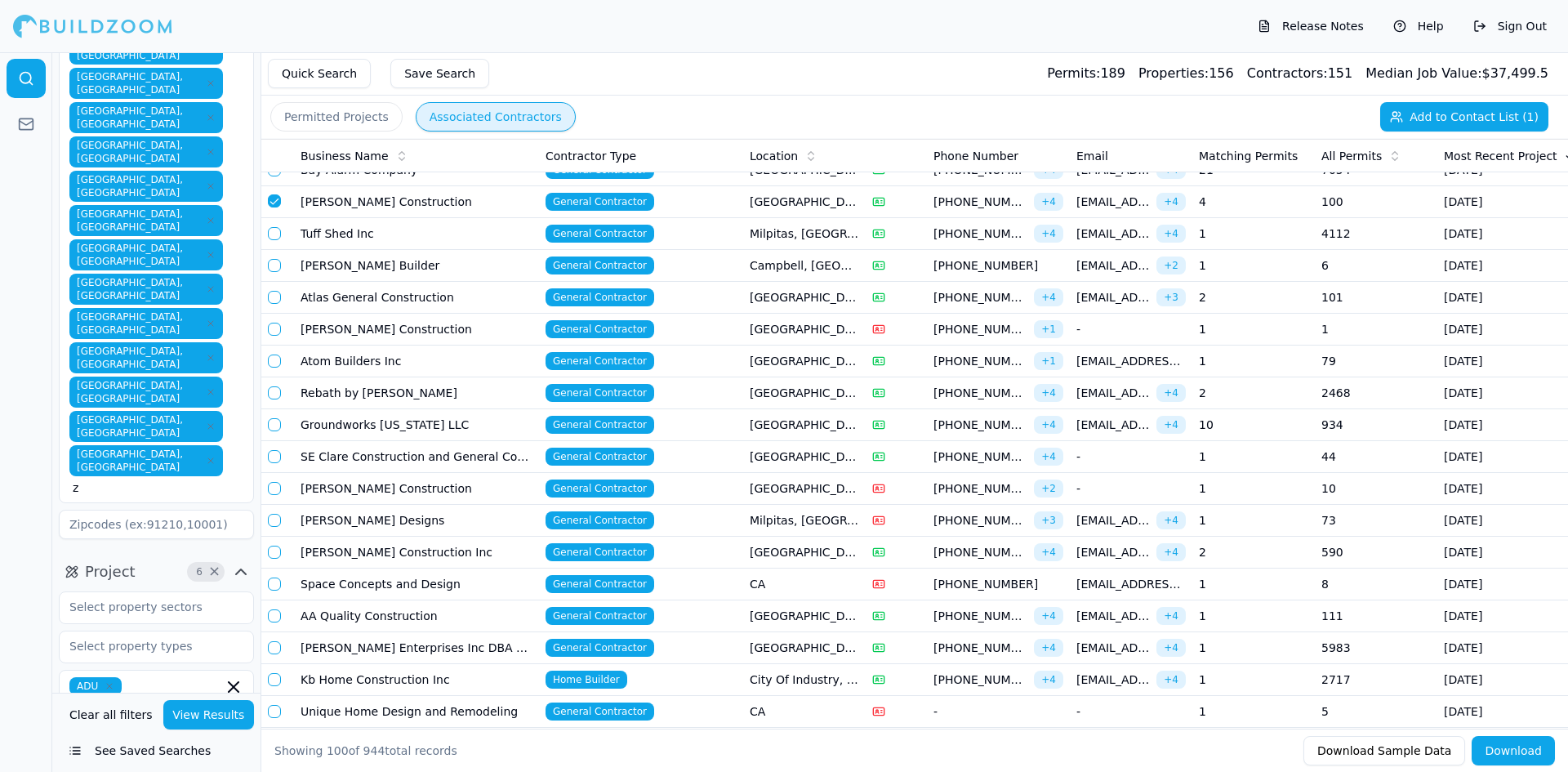
click at [332, 365] on td "Atom Builders Inc" at bounding box center [416, 361] width 245 height 32
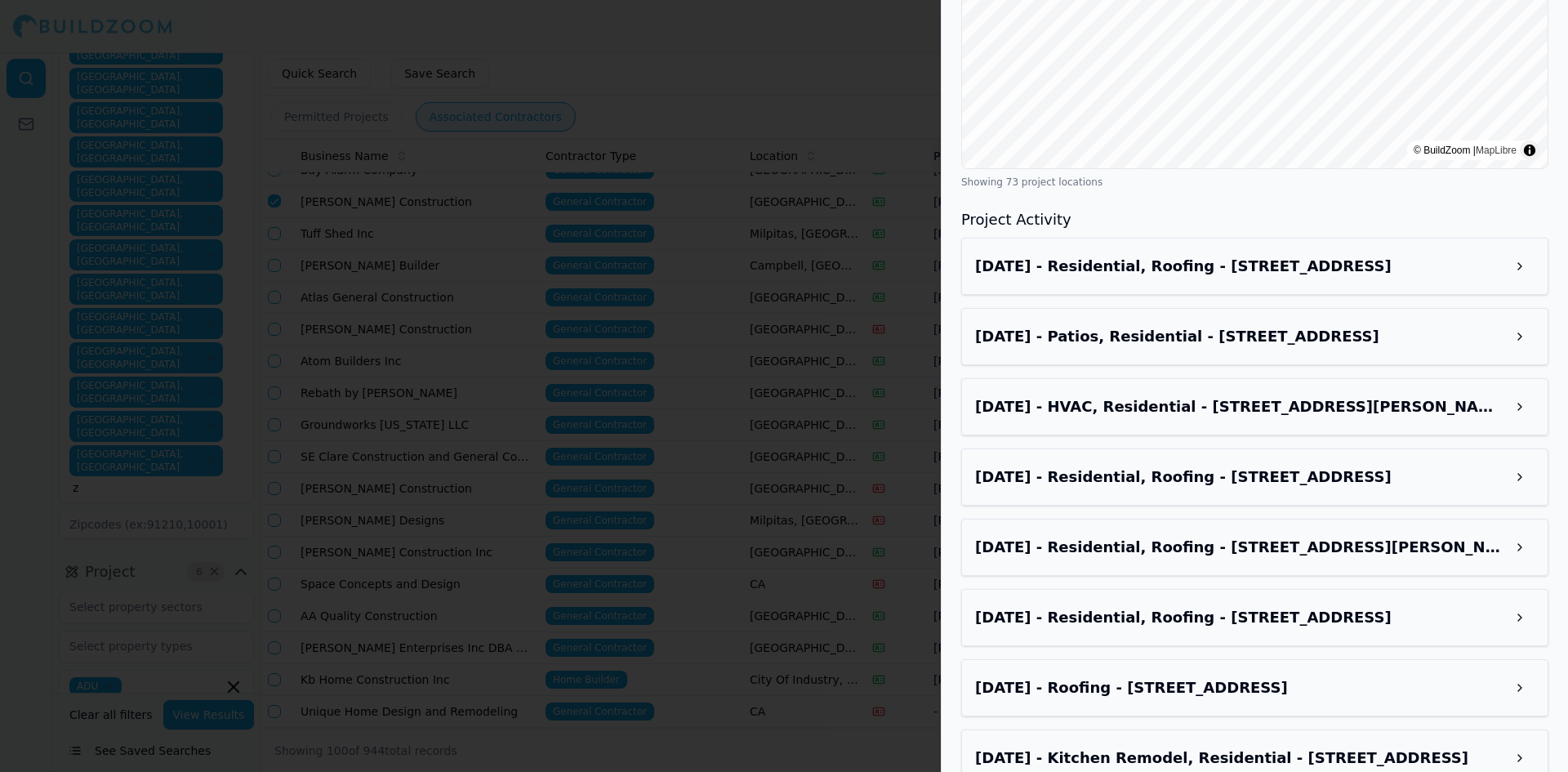
scroll to position [1236, 0]
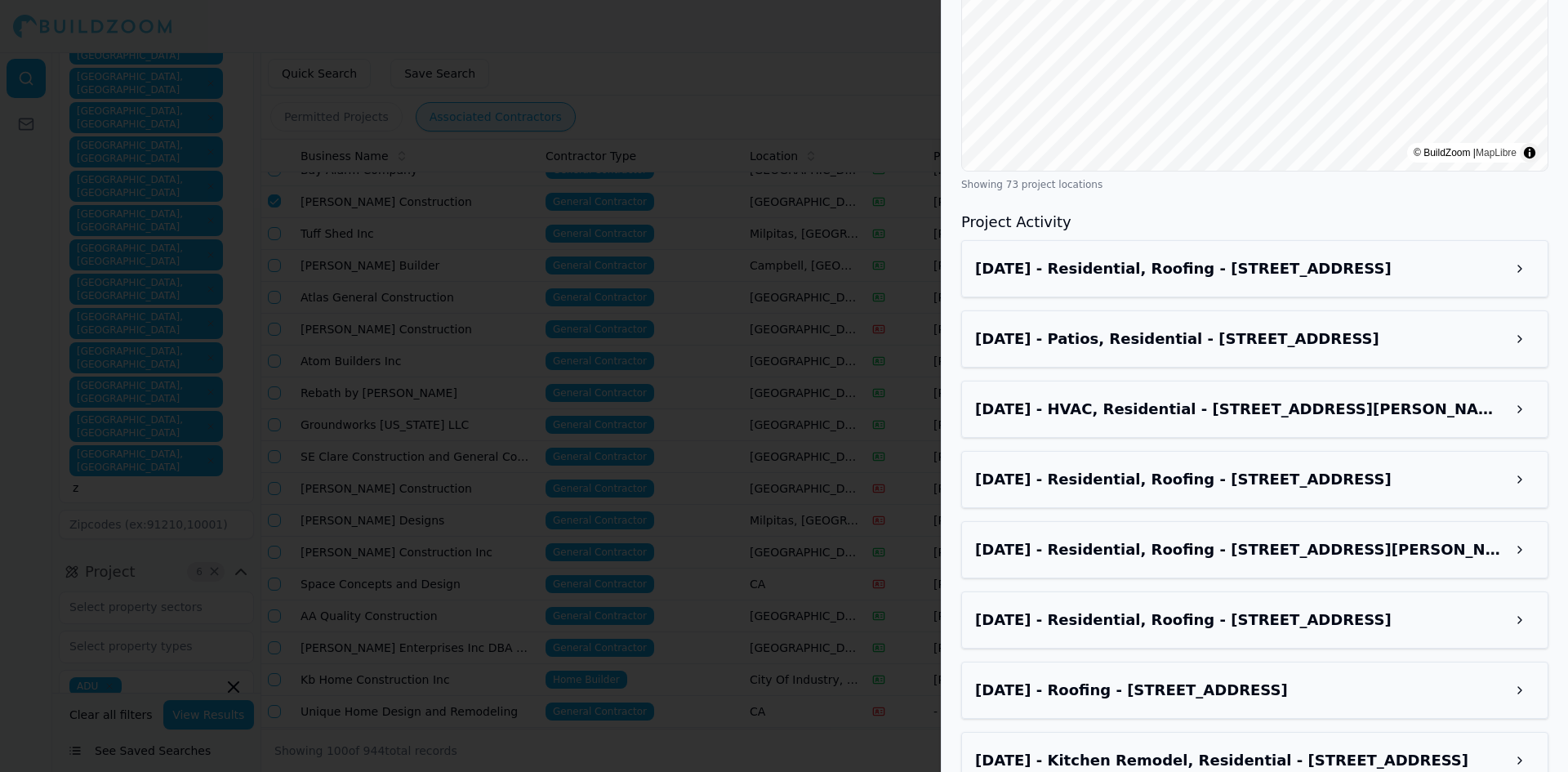
click at [682, 76] on div at bounding box center [784, 386] width 1568 height 772
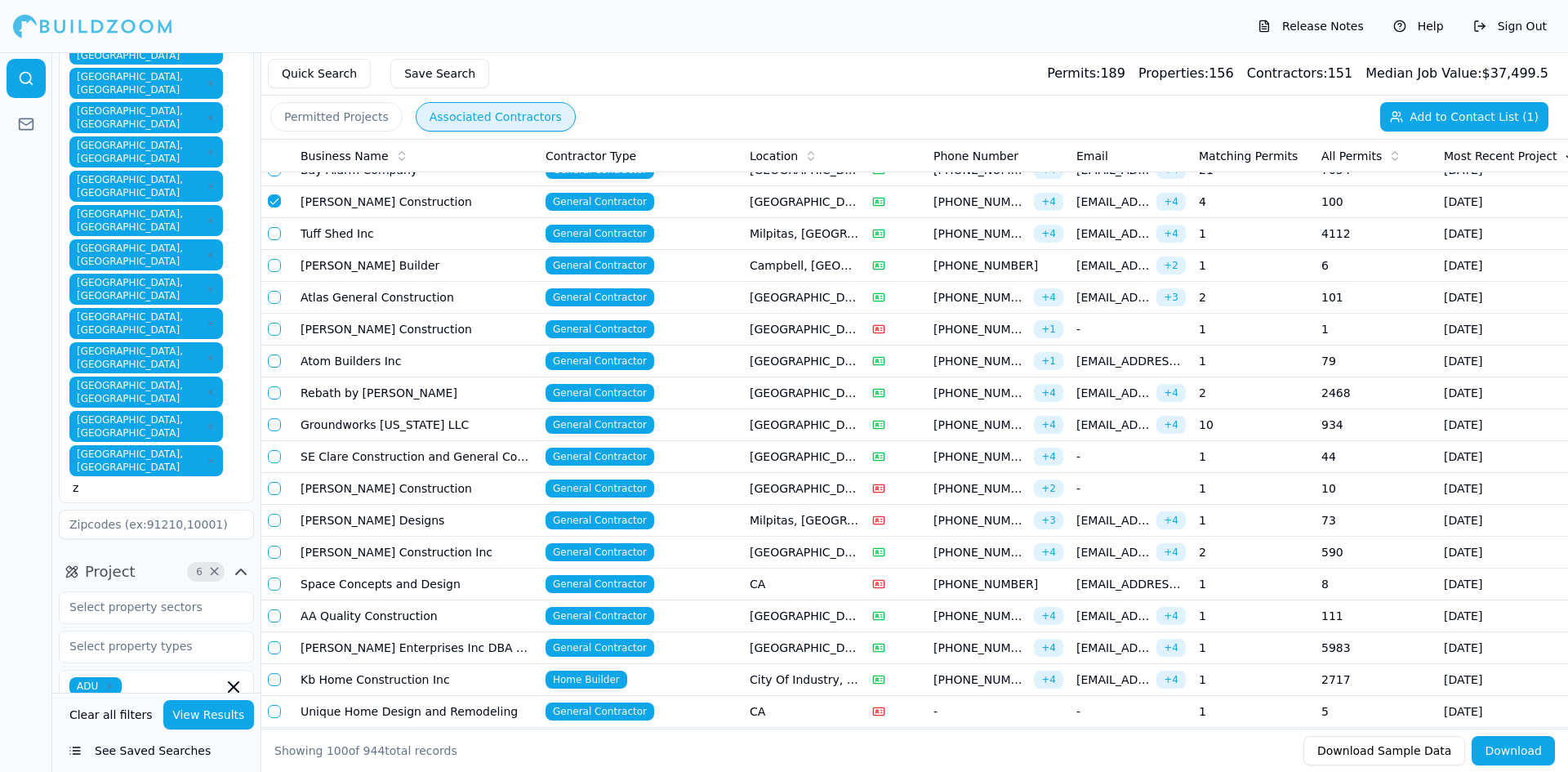
click at [364, 454] on td "SE Clare Construction and General Contractor" at bounding box center [416, 457] width 245 height 32
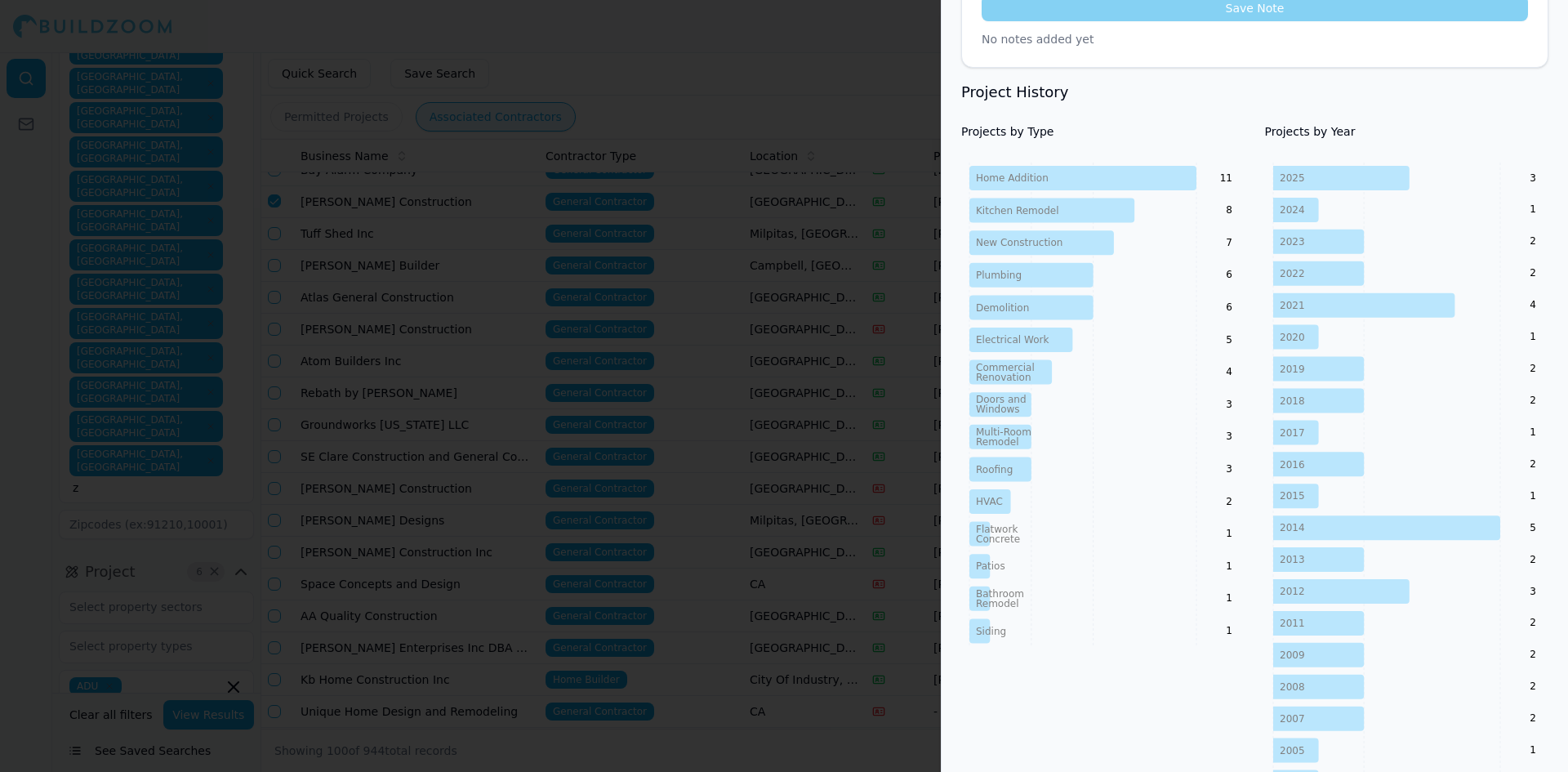
scroll to position [638, 0]
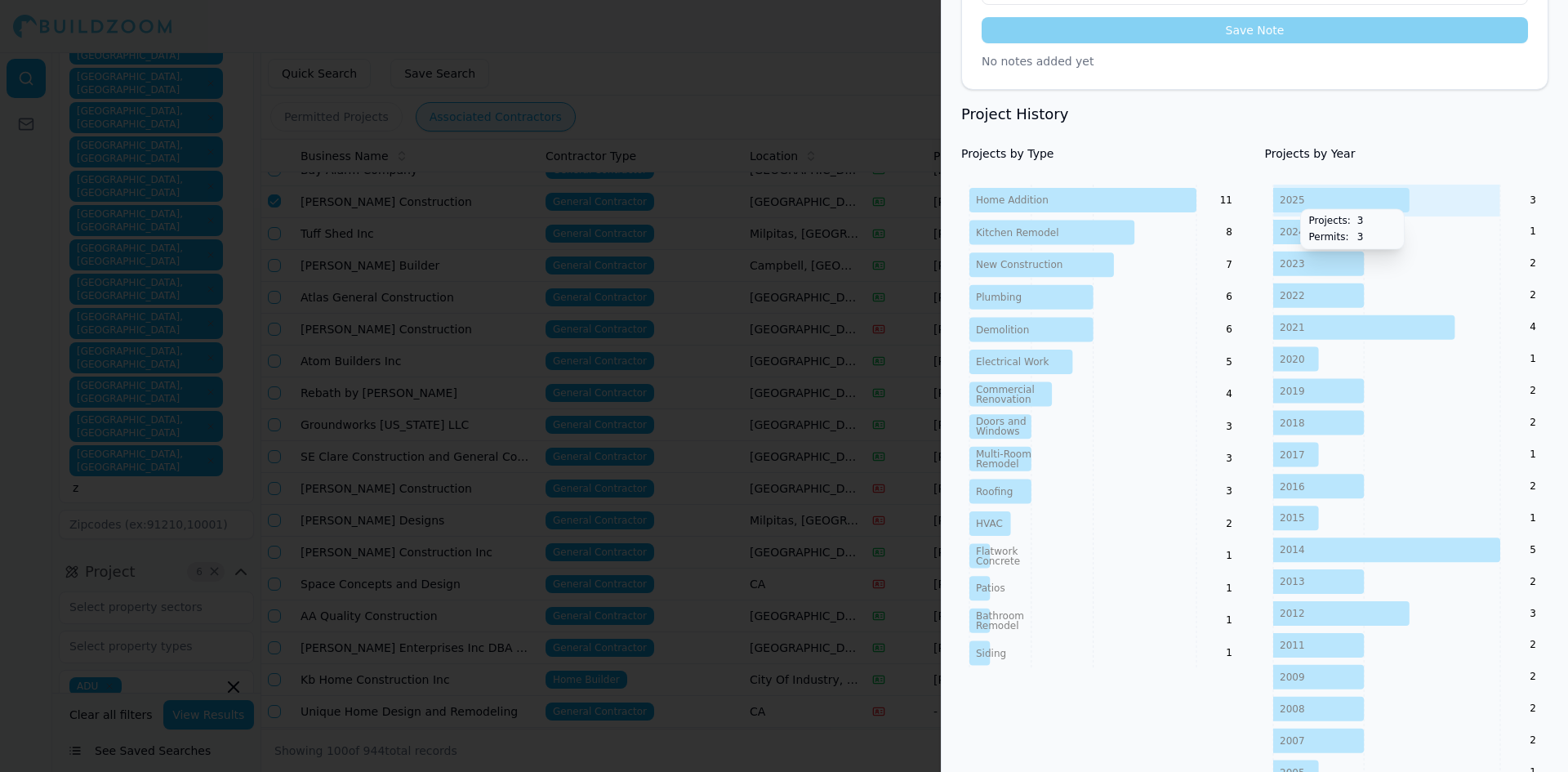
click at [1291, 200] on tspan "2025" at bounding box center [1292, 200] width 25 height 11
click at [1513, 201] on icon "2025 2024 2023 2022 2021 2020 2019 2018 2017 2016 2015 2014 2013 2012 2011 2009…" at bounding box center [1407, 598] width 284 height 827
click at [1133, 206] on icon at bounding box center [1082, 200] width 227 height 25
click at [1003, 197] on tspan "Home Addition" at bounding box center [1012, 200] width 73 height 11
click at [1050, 214] on icon "Home Addition Kitchen Remodel New Construction Plumbing Demolition Electrical W…" at bounding box center [1102, 427] width 284 height 485
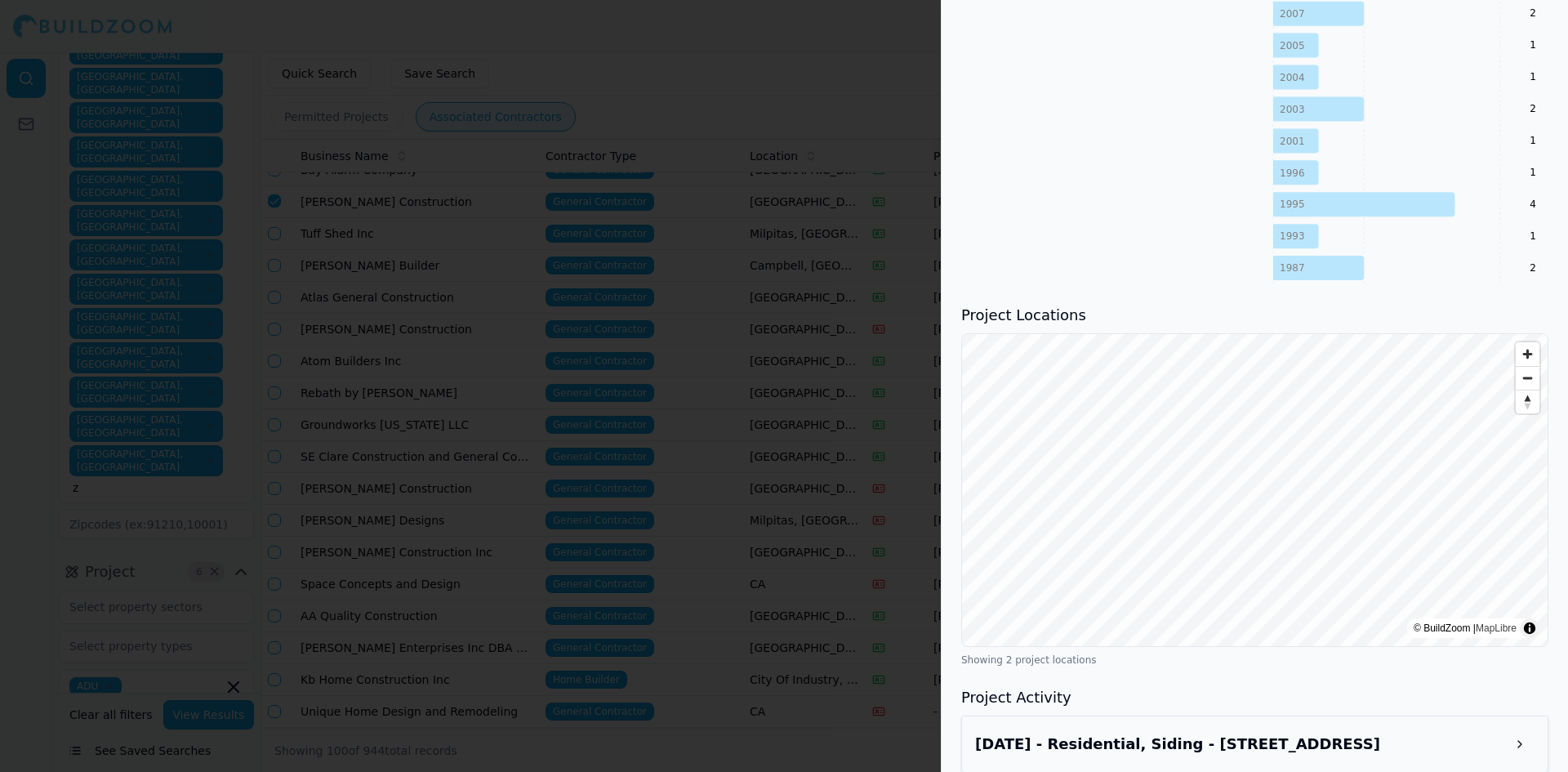
scroll to position [1455, 0]
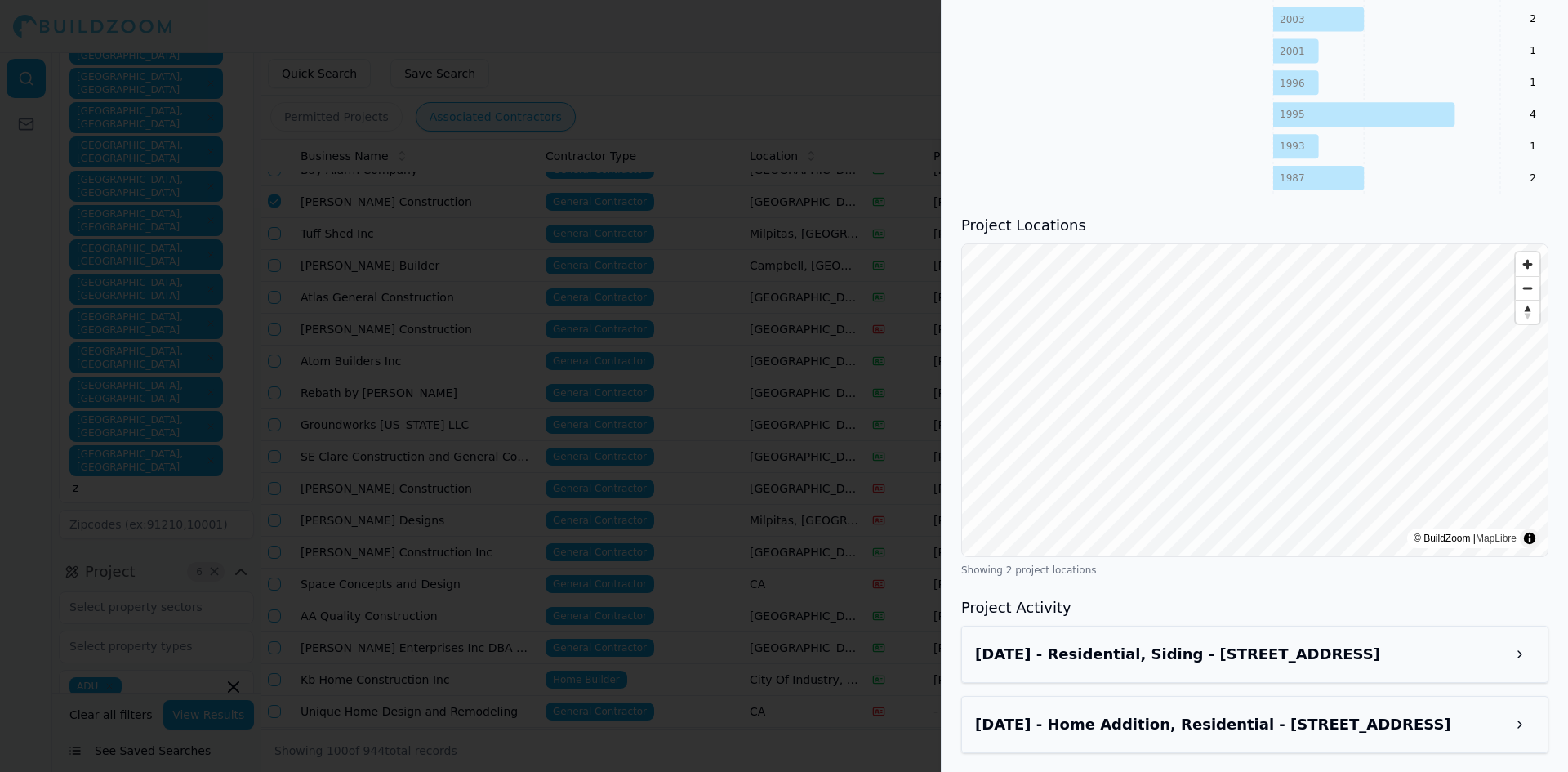
click at [1124, 655] on h3 "Oct 2, 2025 - Residential, Siding - 360 Sunset Blvd, Hayward, CA, 94541" at bounding box center [1240, 654] width 530 height 23
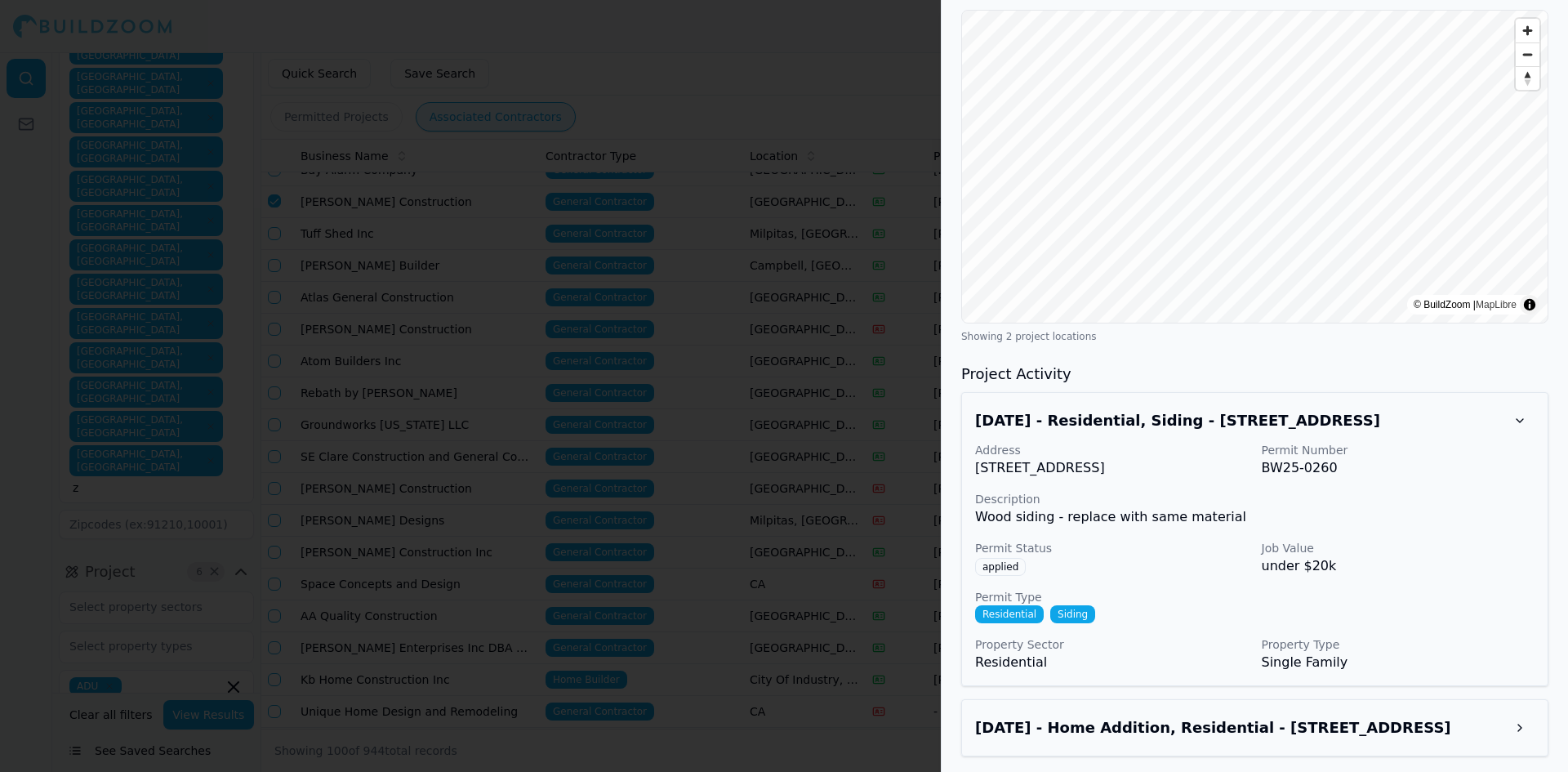
scroll to position [1691, 0]
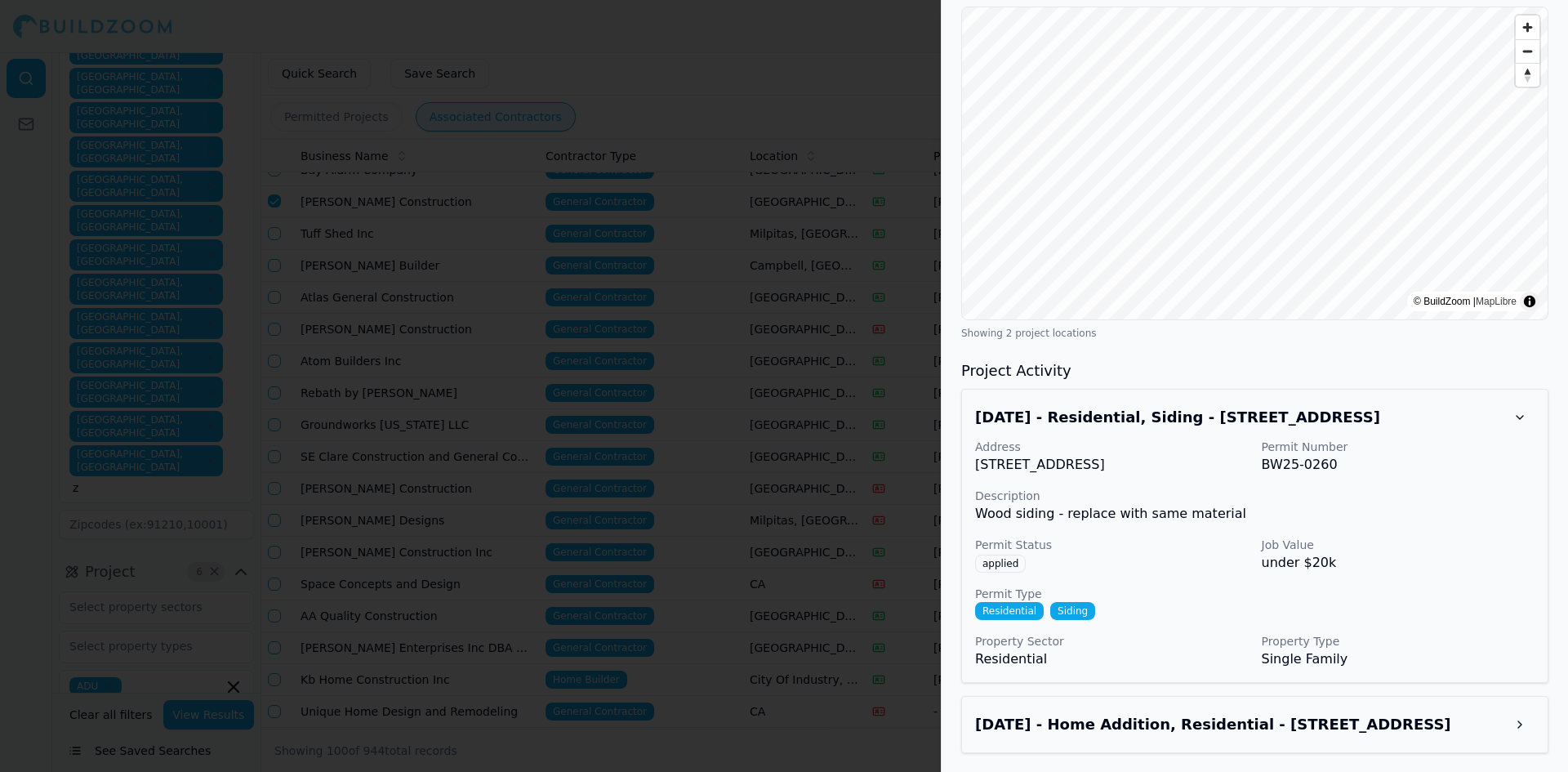
click at [1131, 716] on h3 "Jul 10, 2025 - Home Addition, Residential - 36 Valley View Ct, Danville, CA, 94…" at bounding box center [1240, 725] width 530 height 23
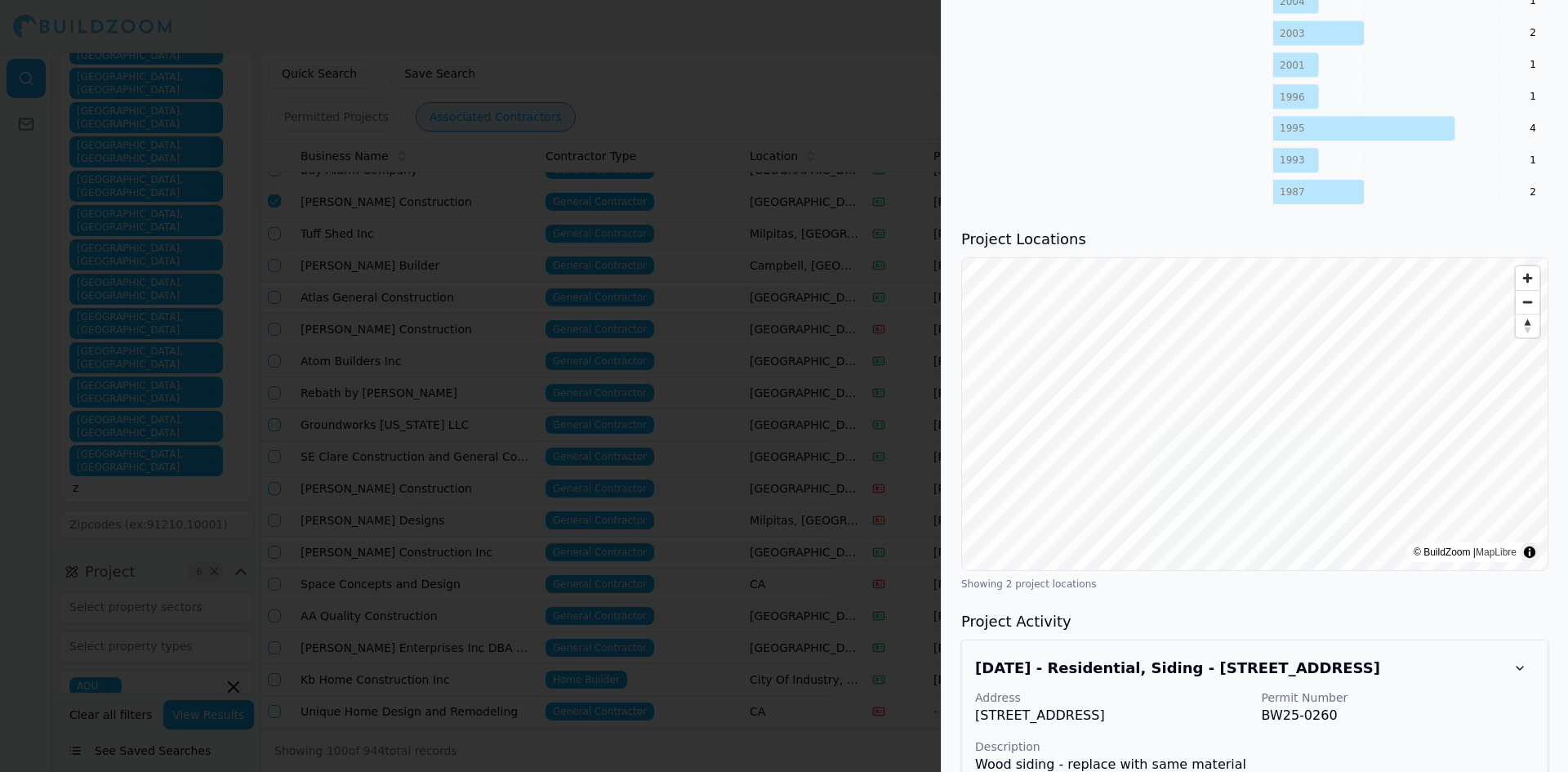
scroll to position [1438, 0]
click at [698, 105] on div at bounding box center [784, 386] width 1568 height 772
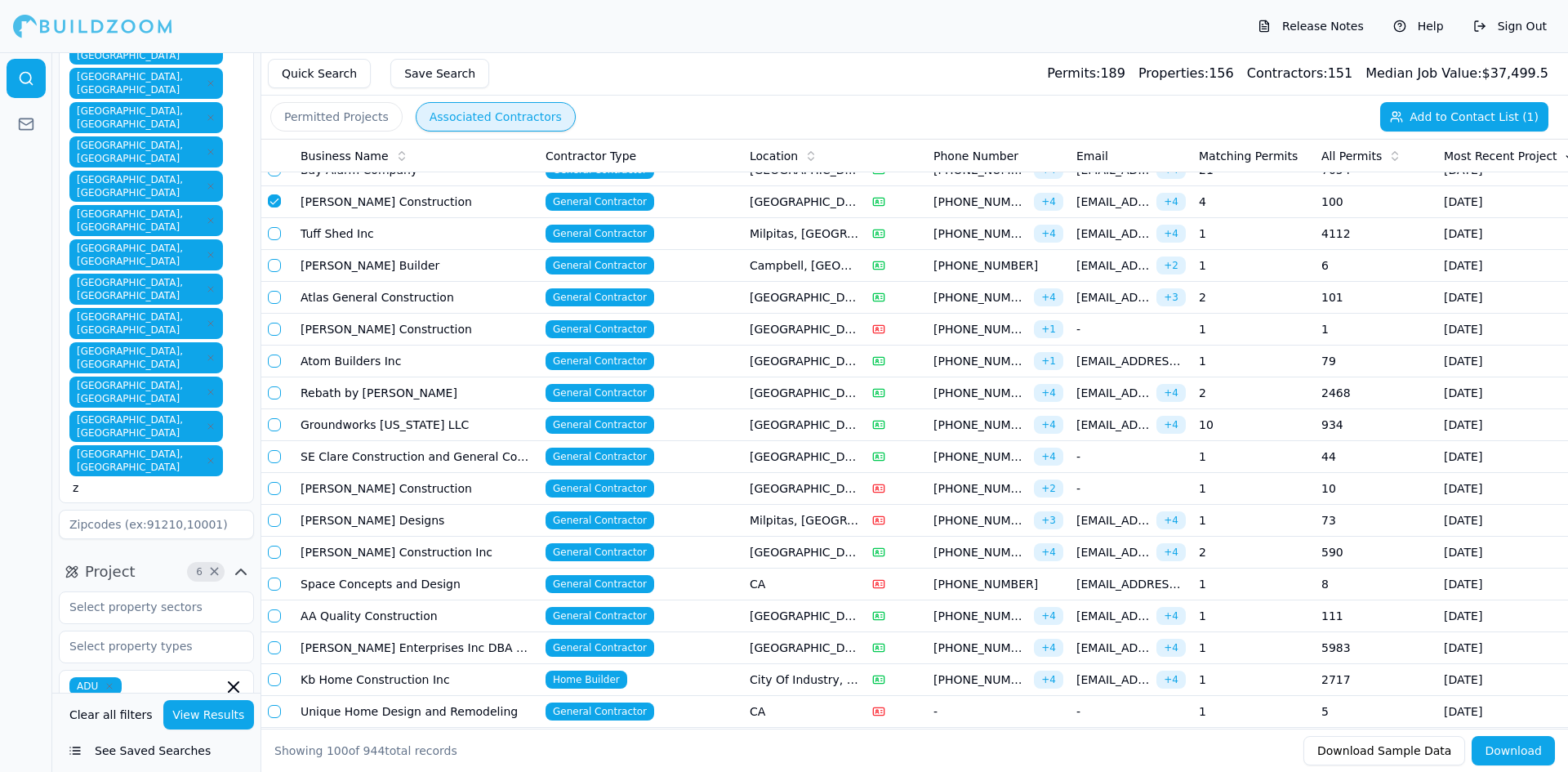
click at [340, 491] on td "[PERSON_NAME] Construction" at bounding box center [416, 489] width 245 height 32
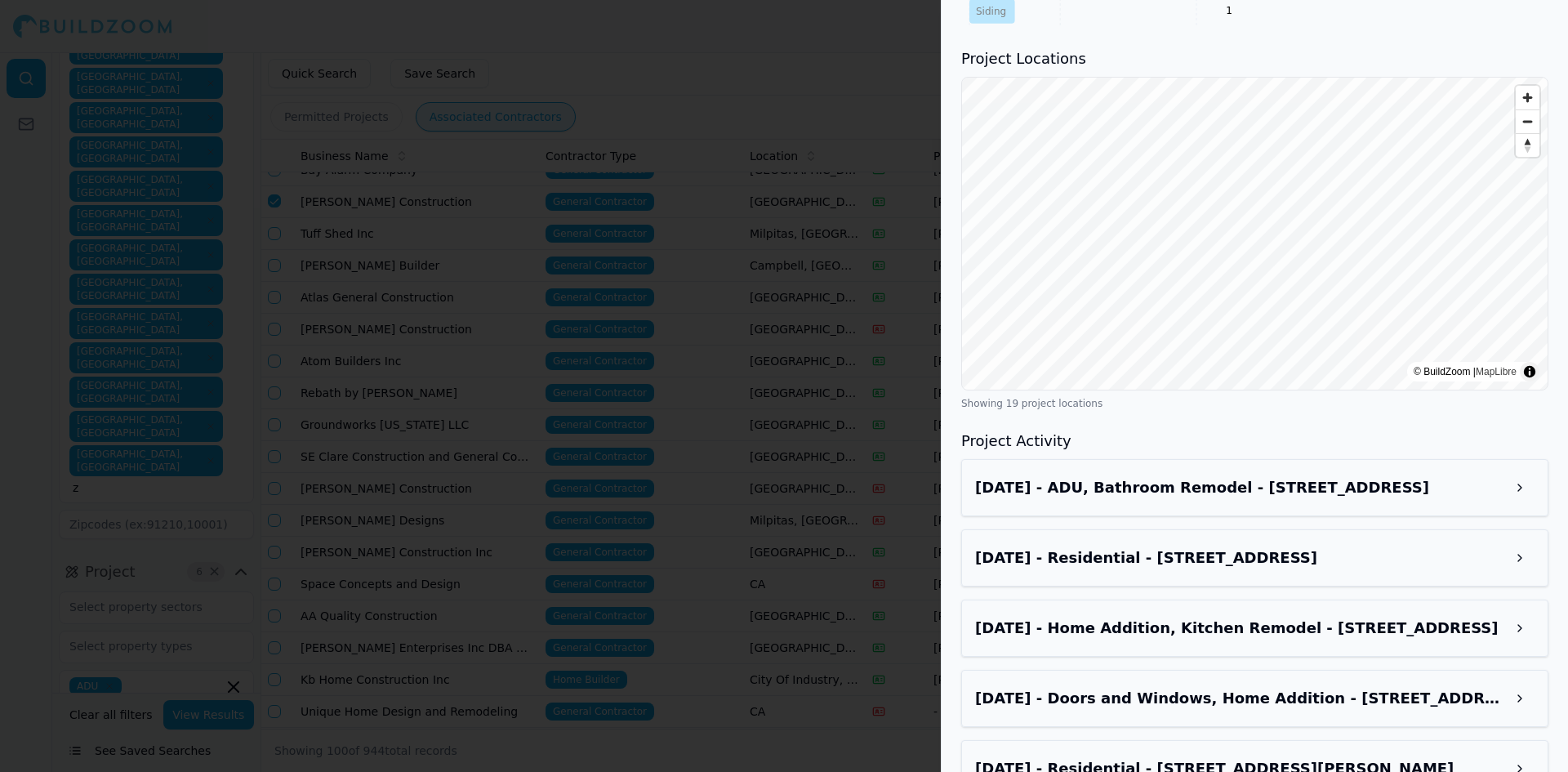
scroll to position [1307, 0]
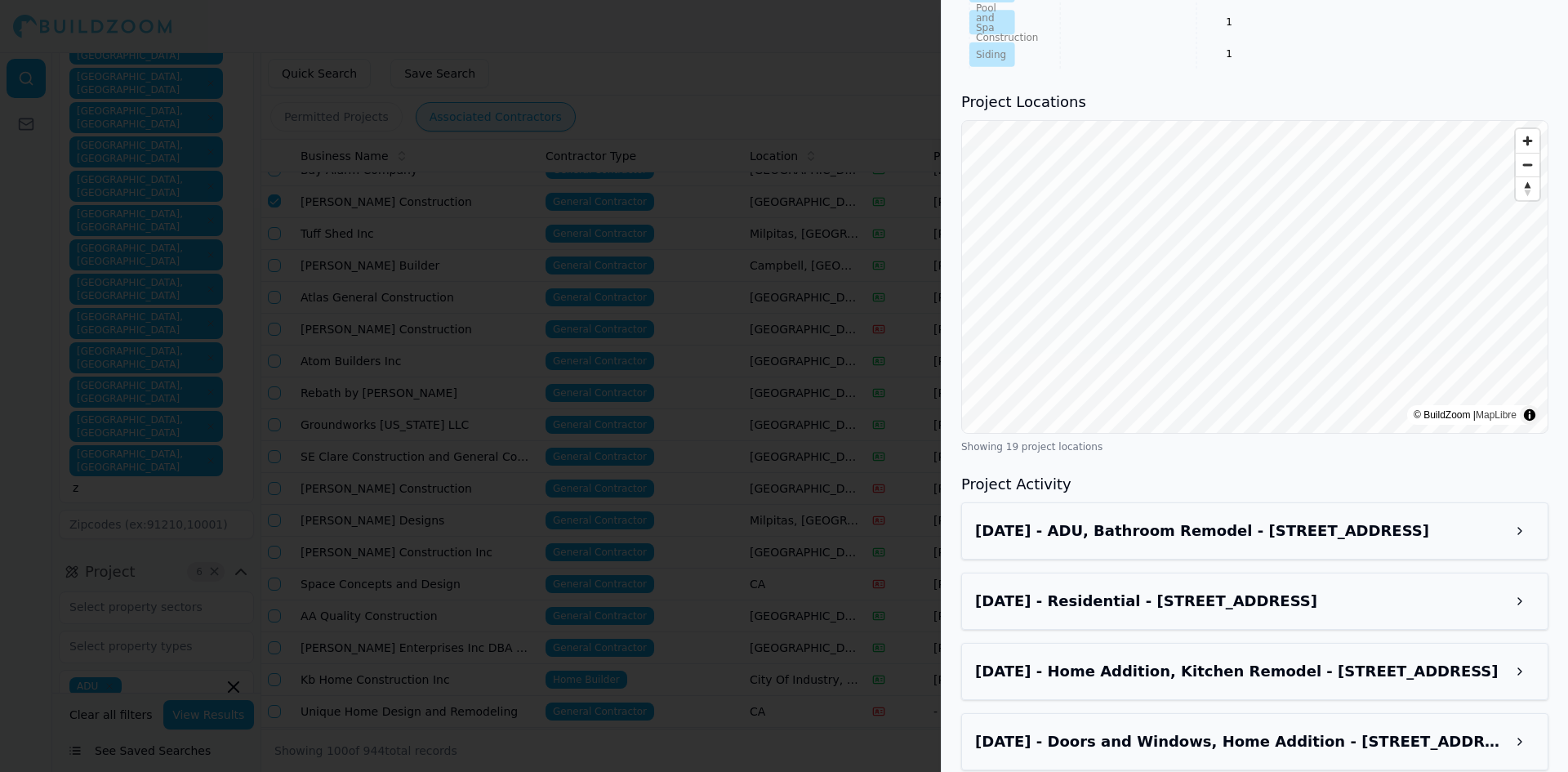
click at [714, 95] on div at bounding box center [784, 386] width 1568 height 772
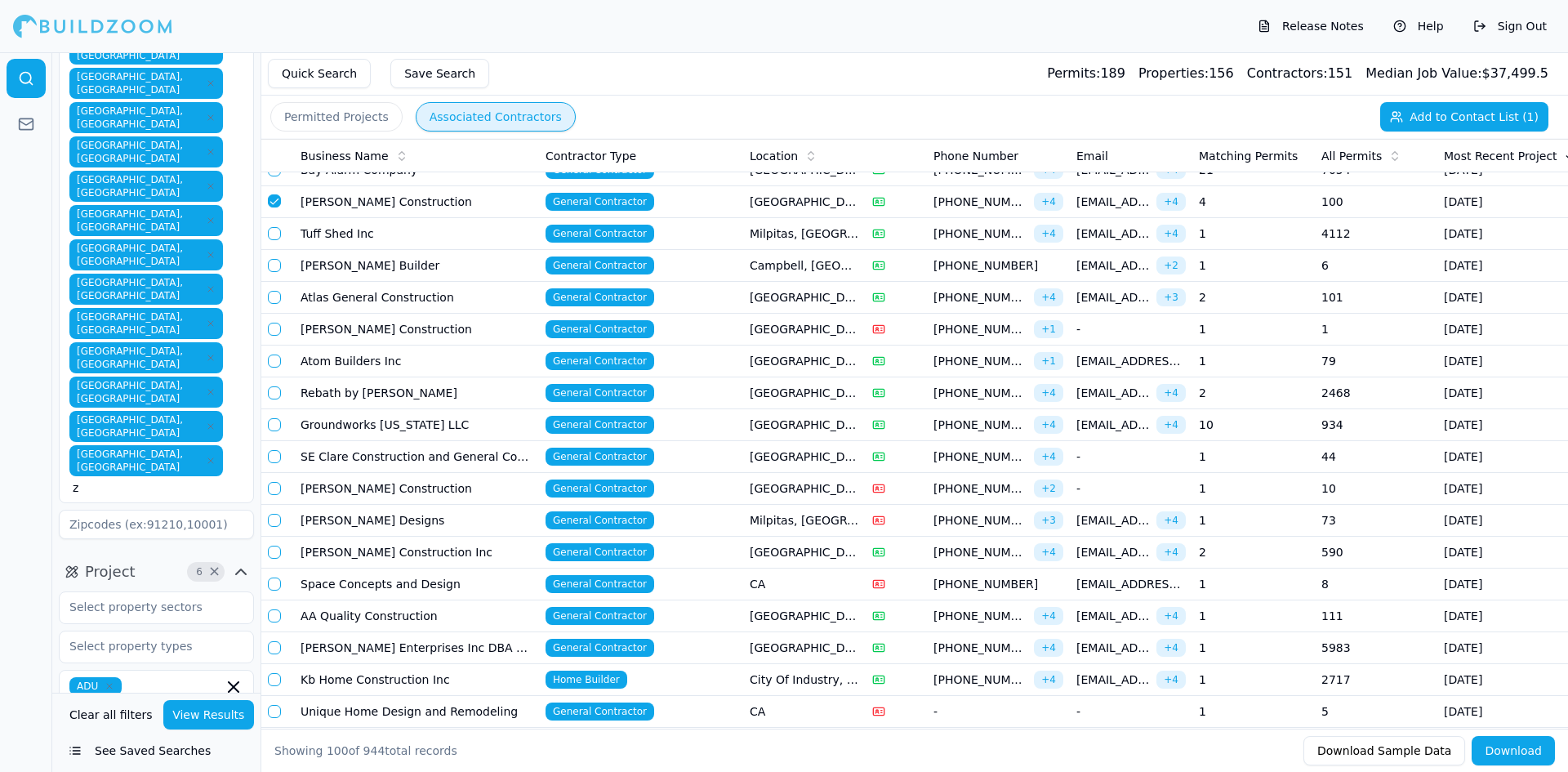
click at [325, 525] on td "[PERSON_NAME] Designs" at bounding box center [416, 521] width 245 height 32
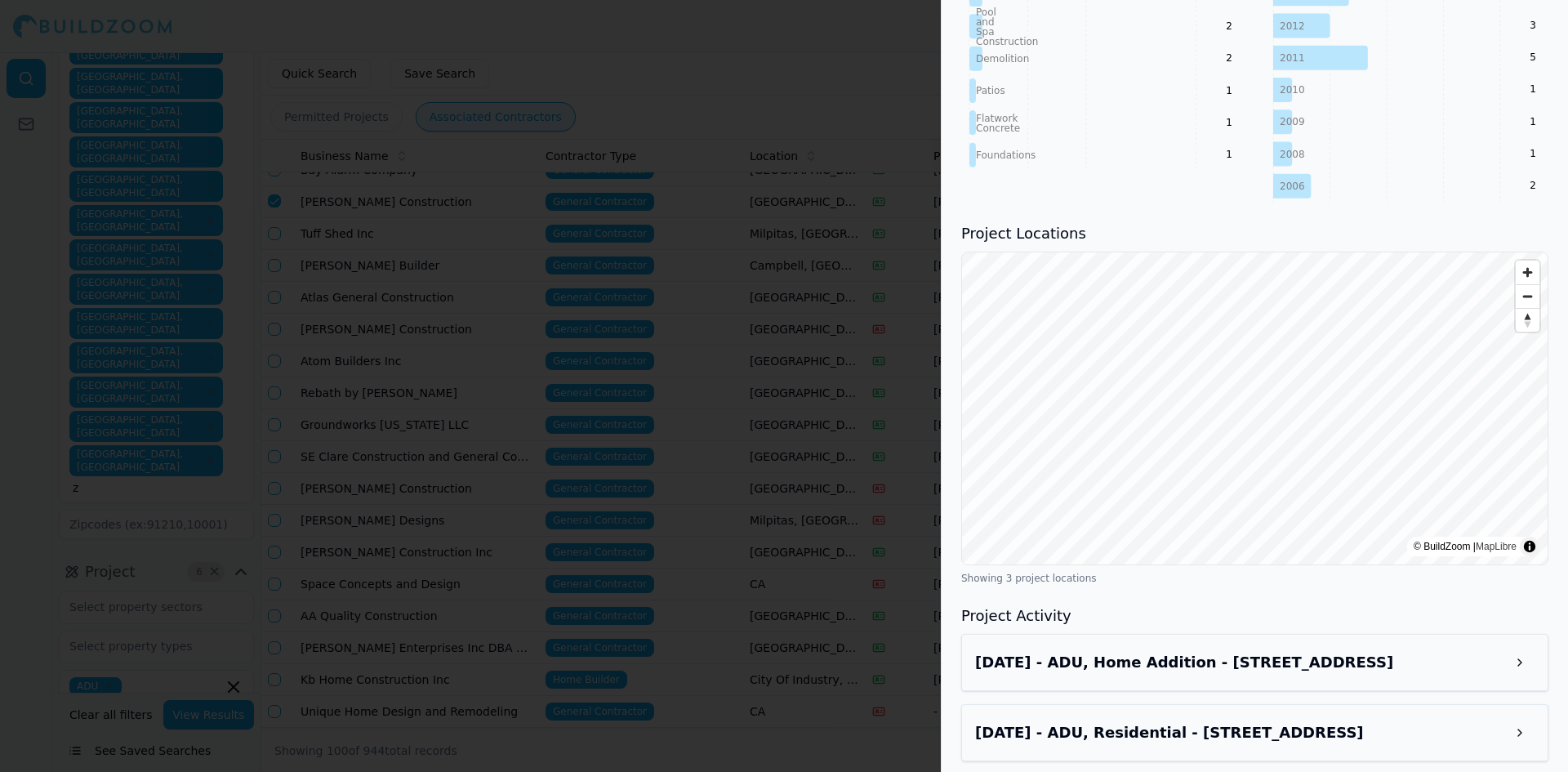
scroll to position [1378, 0]
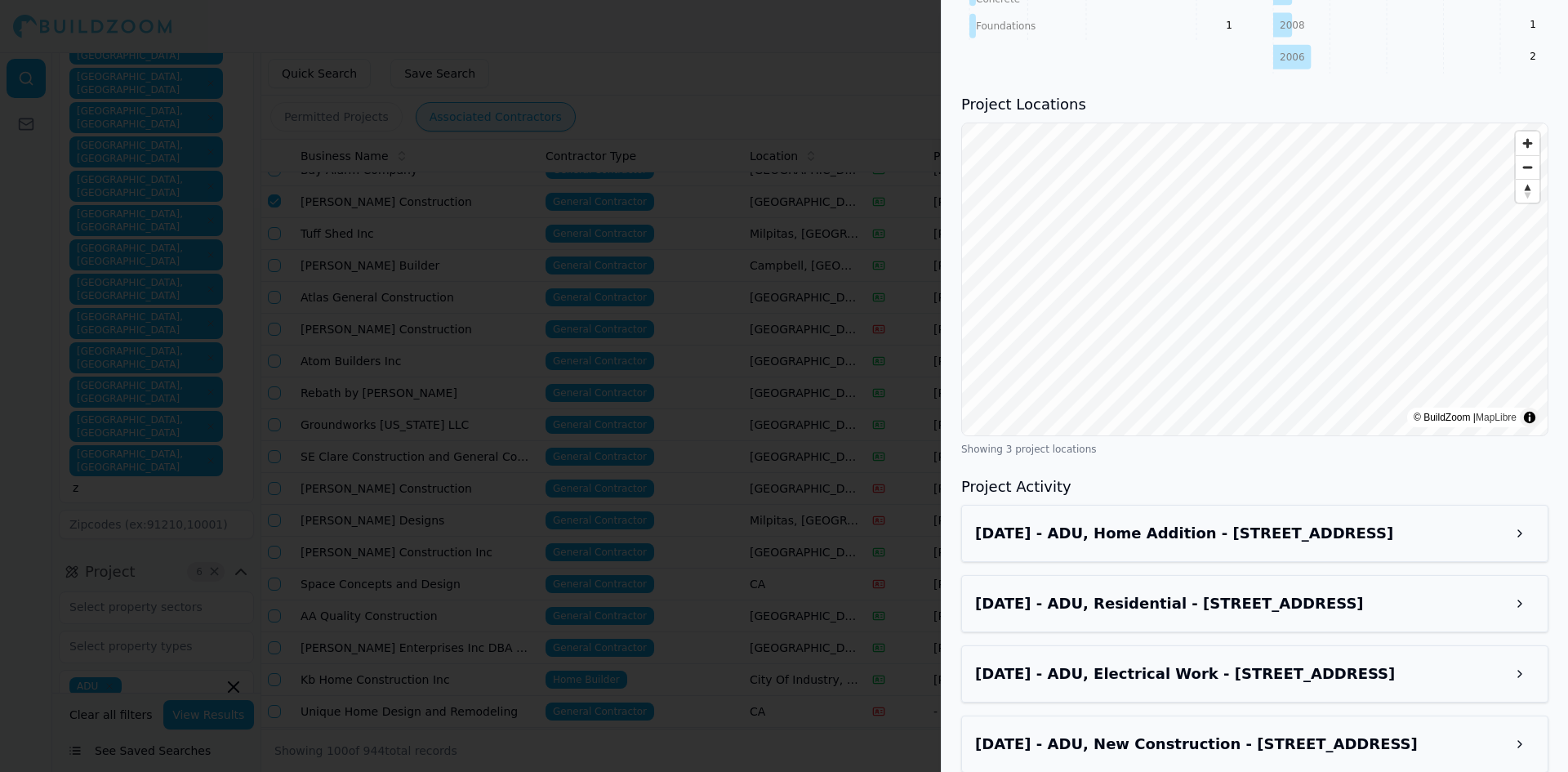
click at [1196, 525] on div "Oct 2, 2025 - ADU, Home Addition - 713 B Pepper, San Bruno, CA, 94066" at bounding box center [1254, 534] width 559 height 29
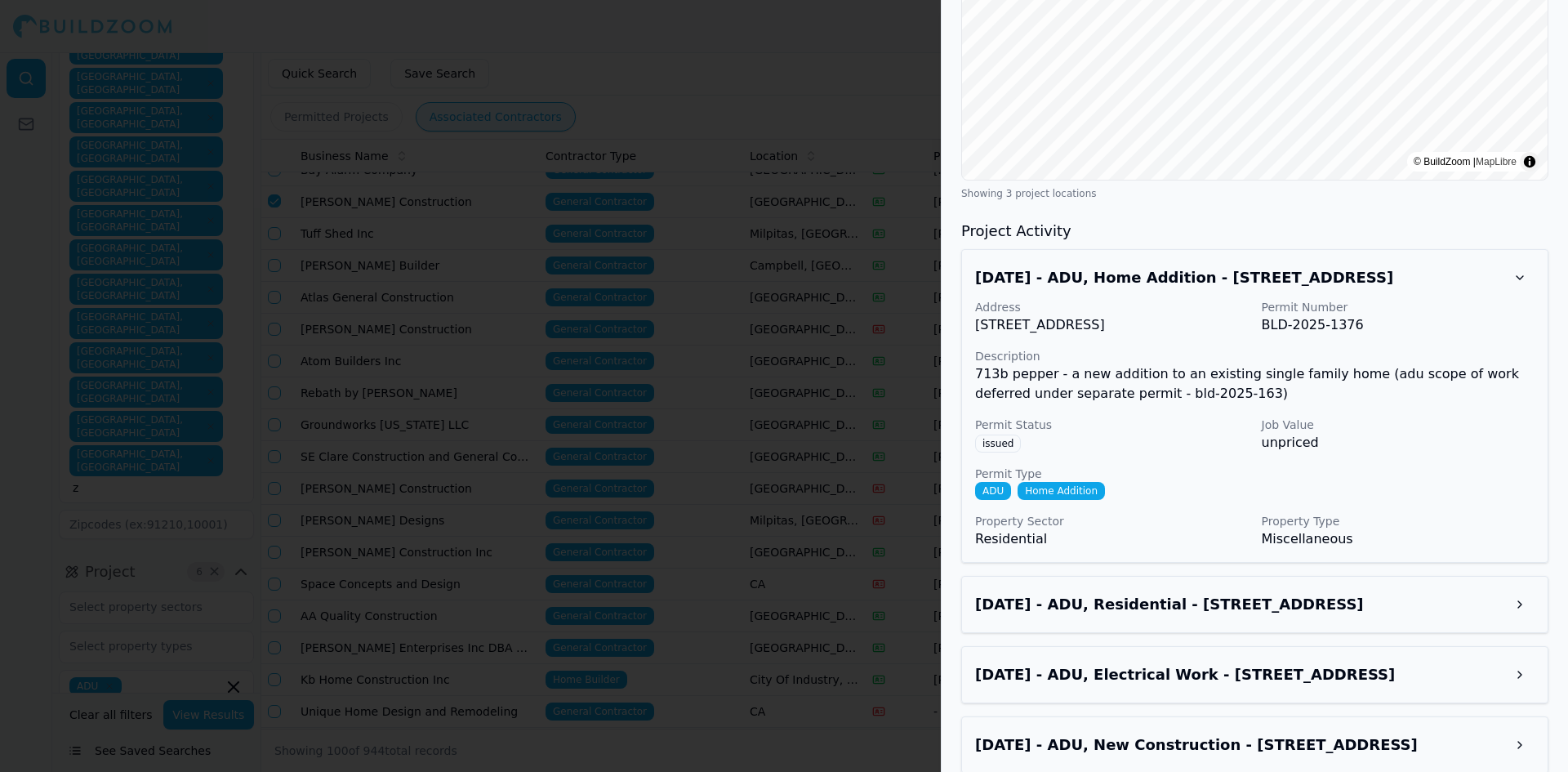
scroll to position [1635, 0]
click at [595, 49] on div at bounding box center [784, 386] width 1568 height 772
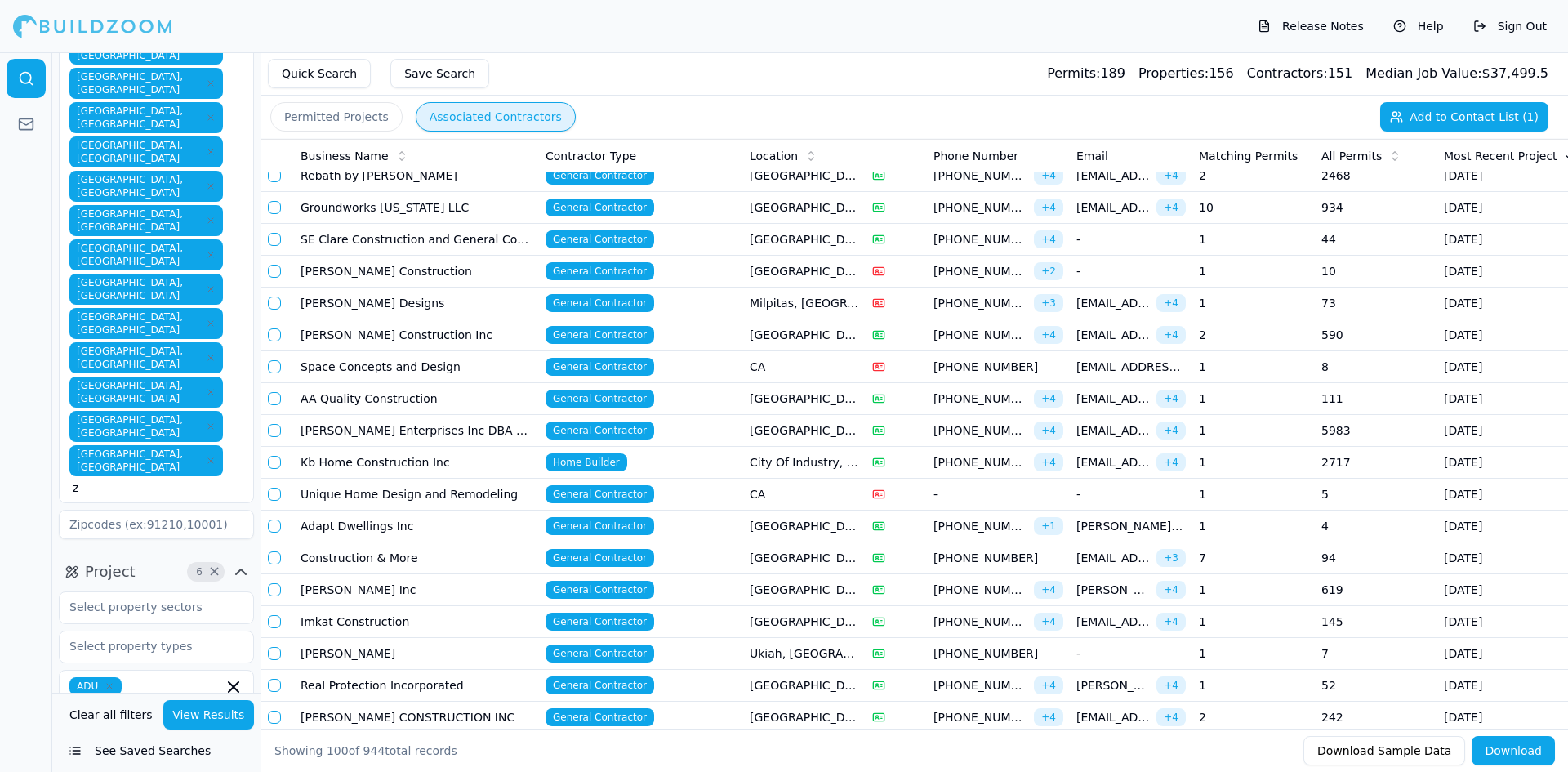
scroll to position [327, 0]
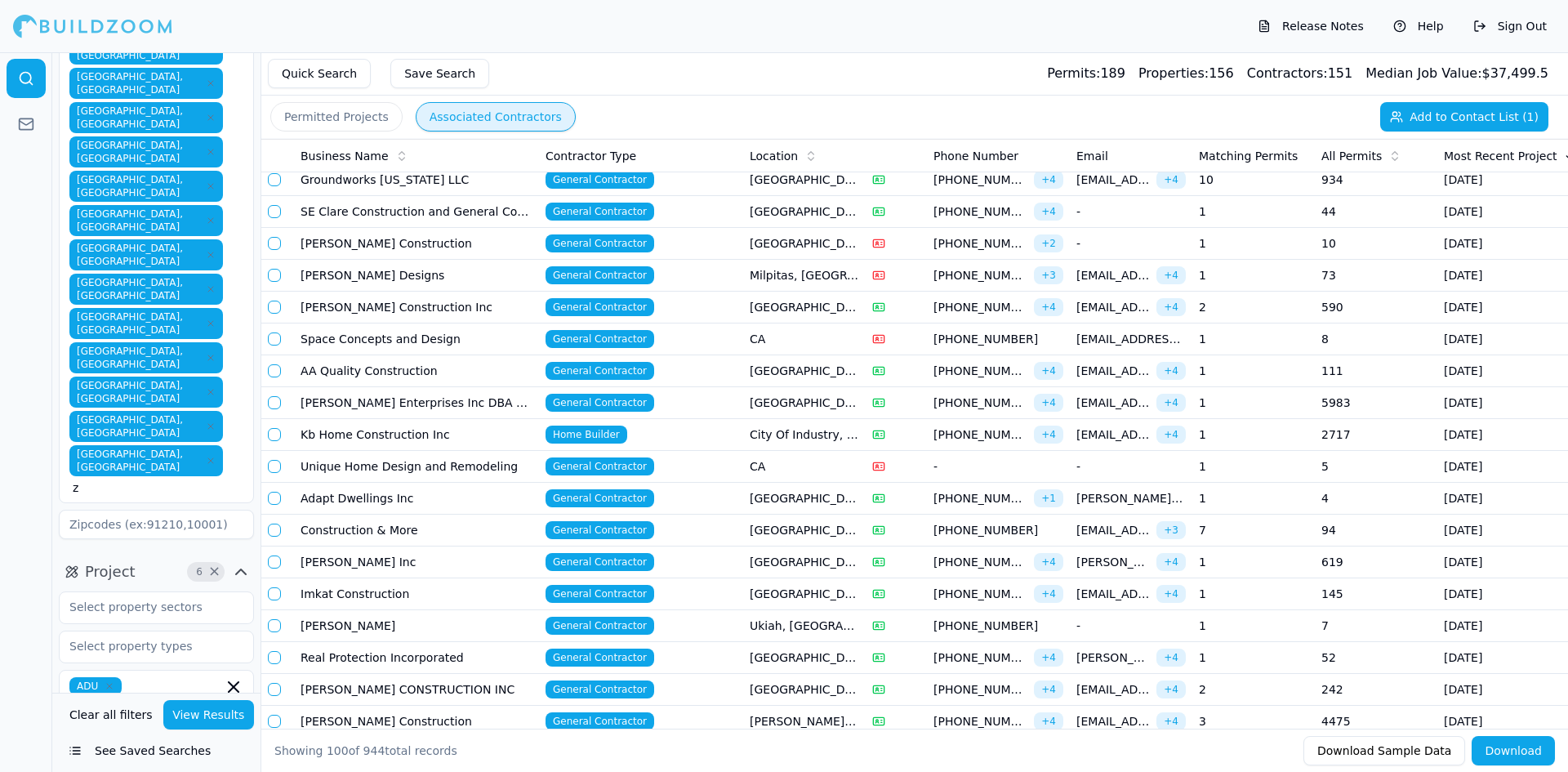
click at [346, 314] on td "[PERSON_NAME] Construction Inc" at bounding box center [416, 307] width 245 height 32
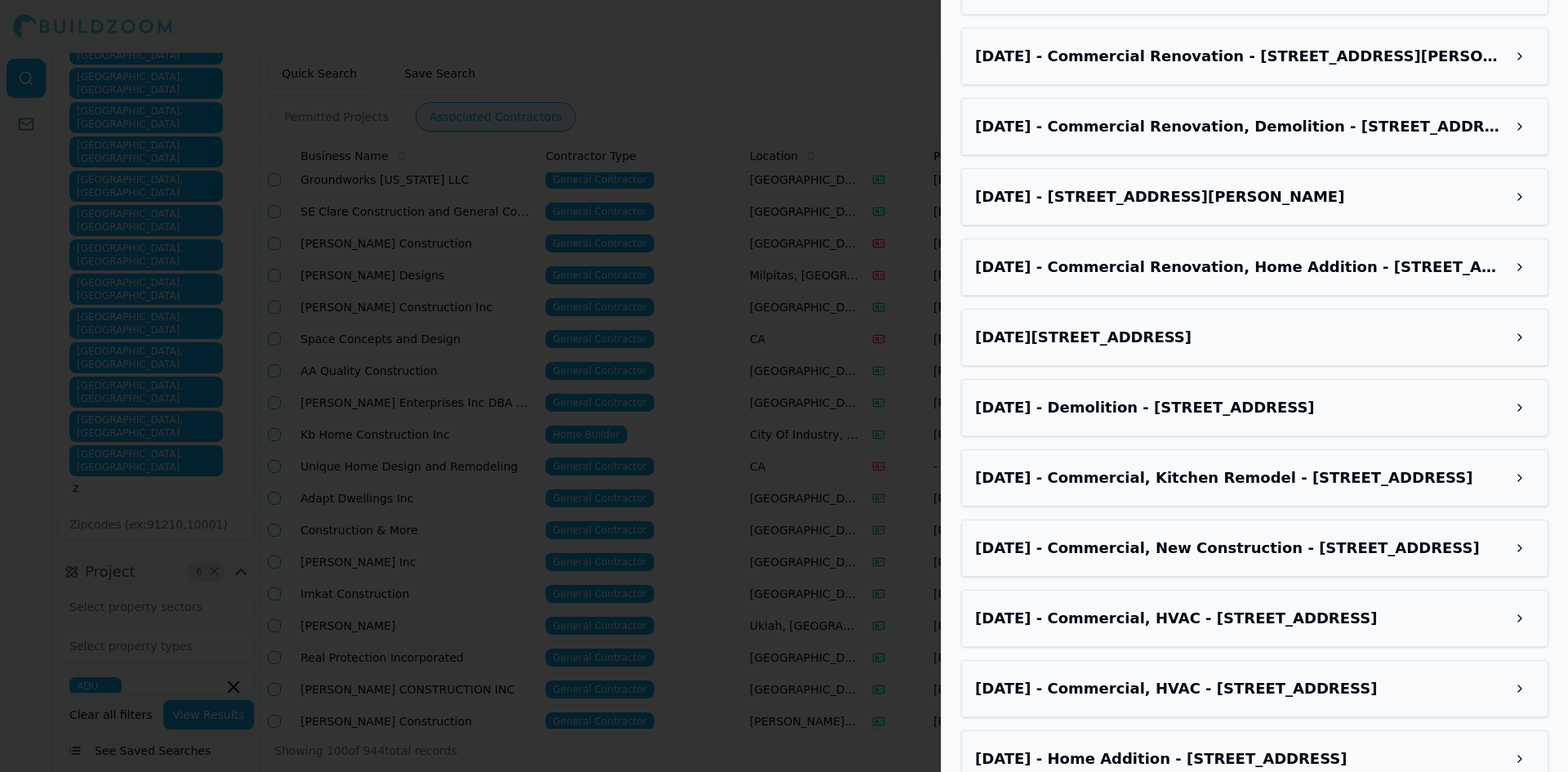
scroll to position [2925, 0]
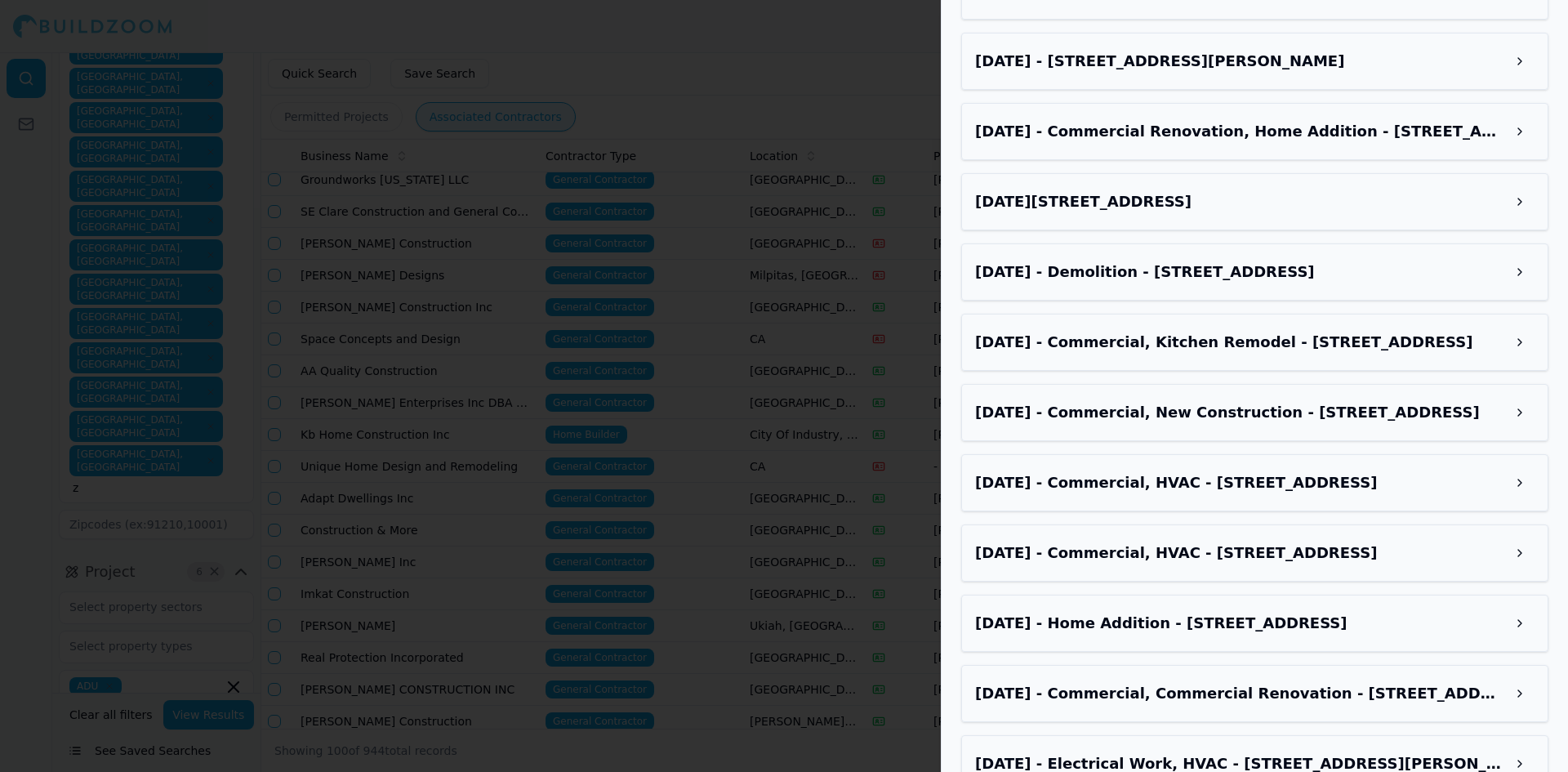
click at [1130, 612] on h3 "Aug 11, 2025 - Home Addition - 44408 Pacific Commons Blvd, Fremont, CA, 94538" at bounding box center [1240, 623] width 530 height 23
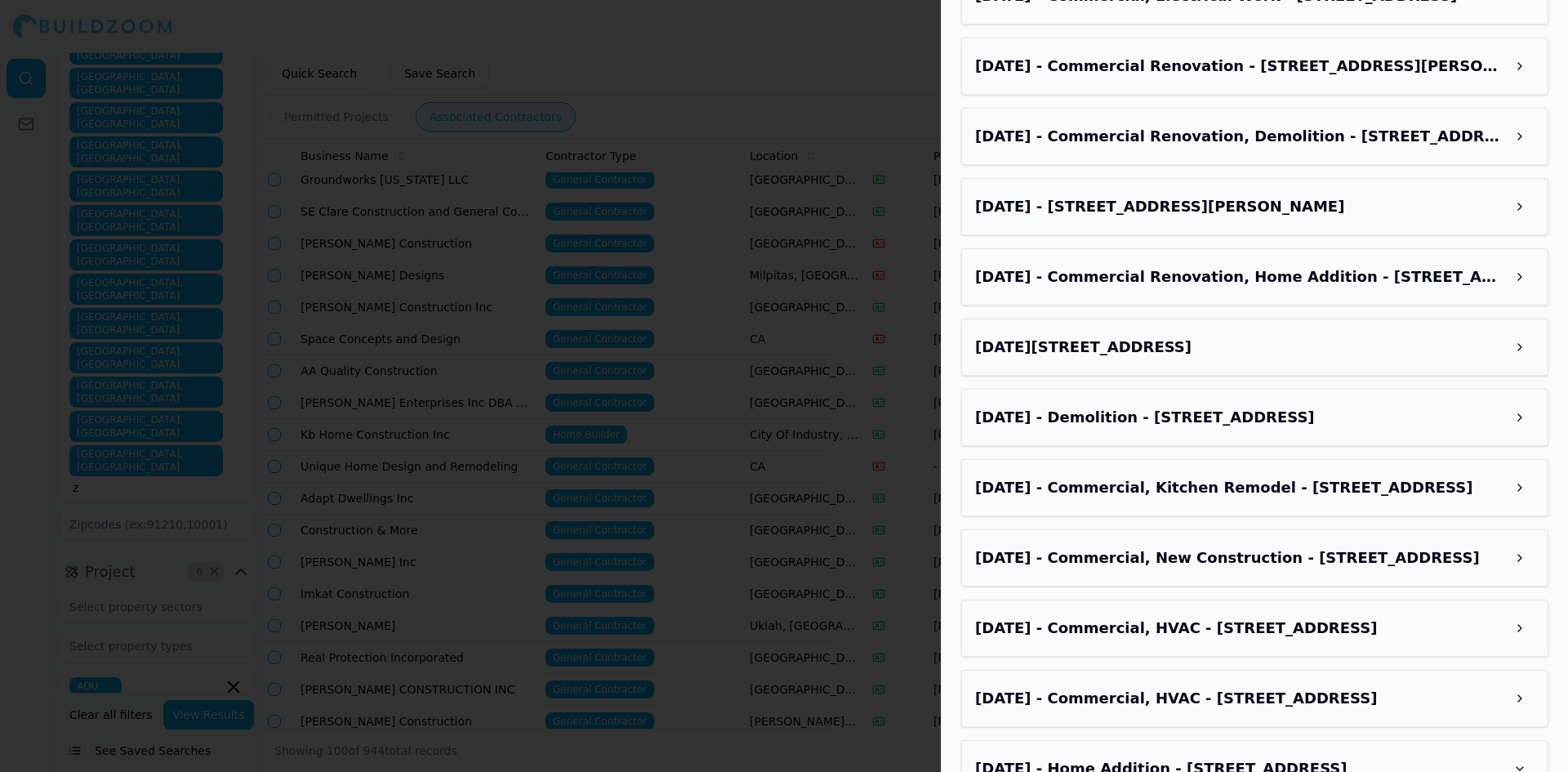
scroll to position [2773, 0]
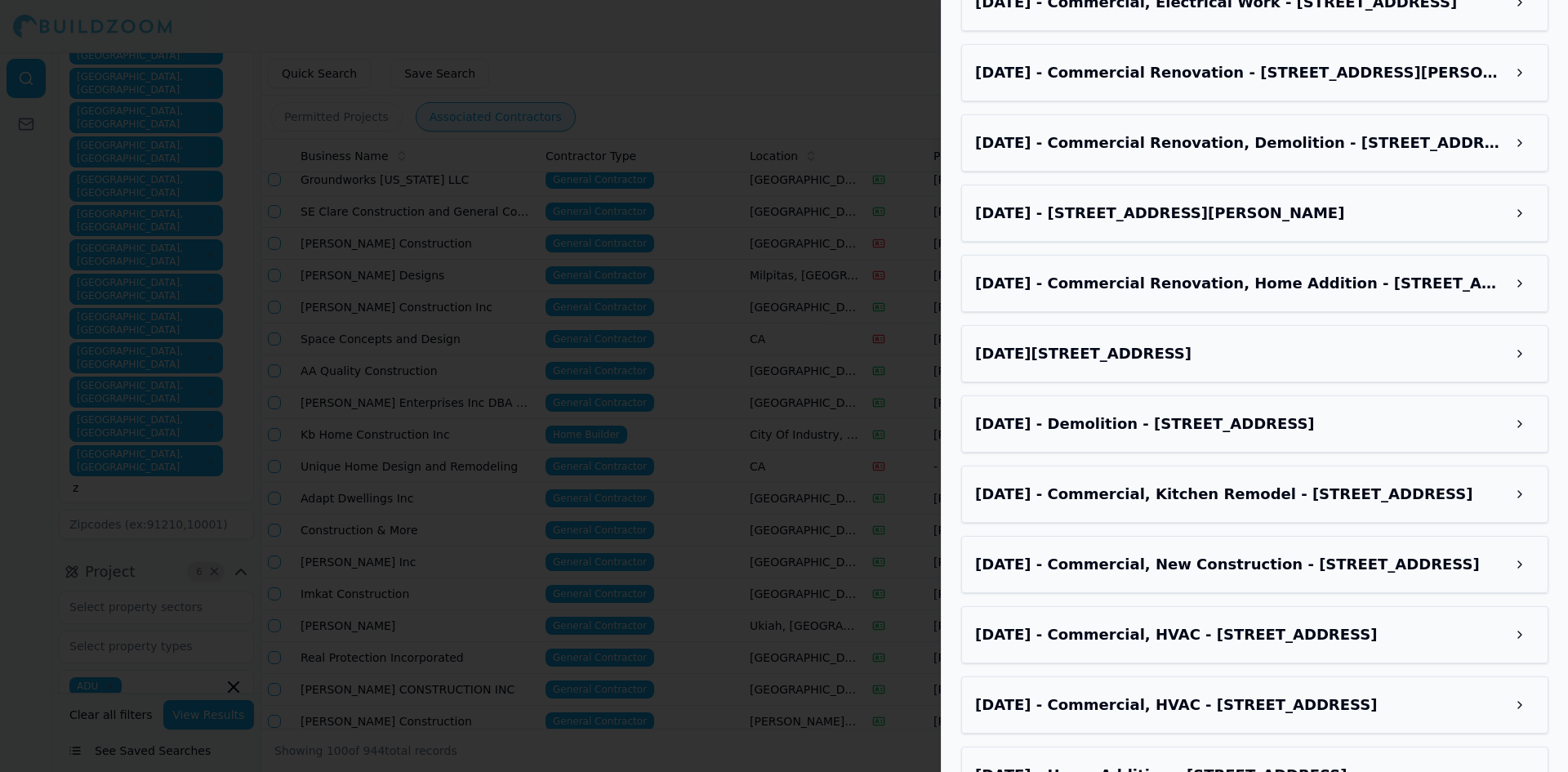
click at [1122, 553] on h3 "Aug 4, 2025 - Commercial, New Construction - 983 University Ave, Los Gatos, CA,…" at bounding box center [1240, 564] width 530 height 23
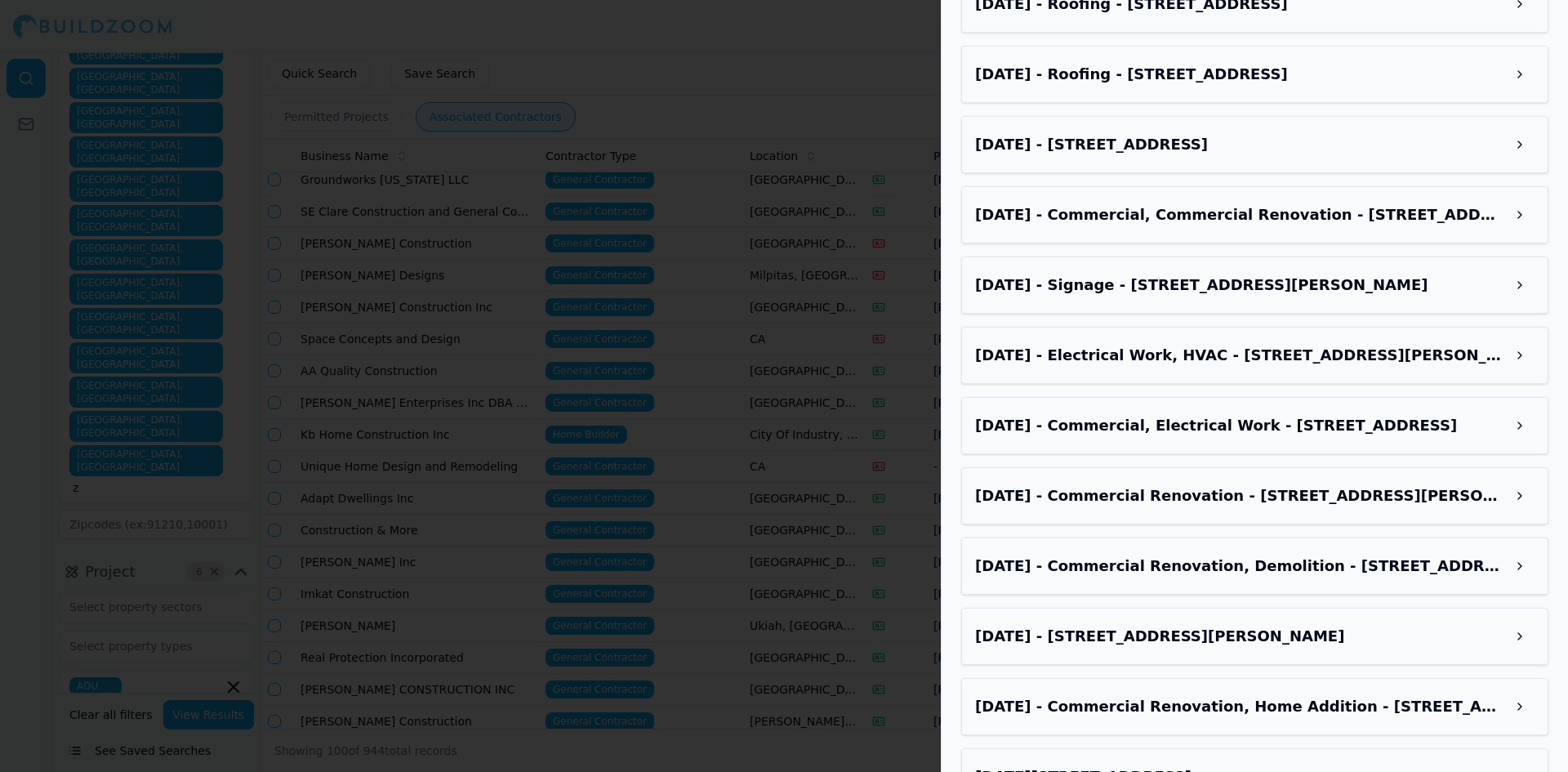
scroll to position [2365, 0]
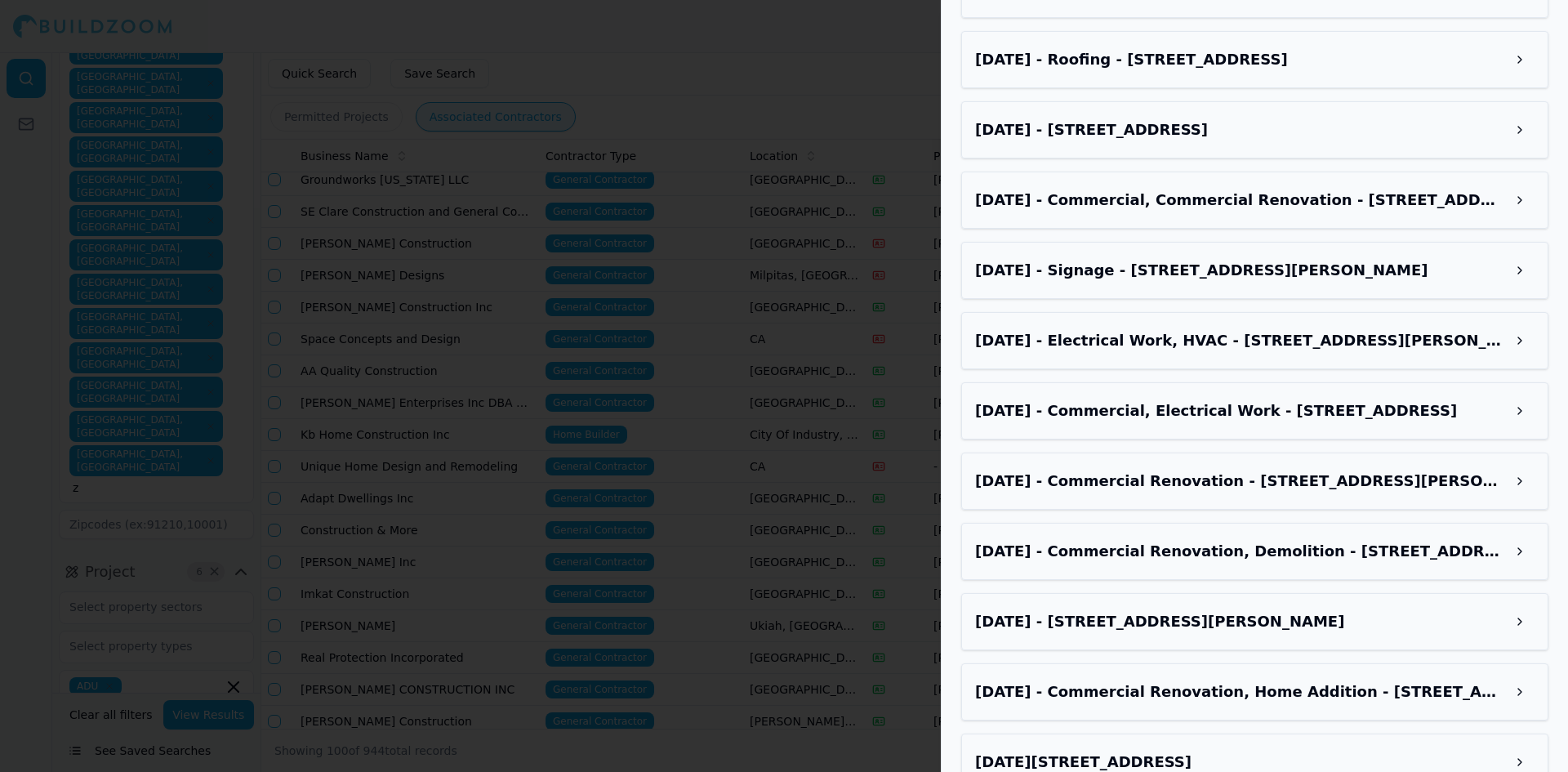
click at [1135, 470] on h3 "Sep 29, 2025 - Commercial Renovation - 860 N Mccarthy Blvd, Milpitas, CA, 95035" at bounding box center [1240, 481] width 530 height 23
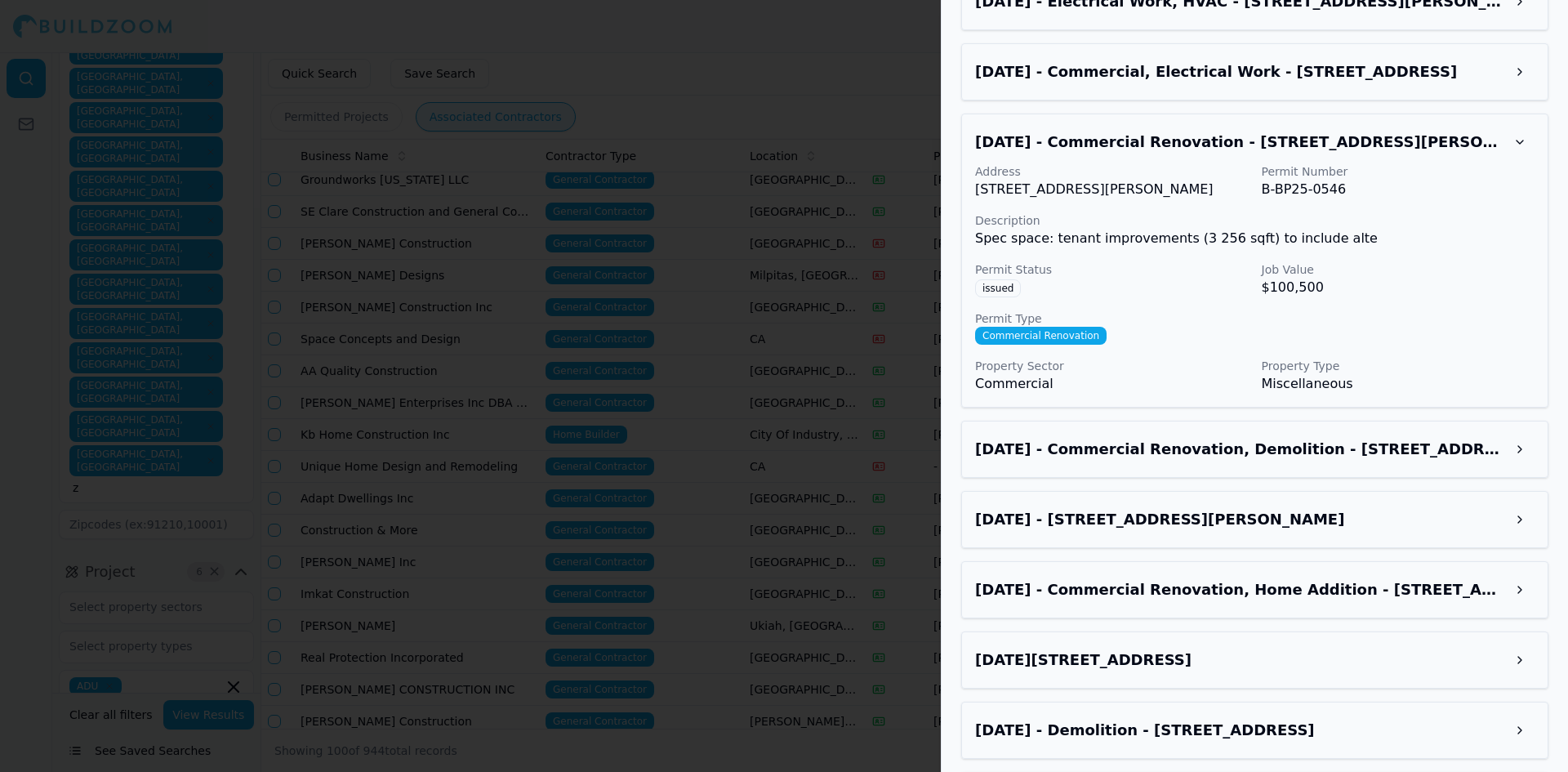
scroll to position [2610, 0]
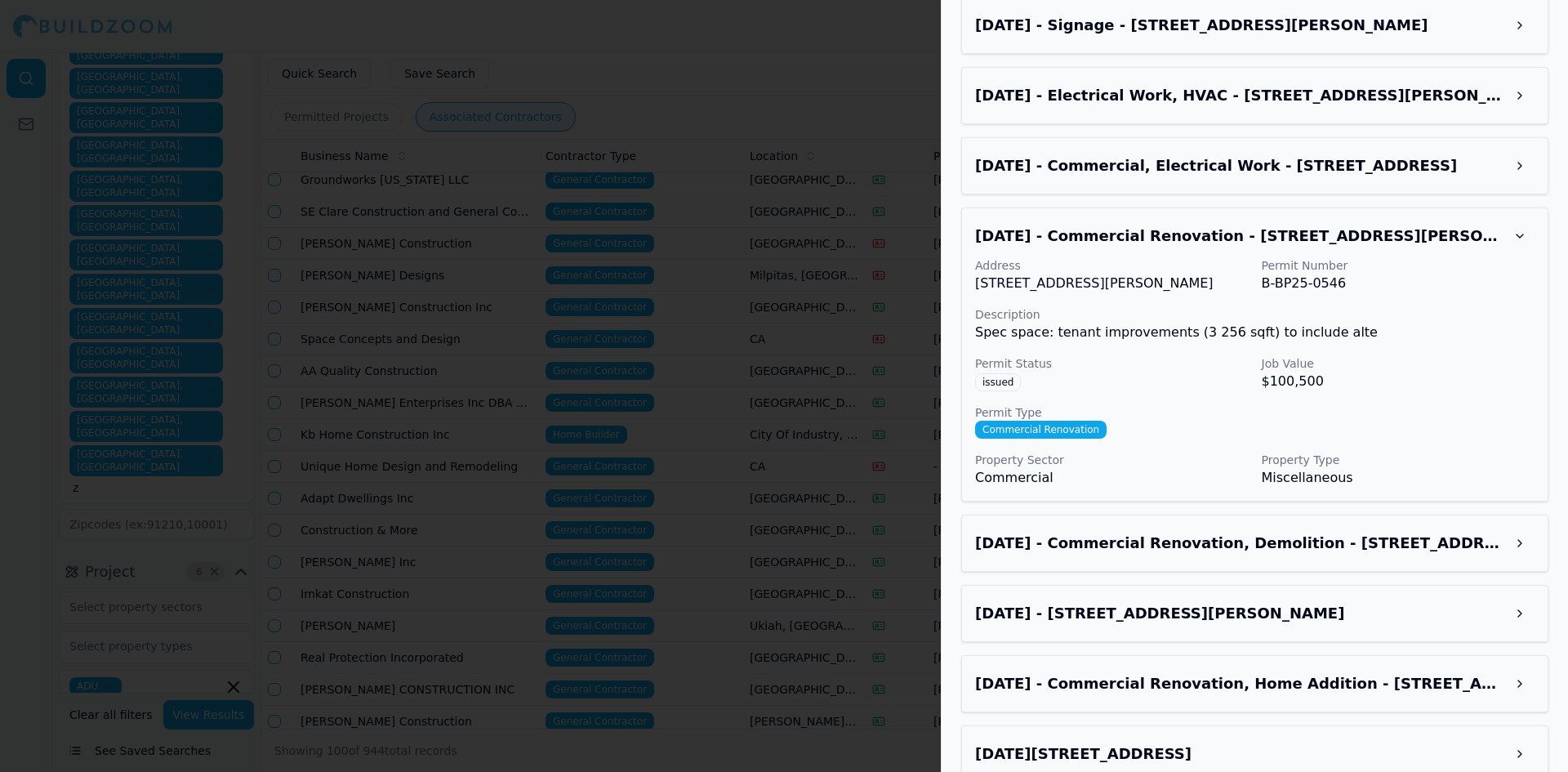
click at [890, 237] on div at bounding box center [784, 386] width 1568 height 772
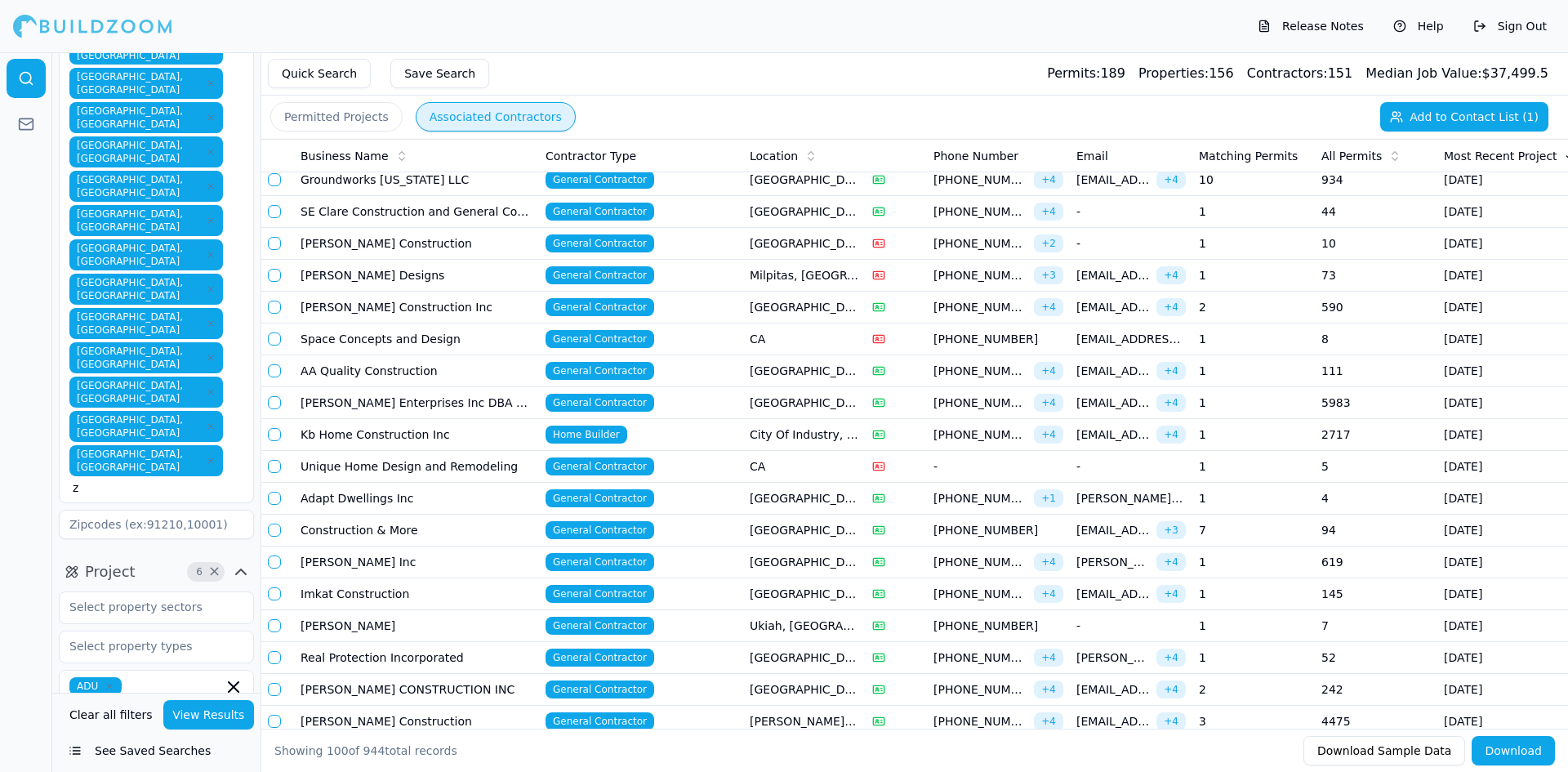
click at [348, 375] on td "AA Quality Construction" at bounding box center [416, 371] width 245 height 32
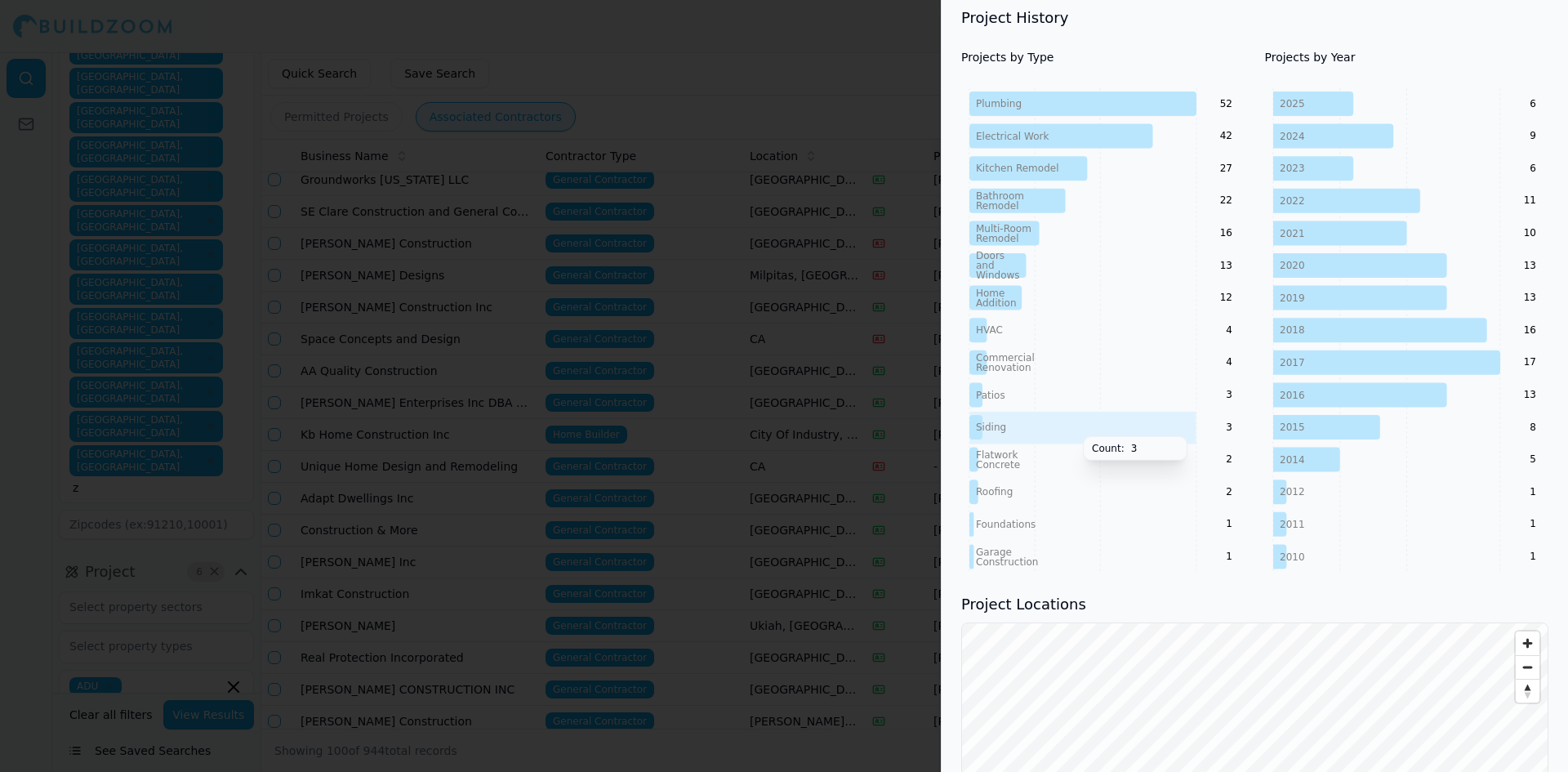
scroll to position [1113, 0]
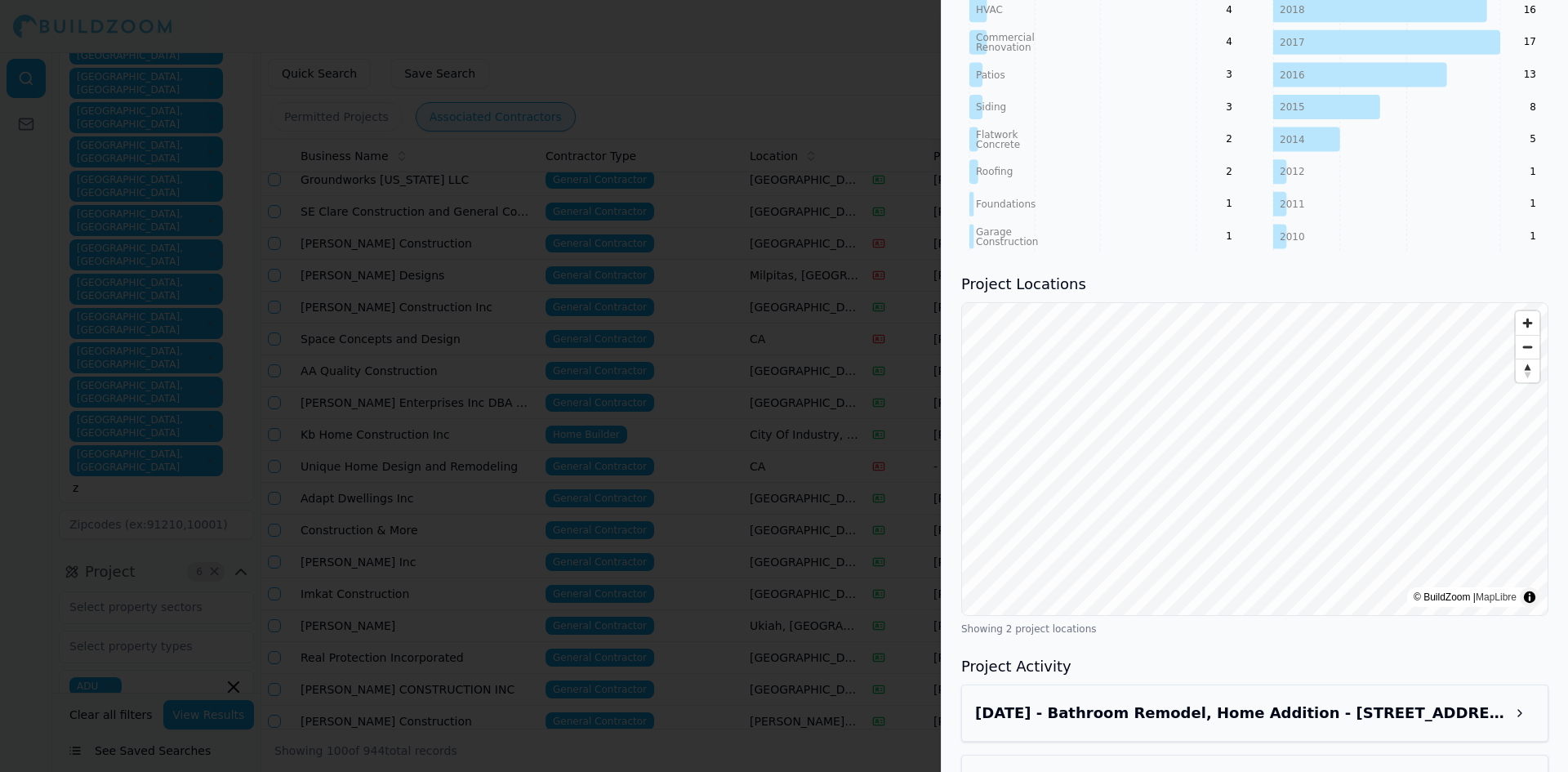
click at [1095, 702] on h3 "Oct 2, 2025 - Bathroom Remodel, Home Addition - 2496 Crestline Rd, Pleasanton, …" at bounding box center [1240, 713] width 530 height 23
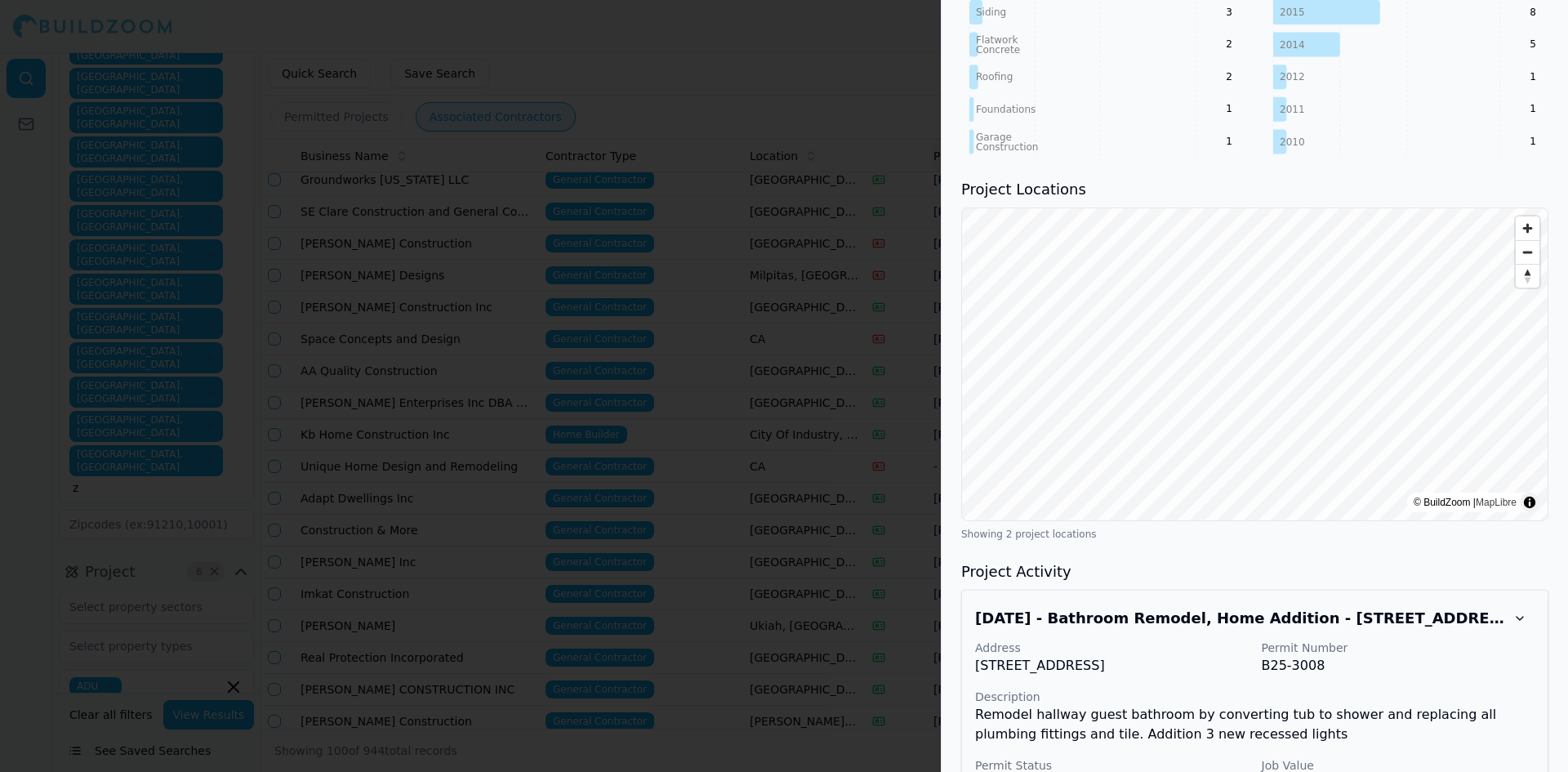
scroll to position [1370, 0]
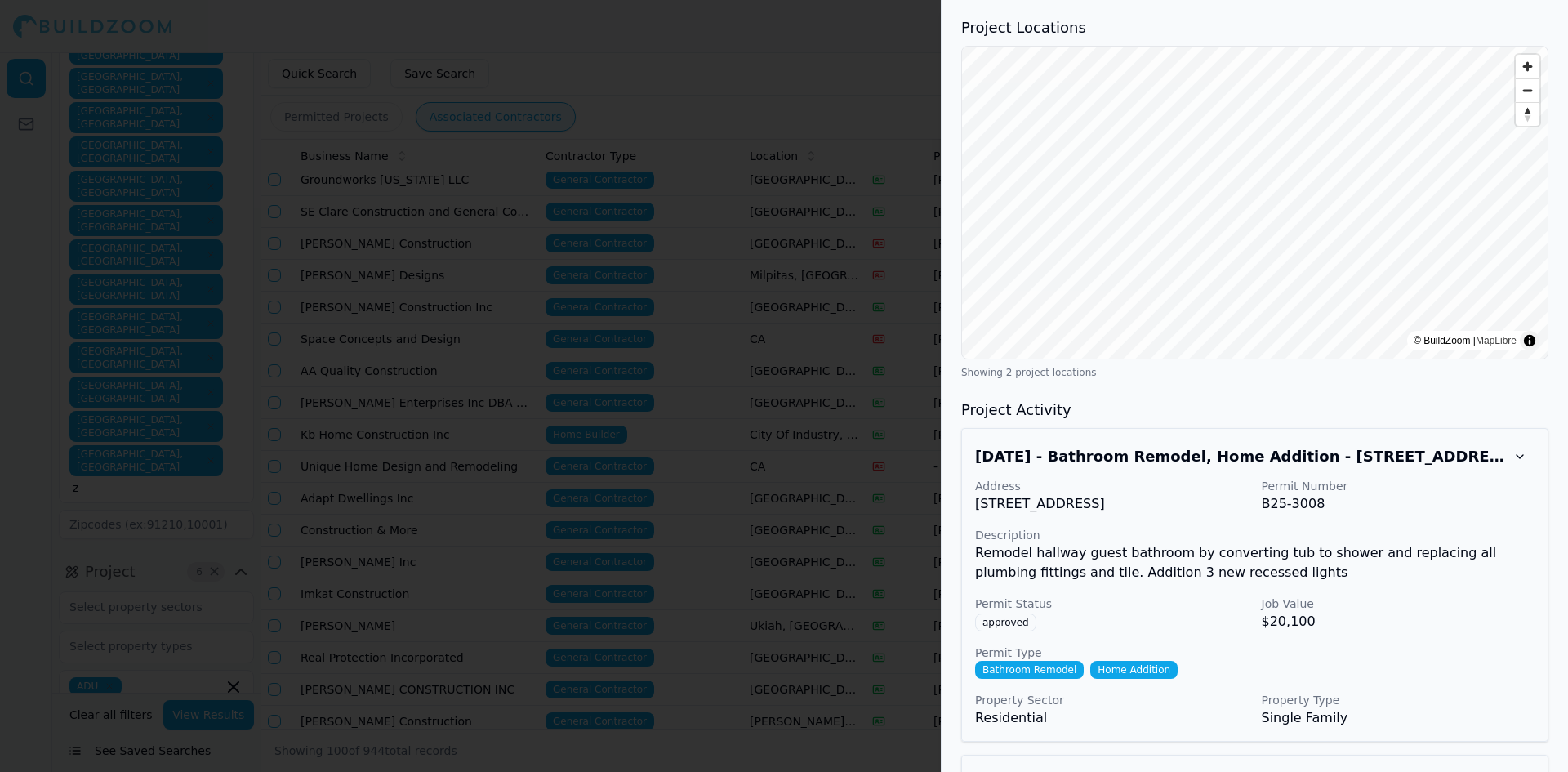
click at [805, 55] on div at bounding box center [784, 386] width 1568 height 772
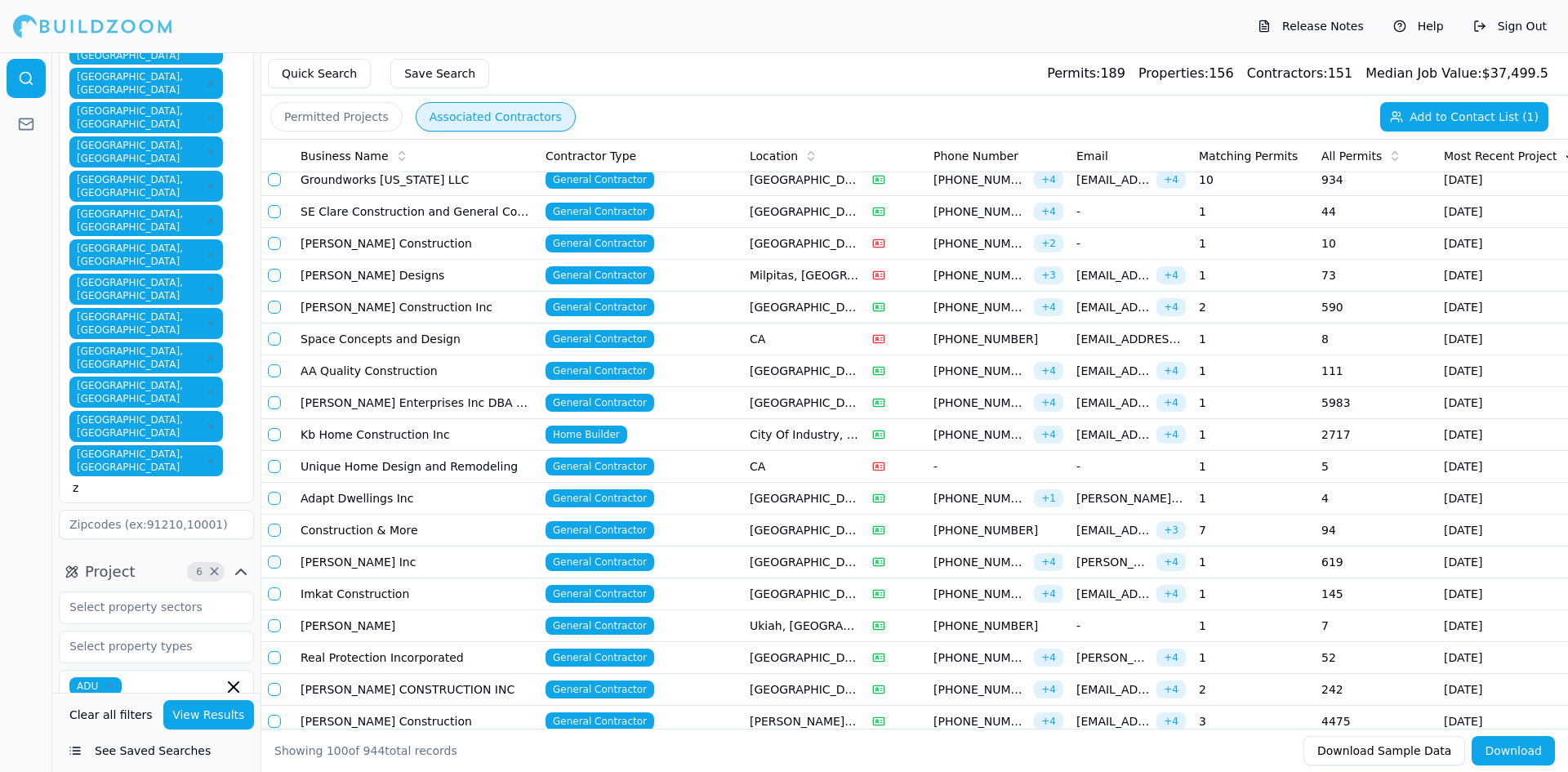
click at [340, 436] on td "Kb Home Construction Inc" at bounding box center [416, 435] width 245 height 32
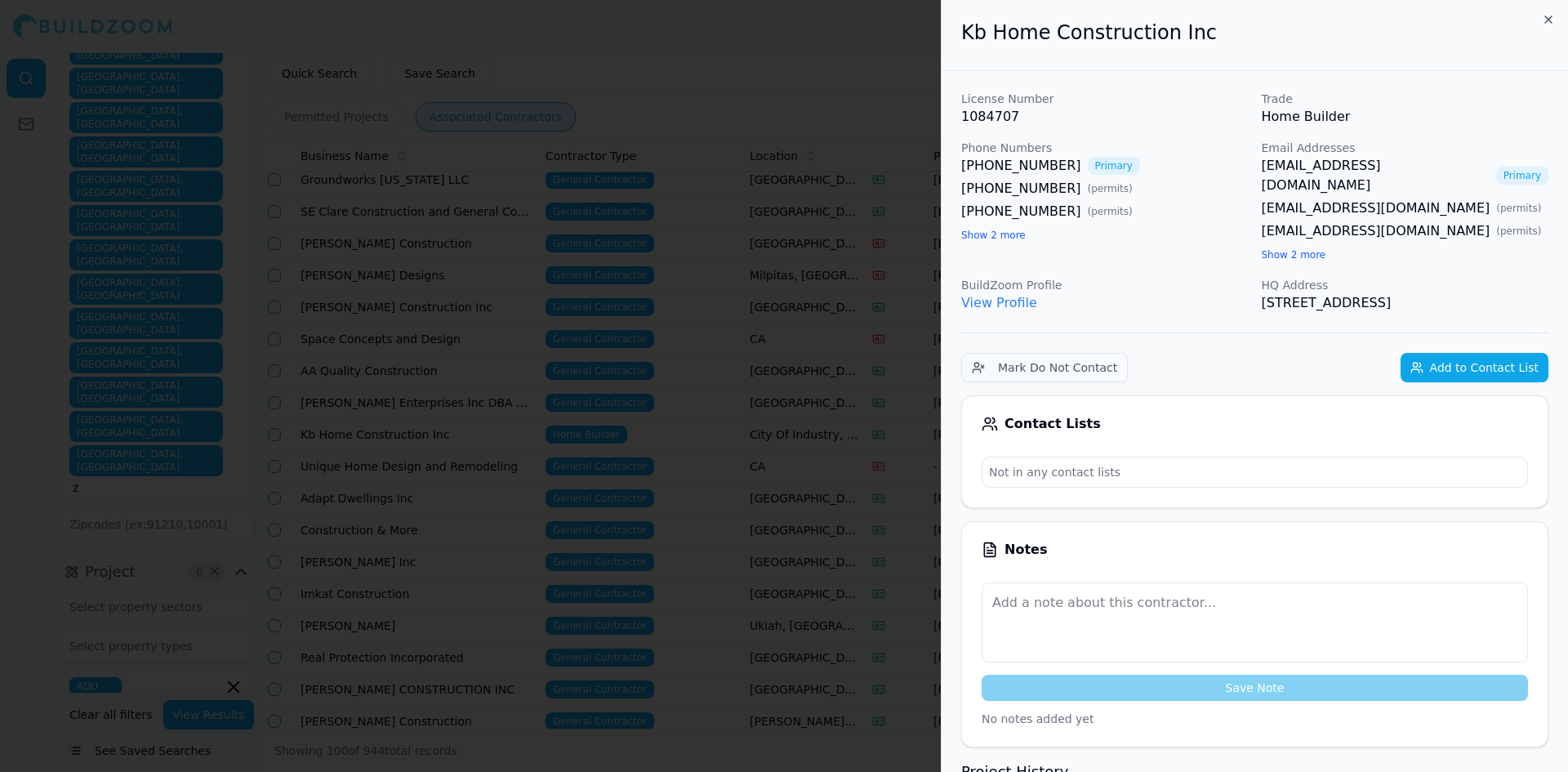
click at [340, 436] on div at bounding box center [784, 386] width 1568 height 772
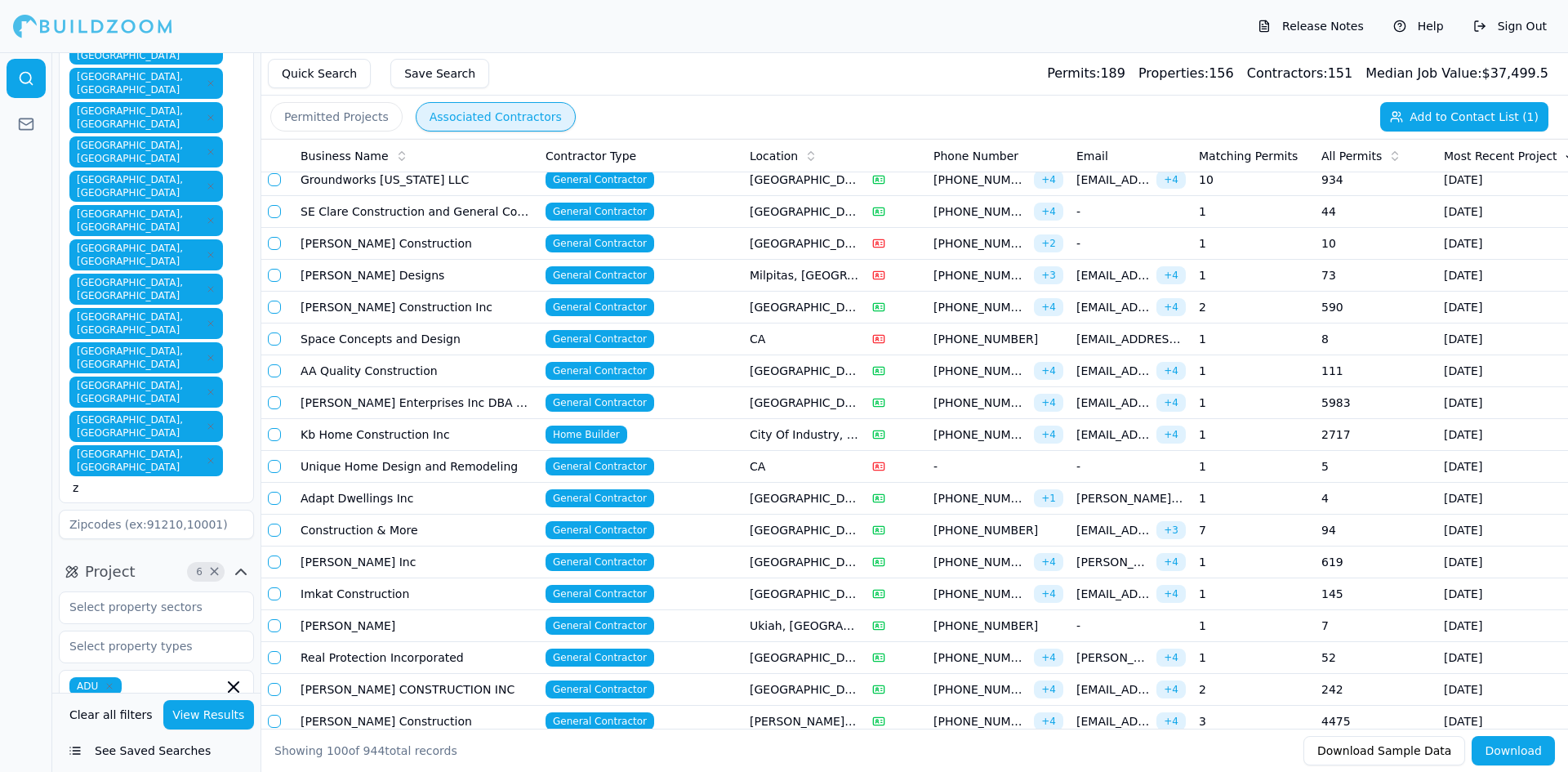
click at [340, 436] on td "Kb Home Construction Inc" at bounding box center [416, 435] width 245 height 32
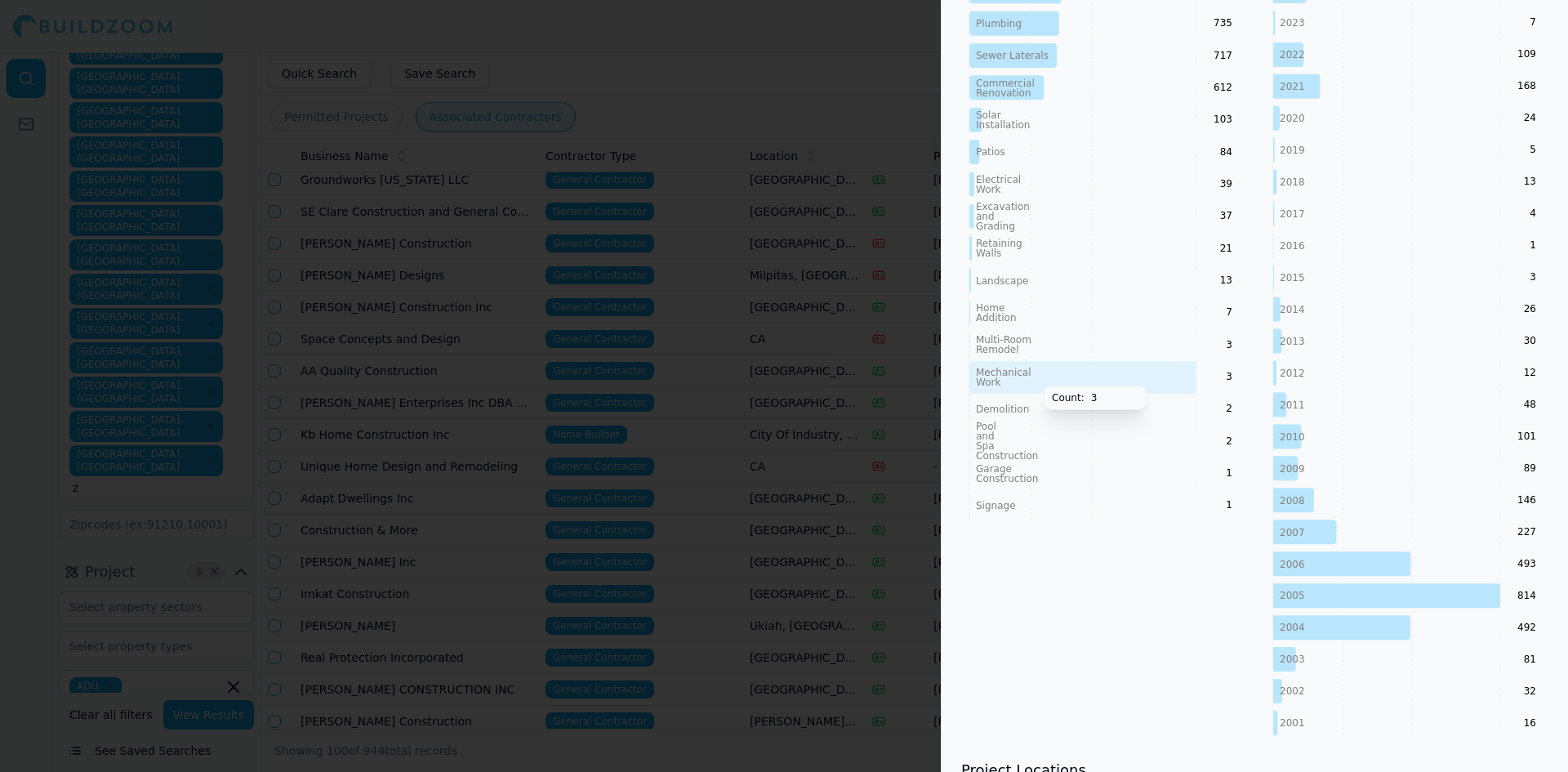
scroll to position [1388, 0]
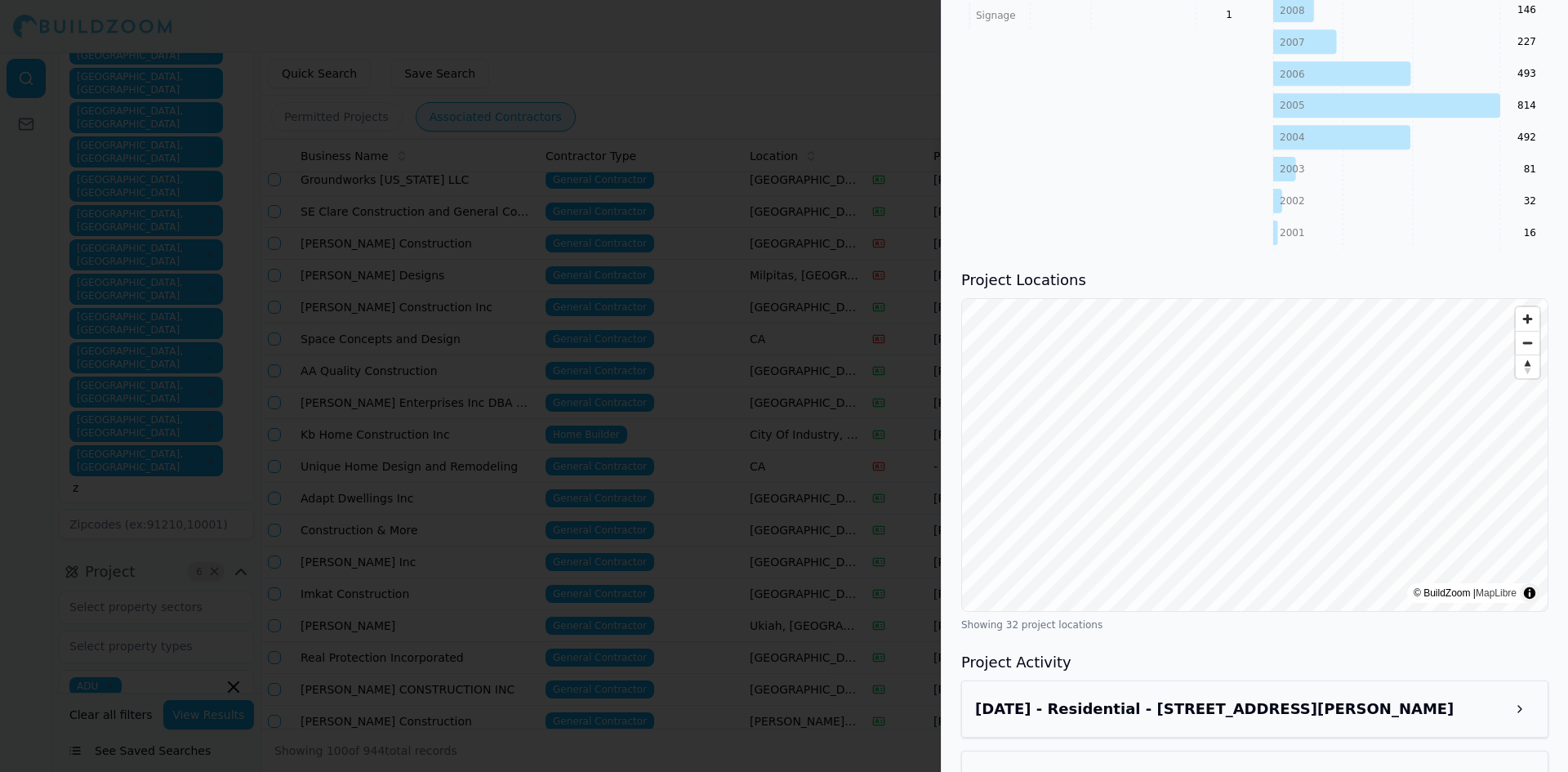
click at [479, 389] on div at bounding box center [784, 386] width 1568 height 772
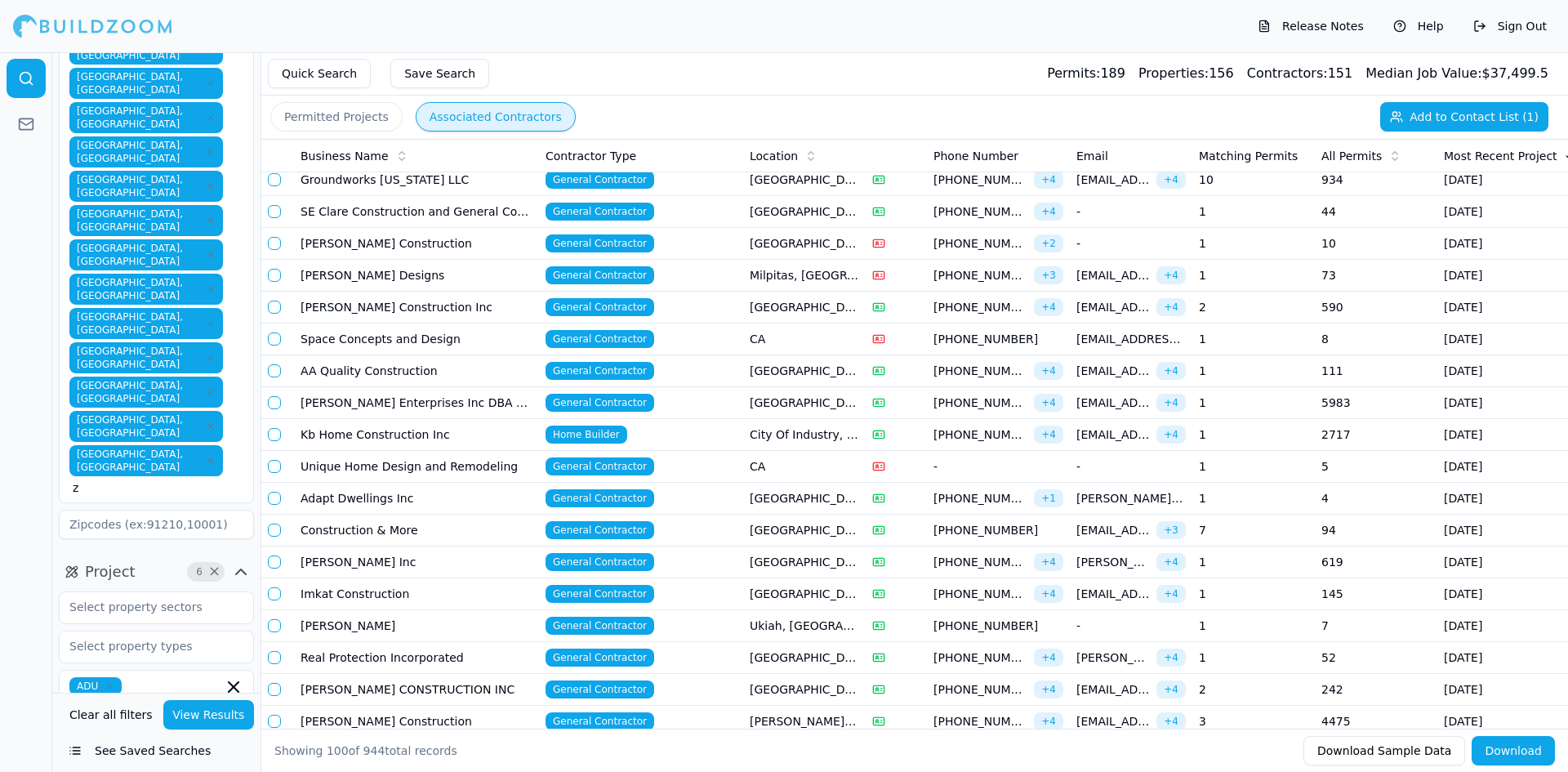
click at [370, 459] on td "Unique Home Design and Remodeling" at bounding box center [416, 467] width 245 height 32
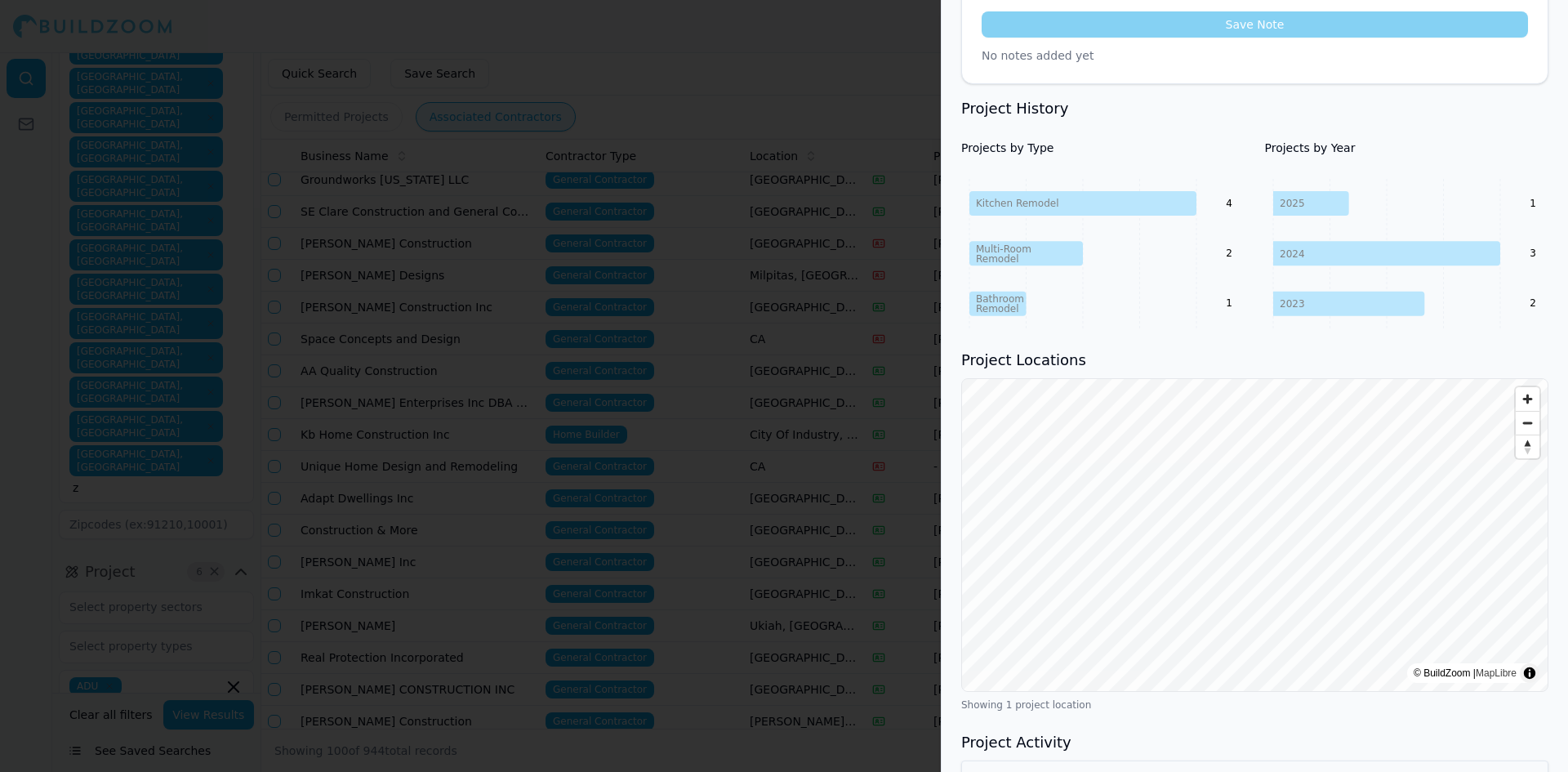
scroll to position [639, 0]
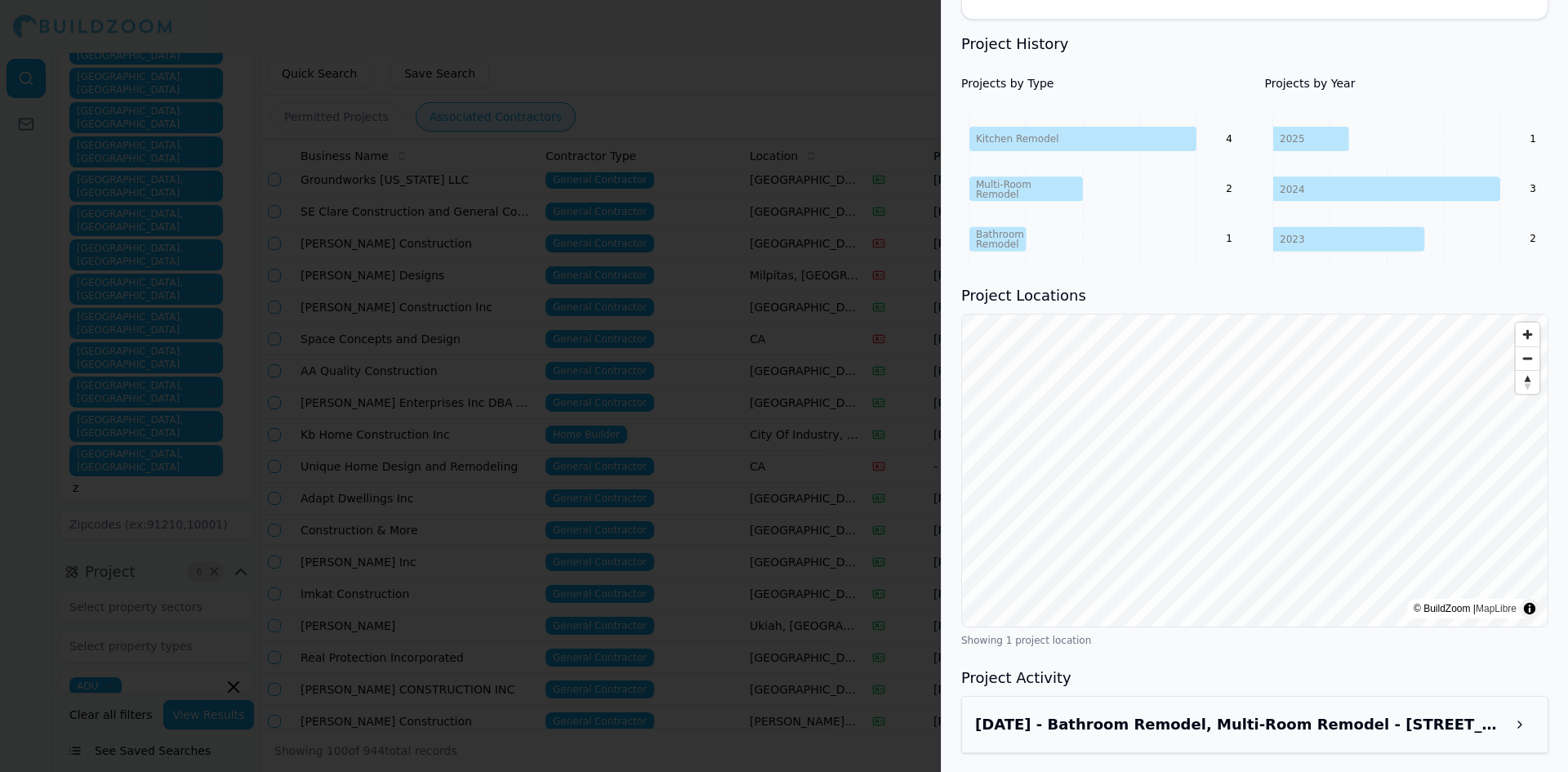
click at [1166, 729] on h3 "Oct 2, 2025 - Bathroom Remodel, Multi-Room Remodel - 325 Hillview Ave, Redwood …" at bounding box center [1240, 725] width 530 height 23
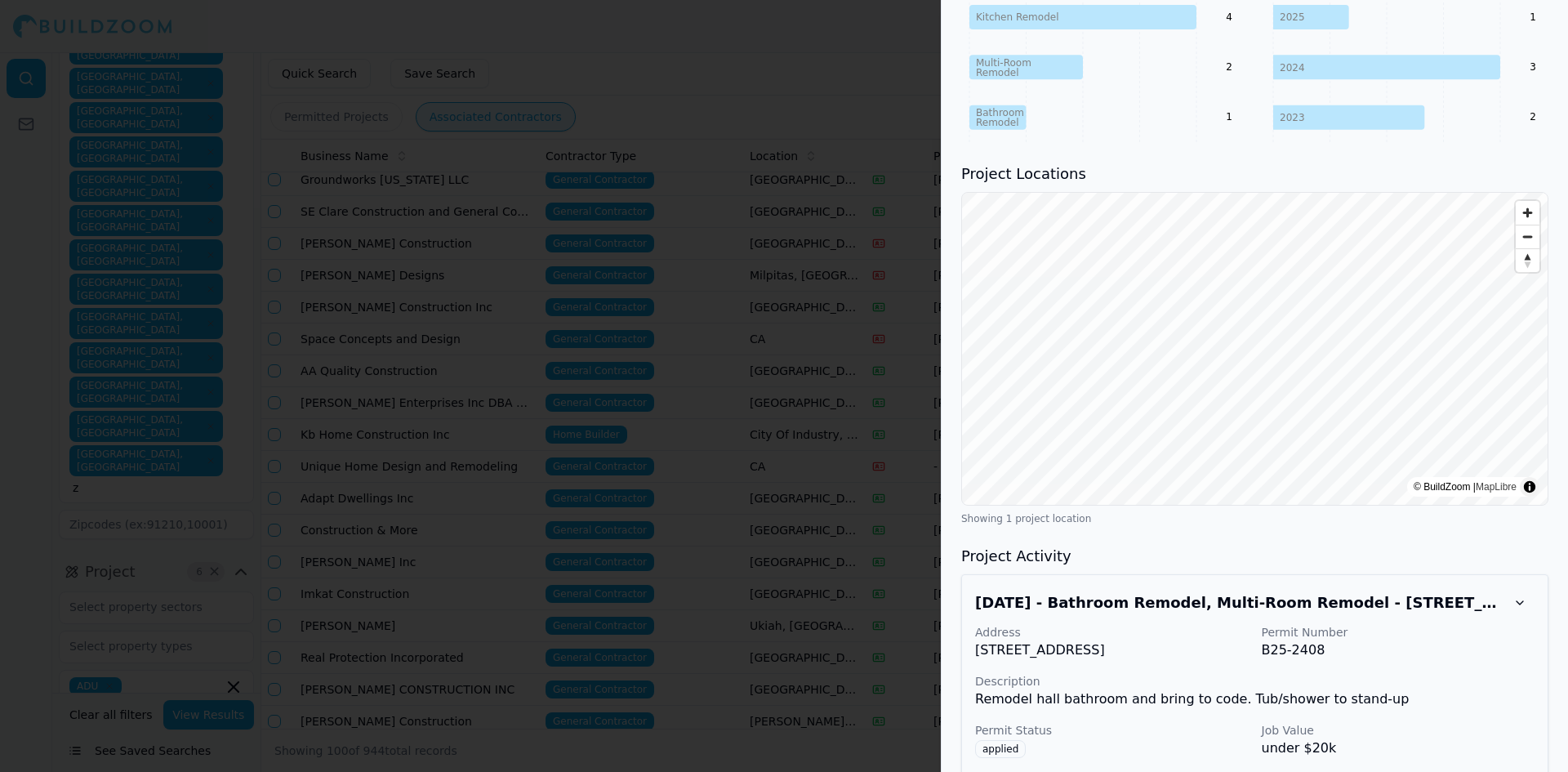
scroll to position [877, 0]
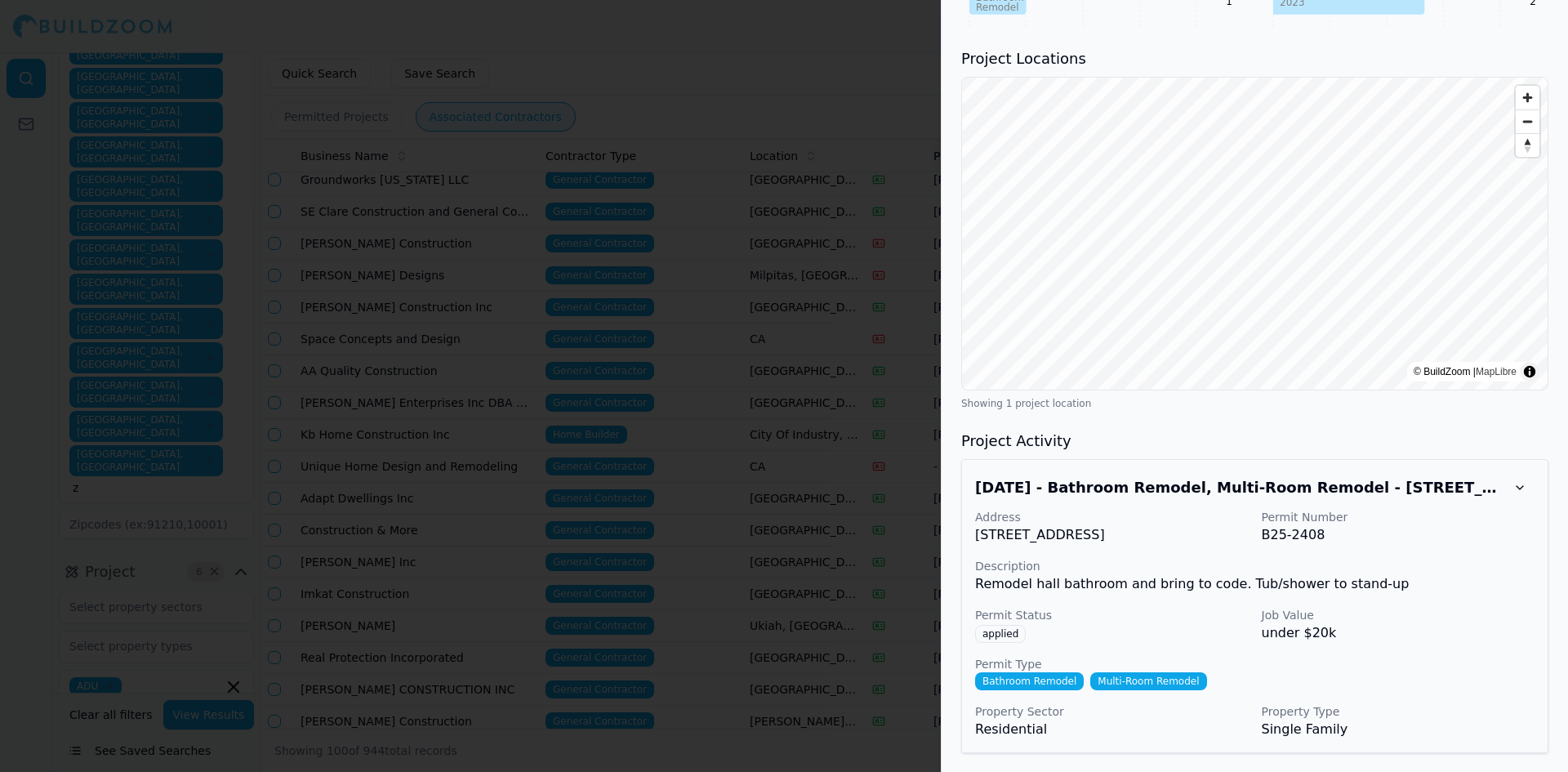
click at [660, 69] on div at bounding box center [784, 386] width 1568 height 772
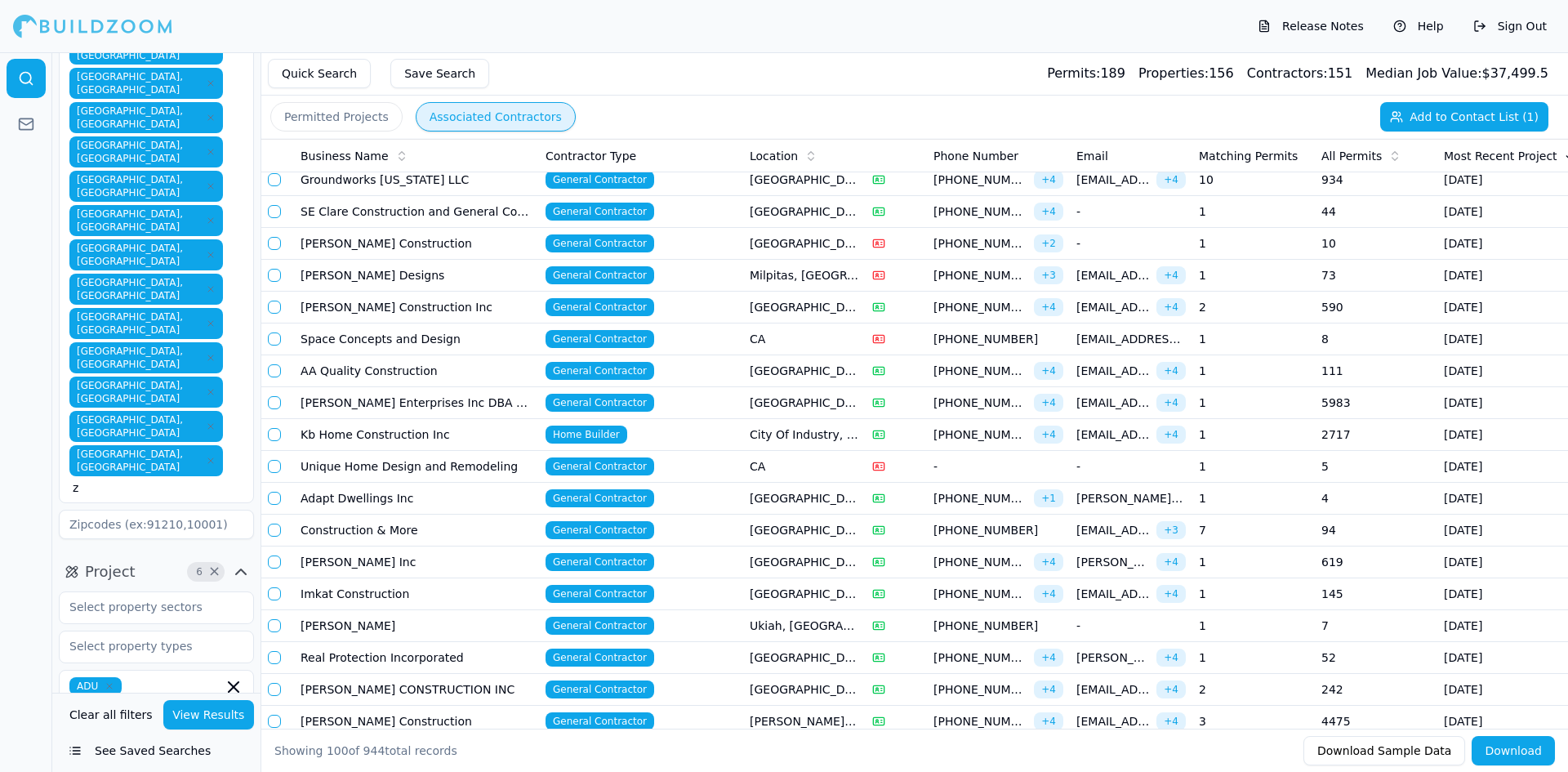
click at [345, 501] on td "Adapt Dwellings Inc" at bounding box center [416, 499] width 245 height 32
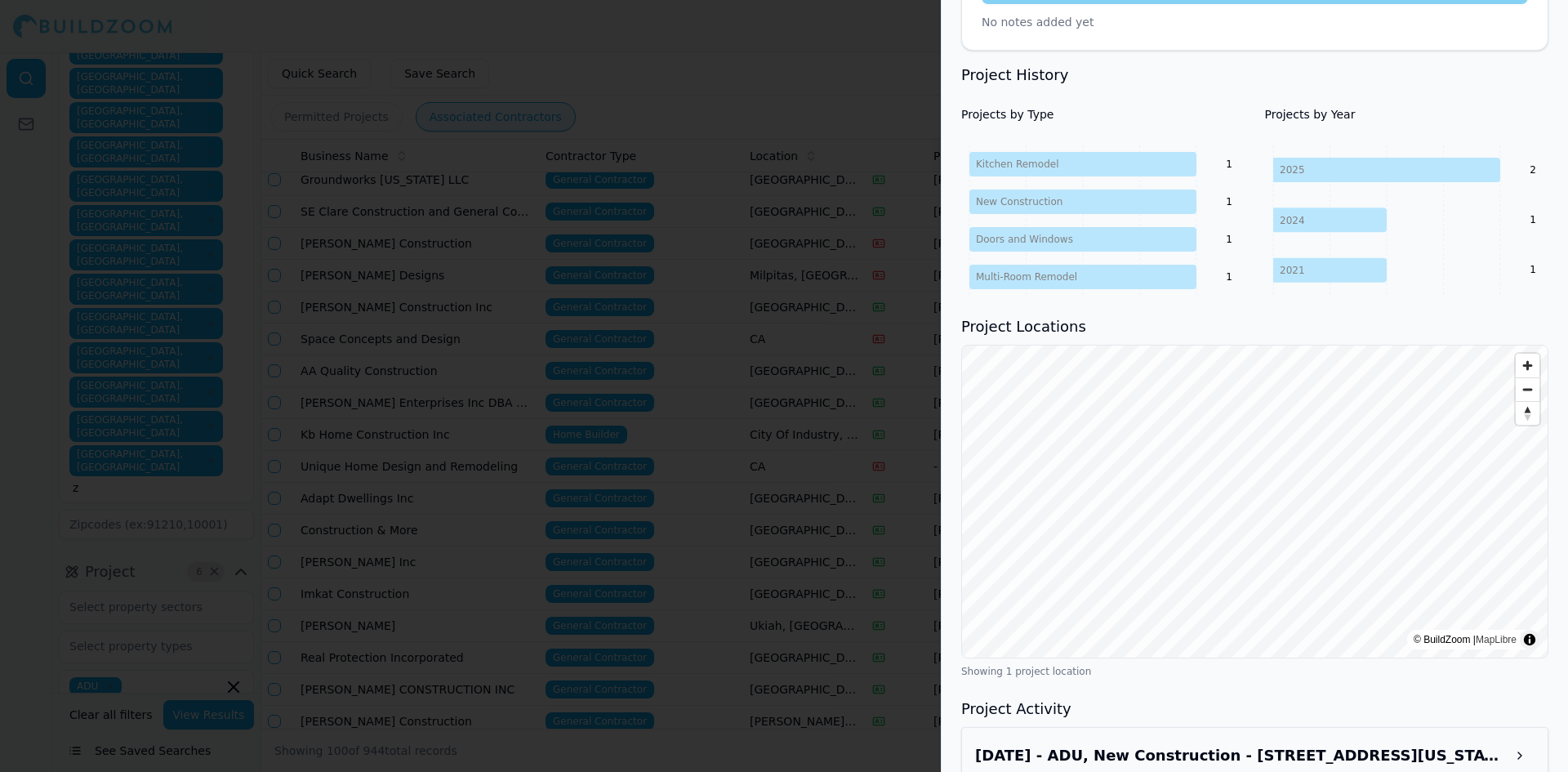
scroll to position [733, 0]
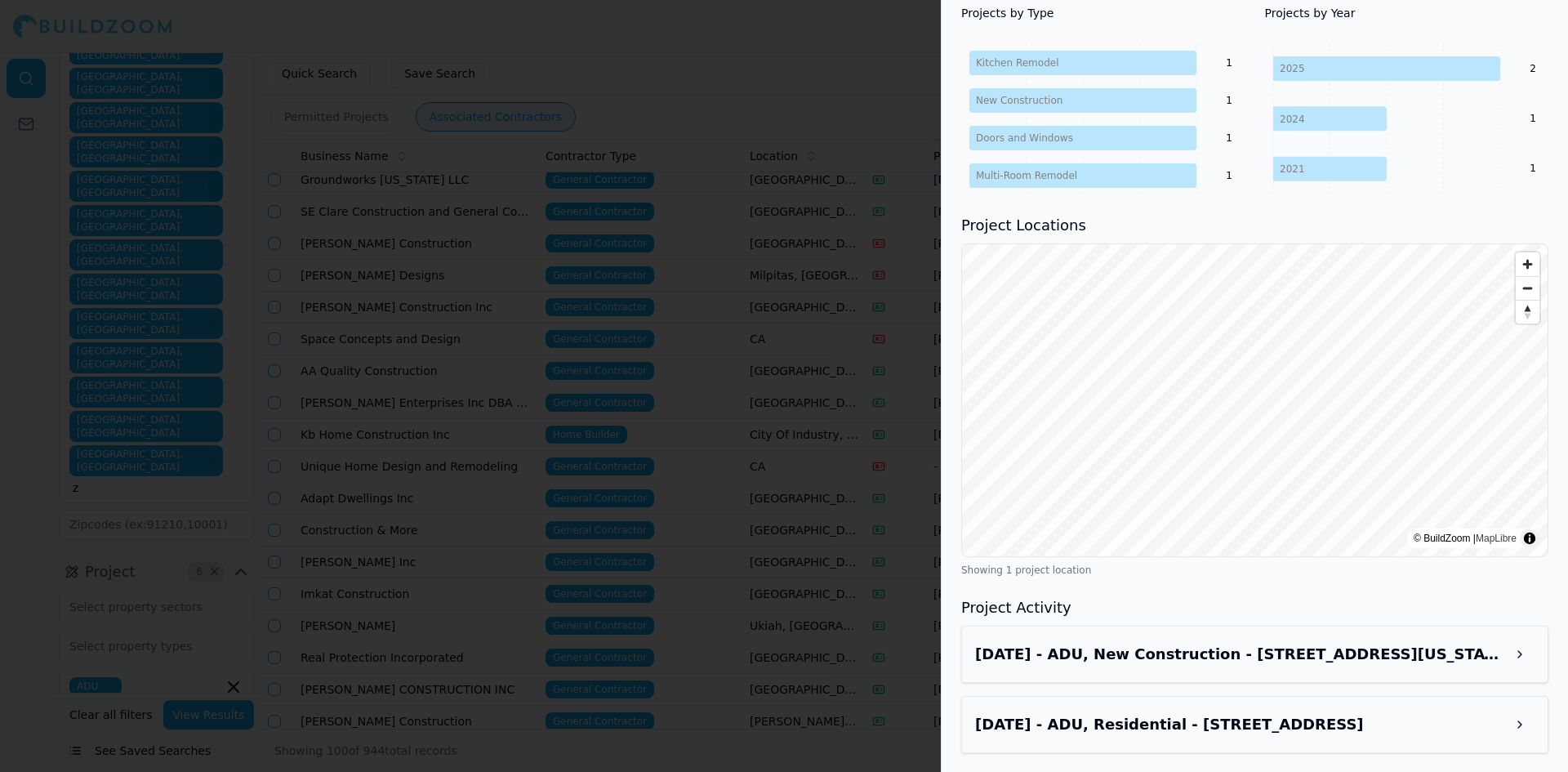
click at [1151, 661] on h3 "Oct 2, 2025 - ADU, New Construction - 854 N Idaho St, San Mateo, CA, 94401" at bounding box center [1240, 654] width 530 height 23
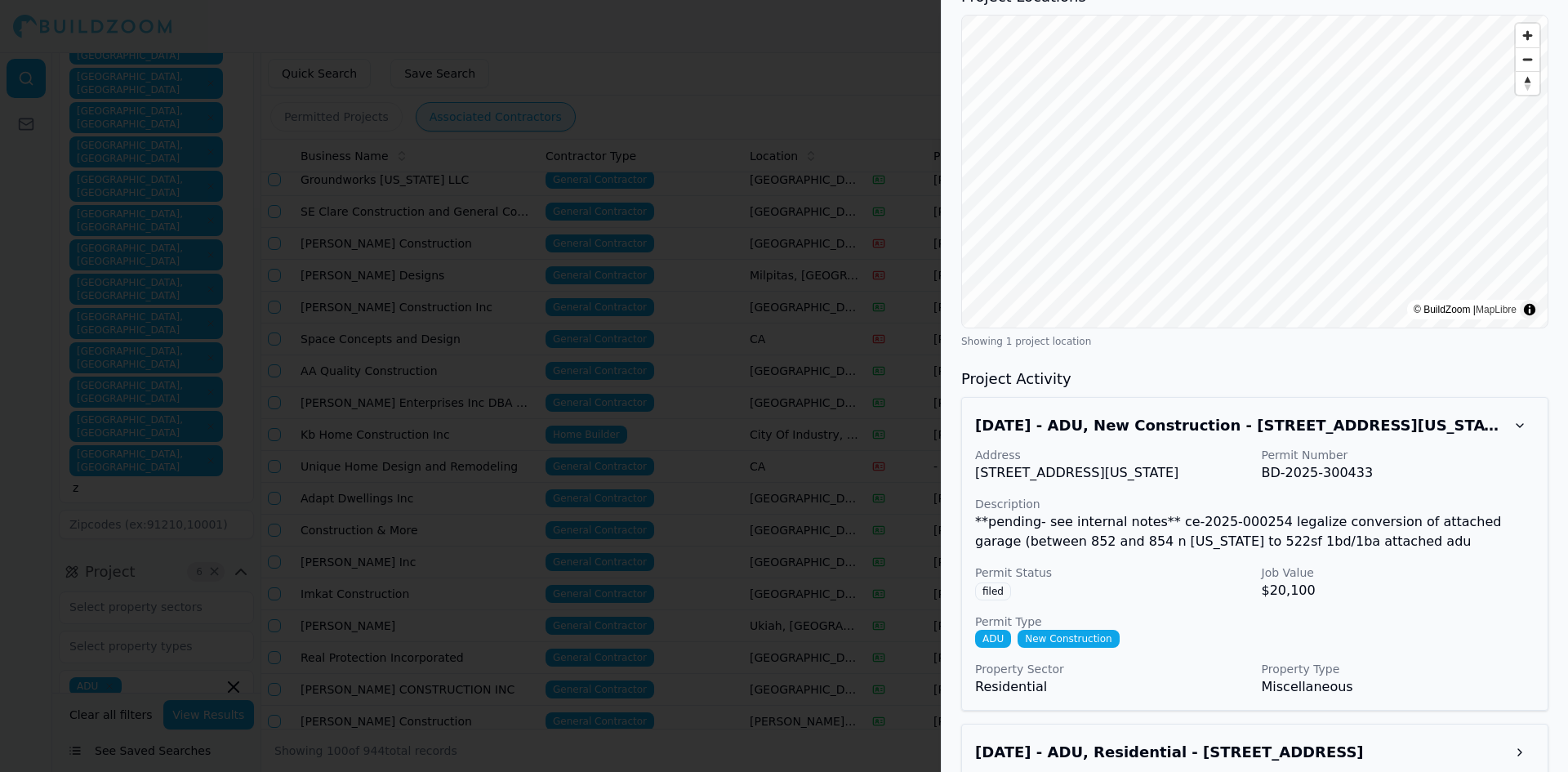
scroll to position [989, 0]
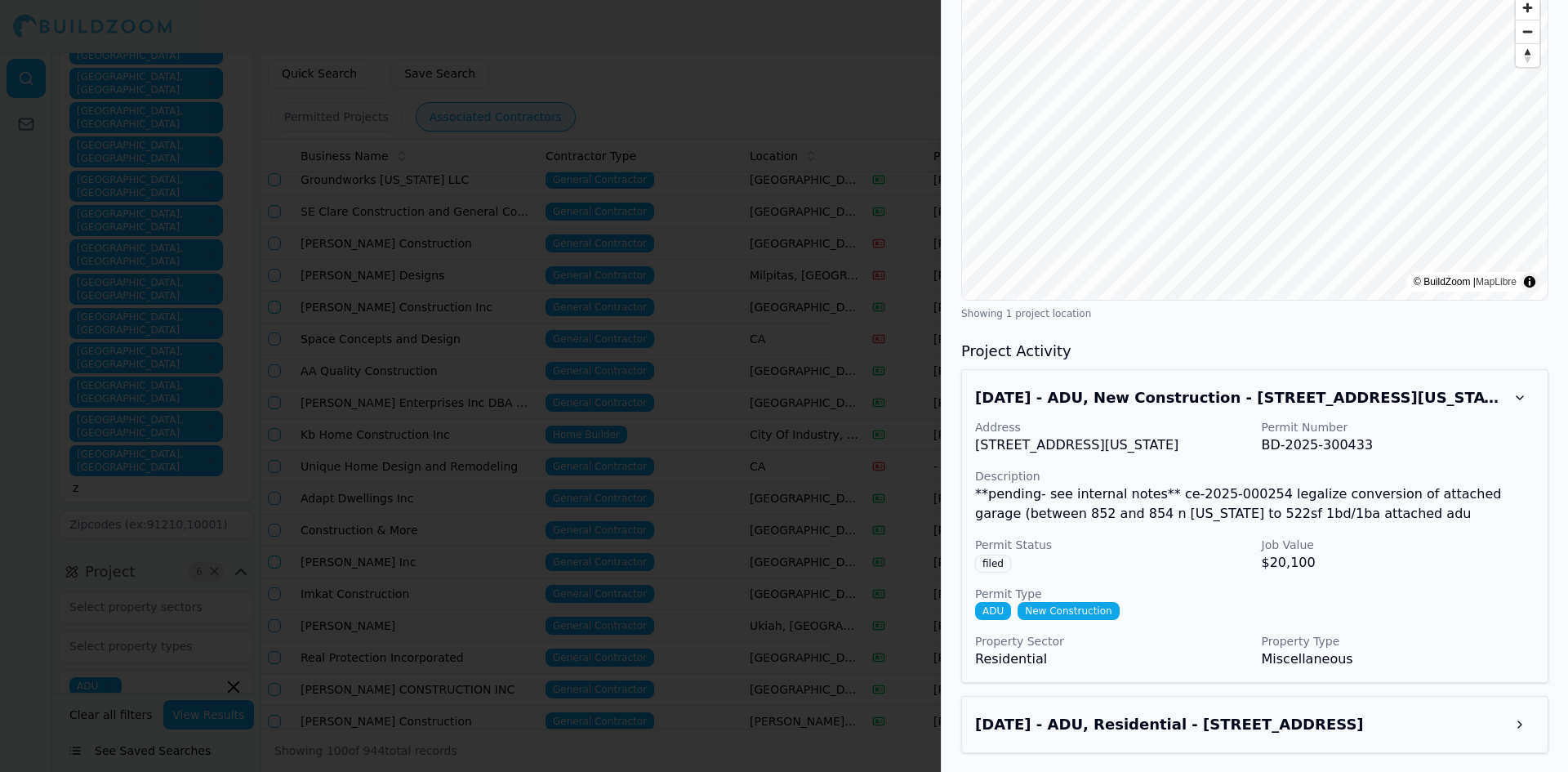
click at [712, 88] on div at bounding box center [784, 386] width 1568 height 772
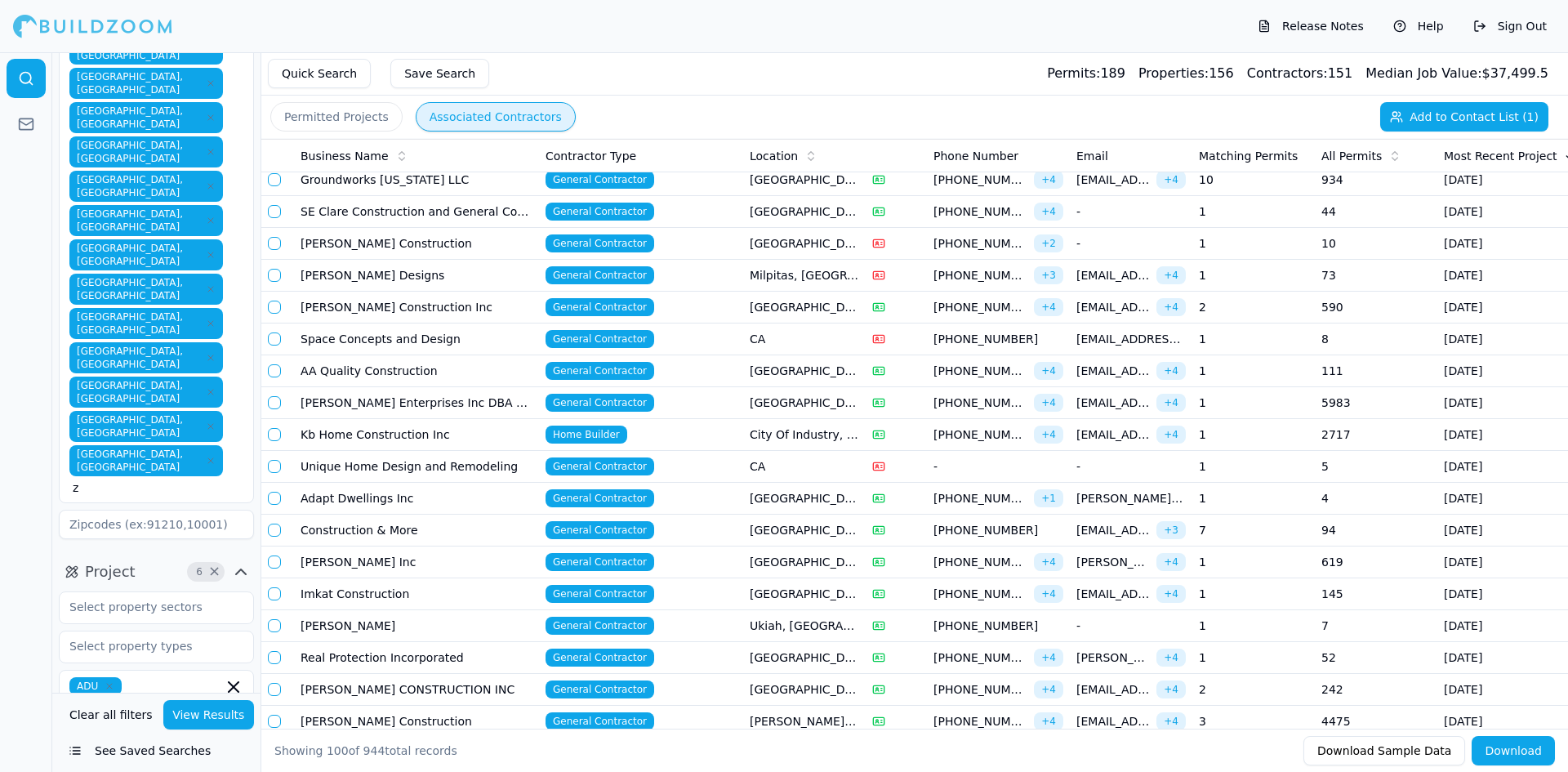
click at [321, 527] on td "Construction & More" at bounding box center [416, 530] width 245 height 32
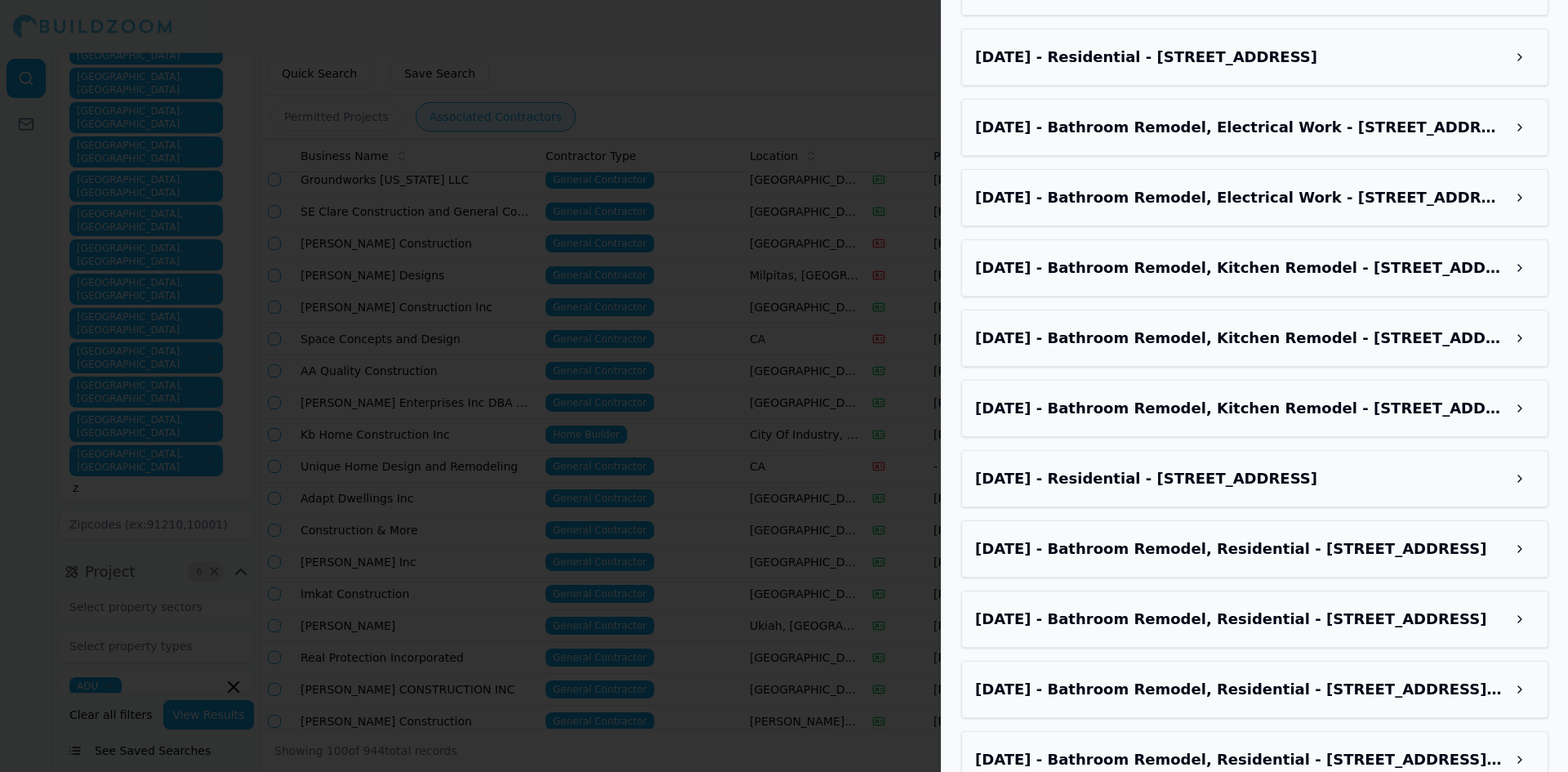
scroll to position [2124, 0]
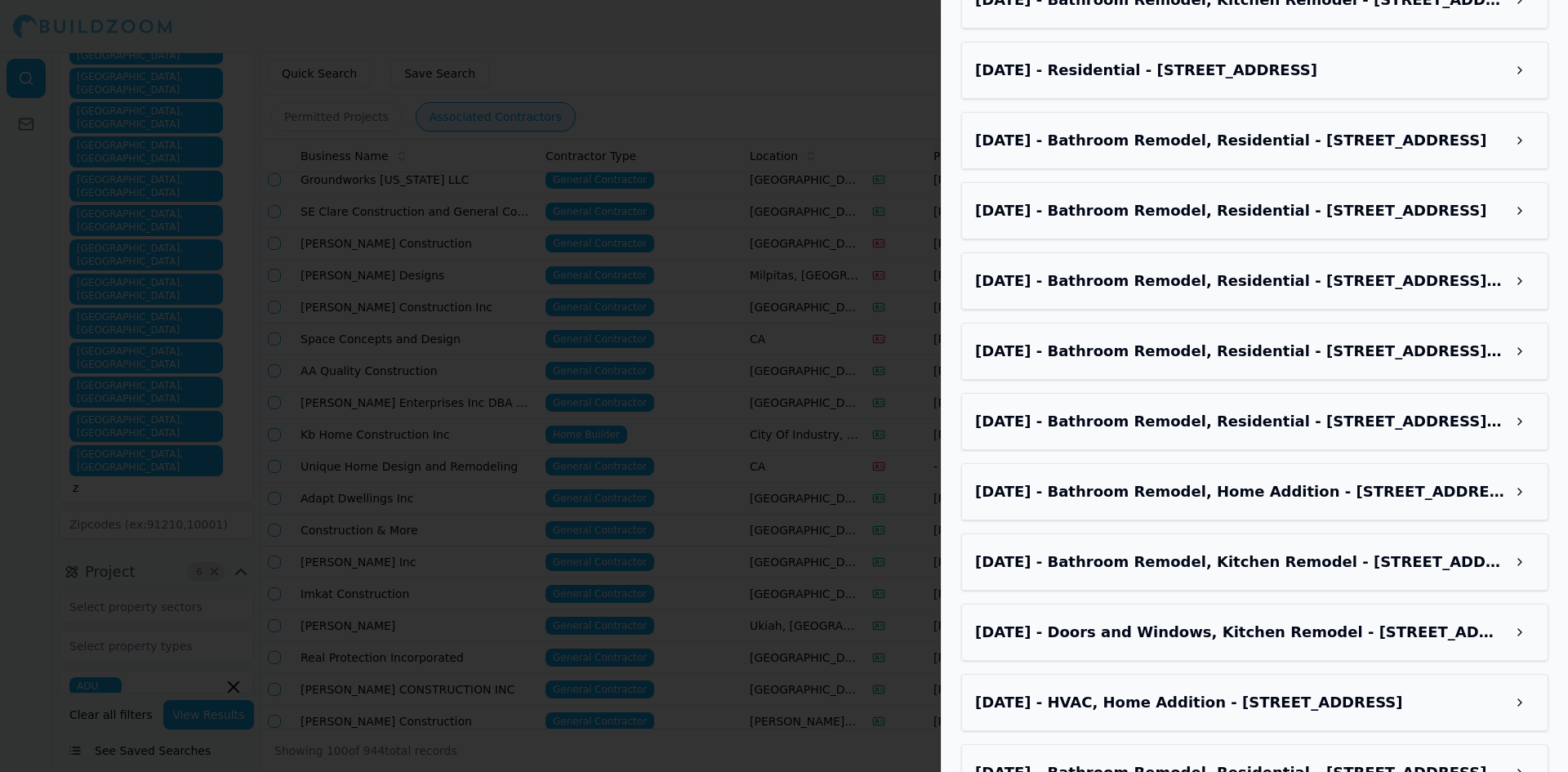
click at [577, 84] on div at bounding box center [784, 386] width 1568 height 772
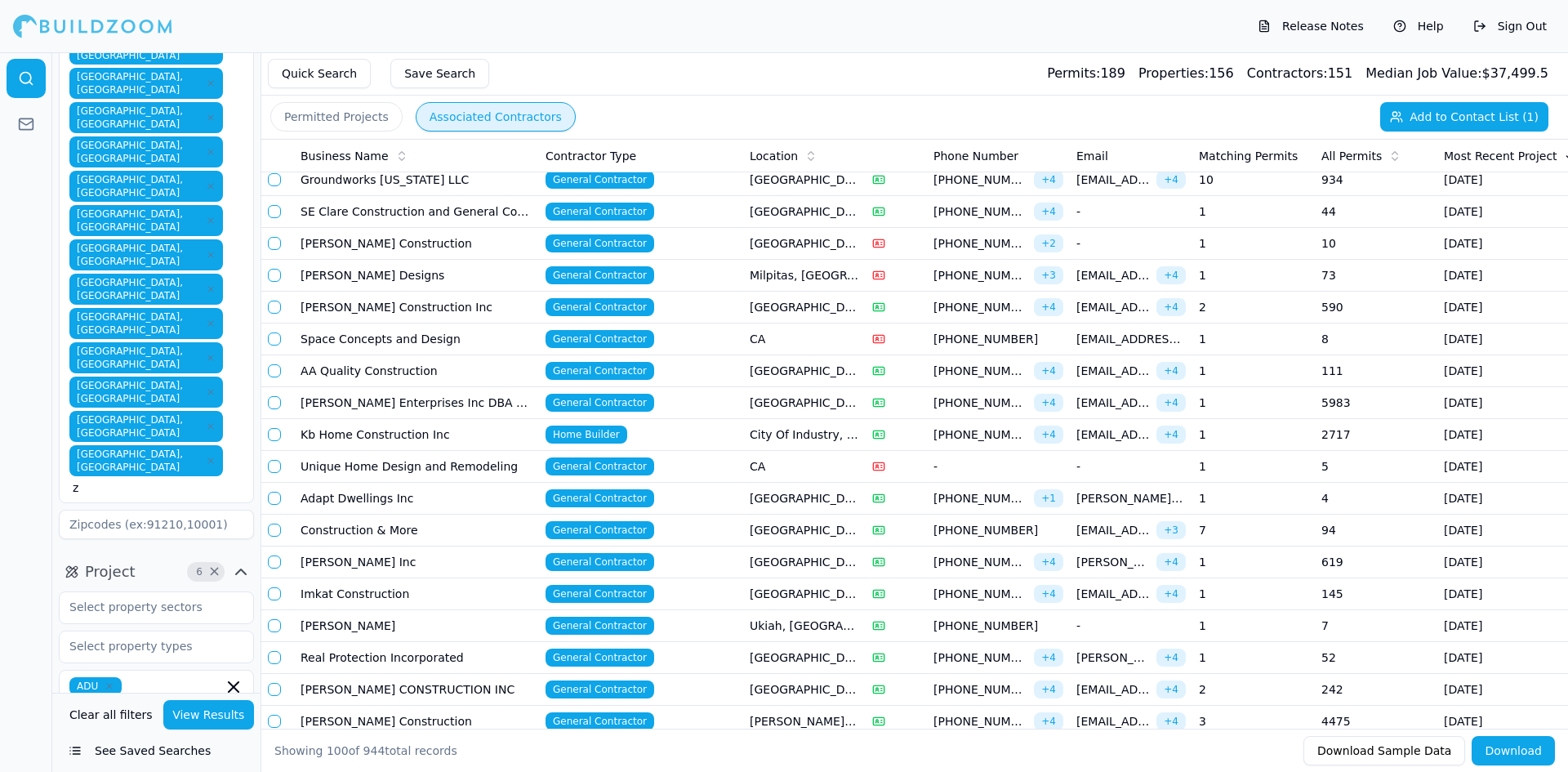
click at [336, 556] on td "[PERSON_NAME] Inc" at bounding box center [416, 562] width 245 height 32
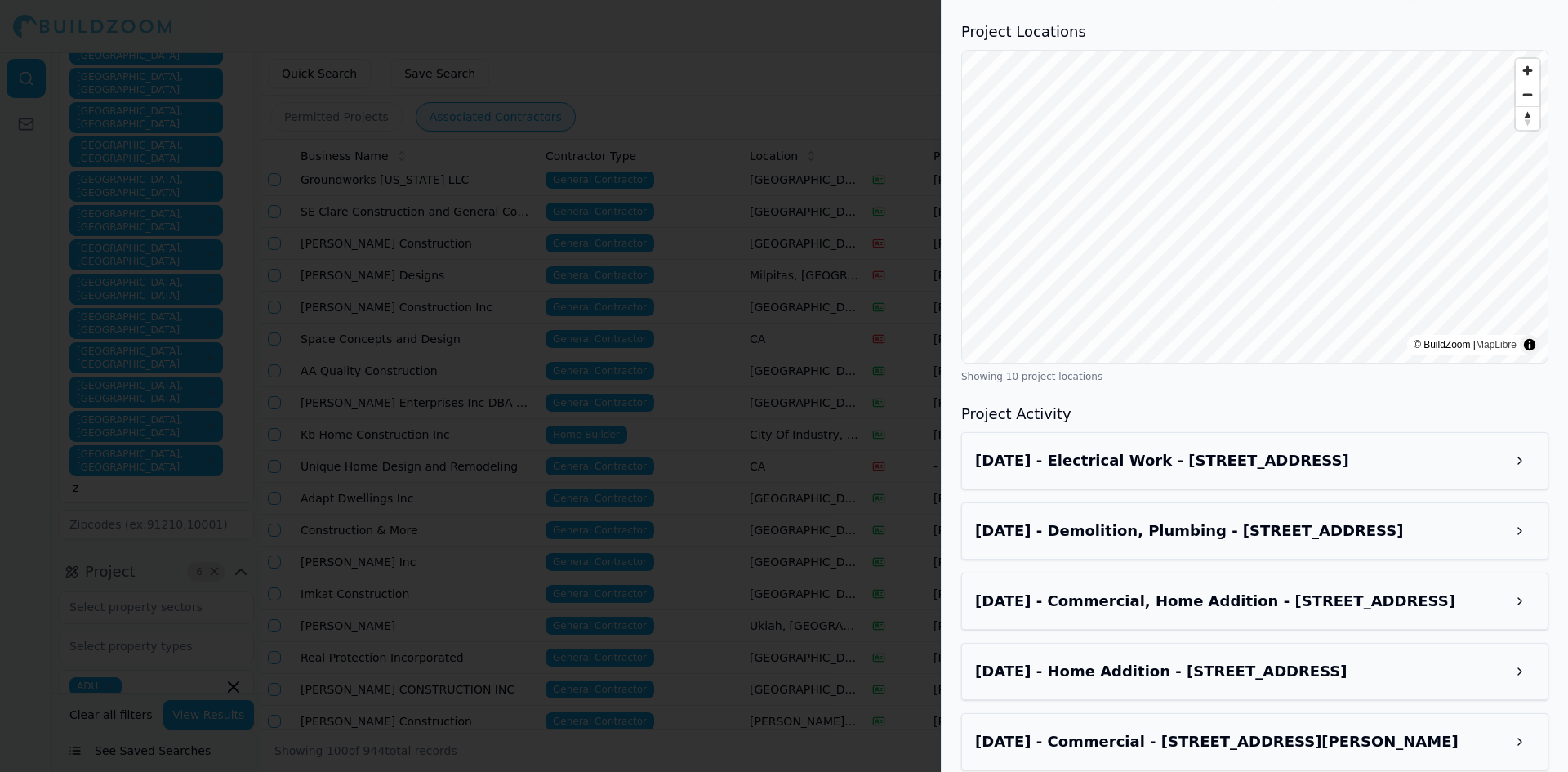
scroll to position [2532, 0]
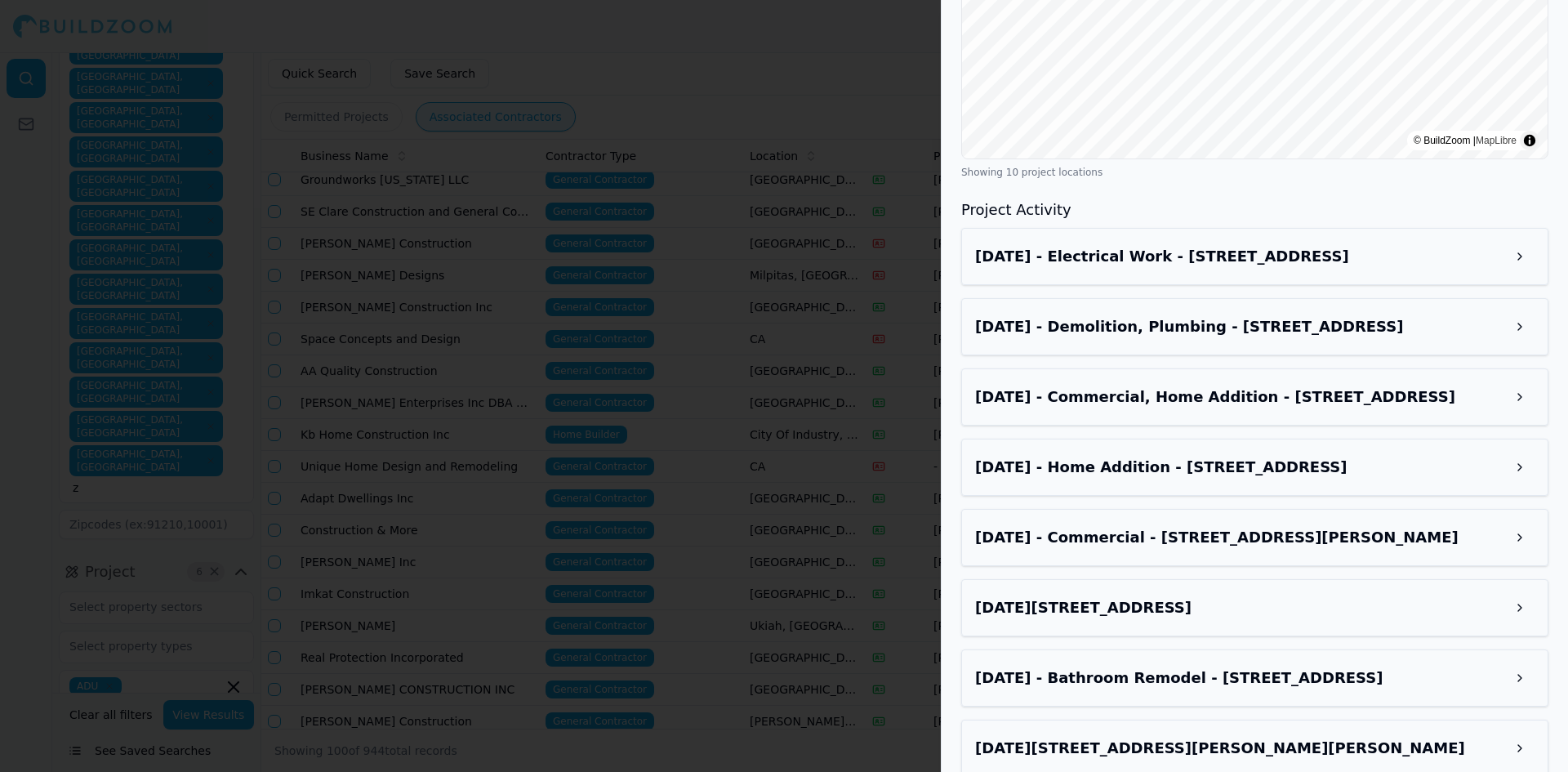
click at [1147, 596] on h3 "Jul 30, 2025 - 2717 Haste St, Berkeley, CA, 94704" at bounding box center [1240, 607] width 530 height 23
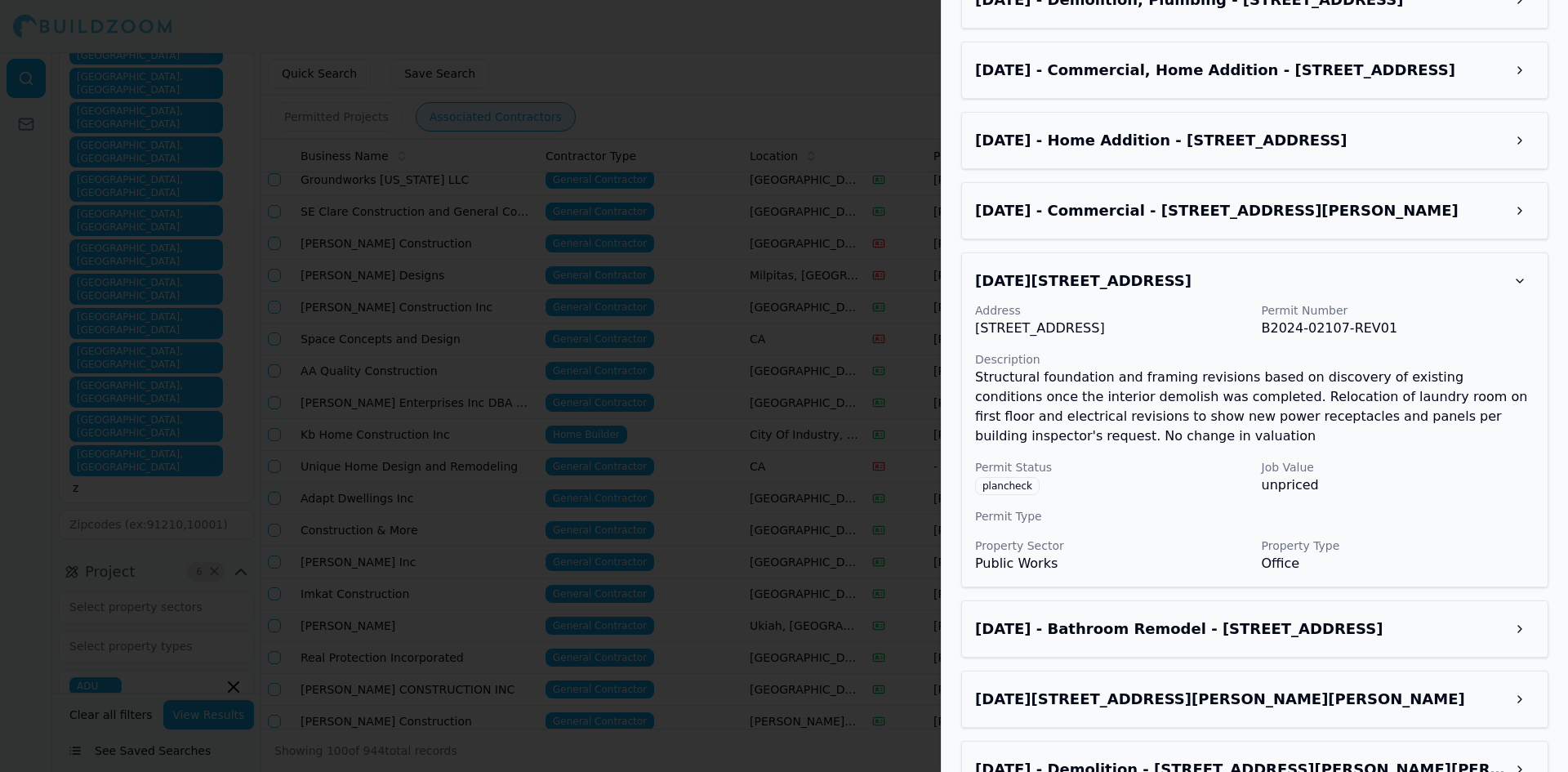
scroll to position [3005, 0]
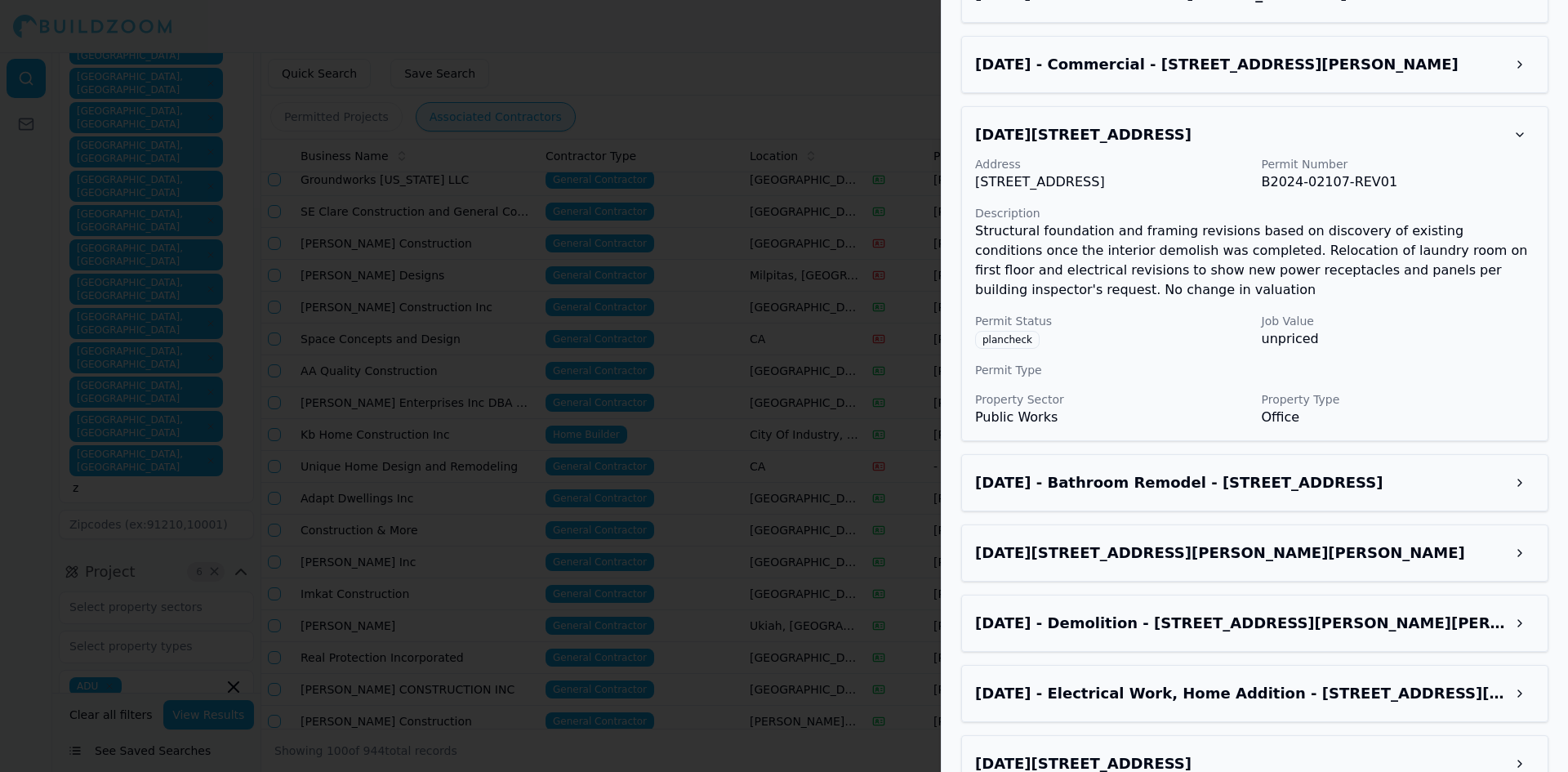
click at [1146, 542] on h3 "Jun 3, 2025 - 60 Adam Way, Atherton, CA, 94027" at bounding box center [1240, 553] width 530 height 23
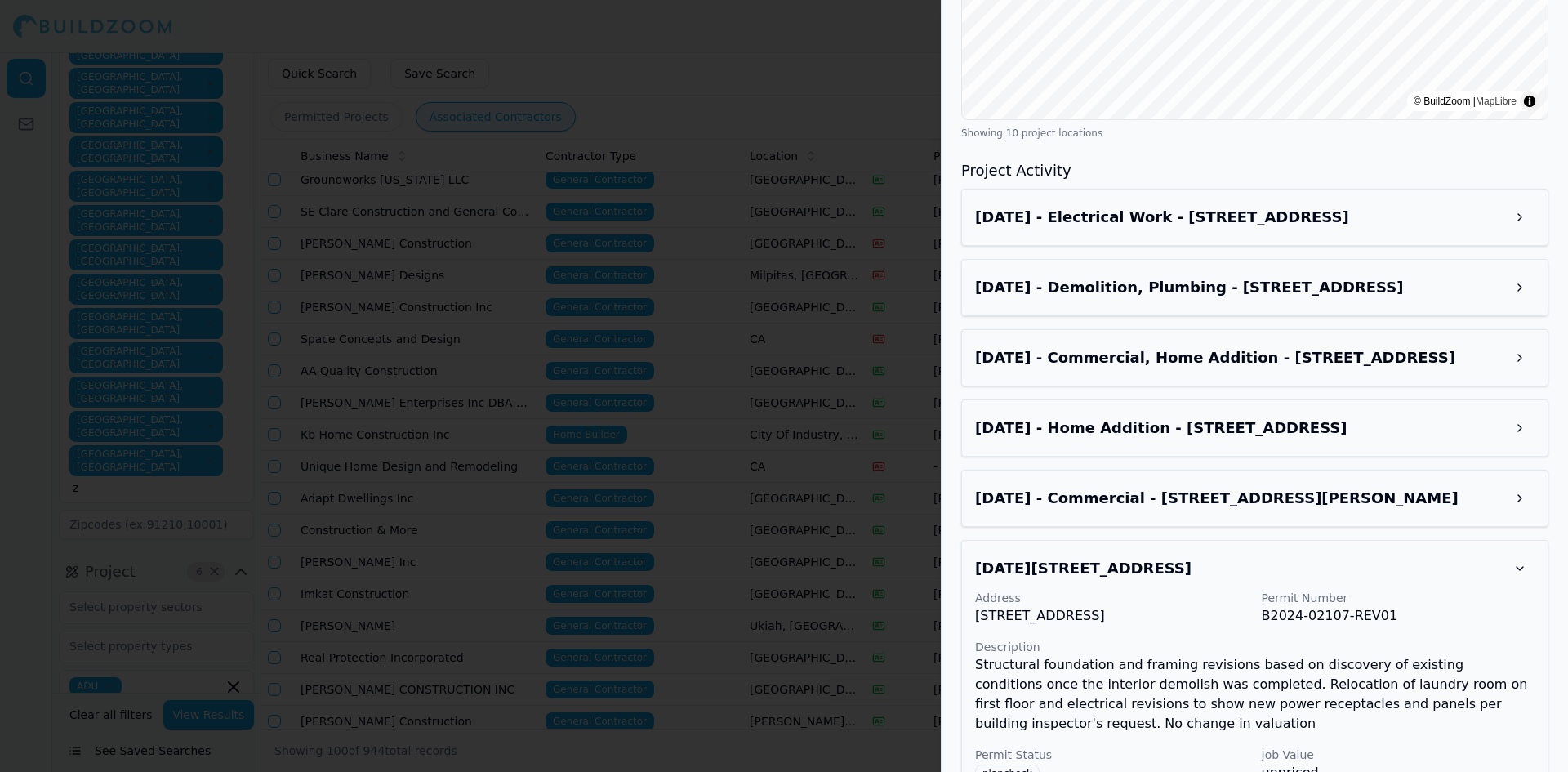
scroll to position [2571, 0]
click at [1121, 418] on h3 "Aug 11, 2025 - Home Addition - 1250 Reliance Way, Fremont, CA, 94539" at bounding box center [1240, 429] width 530 height 23
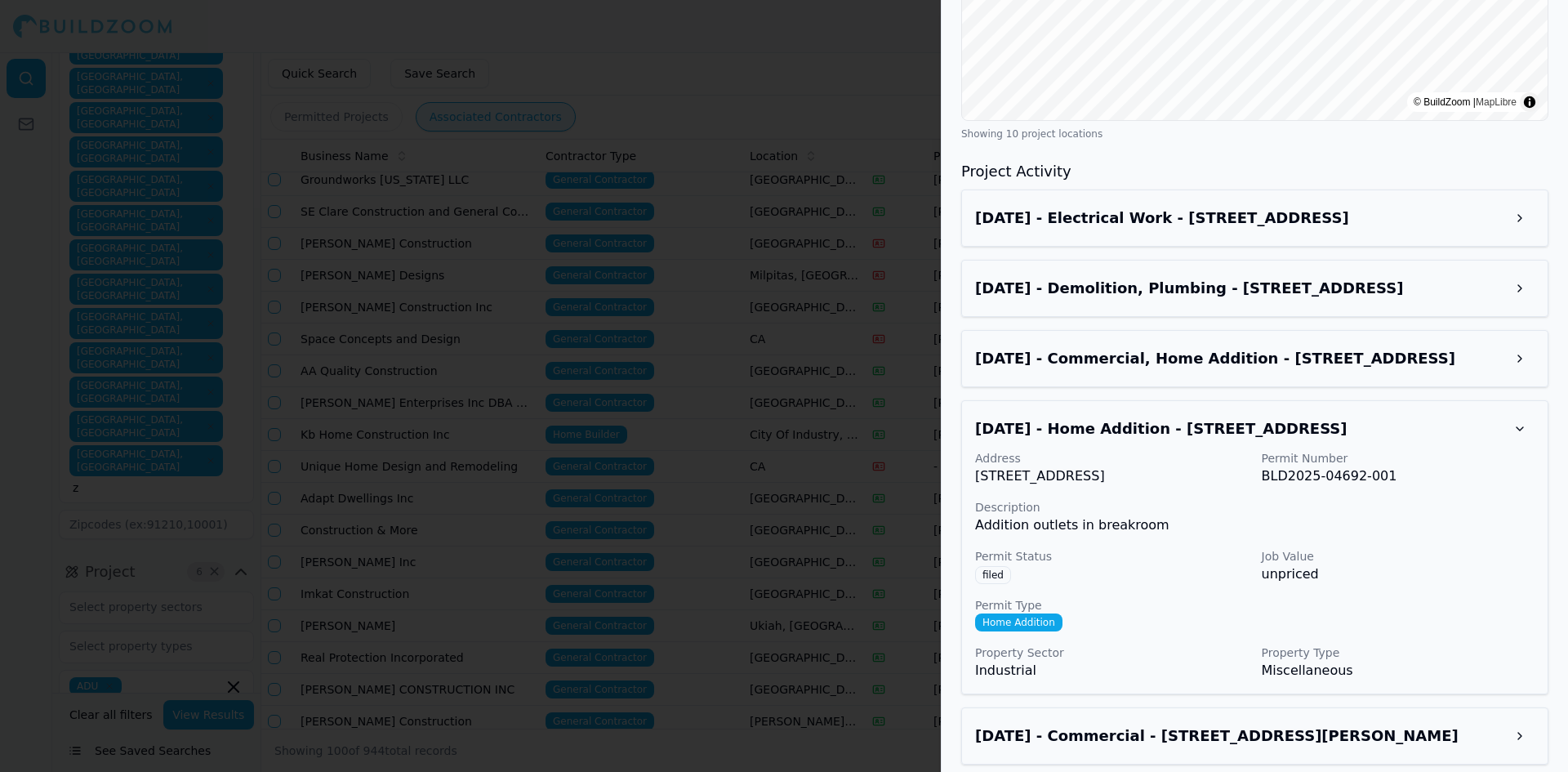
scroll to position [2897, 0]
